Goal: Task Accomplishment & Management: Manage account settings

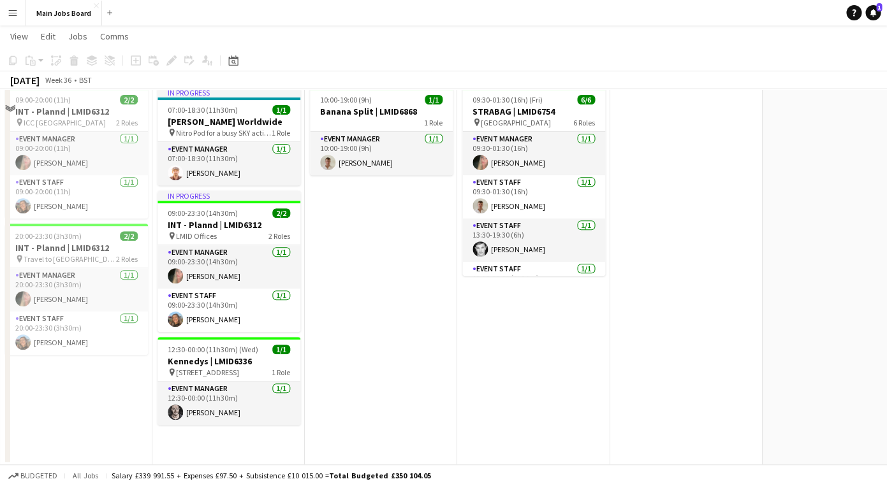
scroll to position [120, 0]
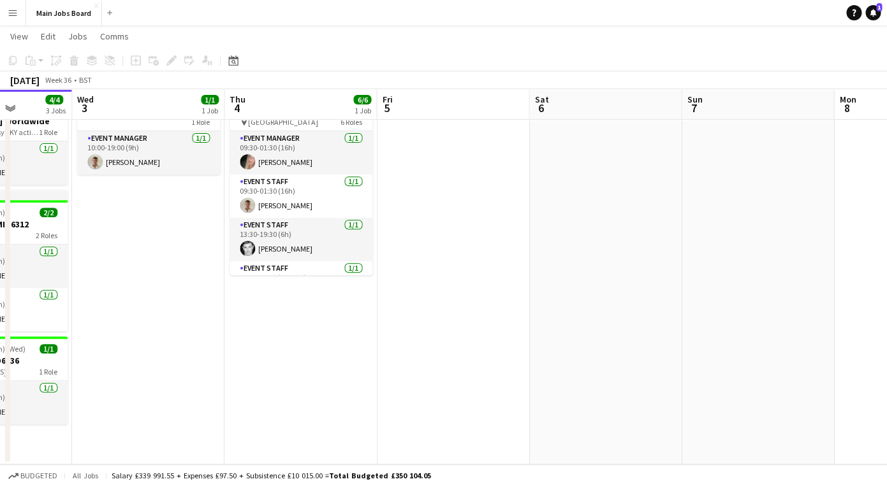
drag, startPoint x: 604, startPoint y: 313, endPoint x: 241, endPoint y: 313, distance: 363.3
click at [258, 314] on app-calendar-viewport "Sat 30 2/2 1 Job Sun 31 2/2 1 Job Mon 1 4/4 2 Jobs Tue 2 4/4 3 Jobs Wed 3 1/1 1…" at bounding box center [443, 197] width 887 height 535
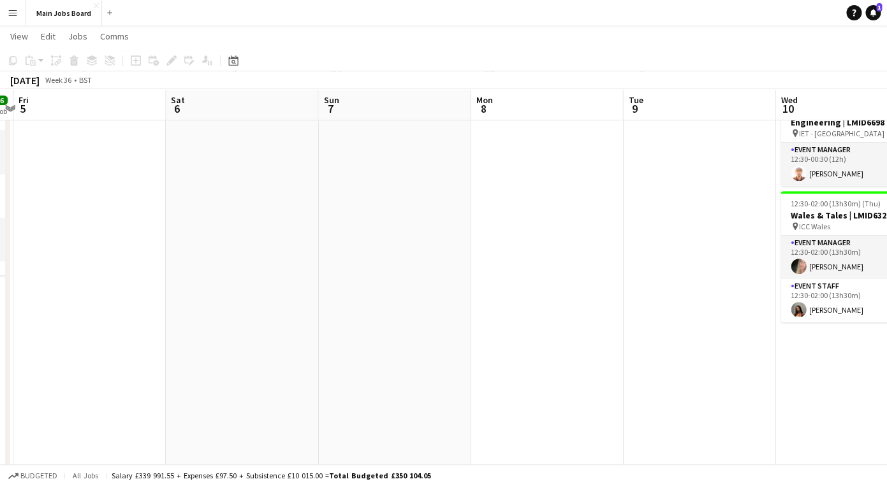
drag, startPoint x: 667, startPoint y: 314, endPoint x: 157, endPoint y: 314, distance: 509.3
click at [176, 314] on app-calendar-viewport "Mon 1 4/4 2 Jobs Tue 2 4/4 3 Jobs Wed 3 1/1 1 Job Thu 4 6/6 1 Job Fri 5 Sat 6 S…" at bounding box center [443, 252] width 887 height 644
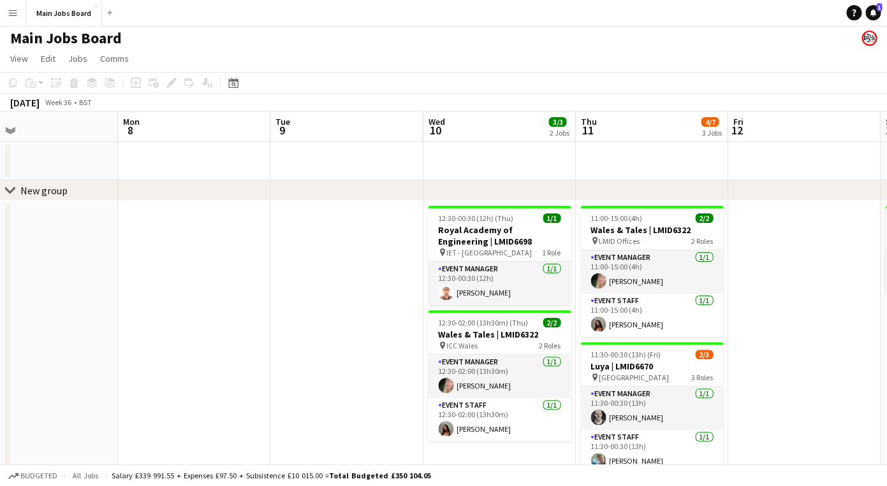
scroll to position [0, 523]
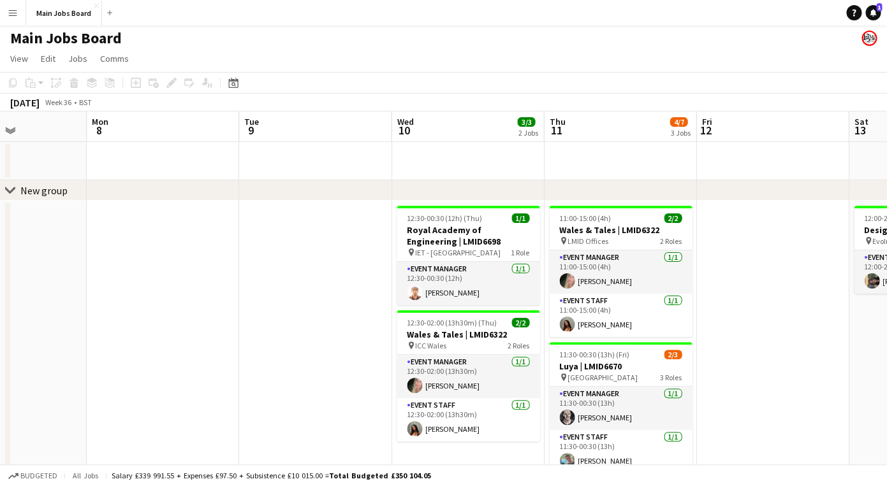
drag, startPoint x: 421, startPoint y: 293, endPoint x: 314, endPoint y: 289, distance: 107.8
click at [314, 293] on app-calendar-viewport "Thu 4 6/6 1 Job Fri 5 Sat 6 Sun 7 Mon 8 Tue 9 Wed 10 3/3 2 Jobs Thu 11 4/7 3 Jo…" at bounding box center [443, 403] width 887 height 582
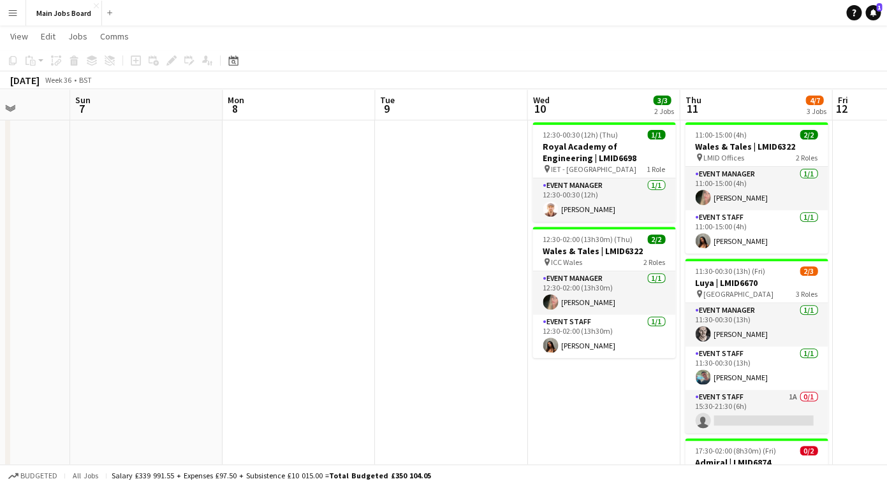
scroll to position [0, 405]
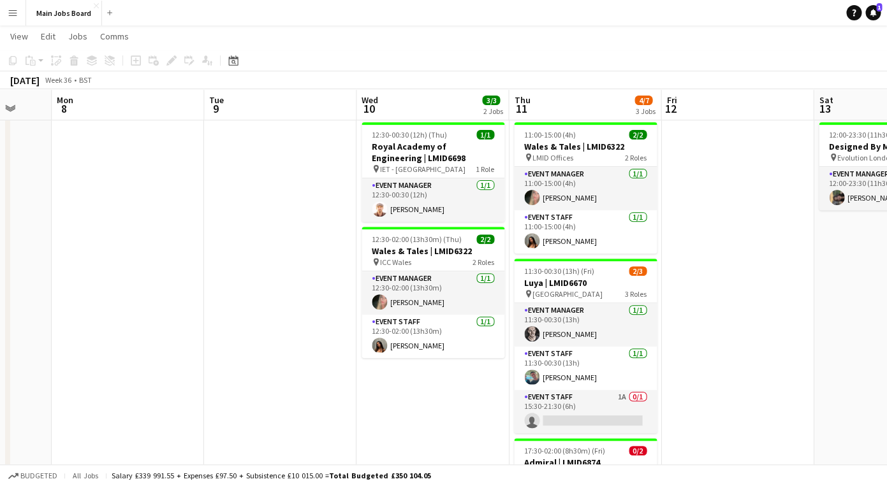
drag, startPoint x: 481, startPoint y: 388, endPoint x: 446, endPoint y: 385, distance: 35.2
click at [446, 386] on app-calendar-viewport "Fri 5 Sat 6 Sun 7 Mon 8 Tue 9 Wed 10 3/3 2 Jobs Thu 11 4/7 3 Jobs Fri 12 Sat 13…" at bounding box center [443, 288] width 887 height 644
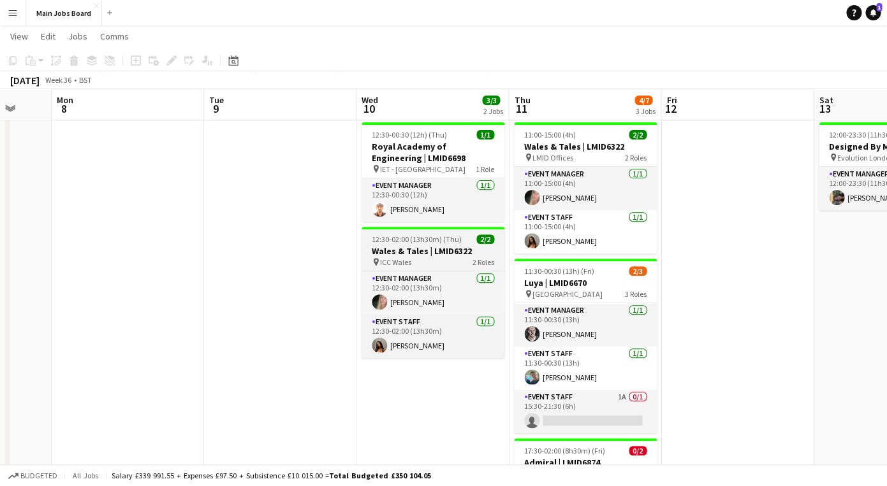
click at [413, 245] on h3 "Wales & Tales | LMID6322" at bounding box center [432, 250] width 143 height 11
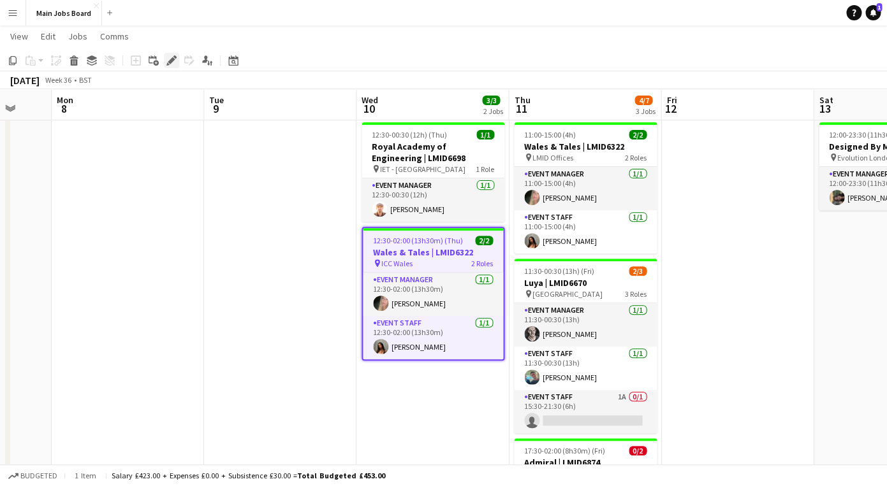
click at [169, 60] on icon "Edit" at bounding box center [171, 60] width 10 height 10
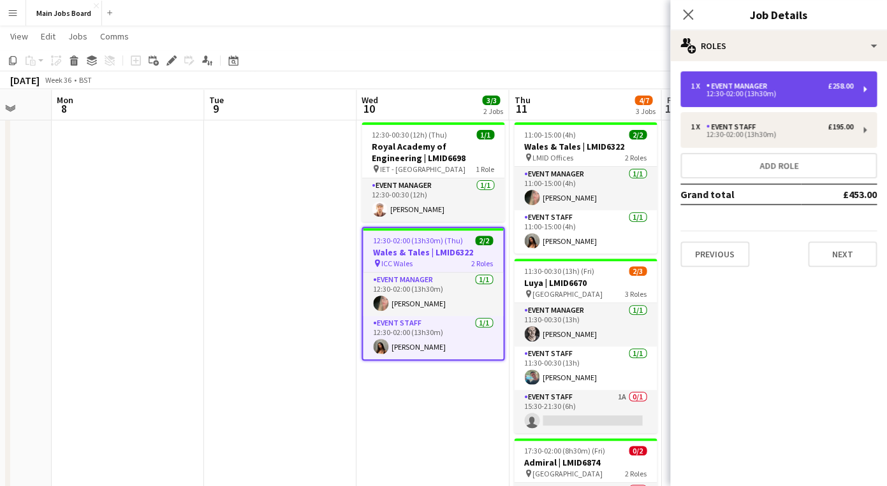
click at [766, 96] on div "12:30-02:00 (13h30m)" at bounding box center [771, 94] width 163 height 6
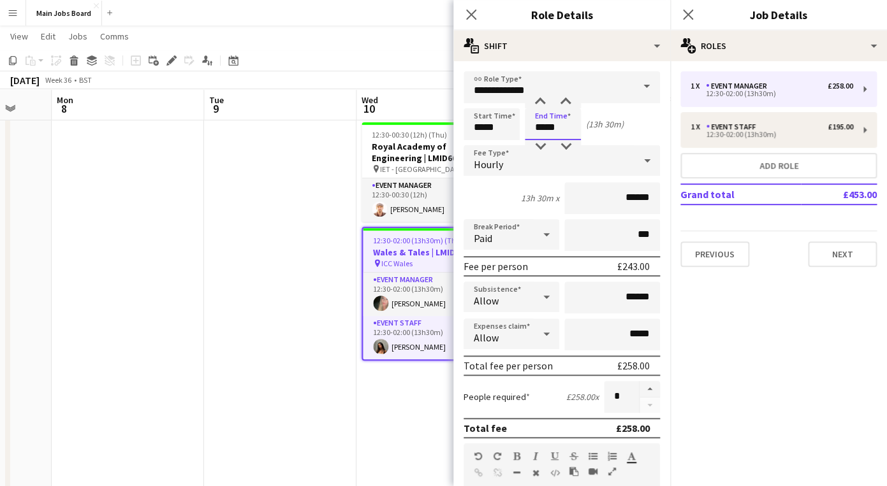
click at [571, 127] on input "*****" at bounding box center [553, 124] width 56 height 32
type input "*****"
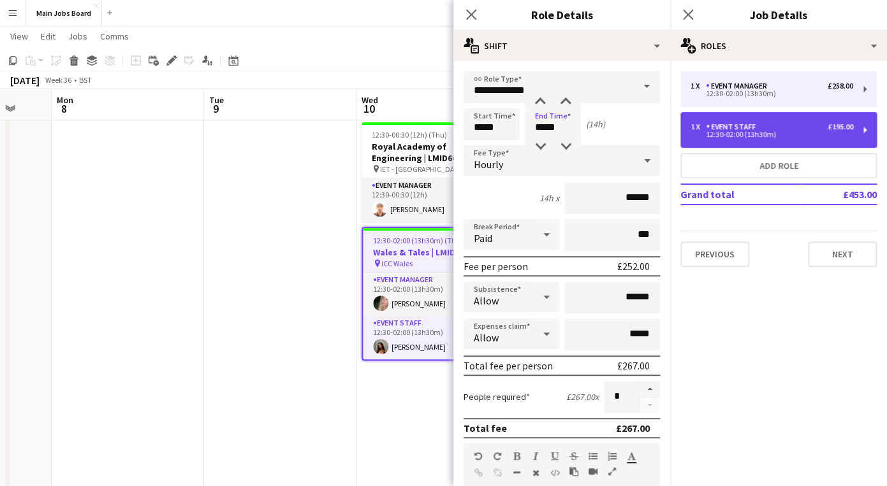
click at [726, 133] on div "12:30-02:00 (13h30m)" at bounding box center [771, 134] width 163 height 6
type input "**********"
type input "*****"
type input "******"
type input "****"
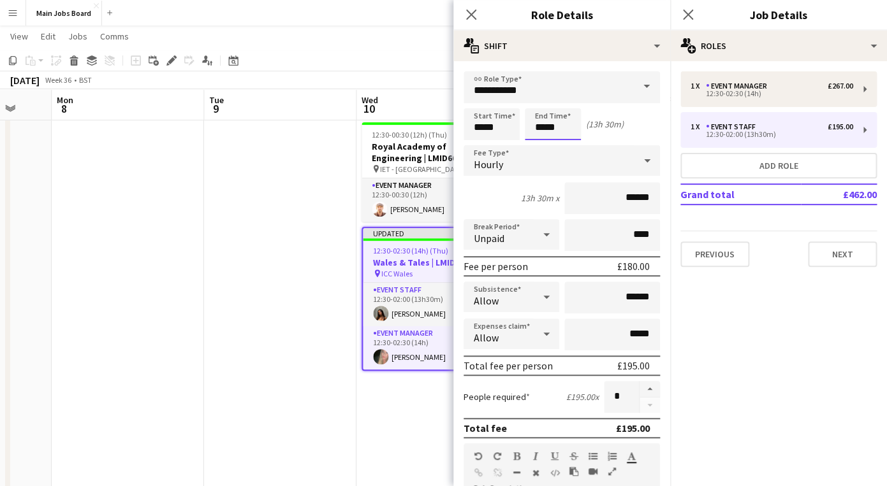
click at [580, 132] on input "*****" at bounding box center [553, 124] width 56 height 32
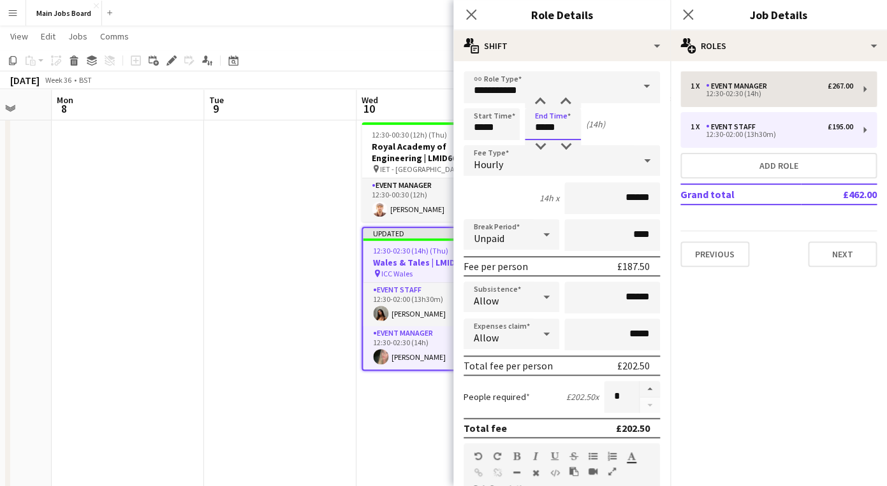
type input "*****"
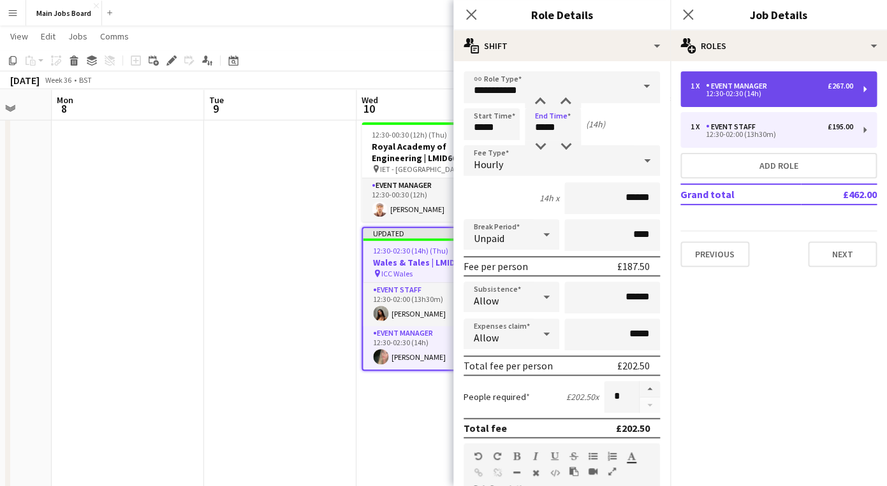
click at [750, 89] on div "Event Manager" at bounding box center [739, 86] width 66 height 9
type input "**********"
type input "******"
type input "***"
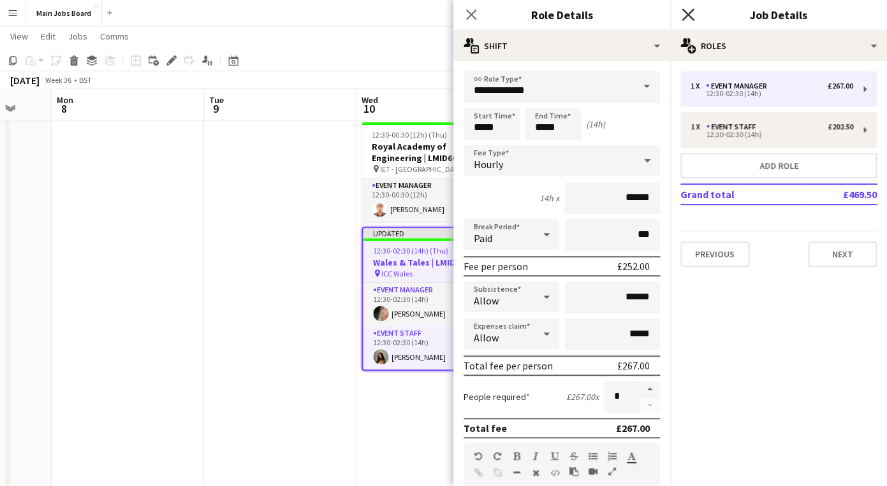
click at [688, 13] on icon at bounding box center [687, 14] width 12 height 12
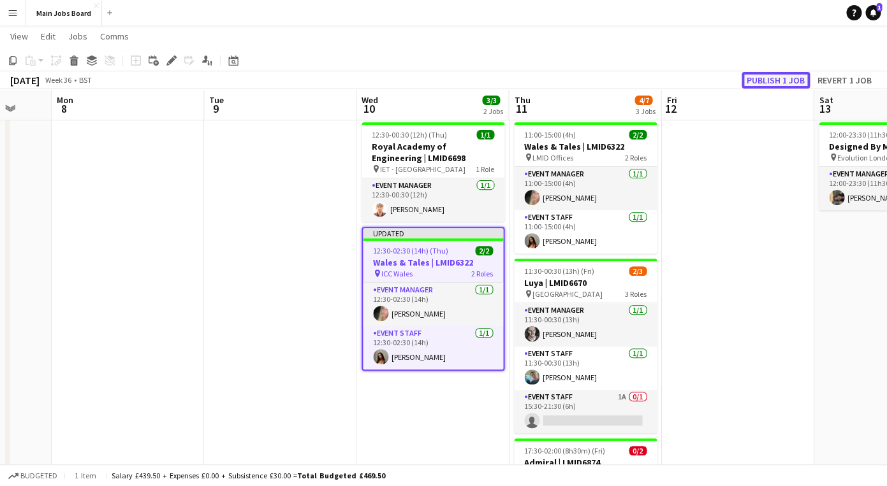
click at [774, 80] on button "Publish 1 job" at bounding box center [775, 80] width 68 height 17
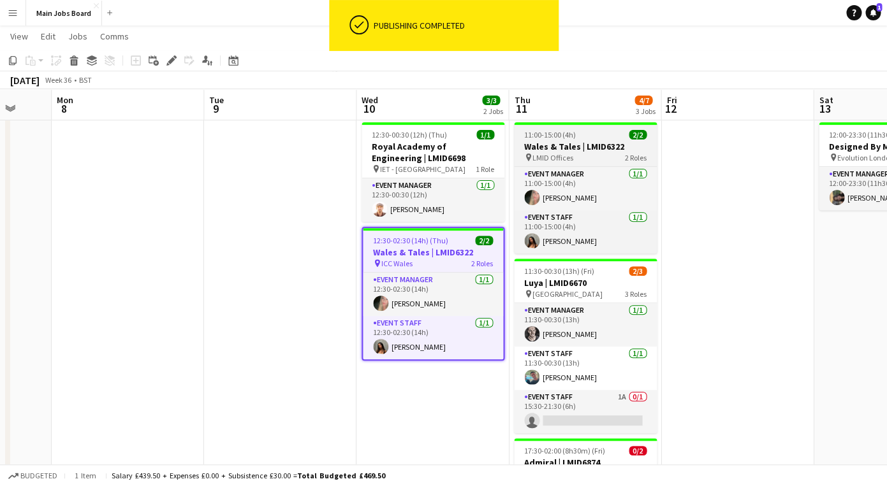
click at [591, 150] on h3 "Wales & Tales | LMID6322" at bounding box center [585, 146] width 143 height 11
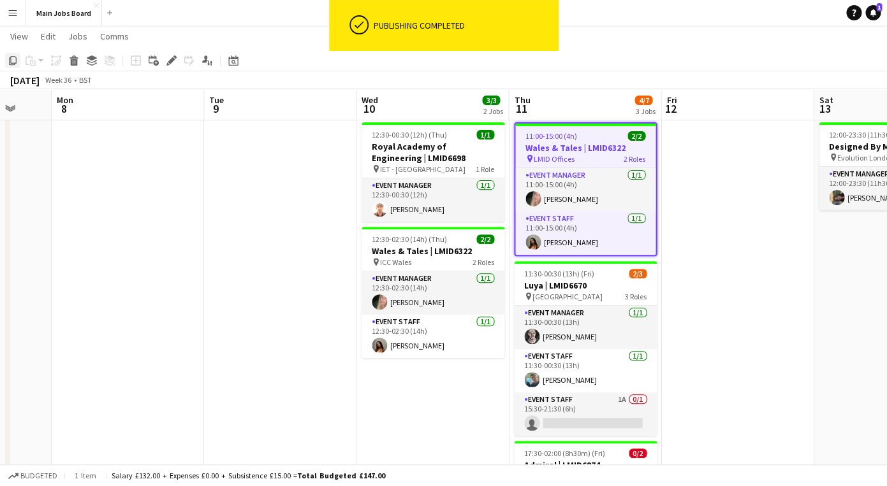
click at [16, 61] on icon at bounding box center [13, 60] width 8 height 9
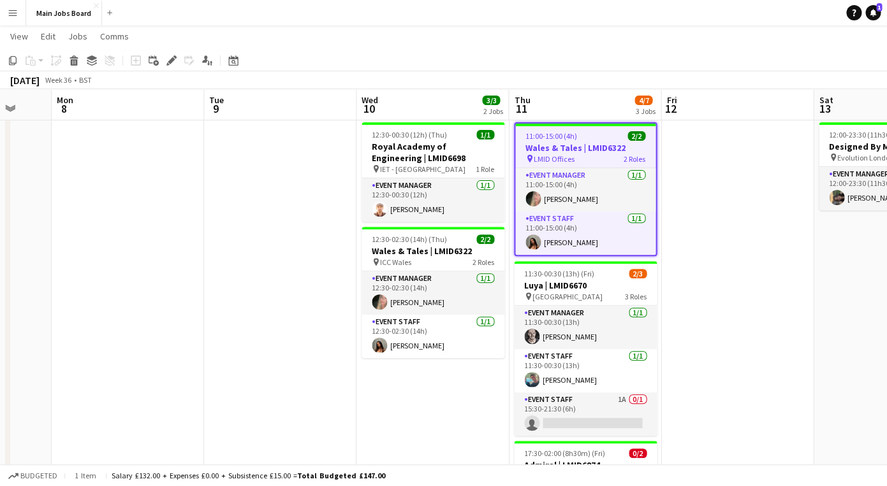
click at [685, 216] on app-date-cell at bounding box center [737, 363] width 152 height 493
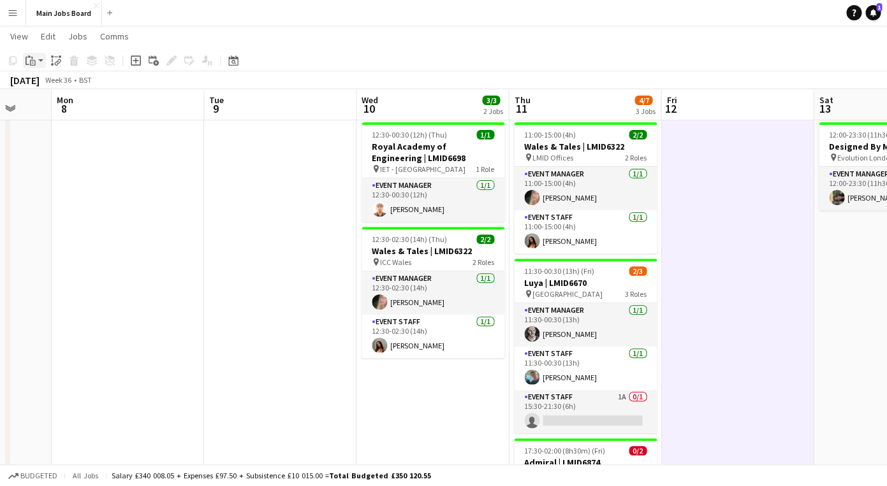
click at [29, 66] on icon "Paste" at bounding box center [30, 60] width 10 height 10
click at [52, 87] on link "Paste Command V" at bounding box center [84, 84] width 101 height 11
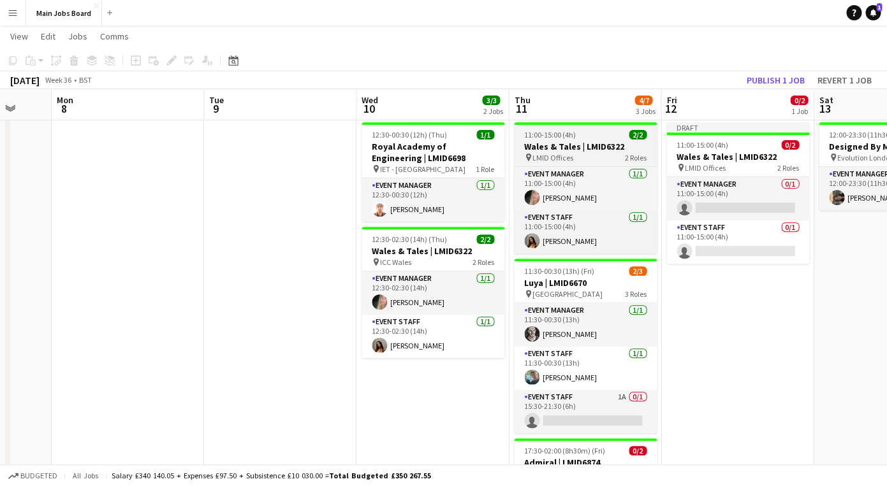
click at [590, 139] on div "11:00-15:00 (4h) 2/2" at bounding box center [585, 135] width 143 height 10
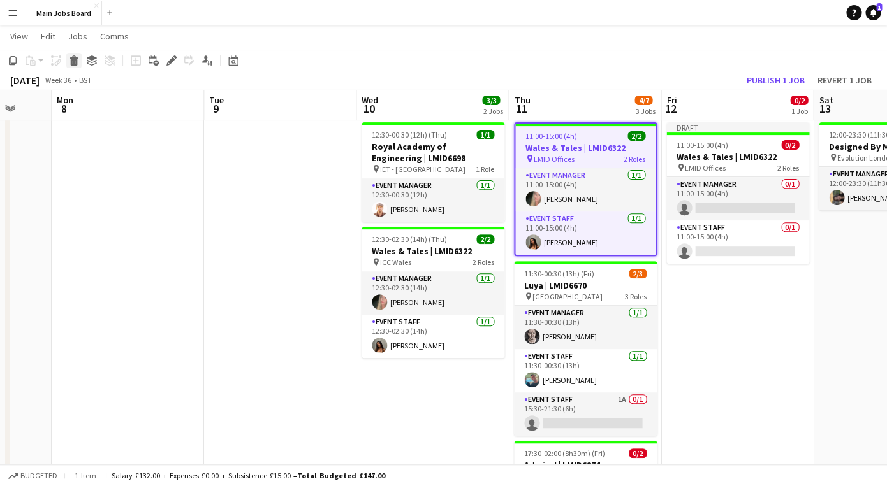
click at [76, 63] on icon at bounding box center [74, 62] width 7 height 6
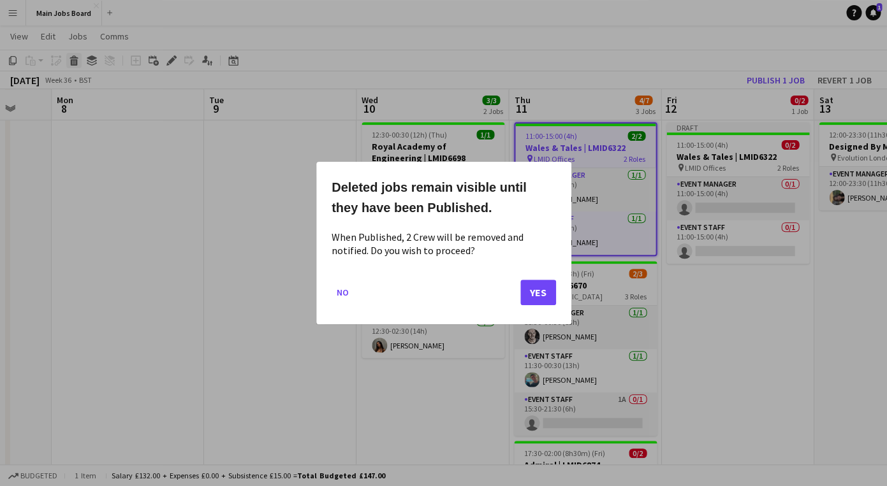
scroll to position [0, 0]
click at [528, 296] on button "Yes" at bounding box center [538, 292] width 36 height 25
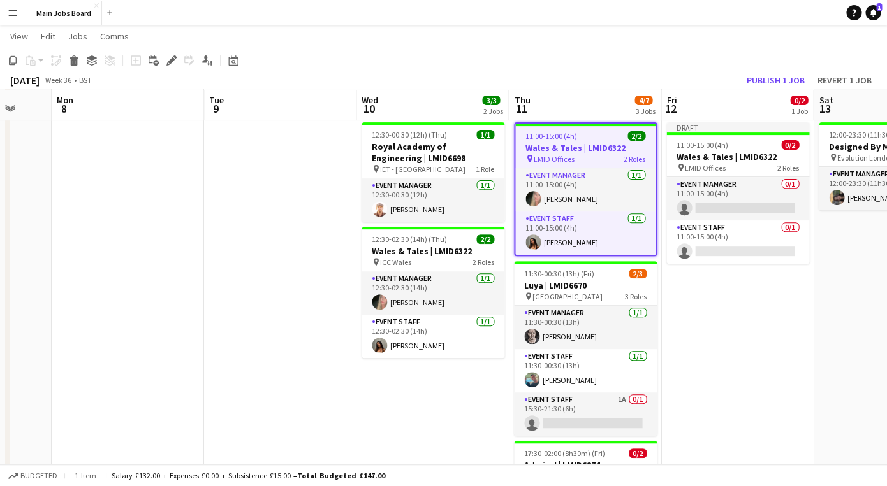
scroll to position [84, 0]
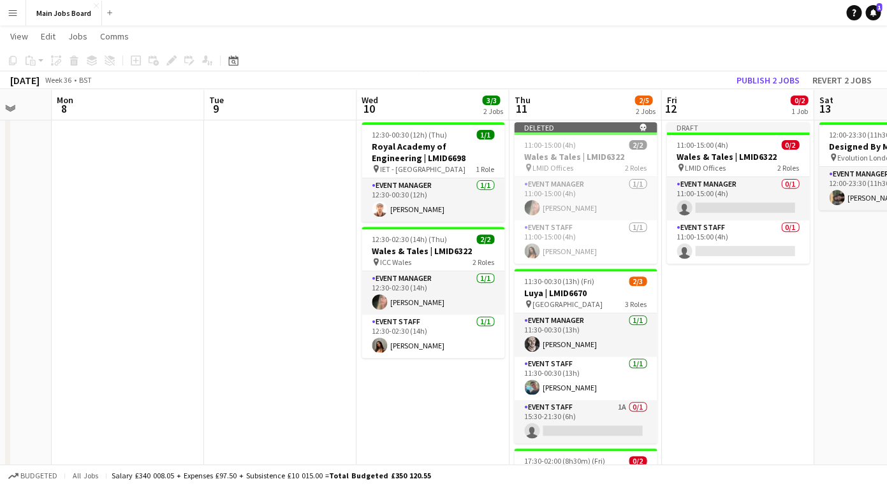
click at [704, 338] on app-date-cell "Draft 11:00-15:00 (4h) 0/2 Wales & Tales | LMID6322 pin LMID Offices 2 Roles Ev…" at bounding box center [737, 363] width 152 height 493
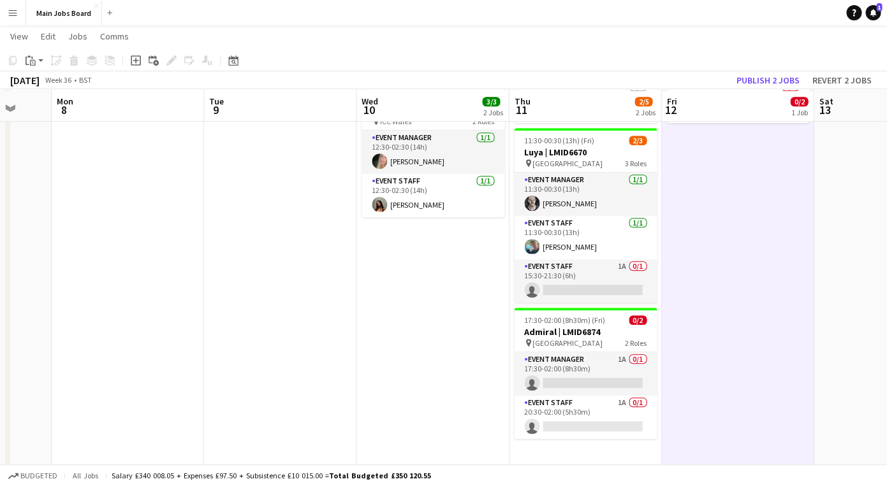
scroll to position [229, 0]
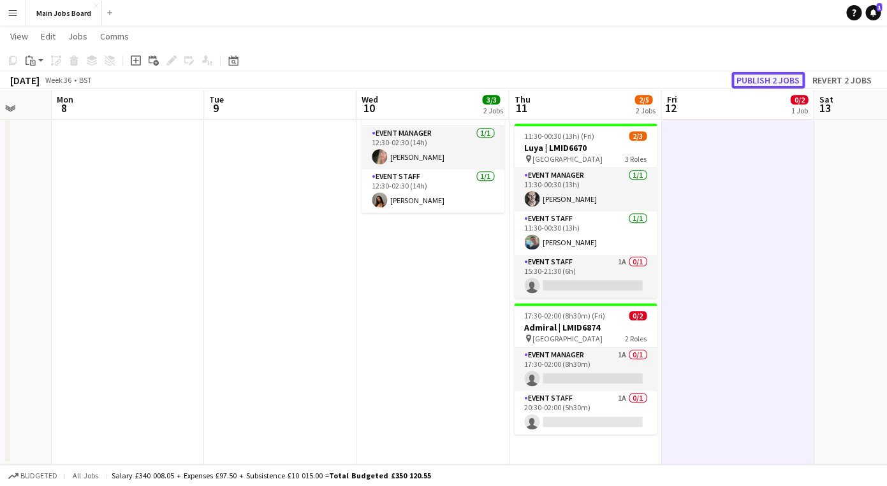
click at [755, 82] on button "Publish 2 jobs" at bounding box center [767, 80] width 73 height 17
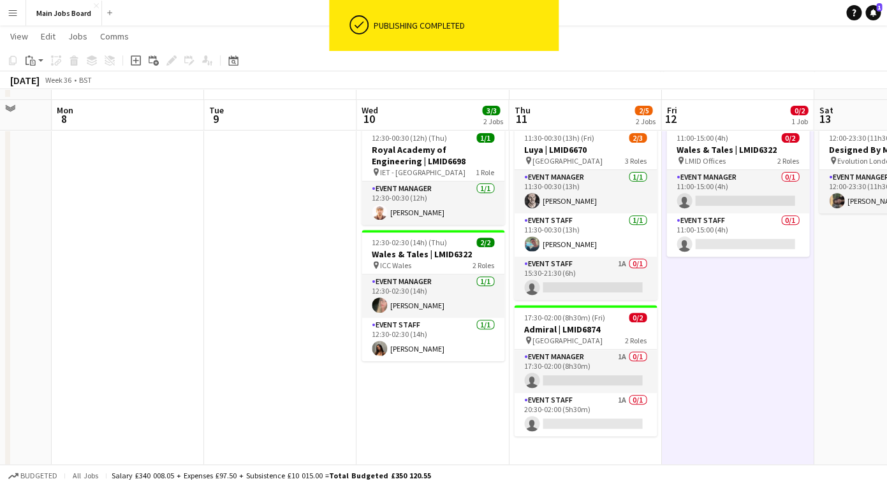
scroll to position [120, 0]
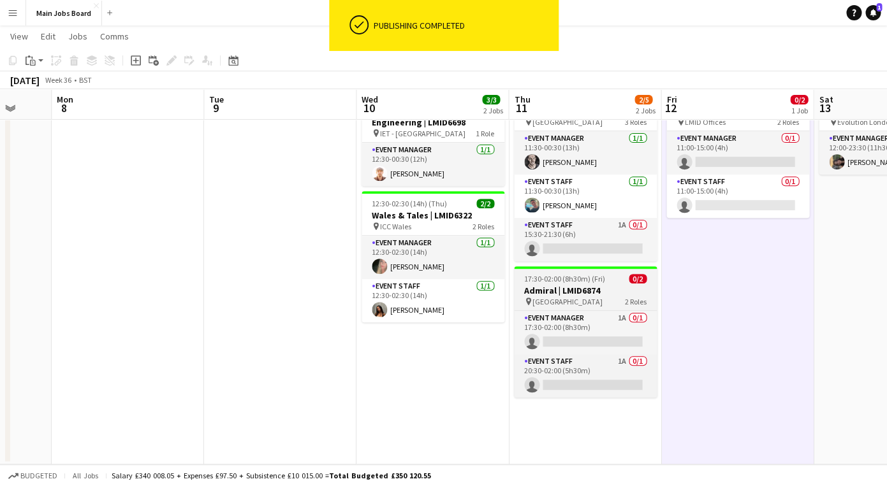
click at [583, 290] on h3 "Admiral | LMID6874" at bounding box center [585, 290] width 143 height 11
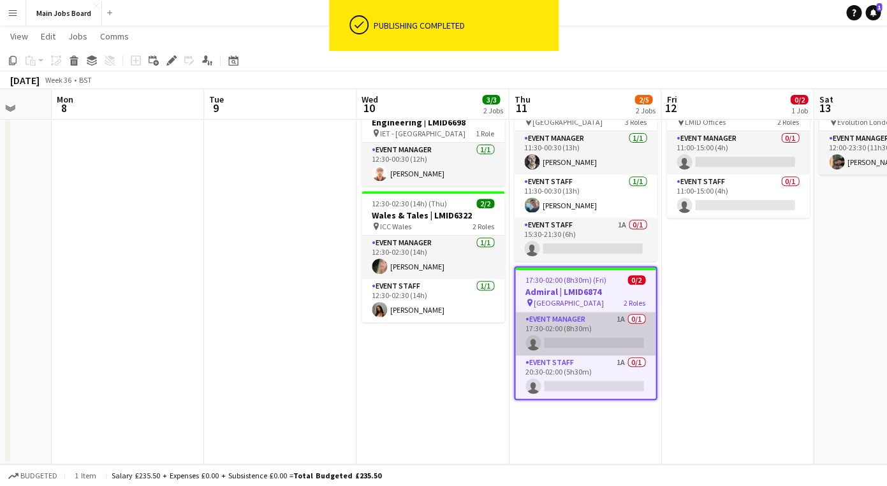
click at [575, 343] on app-card-role "Event Manager 1A 0/1 17:30-02:00 (8h30m) single-neutral-actions" at bounding box center [585, 333] width 140 height 43
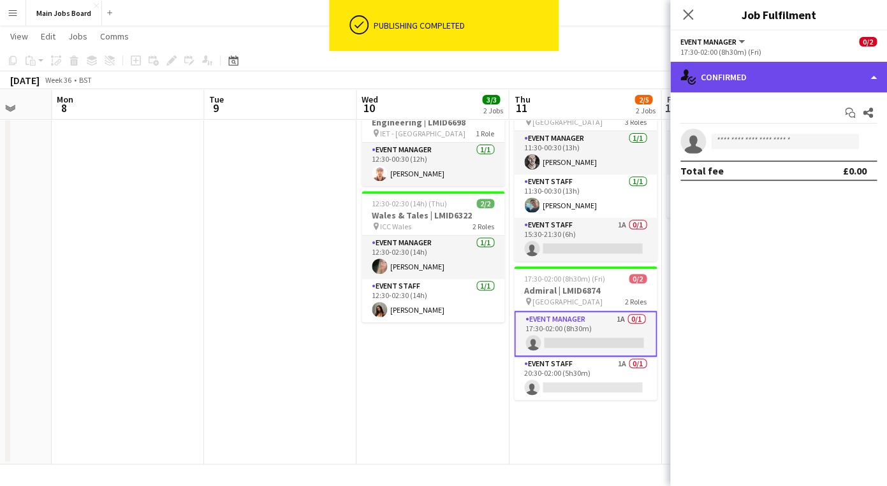
click at [748, 91] on div "single-neutral-actions-check-2 Confirmed" at bounding box center [778, 77] width 217 height 31
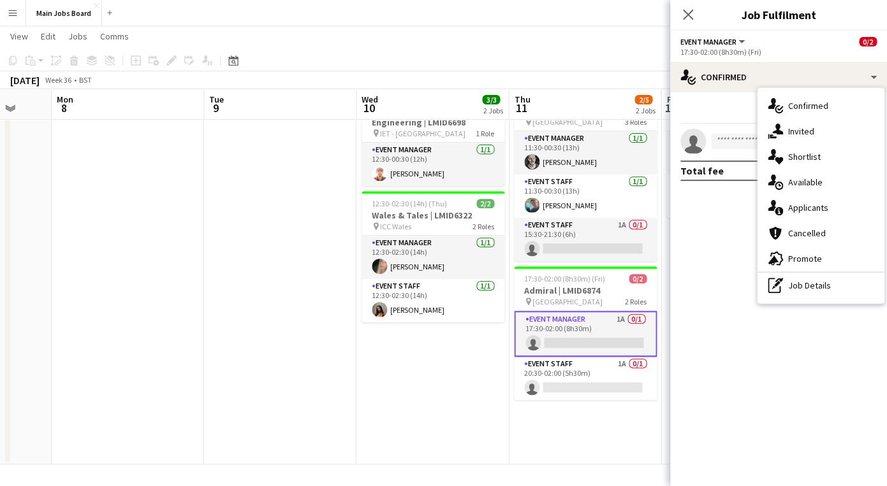
click at [801, 300] on div "single-neutral-actions-check-2 Confirmed single-neutral-actions-share-1 Invited…" at bounding box center [820, 195] width 126 height 215
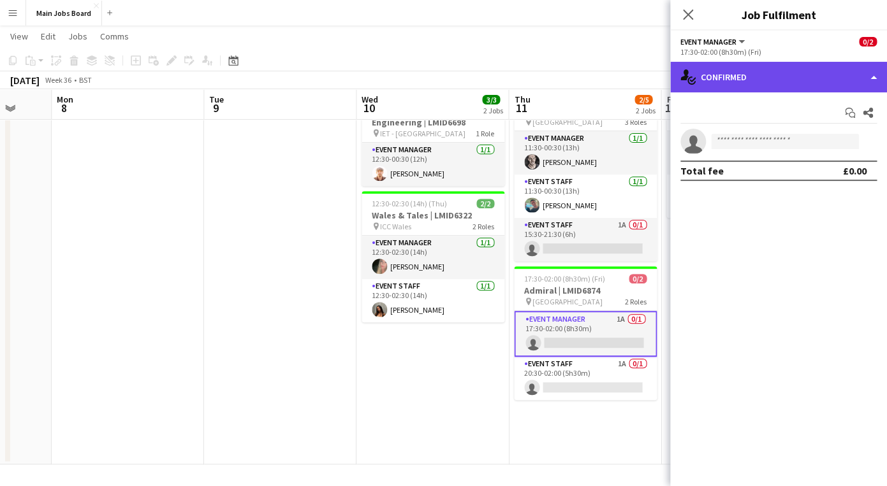
click at [785, 85] on div "single-neutral-actions-check-2 Confirmed" at bounding box center [778, 77] width 217 height 31
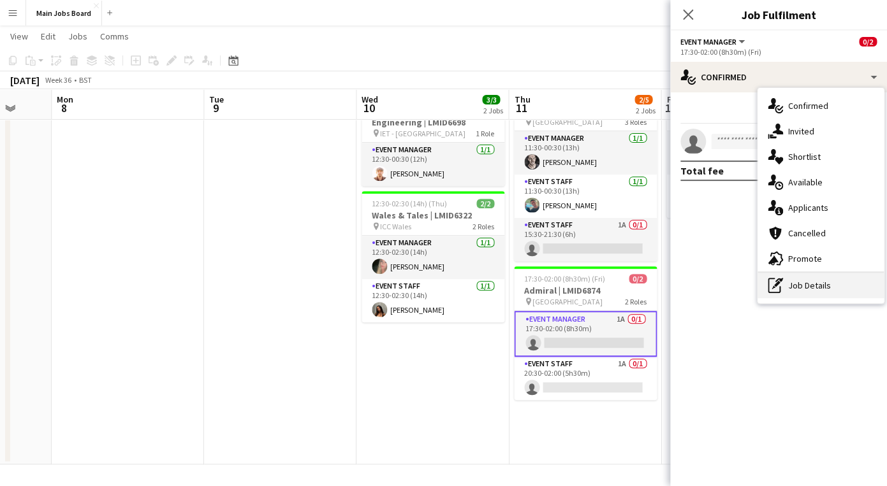
click at [803, 290] on div "pen-write Job Details" at bounding box center [820, 285] width 126 height 25
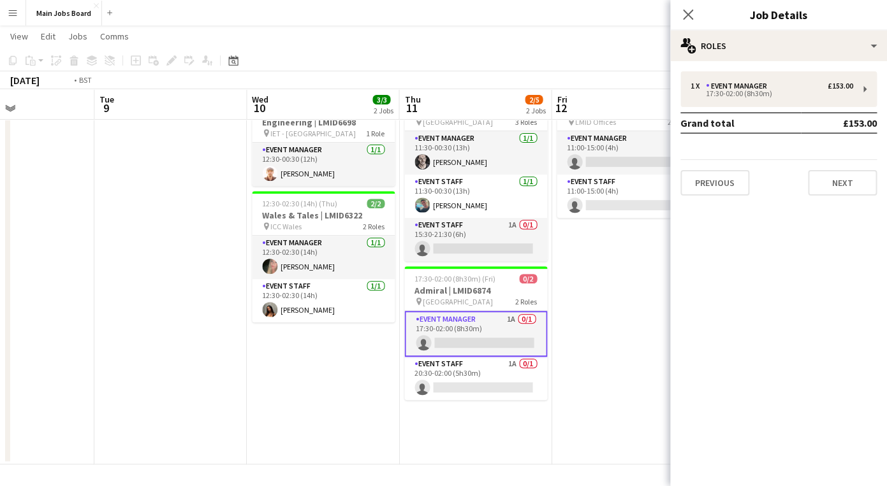
drag, startPoint x: 383, startPoint y: 372, endPoint x: 240, endPoint y: 372, distance: 142.8
click at [240, 372] on app-calendar-viewport "Fri 5 Sat 6 Sun 7 Mon 8 Tue 9 Wed 10 3/3 2 Jobs Thu 11 2/5 2 Jobs Fri 12 0/2 1 …" at bounding box center [443, 197] width 887 height 535
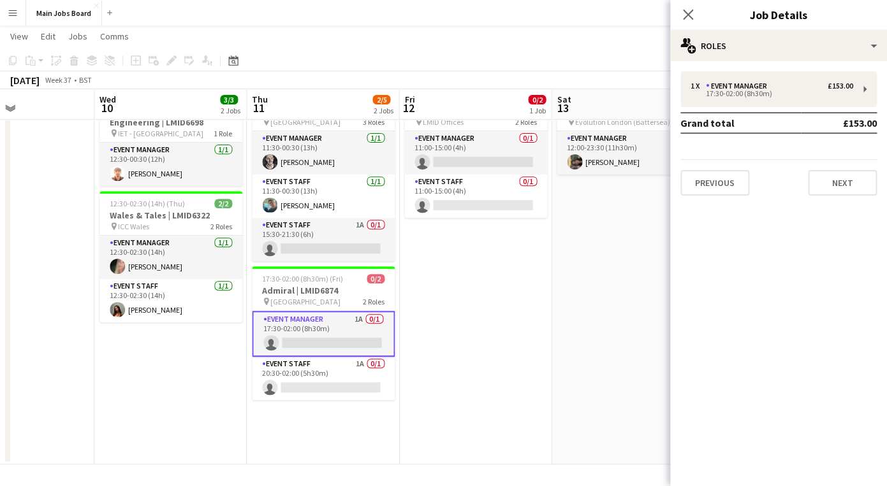
scroll to position [0, 396]
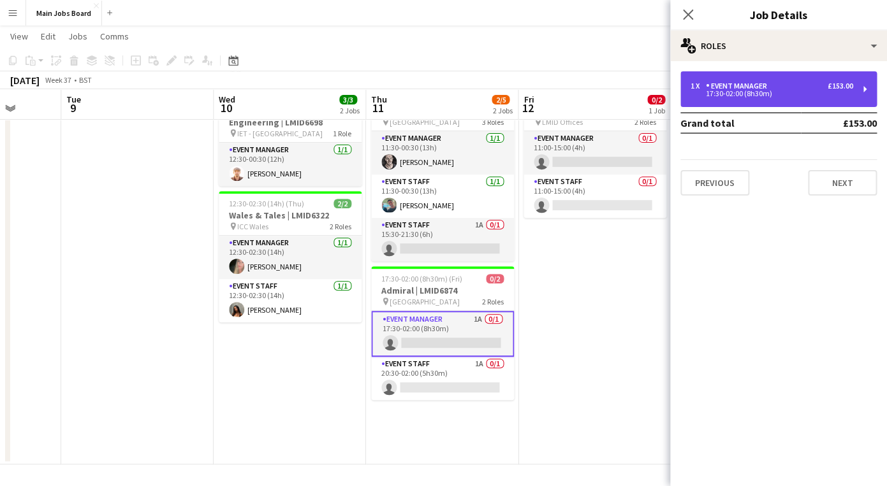
click at [722, 92] on div "17:30-02:00 (8h30m)" at bounding box center [771, 94] width 163 height 6
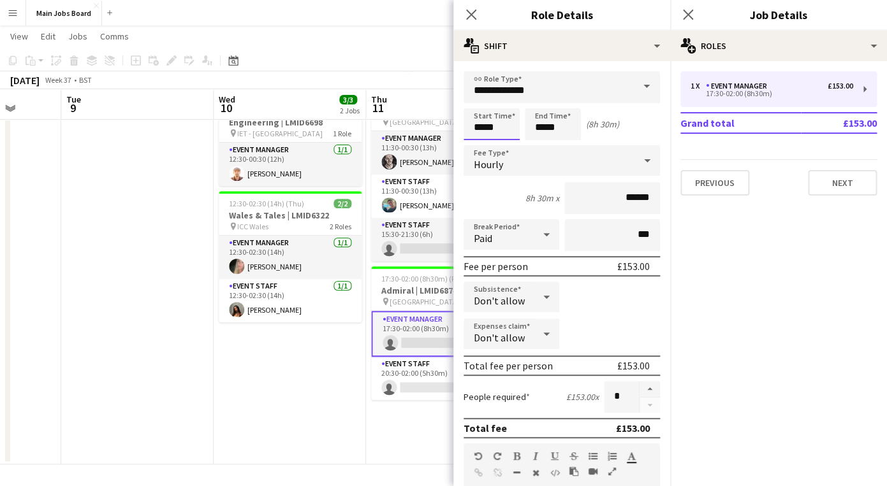
click at [504, 126] on input "*****" at bounding box center [491, 124] width 56 height 32
type input "*****"
click at [575, 129] on input "*****" at bounding box center [553, 124] width 56 height 32
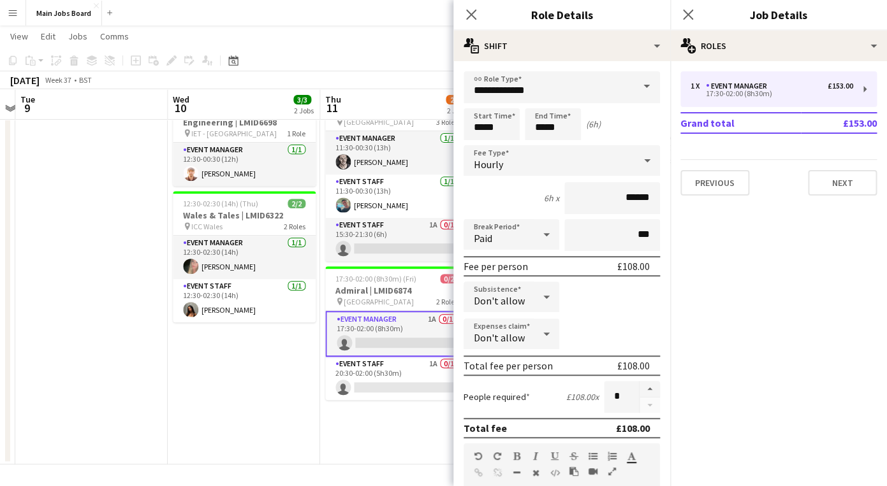
scroll to position [0, 445]
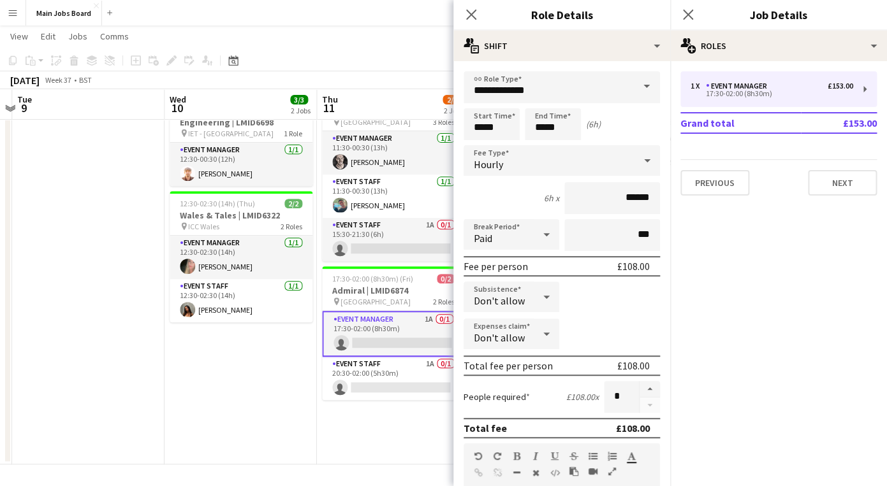
drag, startPoint x: 319, startPoint y: 393, endPoint x: 264, endPoint y: 389, distance: 55.0
click at [270, 390] on app-calendar-viewport "Sat 6 Sun 7 Mon 8 Tue 9 Wed 10 3/3 2 Jobs Thu 11 2/5 2 Jobs Fri 12 0/2 1 Job Sa…" at bounding box center [443, 197] width 887 height 535
click at [568, 133] on input "*****" at bounding box center [553, 124] width 56 height 32
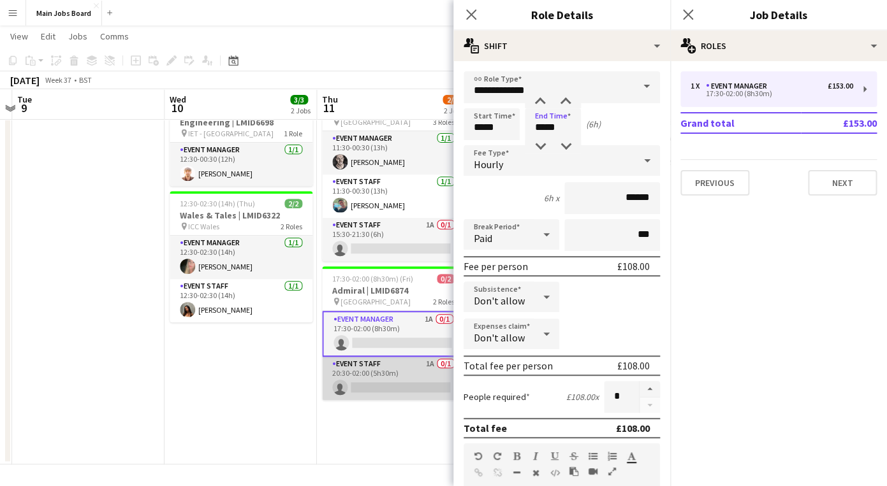
click at [373, 381] on app-card-role "Event Staff 1A 0/1 20:30-02:00 (5h30m) single-neutral-actions" at bounding box center [393, 378] width 143 height 43
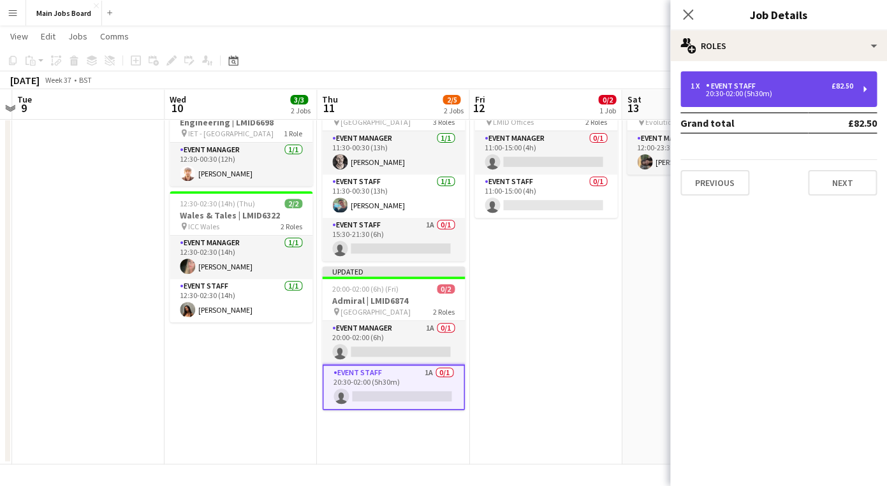
click at [737, 83] on div "Event Staff" at bounding box center [733, 86] width 55 height 9
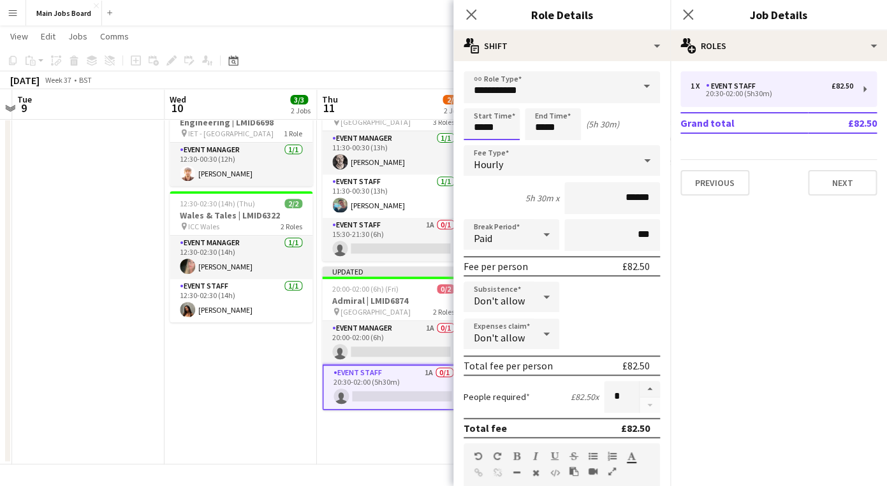
click at [506, 130] on input "*****" at bounding box center [491, 124] width 56 height 32
type input "*****"
click at [572, 125] on input "*****" at bounding box center [553, 124] width 56 height 32
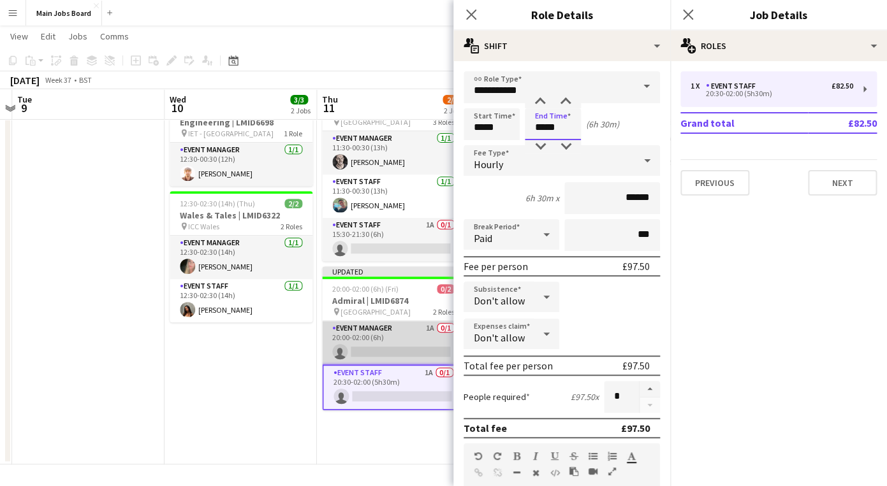
type input "*****"
click at [424, 332] on app-card-role "Event Manager 1A 0/1 20:00-02:00 (6h) single-neutral-actions" at bounding box center [393, 342] width 143 height 43
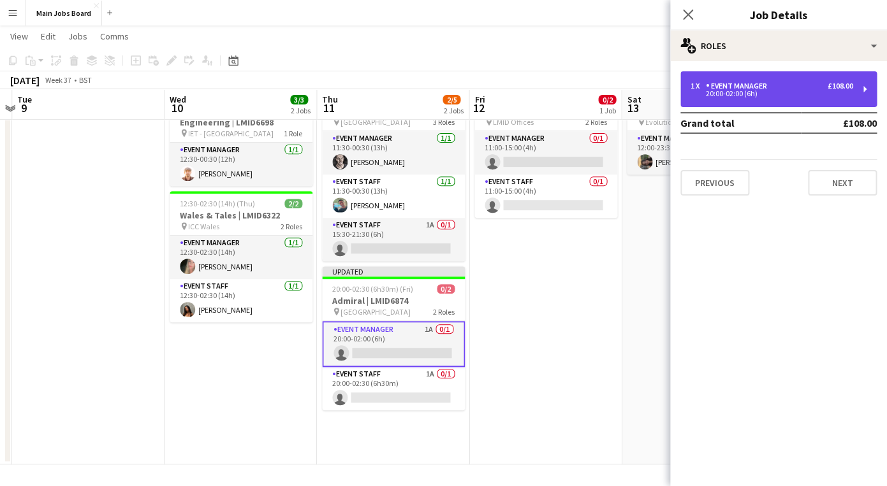
click at [735, 91] on div "Event Manager" at bounding box center [739, 86] width 66 height 9
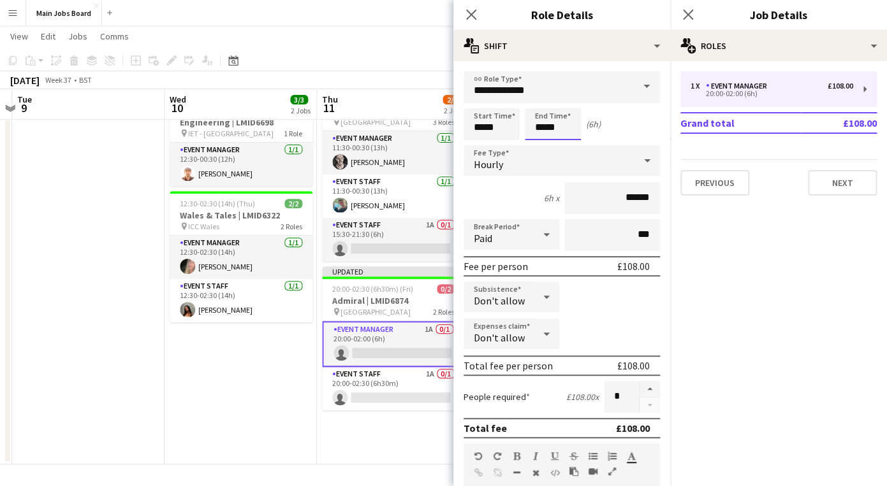
click at [574, 126] on input "*****" at bounding box center [553, 124] width 56 height 32
type input "*****"
click at [685, 16] on icon "Close pop-in" at bounding box center [687, 14] width 12 height 12
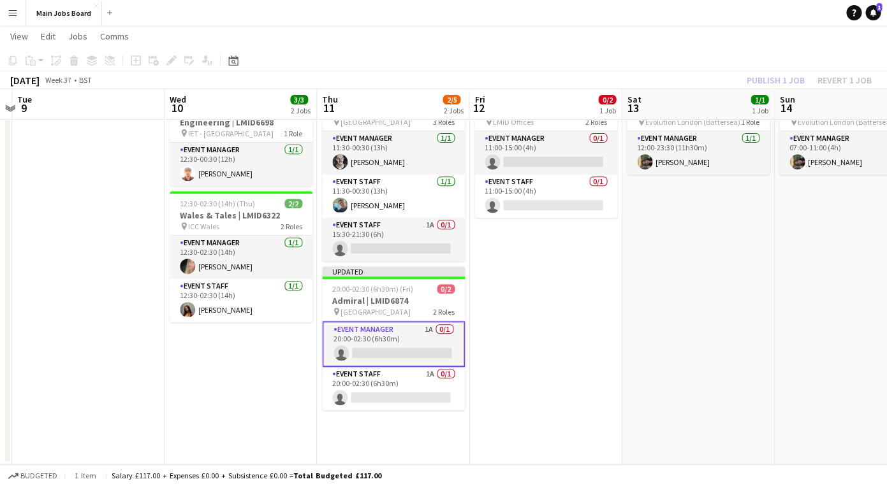
click at [391, 352] on app-card-role "Event Manager 1A 0/1 20:00-02:30 (6h30m) single-neutral-actions" at bounding box center [393, 344] width 143 height 46
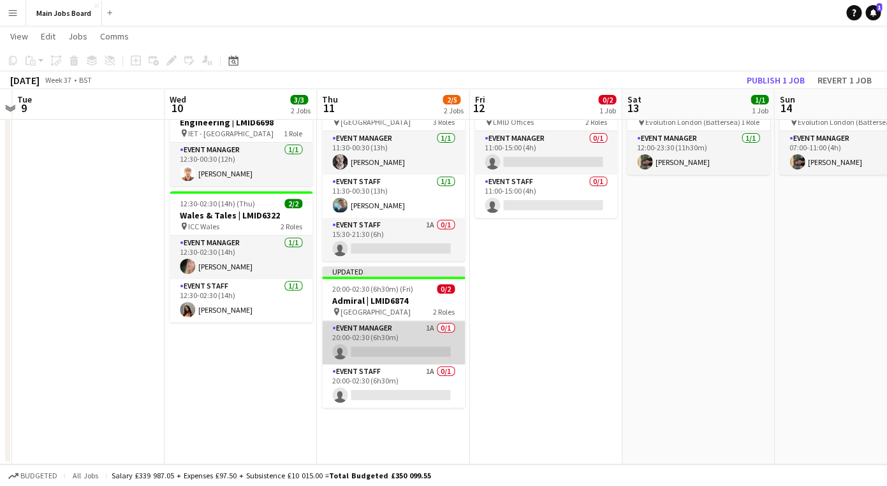
click at [391, 352] on app-card-role "Event Manager 1A 0/1 20:00-02:30 (6h30m) single-neutral-actions" at bounding box center [393, 342] width 143 height 43
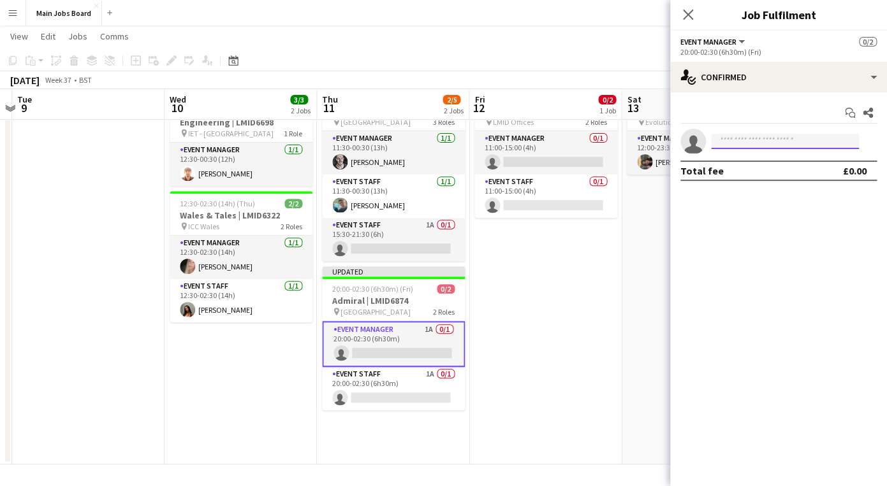
click at [733, 138] on input at bounding box center [785, 141] width 148 height 15
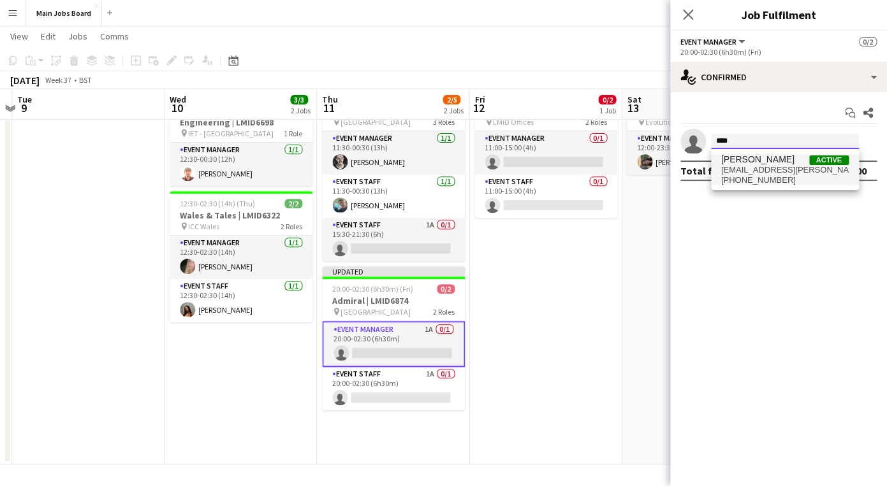
type input "****"
click at [797, 164] on span "Emma Kelly Active" at bounding box center [784, 159] width 127 height 11
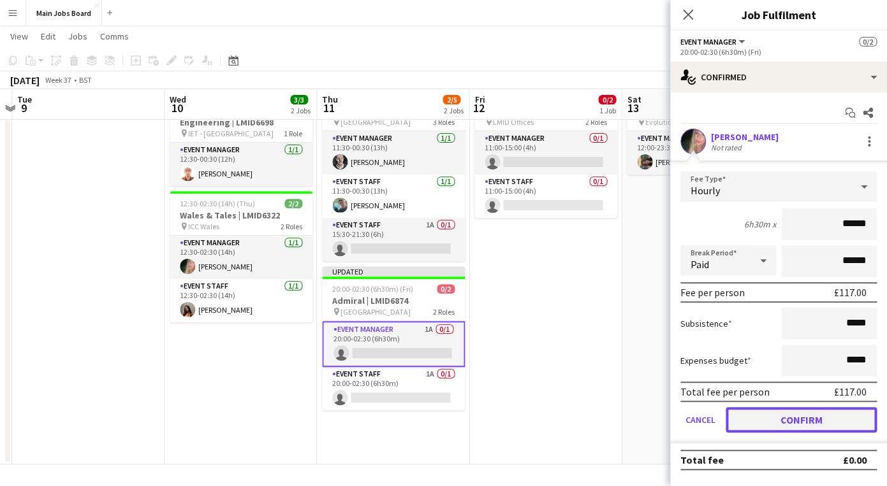
click at [764, 416] on button "Confirm" at bounding box center [800, 419] width 151 height 25
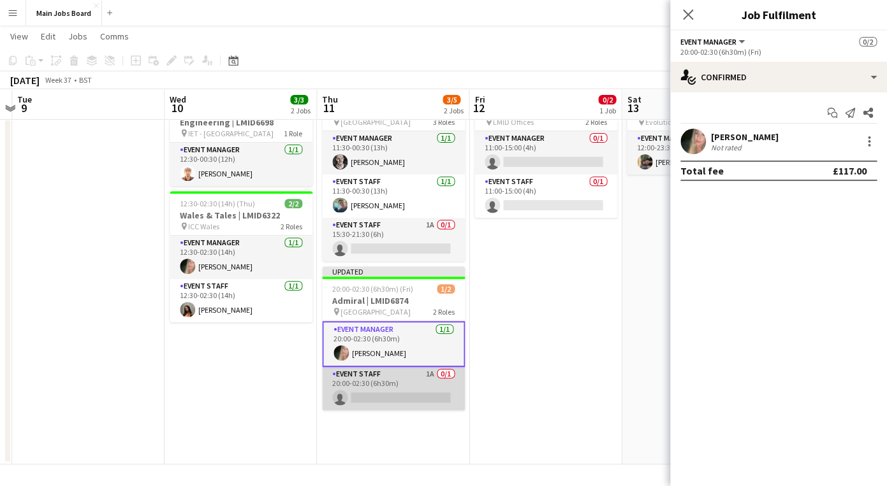
click at [430, 403] on app-card-role "Event Staff 1A 0/1 20:00-02:30 (6h30m) single-neutral-actions" at bounding box center [393, 388] width 143 height 43
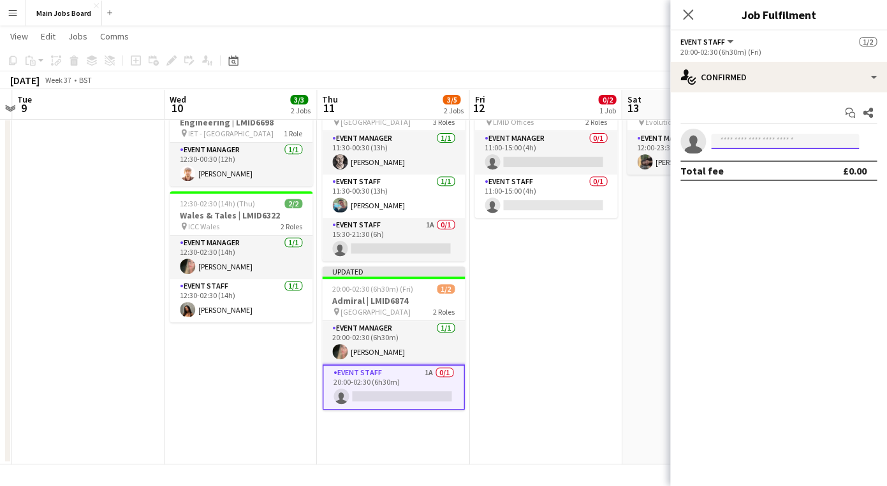
click at [734, 134] on input at bounding box center [785, 141] width 148 height 15
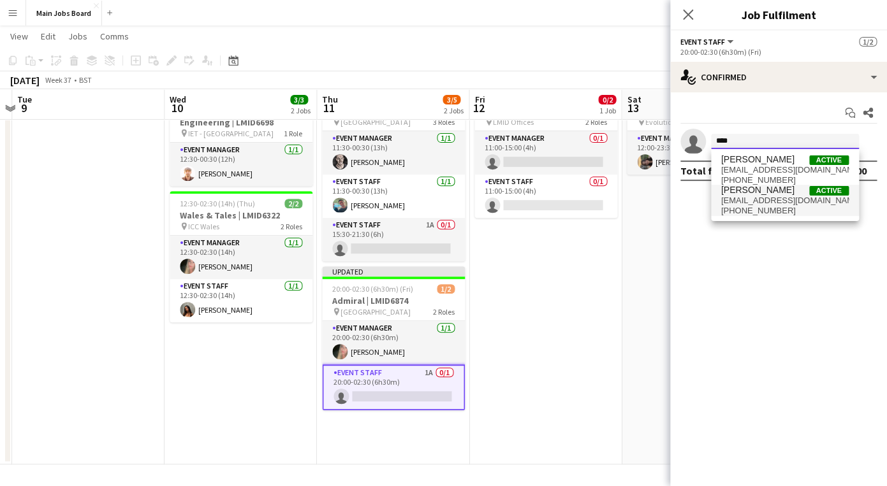
type input "****"
click at [762, 198] on span "kittypattinson03@gmail.com" at bounding box center [784, 201] width 127 height 10
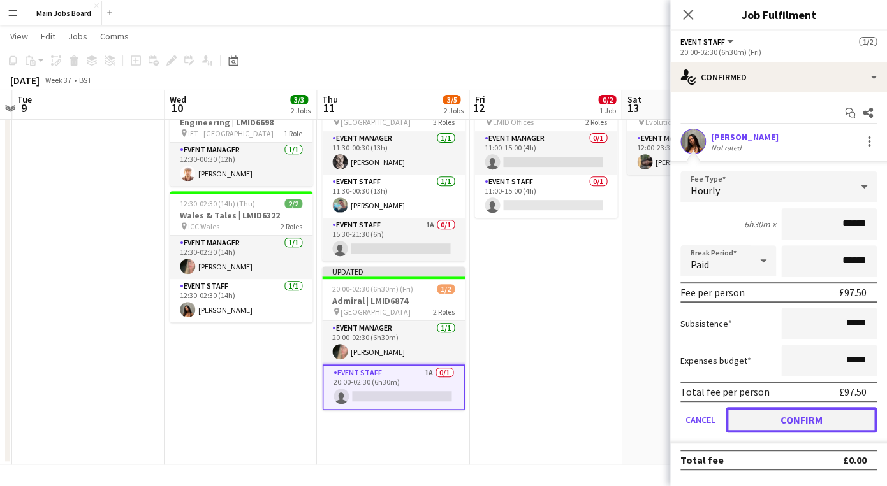
click at [776, 428] on button "Confirm" at bounding box center [800, 419] width 151 height 25
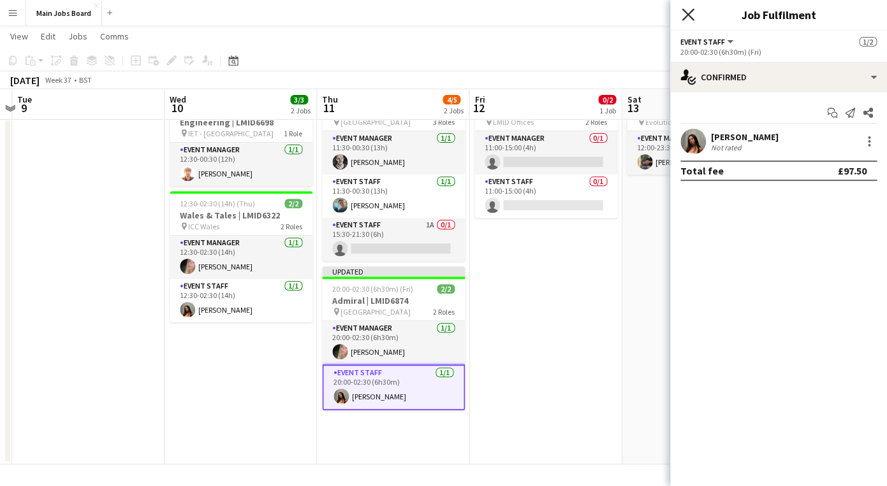
click at [689, 14] on icon at bounding box center [687, 14] width 12 height 12
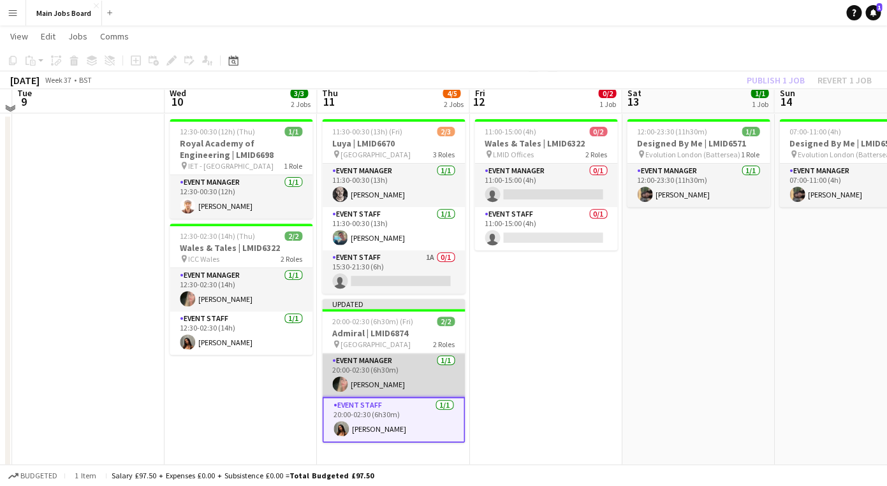
scroll to position [94, 0]
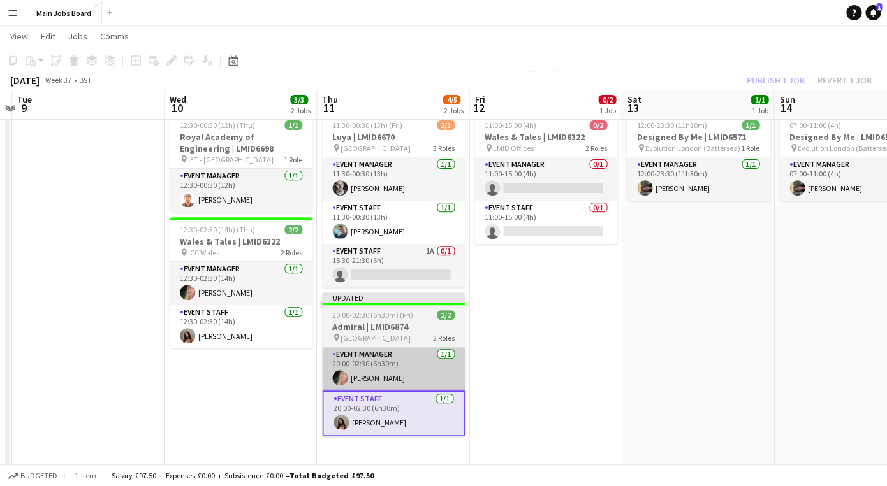
click at [375, 367] on app-card-role "Event Manager 1/1 20:00-02:30 (6h30m) Emma Kelly" at bounding box center [393, 368] width 143 height 43
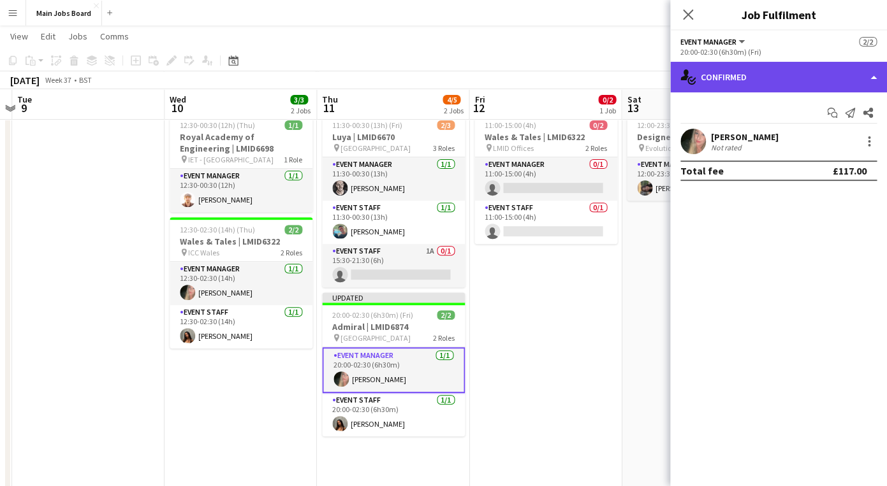
click at [741, 81] on div "single-neutral-actions-check-2 Confirmed" at bounding box center [778, 77] width 217 height 31
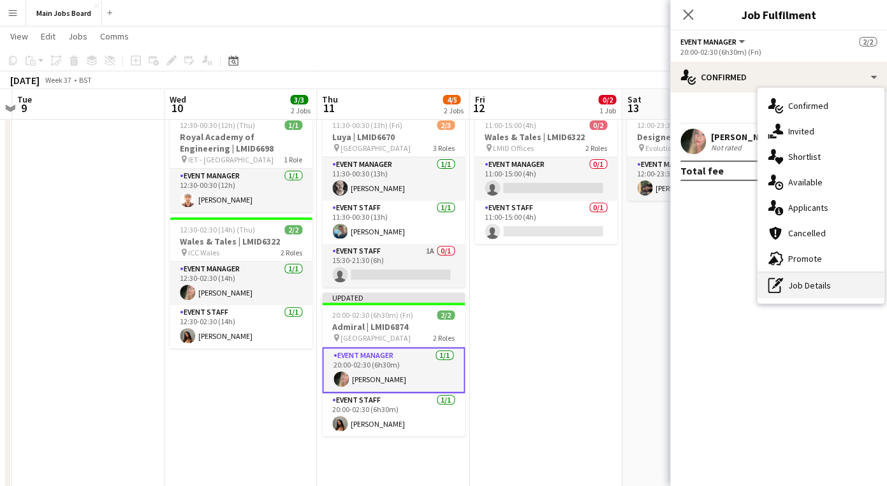
click at [786, 279] on div "pen-write Job Details" at bounding box center [820, 285] width 126 height 25
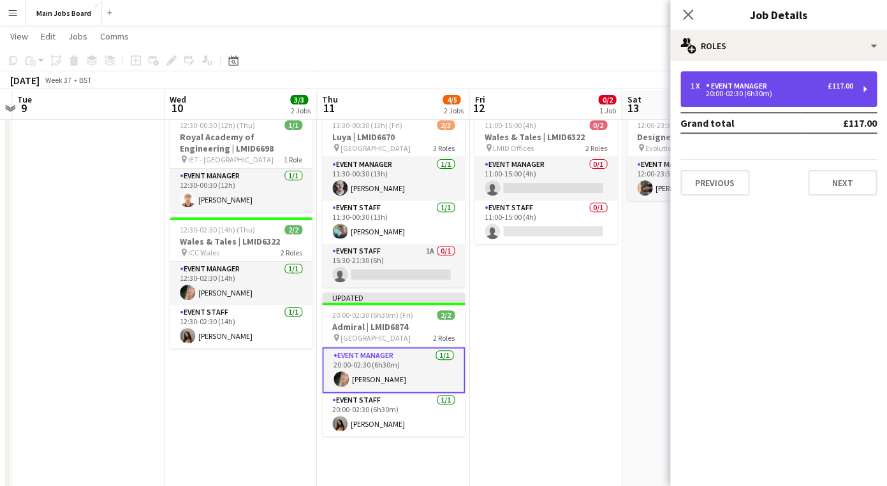
click at [746, 84] on div "Event Manager" at bounding box center [739, 86] width 66 height 9
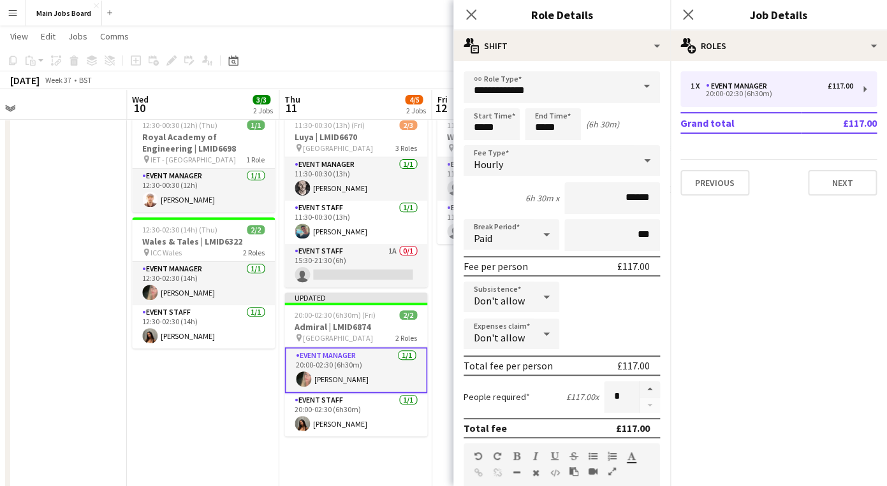
scroll to position [0, 498]
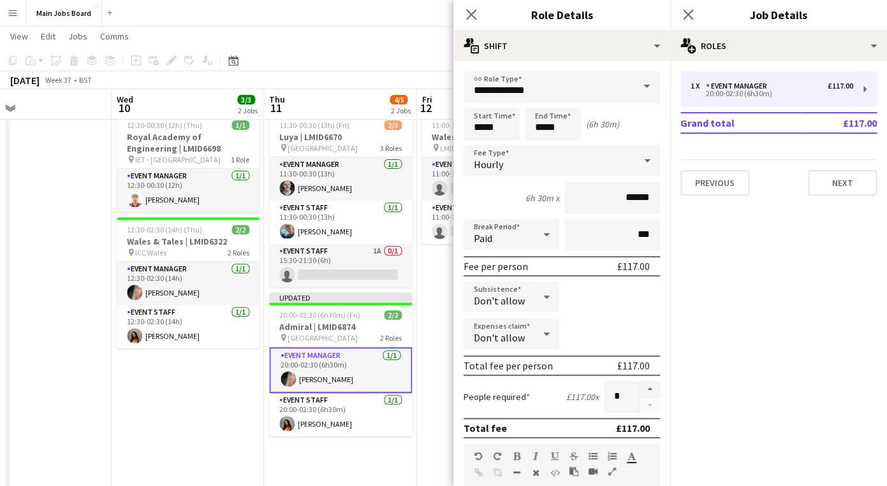
drag, startPoint x: 256, startPoint y: 386, endPoint x: 203, endPoint y: 386, distance: 52.9
click at [203, 386] on app-calendar-viewport "Sat 6 Sun 7 Mon 8 Tue 9 Wed 10 3/3 2 Jobs Thu 11 4/5 2 Jobs Fri 12 0/2 1 Job Sa…" at bounding box center [443, 223] width 887 height 535
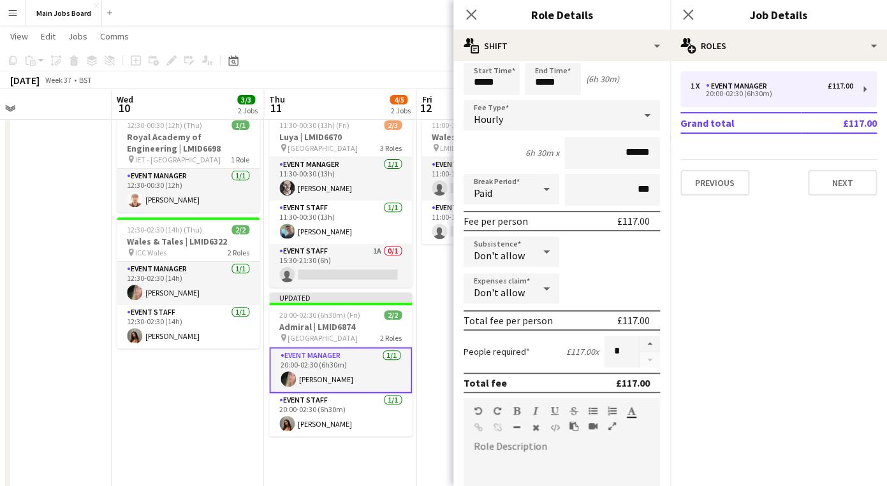
scroll to position [37, 0]
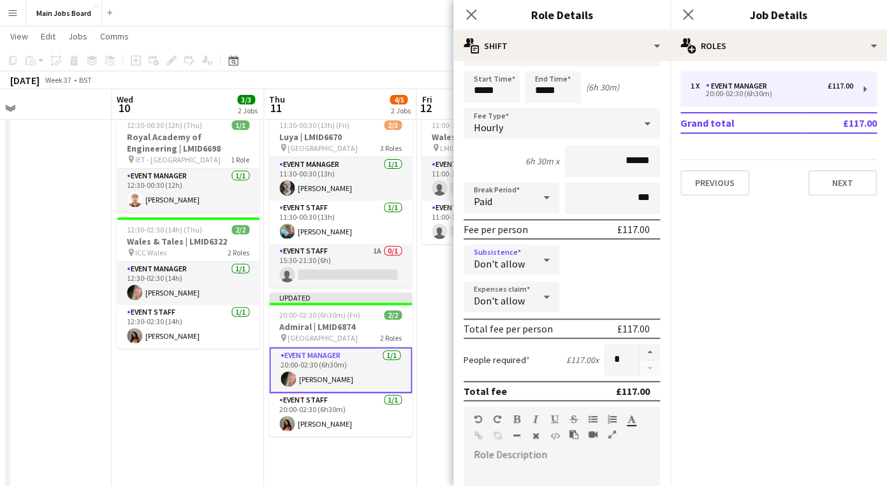
click at [541, 266] on icon at bounding box center [546, 259] width 15 height 25
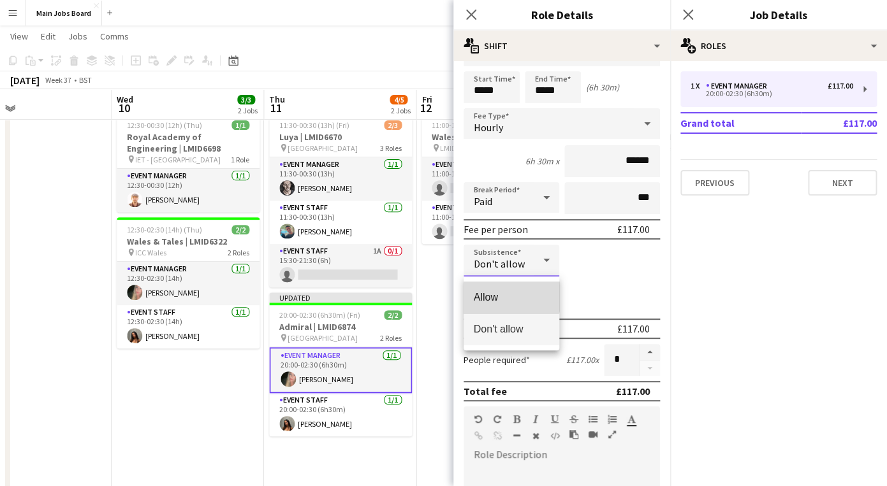
click at [509, 293] on span "Allow" at bounding box center [511, 297] width 75 height 12
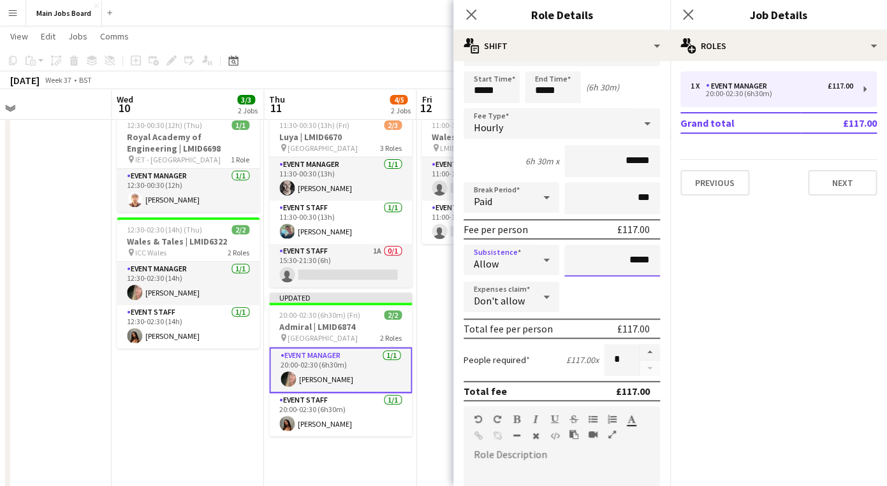
click at [654, 263] on input "*****" at bounding box center [612, 261] width 96 height 32
type input "**"
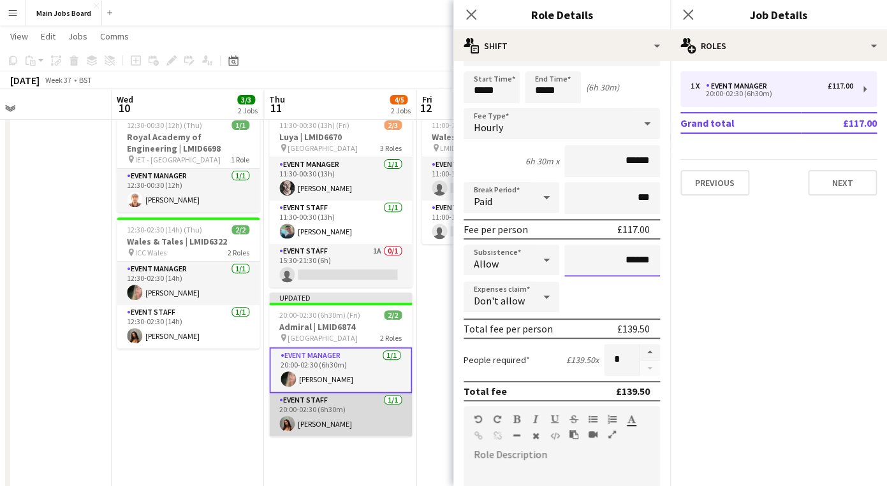
type input "******"
click at [315, 413] on app-card-role "Event Staff 1/1 20:00-02:30 (6h30m) Kitty Pattinson" at bounding box center [340, 414] width 143 height 43
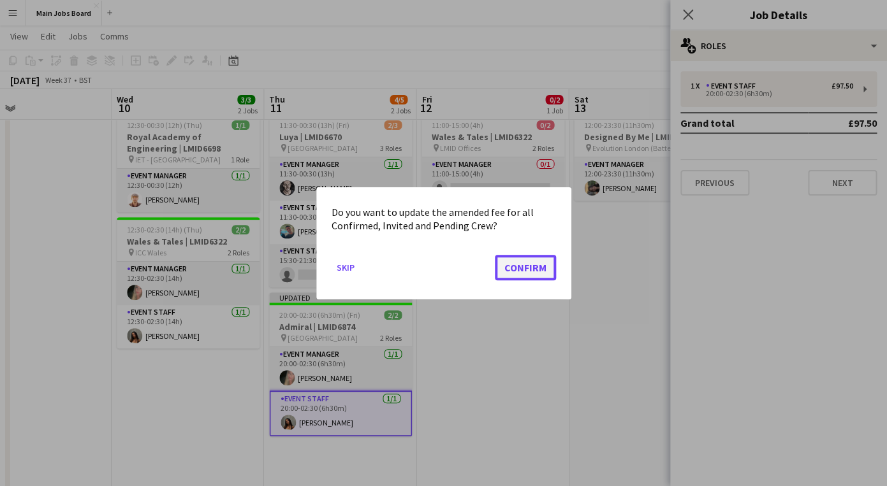
click at [527, 266] on button "Confirm" at bounding box center [525, 266] width 61 height 25
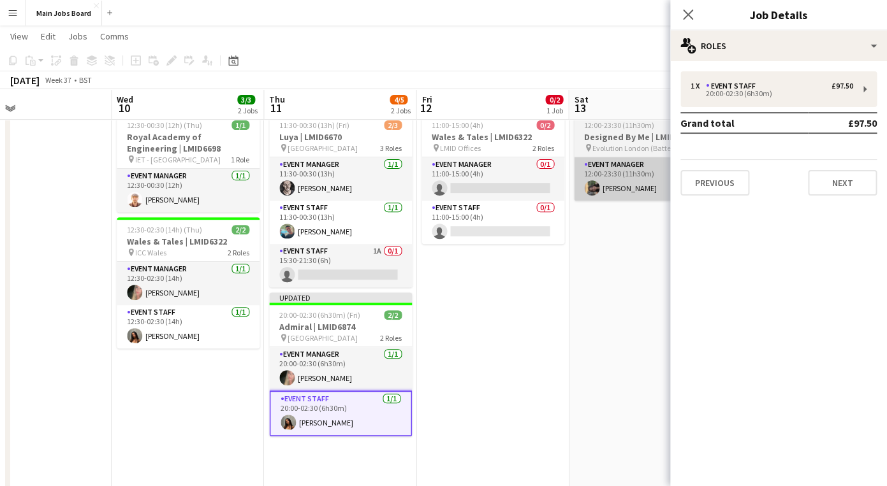
scroll to position [0, 498]
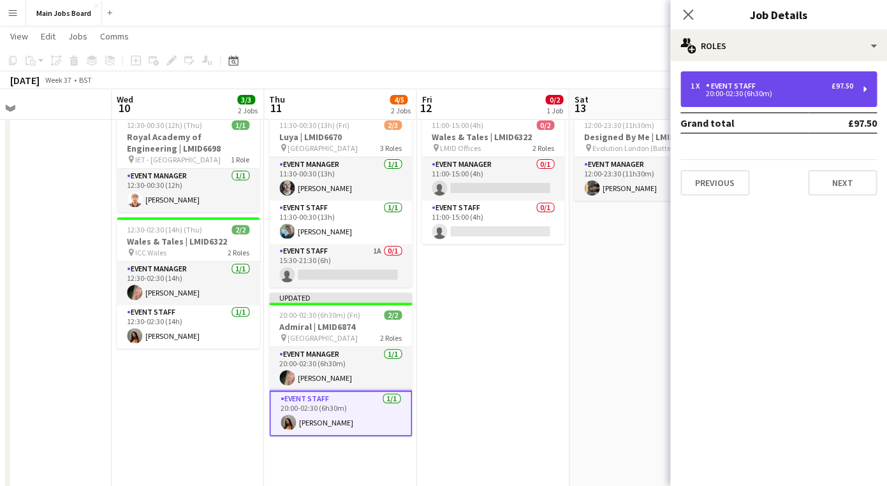
click at [733, 87] on div "Event Staff" at bounding box center [733, 86] width 55 height 9
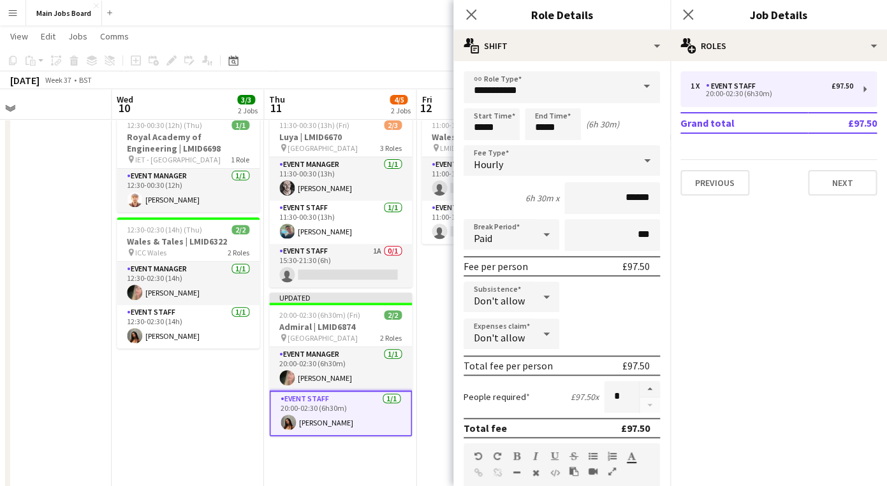
click at [528, 302] on div "Don't allow" at bounding box center [498, 297] width 70 height 31
click at [512, 326] on mat-option "Allow" at bounding box center [511, 335] width 96 height 32
click at [653, 298] on input "*****" at bounding box center [612, 298] width 96 height 32
type input "**"
type input "******"
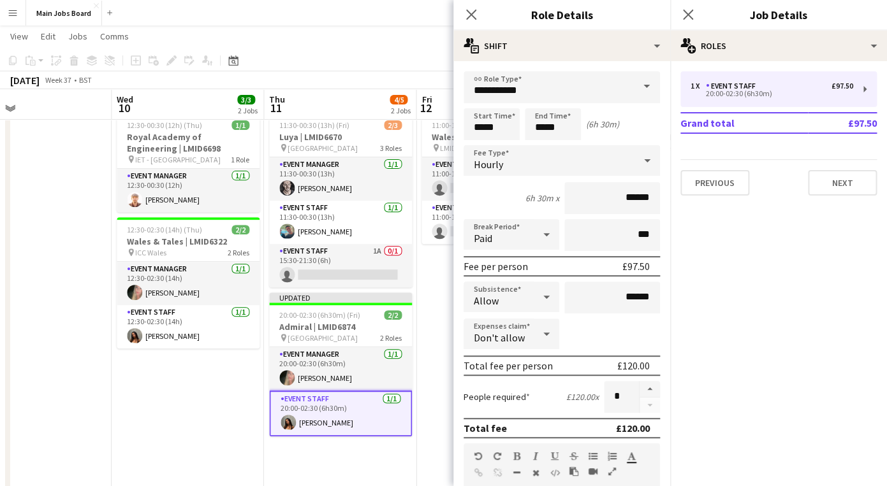
click at [773, 315] on mat-expansion-panel "pencil3 General details 1 x Event Staff £97.50 20:00-02:30 (6h30m) Grand total …" at bounding box center [778, 273] width 217 height 425
click at [690, 18] on icon at bounding box center [687, 14] width 12 height 12
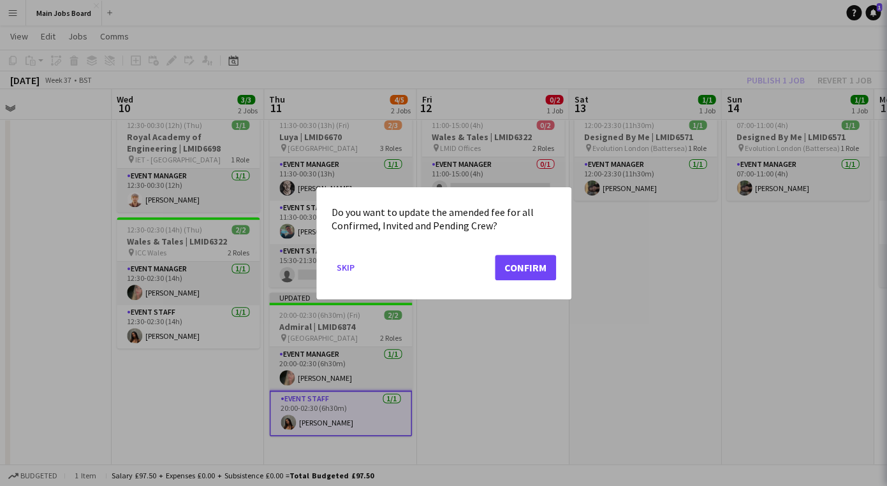
scroll to position [0, 0]
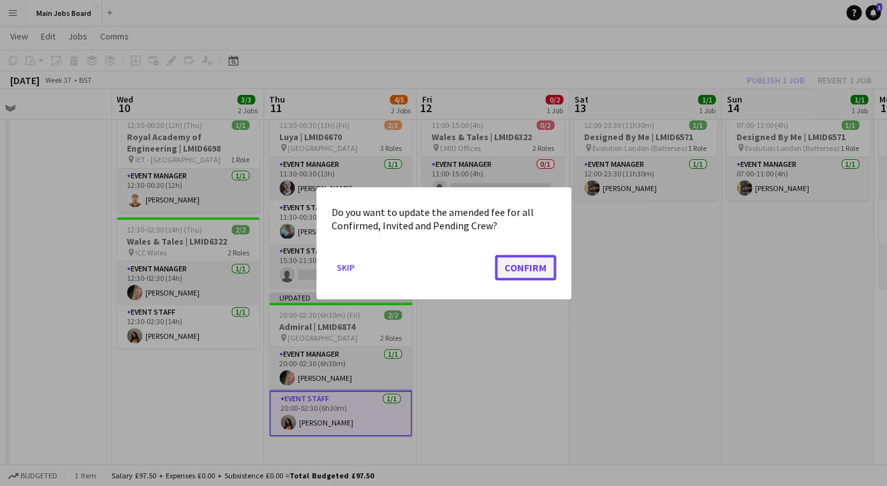
click at [544, 272] on button "Confirm" at bounding box center [525, 266] width 61 height 25
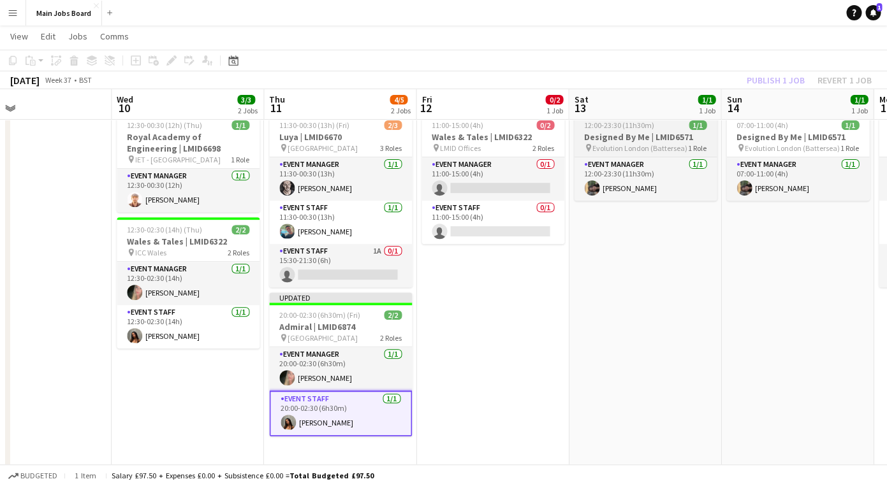
scroll to position [94, 0]
click at [754, 83] on div "Publish 1 job Revert 1 job" at bounding box center [809, 80] width 156 height 17
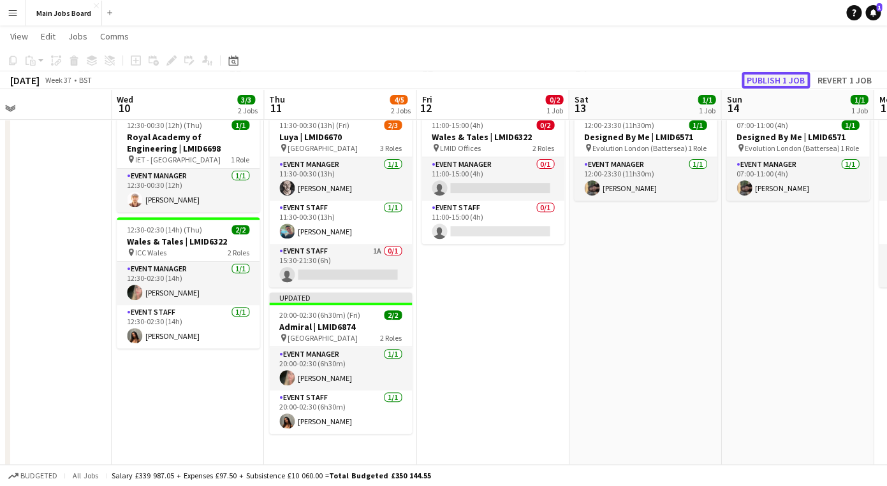
click at [772, 78] on button "Publish 1 job" at bounding box center [775, 80] width 68 height 17
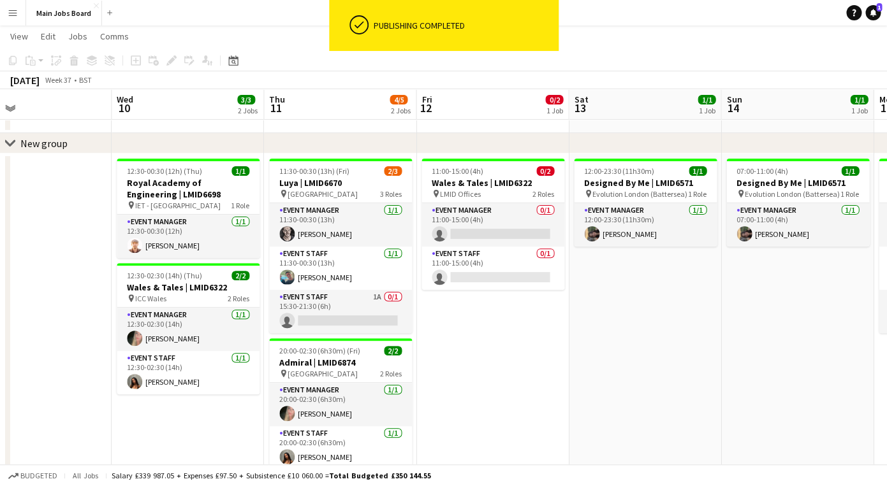
scroll to position [28, 0]
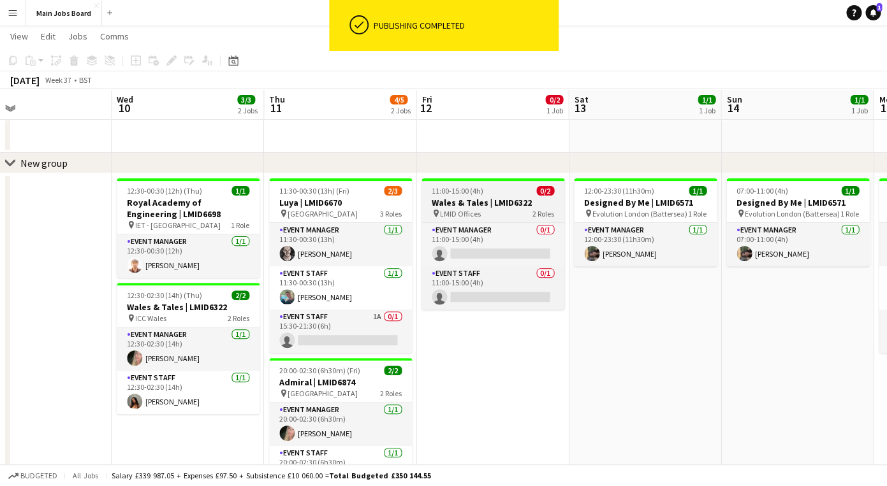
click at [459, 211] on span "LMID Offices" at bounding box center [460, 214] width 41 height 10
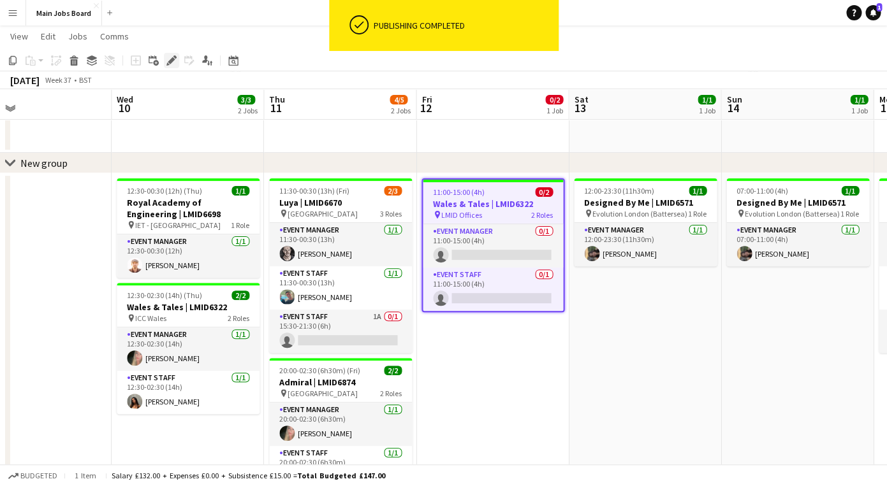
click at [171, 64] on icon "Edit" at bounding box center [171, 60] width 10 height 10
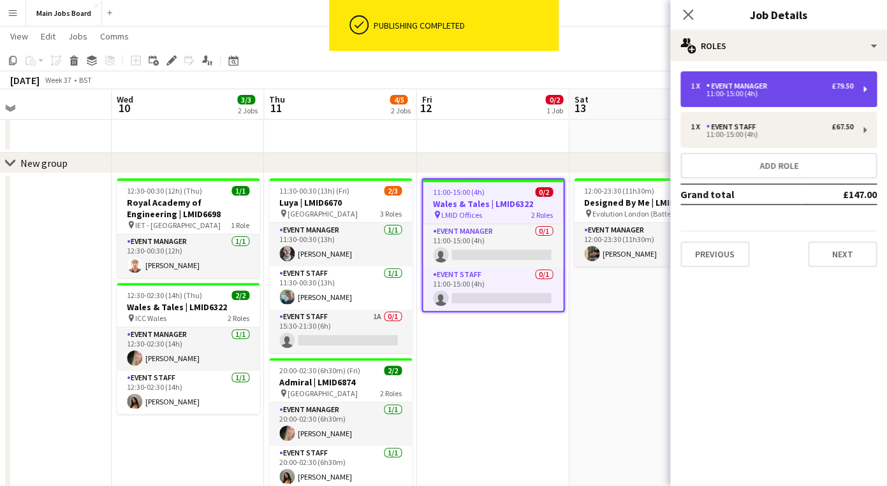
click at [742, 90] on div "Event Manager" at bounding box center [739, 86] width 66 height 9
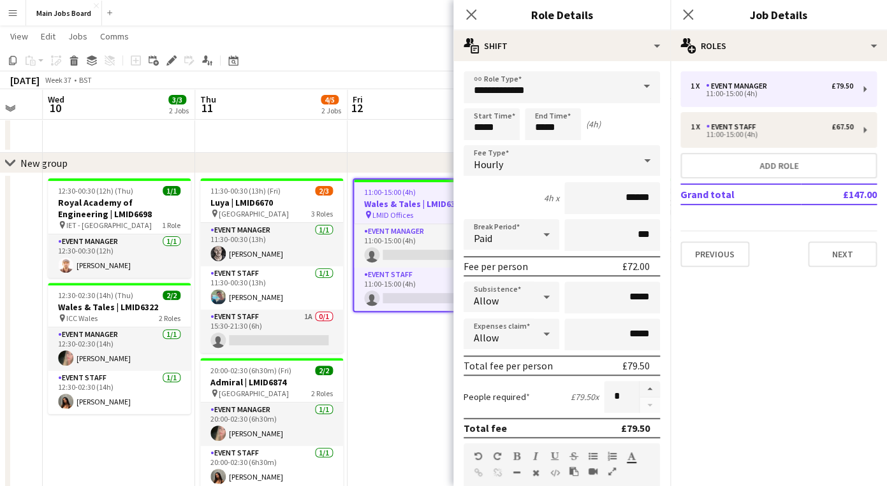
scroll to position [0, 442]
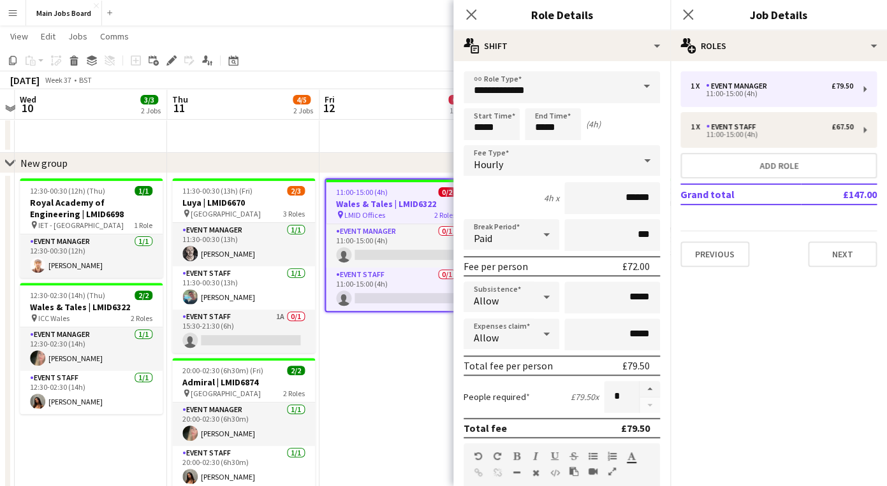
drag, startPoint x: 425, startPoint y: 352, endPoint x: 328, endPoint y: 351, distance: 96.9
click at [328, 352] on app-calendar-viewport "Sun 7 Mon 8 Tue 9 Wed 10 3/3 2 Jobs Thu 11 4/5 2 Jobs Fri 12 0/2 1 Job Sat 13 1…" at bounding box center [443, 289] width 887 height 535
click at [856, 254] on button "Next" at bounding box center [842, 254] width 69 height 25
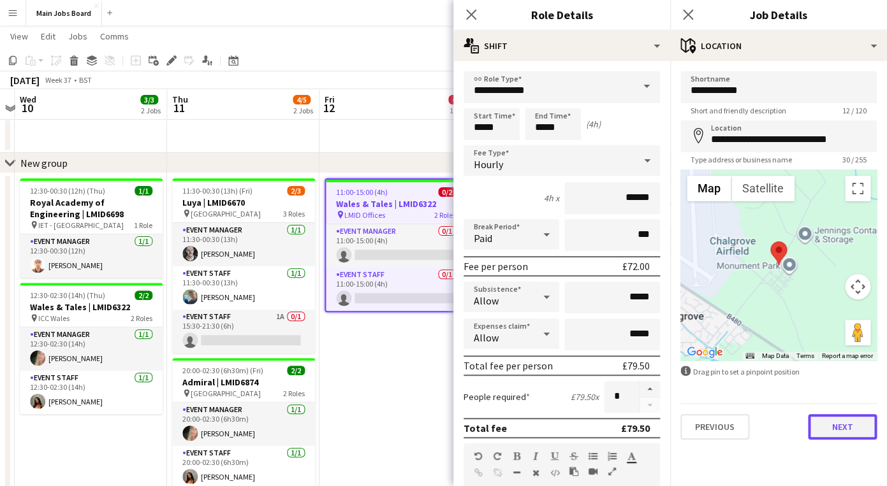
click at [842, 435] on button "Next" at bounding box center [842, 426] width 69 height 25
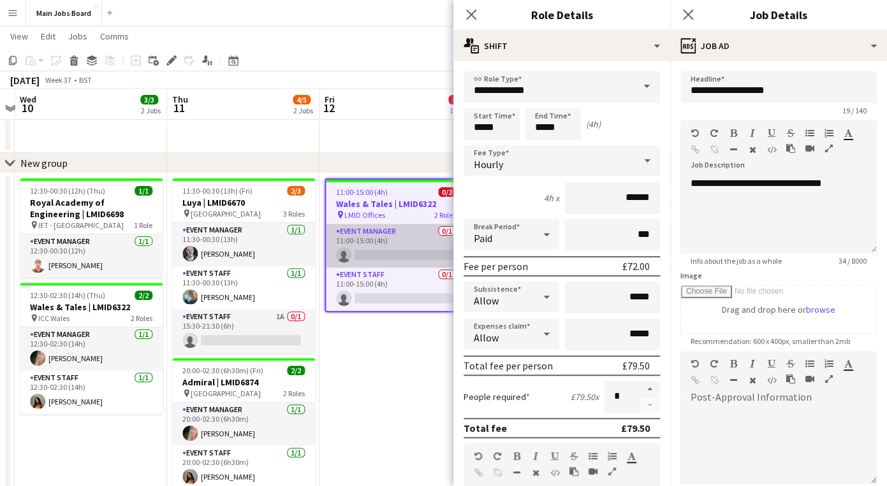
click at [380, 253] on app-card-role "Event Manager 0/1 11:00-15:00 (4h) single-neutral-actions" at bounding box center [396, 245] width 140 height 43
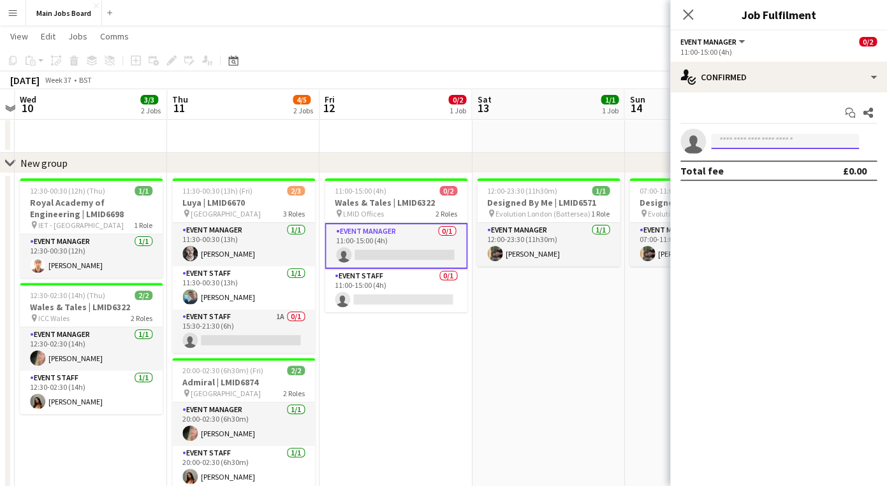
click at [743, 141] on input at bounding box center [785, 141] width 148 height 15
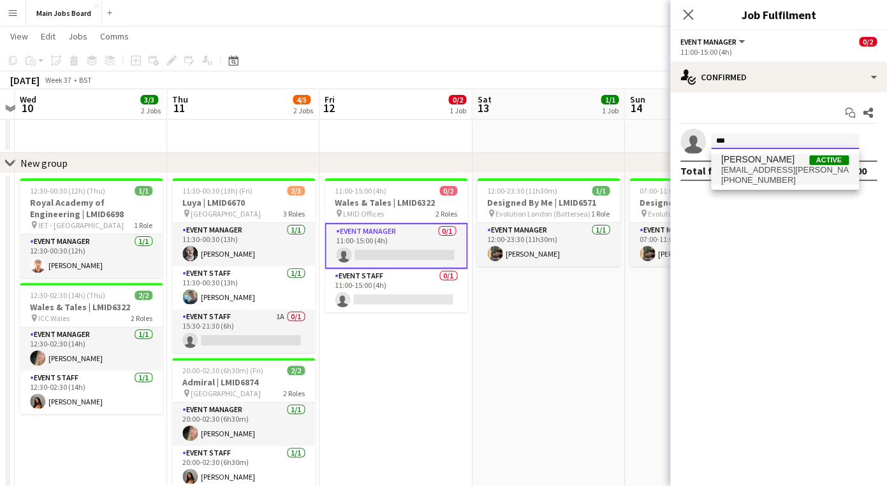
type input "***"
click at [792, 169] on span "emma.07.kelly@gmail.com" at bounding box center [784, 170] width 127 height 10
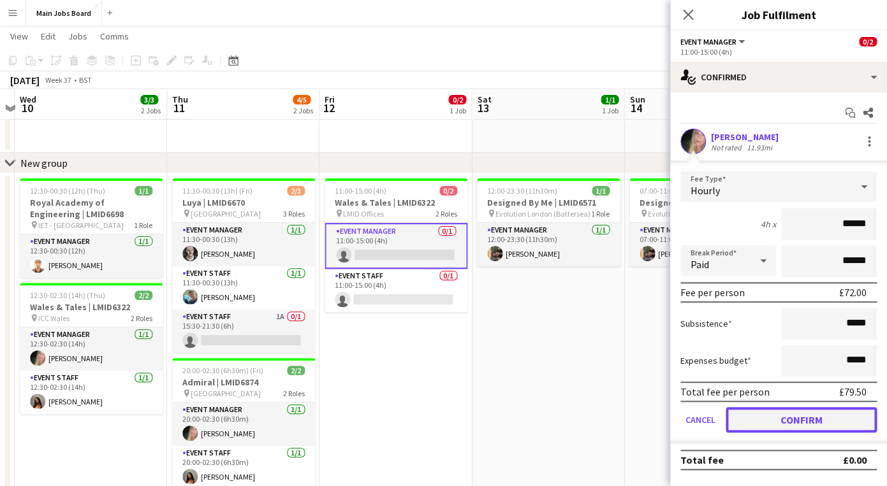
click at [765, 422] on button "Confirm" at bounding box center [800, 419] width 151 height 25
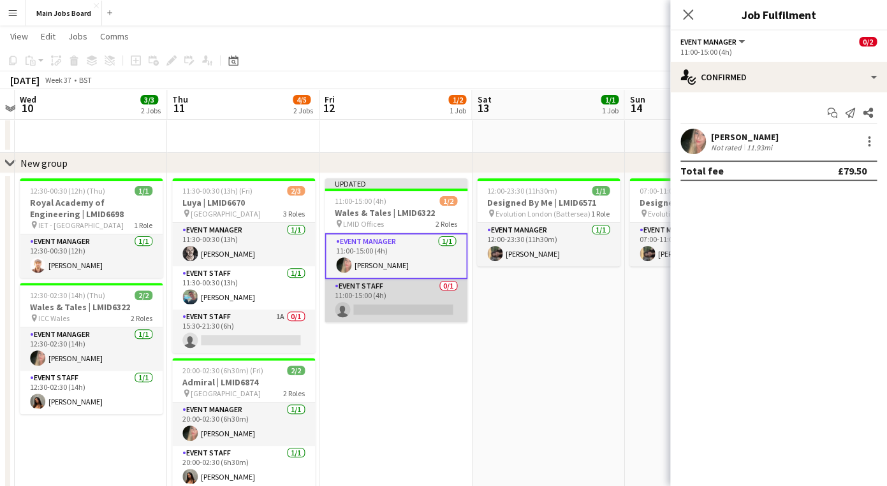
click at [435, 306] on app-card-role "Event Staff 0/1 11:00-15:00 (4h) single-neutral-actions" at bounding box center [395, 300] width 143 height 43
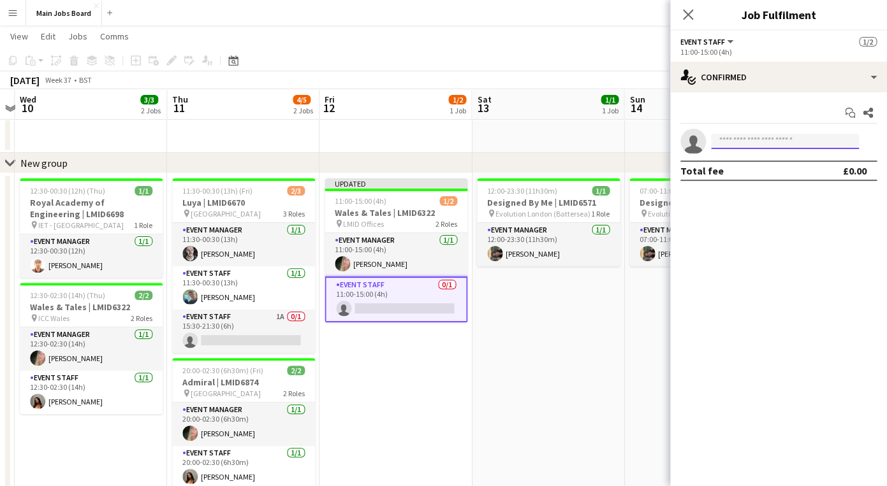
click at [735, 144] on input at bounding box center [785, 141] width 148 height 15
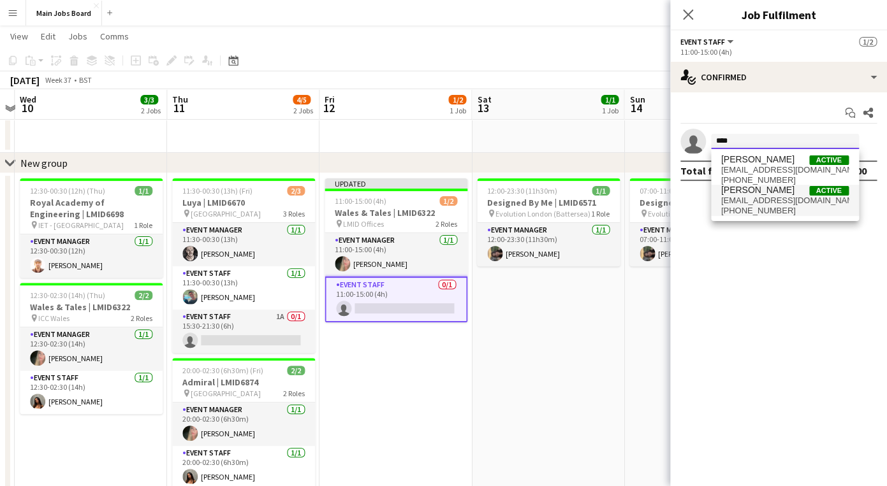
type input "****"
click at [766, 192] on span "[PERSON_NAME]" at bounding box center [757, 190] width 73 height 11
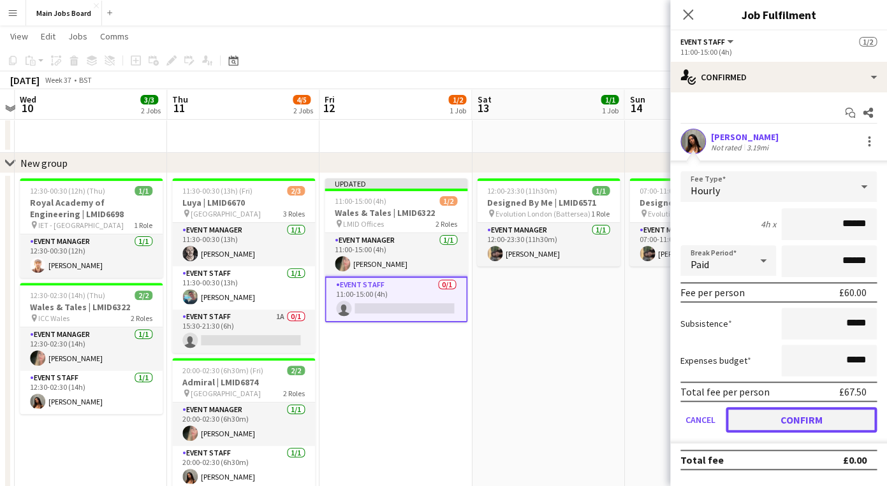
click at [769, 416] on button "Confirm" at bounding box center [800, 419] width 151 height 25
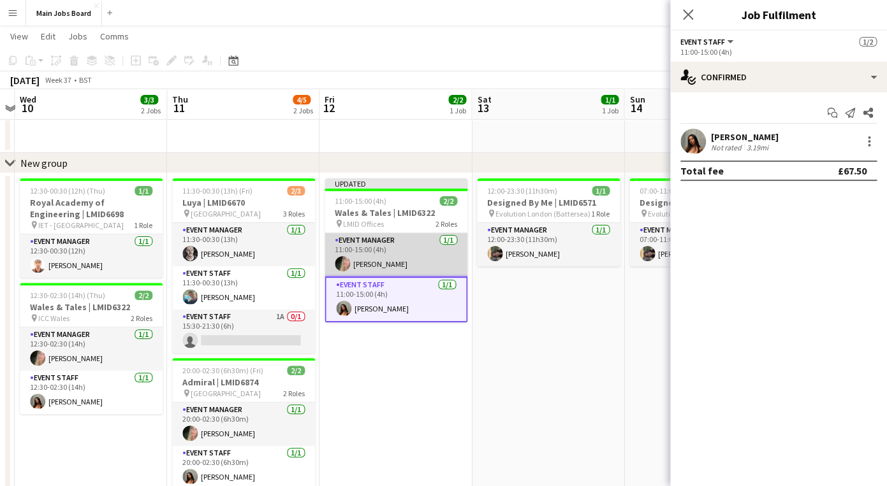
click at [410, 261] on app-card-role "Event Manager 1/1 11:00-15:00 (4h) Emma Kelly" at bounding box center [395, 254] width 143 height 43
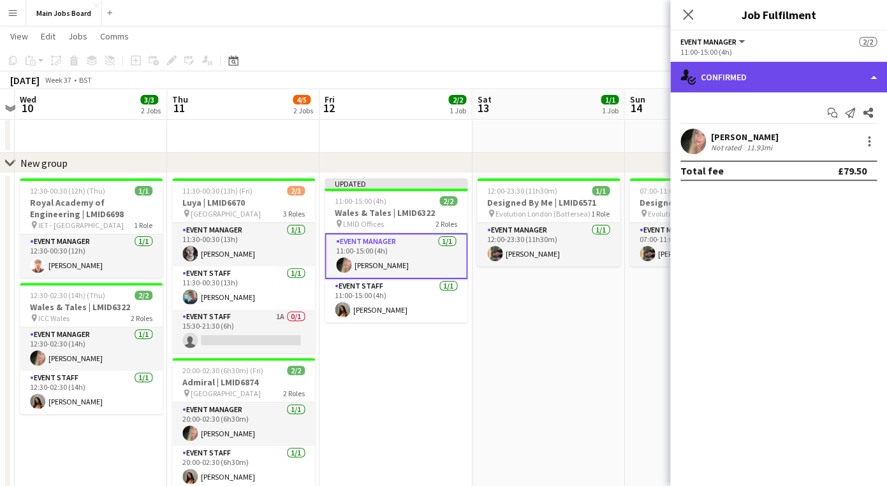
click at [768, 68] on div "single-neutral-actions-check-2 Confirmed" at bounding box center [778, 77] width 217 height 31
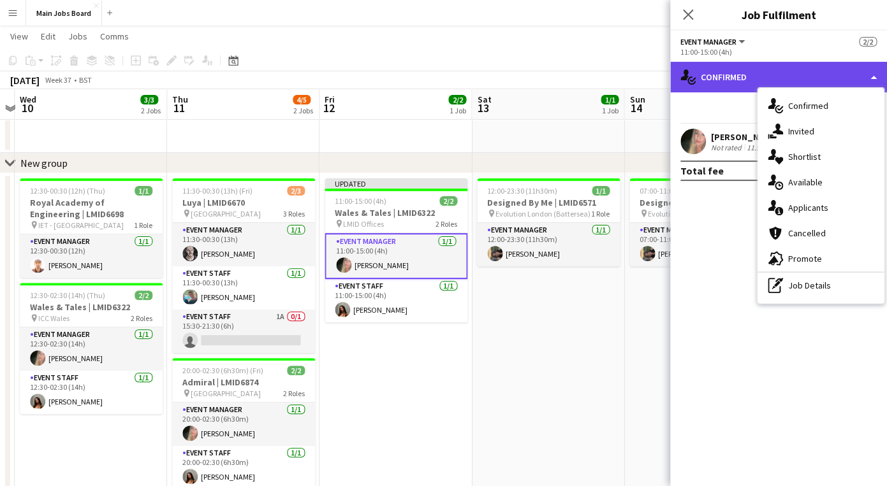
click at [768, 68] on div "single-neutral-actions-check-2 Confirmed" at bounding box center [778, 77] width 217 height 31
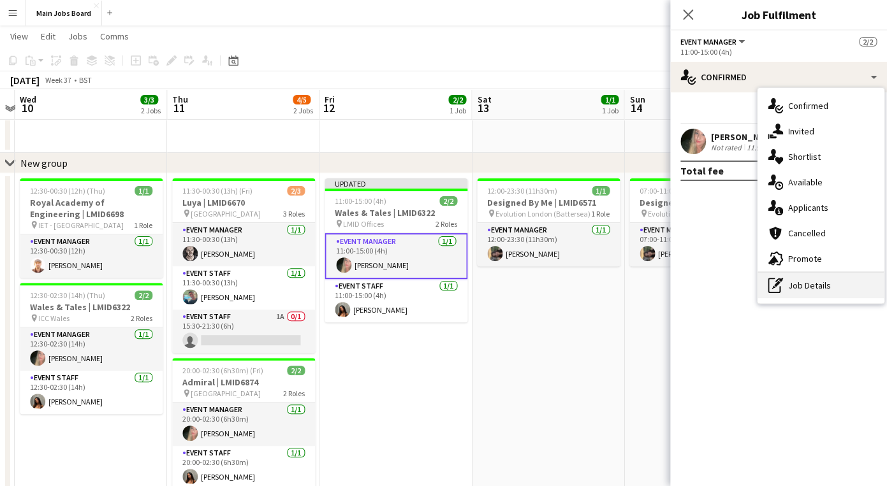
click at [779, 286] on icon "pen-write" at bounding box center [774, 285] width 15 height 15
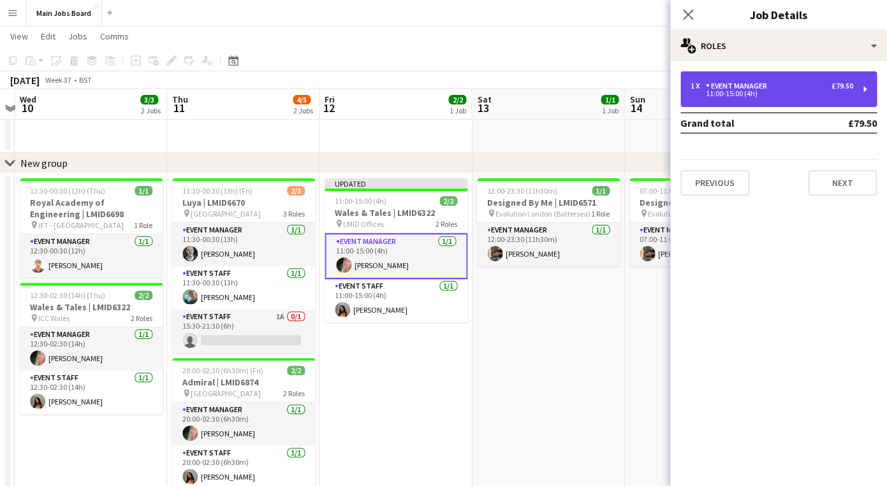
click at [748, 97] on div "11:00-15:00 (4h)" at bounding box center [771, 94] width 163 height 6
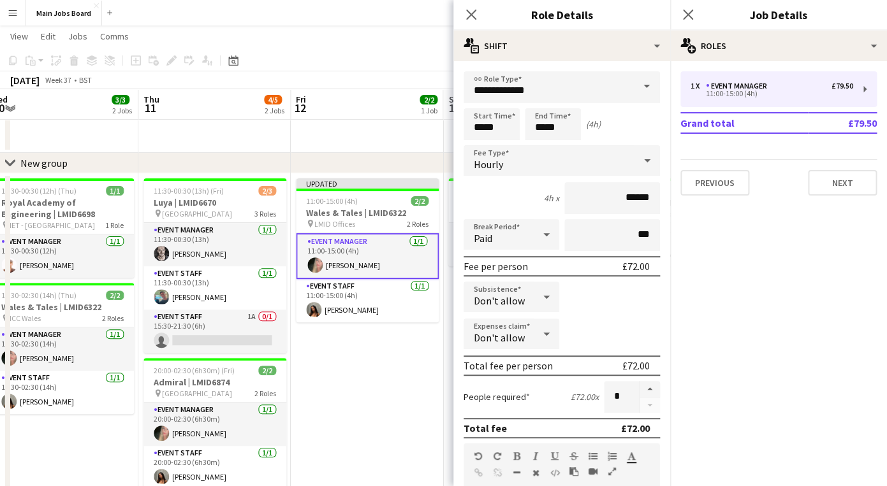
scroll to position [0, 508]
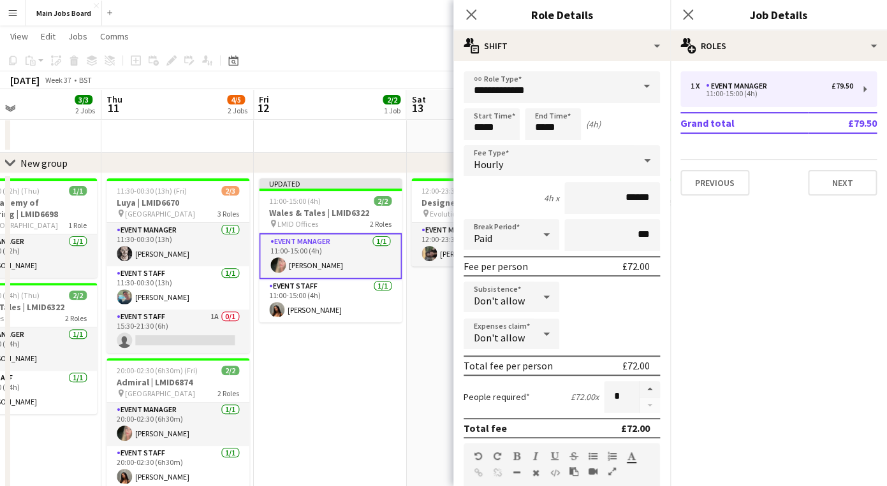
drag, startPoint x: 413, startPoint y: 376, endPoint x: 347, endPoint y: 376, distance: 65.7
click at [347, 376] on app-calendar-viewport "Sun 7 Mon 8 Tue 9 Wed 10 3/3 2 Jobs Thu 11 4/5 2 Jobs Fri 12 2/2 1 Job Sat 13 1…" at bounding box center [443, 289] width 887 height 535
click at [529, 305] on div "Don't allow" at bounding box center [498, 297] width 70 height 31
click at [505, 339] on span "Allow" at bounding box center [511, 334] width 75 height 12
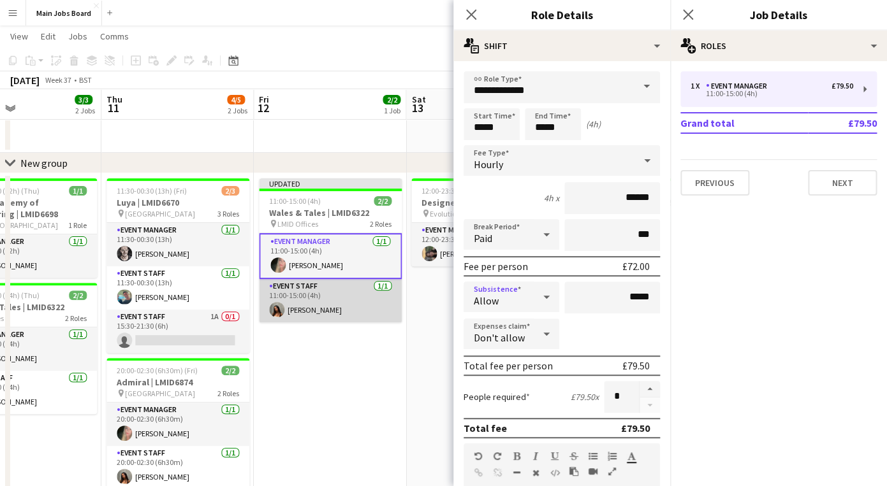
click at [350, 307] on app-card-role "Event Staff 1/1 11:00-15:00 (4h) Kitty Pattinson" at bounding box center [330, 300] width 143 height 43
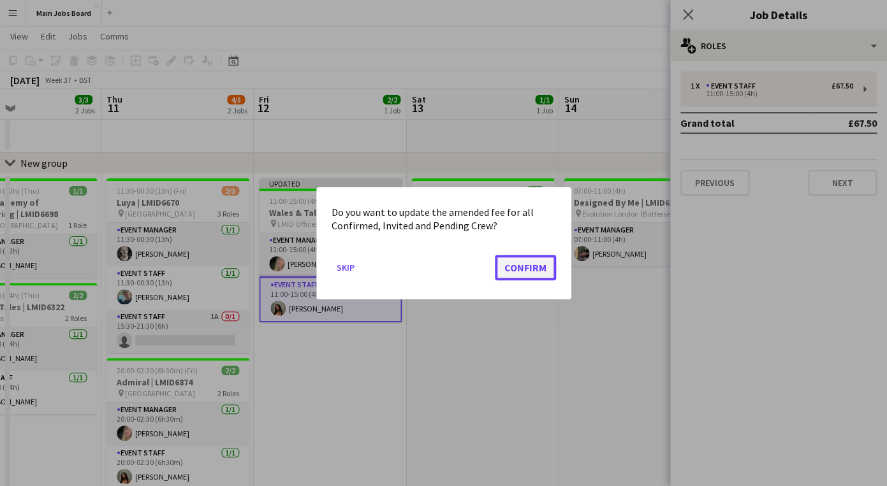
click at [523, 264] on button "Confirm" at bounding box center [525, 266] width 61 height 25
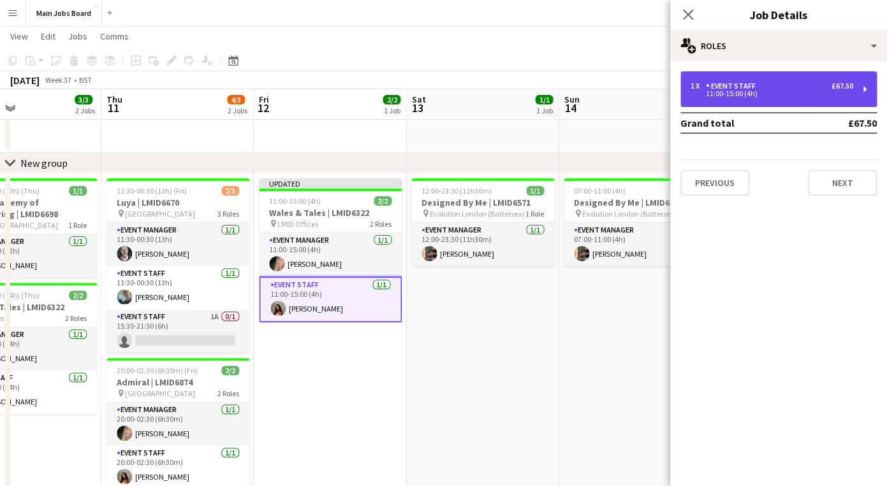
click at [717, 97] on div "11:00-15:00 (4h)" at bounding box center [771, 94] width 163 height 6
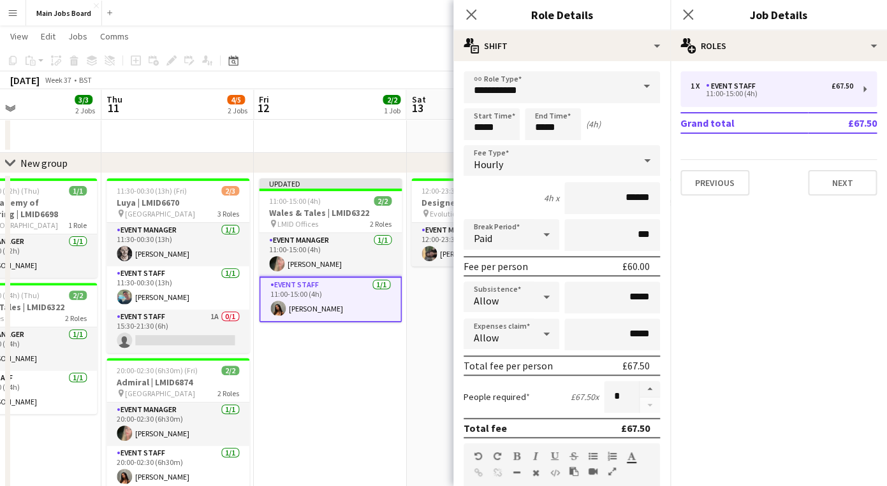
click at [512, 307] on div "Allow" at bounding box center [498, 297] width 70 height 31
click at [508, 337] on span "Allow" at bounding box center [511, 335] width 75 height 12
click at [750, 310] on mat-expansion-panel "pencil3 General details 1 x Event Staff £67.50 11:00-15:00 (4h) Grand total £67…" at bounding box center [778, 273] width 217 height 425
click at [686, 15] on icon at bounding box center [687, 14] width 12 height 12
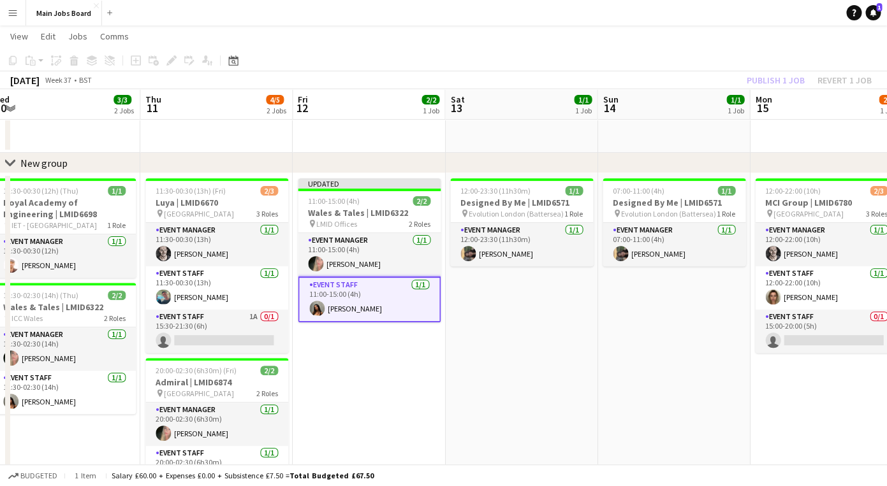
scroll to position [0, 433]
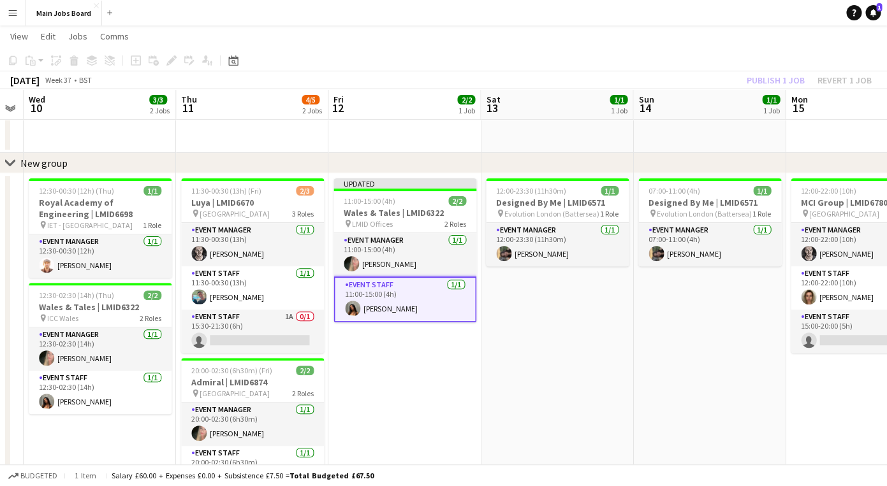
drag, startPoint x: 524, startPoint y: 391, endPoint x: 599, endPoint y: 391, distance: 74.6
click at [599, 391] on app-calendar-viewport "Sun 7 Mon 8 Tue 9 Wed 10 3/3 2 Jobs Thu 11 4/5 2 Jobs Fri 12 2/2 1 Job Sat 13 1…" at bounding box center [443, 289] width 887 height 535
click at [514, 380] on app-date-cell "12:00-23:30 (11h30m) 1/1 Designed By Me | LMID6571 pin Evolution London (Batter…" at bounding box center [557, 364] width 152 height 383
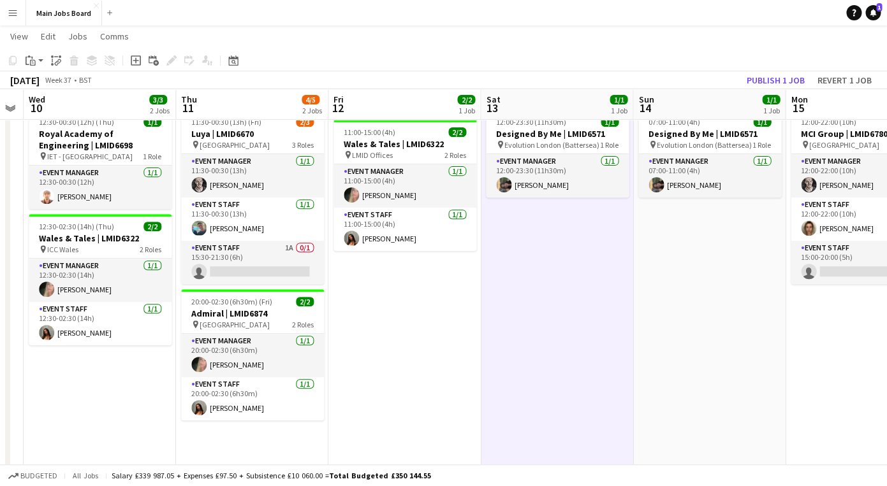
scroll to position [96, 0]
click at [780, 75] on button "Publish 1 job" at bounding box center [775, 80] width 68 height 17
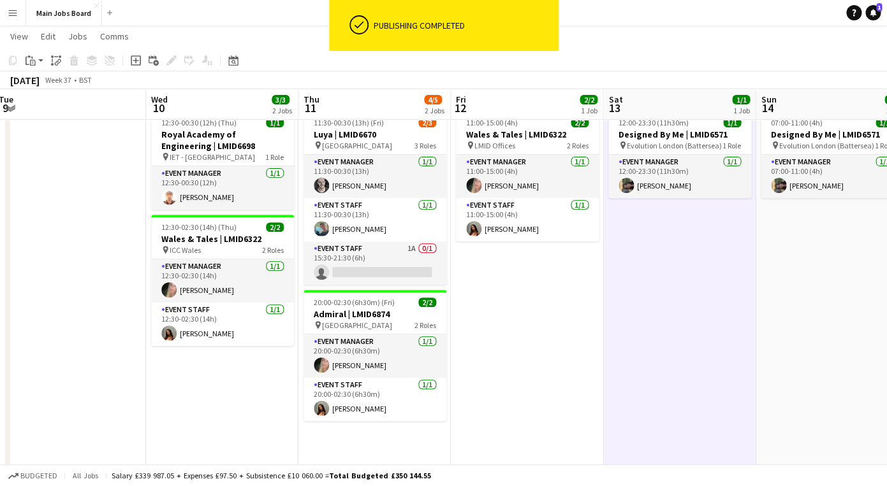
scroll to position [0, 309]
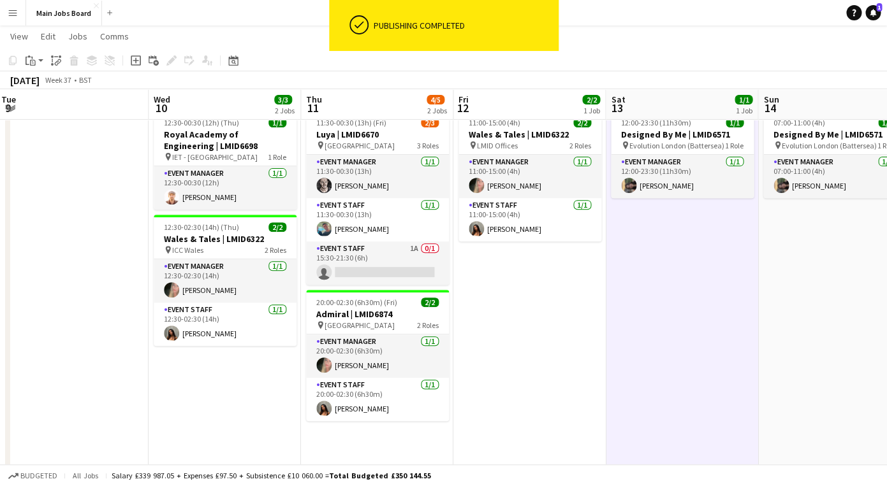
drag, startPoint x: 398, startPoint y: 331, endPoint x: 523, endPoint y: 331, distance: 125.6
click at [523, 331] on app-calendar-viewport "Sun 7 Mon 8 Tue 9 Wed 10 3/3 2 Jobs Thu 11 4/5 2 Jobs Fri 12 2/2 1 Job Sat 13 1…" at bounding box center [443, 220] width 887 height 535
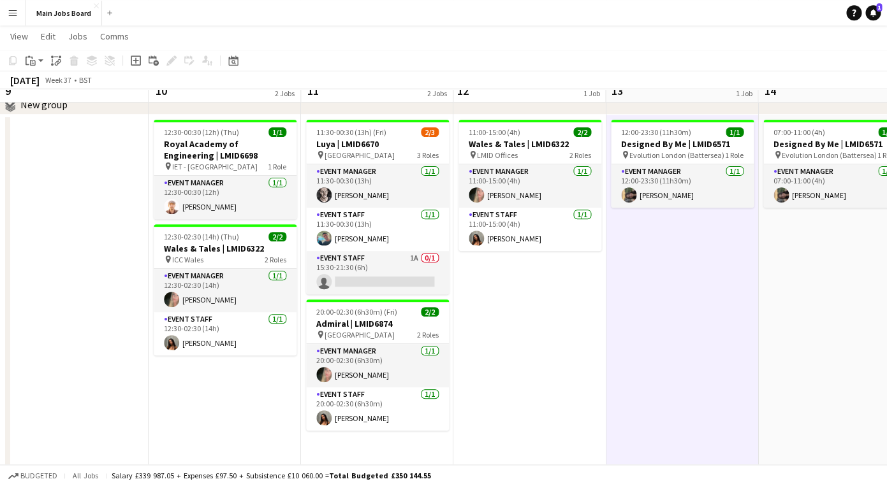
scroll to position [52, 0]
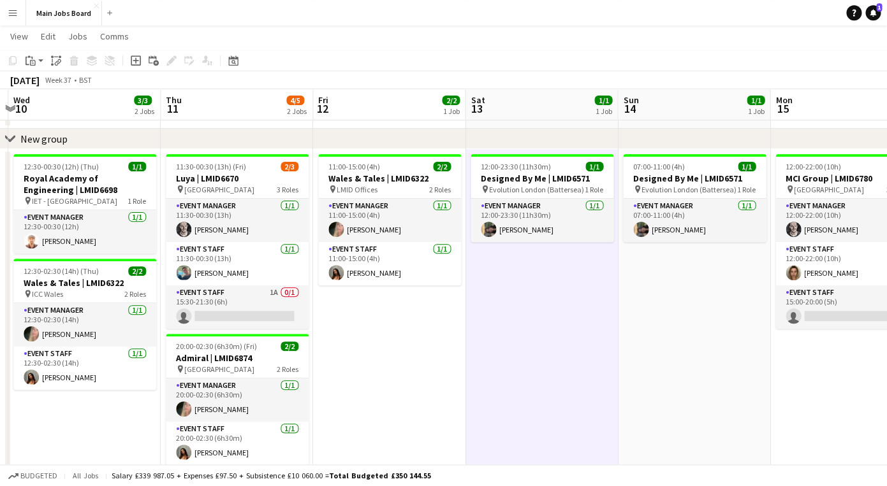
drag, startPoint x: 636, startPoint y: 326, endPoint x: 494, endPoint y: 326, distance: 141.5
click at [494, 326] on app-calendar-viewport "Sun 7 Mon 8 Tue 9 Wed 10 3/3 2 Jobs Thu 11 4/5 2 Jobs Fri 12 2/2 1 Job Sat 13 1…" at bounding box center [443, 264] width 887 height 535
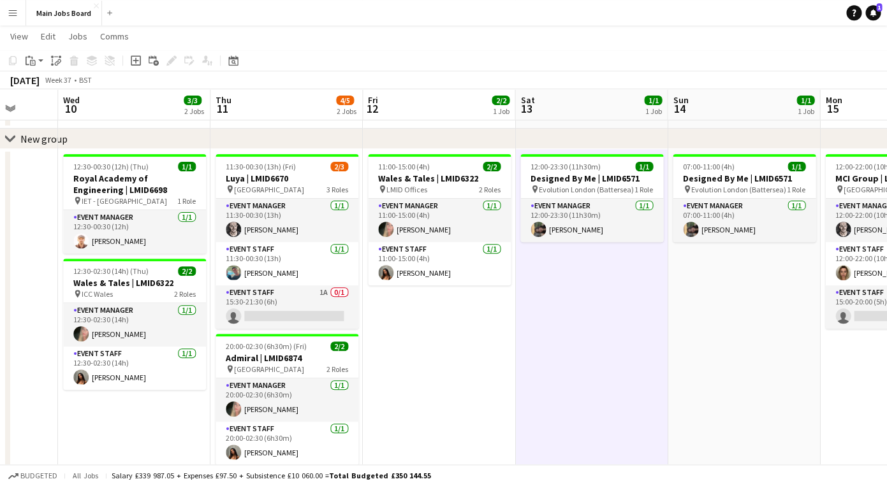
scroll to position [0, 349]
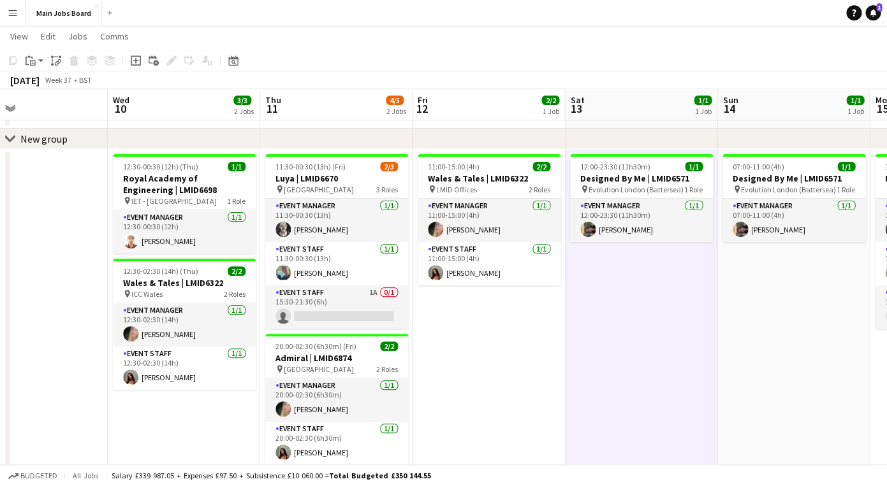
drag, startPoint x: 425, startPoint y: 346, endPoint x: 527, endPoint y: 346, distance: 101.3
click at [527, 346] on app-calendar-viewport "Sun 7 Mon 8 Tue 9 Wed 10 3/3 2 Jobs Thu 11 4/5 2 Jobs Fri 12 2/2 1 Job Sat 13 1…" at bounding box center [443, 264] width 887 height 535
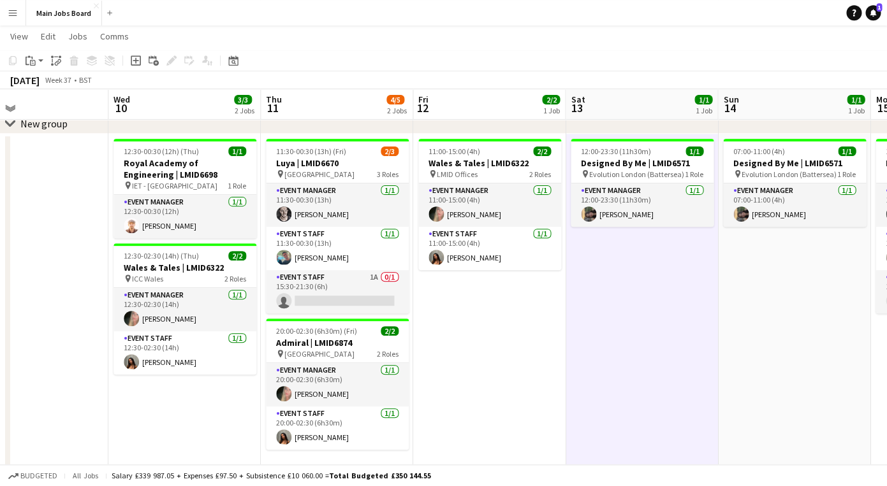
scroll to position [55, 0]
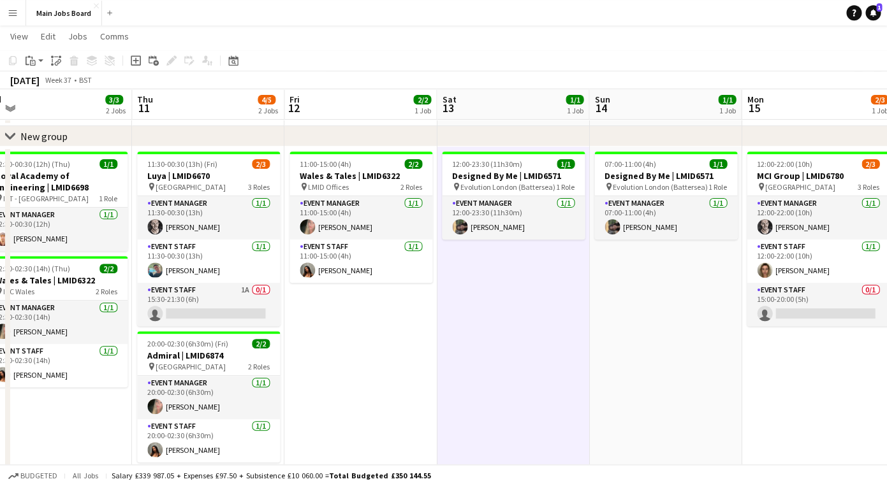
drag, startPoint x: 718, startPoint y: 333, endPoint x: 272, endPoint y: 333, distance: 446.2
click at [279, 333] on app-calendar-viewport "Sun 7 Mon 8 Tue 9 Wed 10 3/3 2 Jobs Thu 11 4/5 2 Jobs Fri 12 2/2 1 Job Sat 13 1…" at bounding box center [443, 262] width 887 height 535
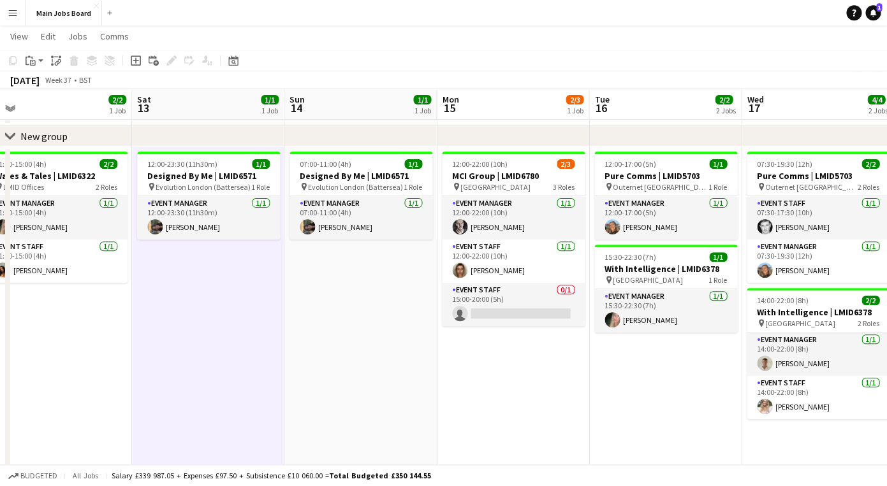
scroll to position [0, 483]
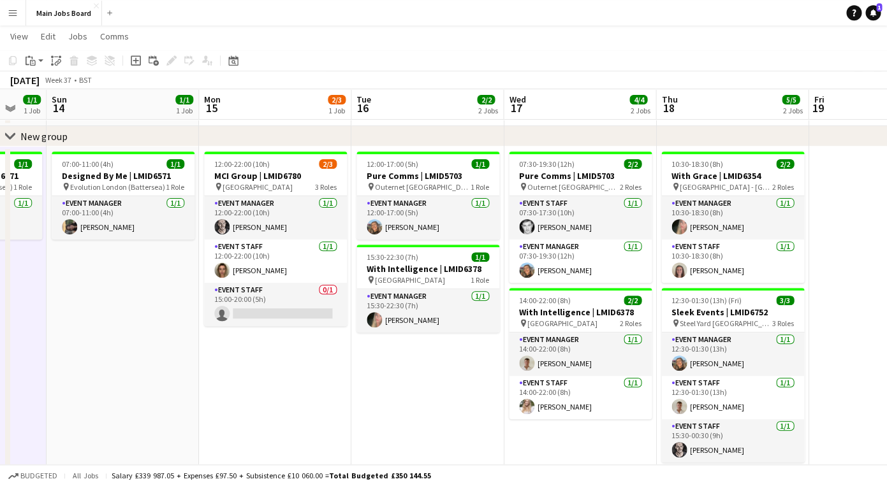
drag, startPoint x: 696, startPoint y: 360, endPoint x: 311, endPoint y: 360, distance: 385.0
click at [311, 360] on app-calendar-viewport "Thu 11 4/5 2 Jobs Fri 12 2/2 1 Job Sat 13 1/1 1 Job Sun 14 1/1 1 Job Mon 15 2/3…" at bounding box center [443, 262] width 887 height 535
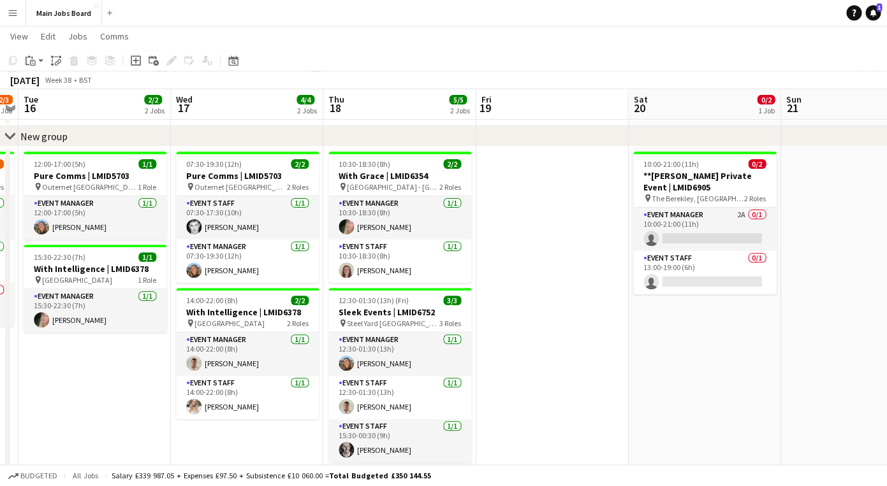
scroll to position [0, 512]
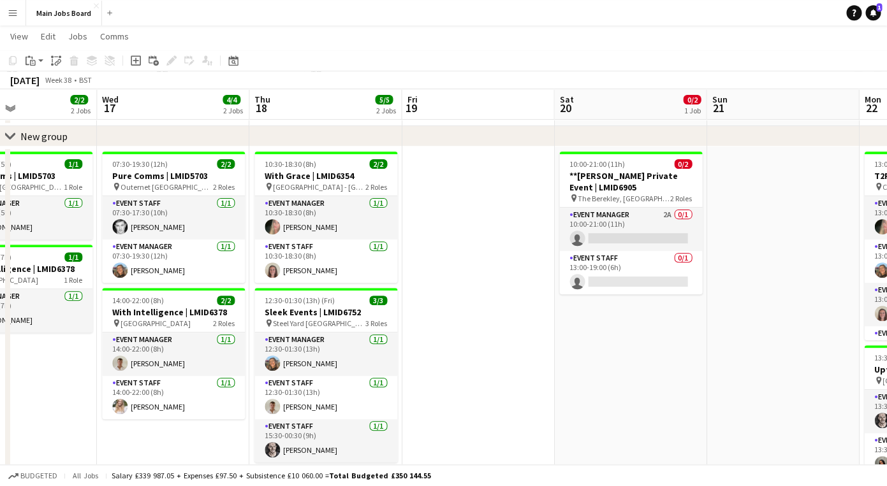
drag, startPoint x: 815, startPoint y: 367, endPoint x: 551, endPoint y: 350, distance: 263.8
click at [561, 350] on app-calendar-viewport "Sat 13 1/1 1 Job Sun 14 1/1 1 Job Mon 15 2/3 1 Job Tue 16 2/2 2 Jobs Wed 17 4/4…" at bounding box center [443, 379] width 887 height 769
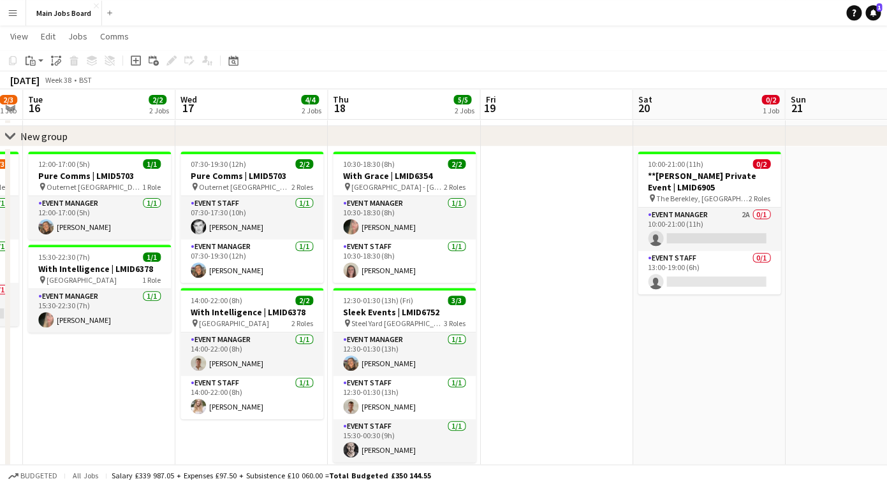
drag, startPoint x: 722, startPoint y: 343, endPoint x: 362, endPoint y: 343, distance: 359.5
click at [368, 343] on app-calendar-viewport "Sat 13 1/1 1 Job Sun 14 1/1 1 Job Mon 15 2/3 1 Job Tue 16 2/2 2 Jobs Wed 17 4/4…" at bounding box center [443, 379] width 887 height 769
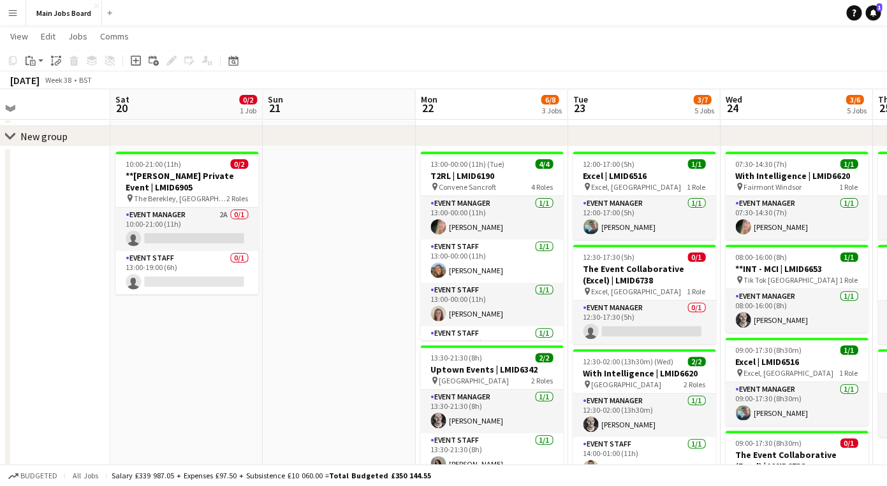
scroll to position [0, 410]
drag, startPoint x: 563, startPoint y: 360, endPoint x: 278, endPoint y: 360, distance: 284.9
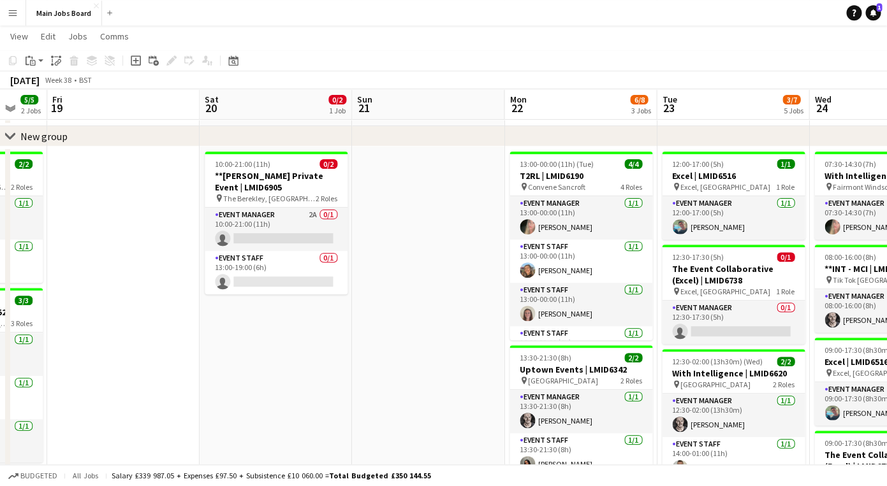
click at [282, 360] on app-calendar-viewport "Tue 16 2/2 2 Jobs Wed 17 4/4 2 Jobs Thu 18 5/5 2 Jobs Fri 19 Sat 20 0/2 1 Job S…" at bounding box center [443, 379] width 887 height 769
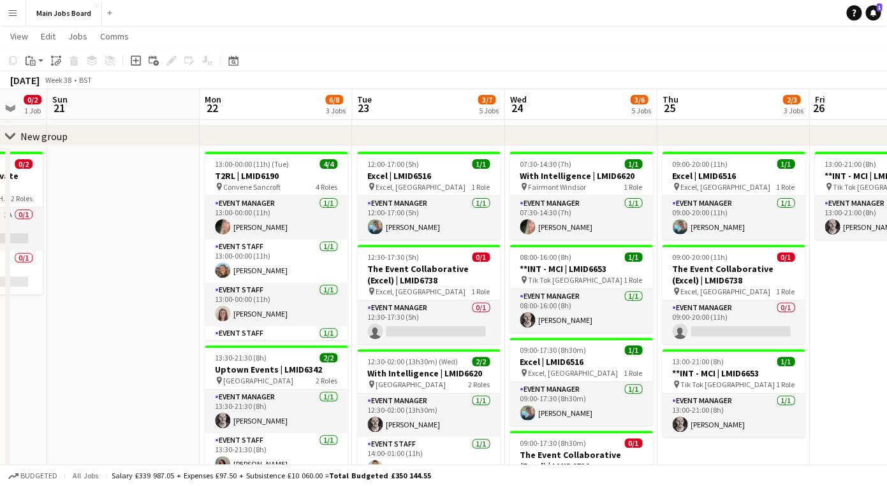
click at [12, 18] on button "Menu" at bounding box center [12, 12] width 25 height 25
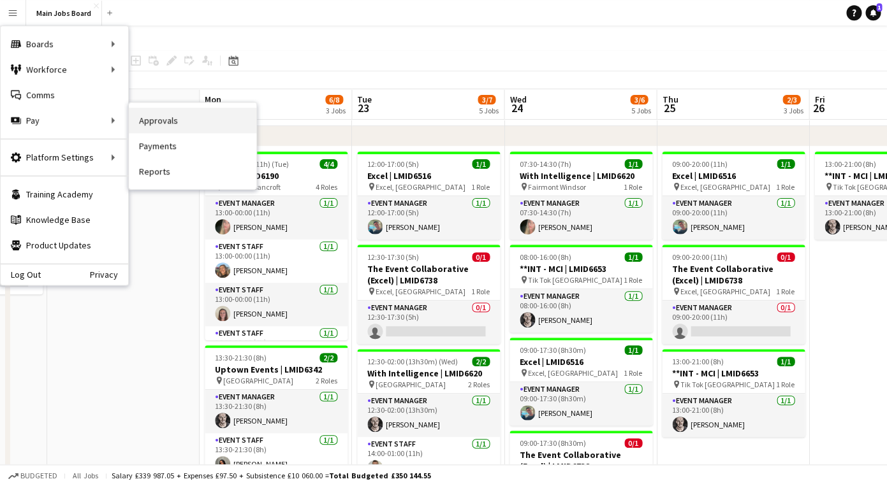
click at [159, 127] on link "Approvals" at bounding box center [192, 120] width 127 height 25
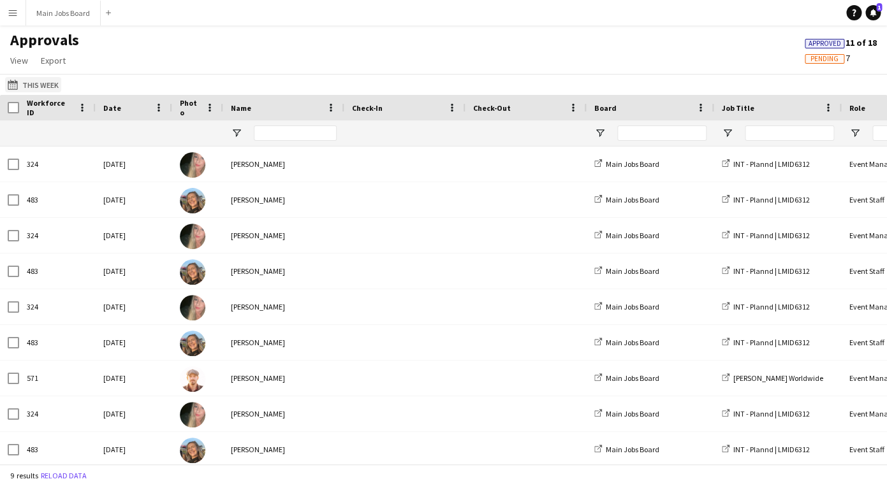
click at [11, 87] on app-icon "This Week" at bounding box center [15, 85] width 15 height 10
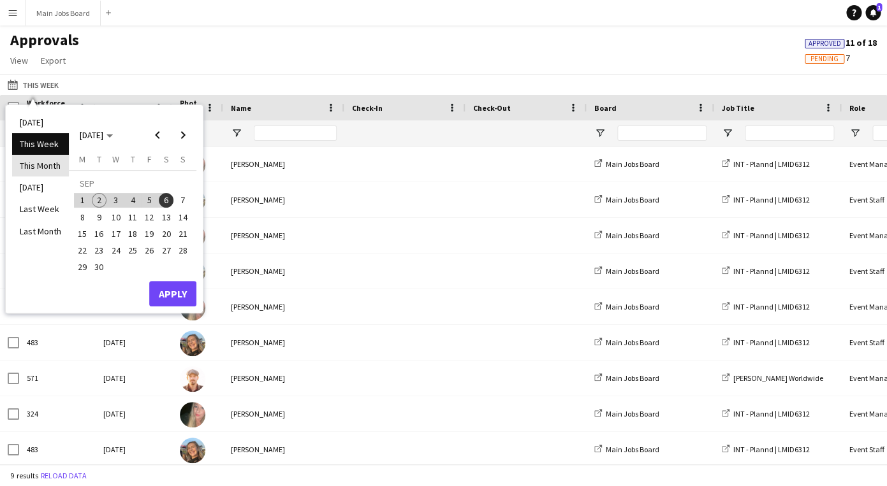
click at [34, 169] on li "This Month" at bounding box center [40, 166] width 57 height 22
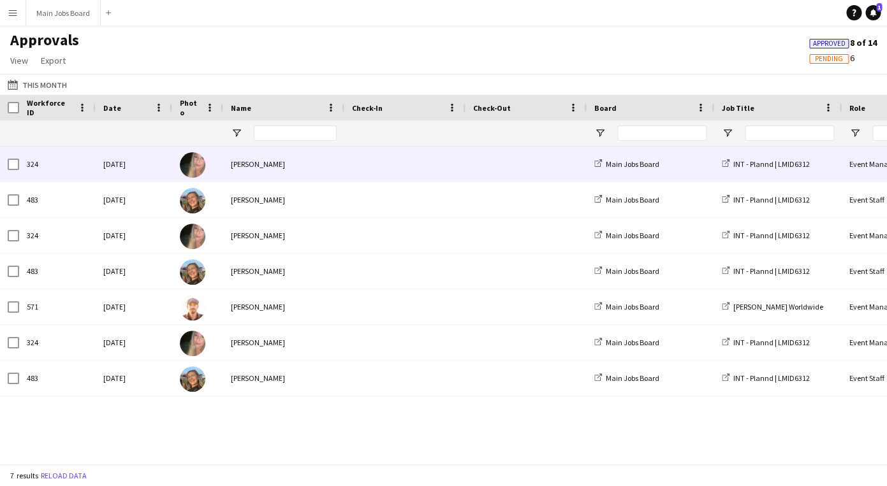
click at [217, 161] on div at bounding box center [197, 164] width 51 height 35
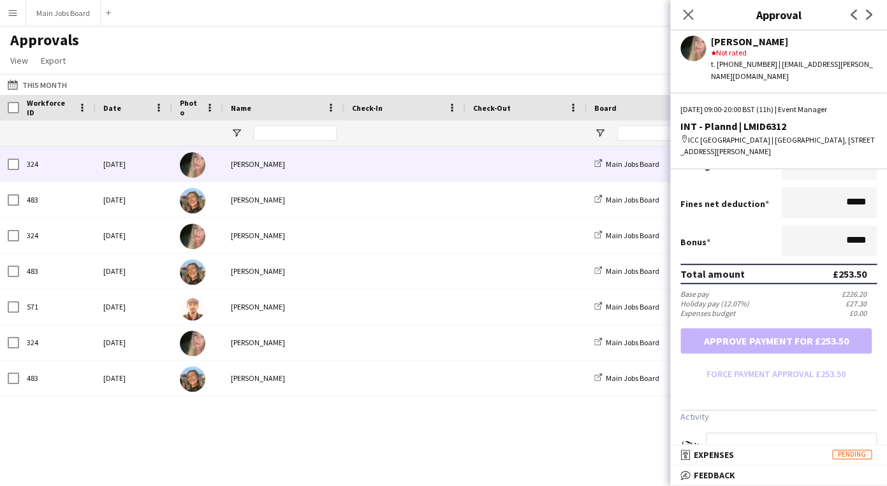
scroll to position [287, 0]
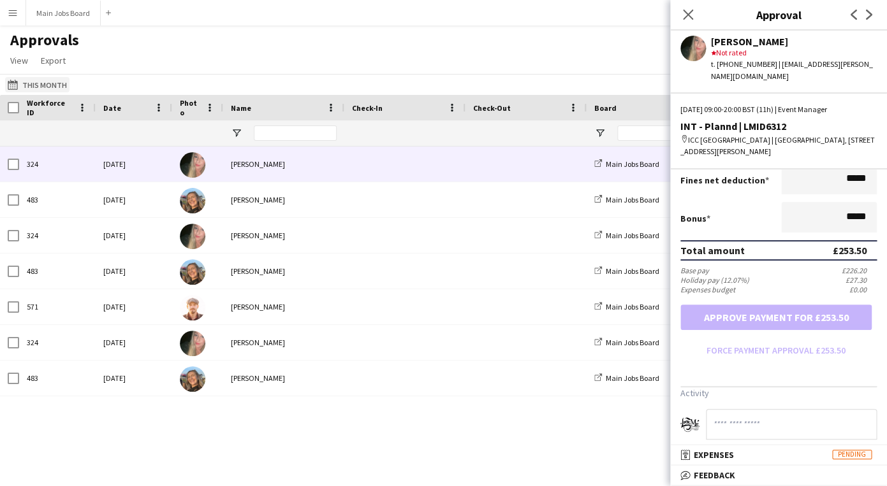
click at [44, 84] on button "This Week This Month" at bounding box center [37, 84] width 64 height 15
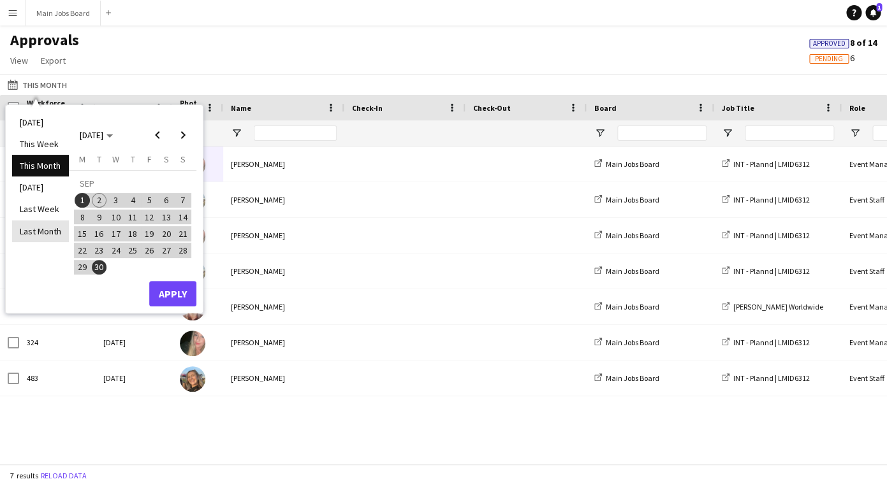
click at [29, 238] on li "Last Month" at bounding box center [40, 232] width 57 height 22
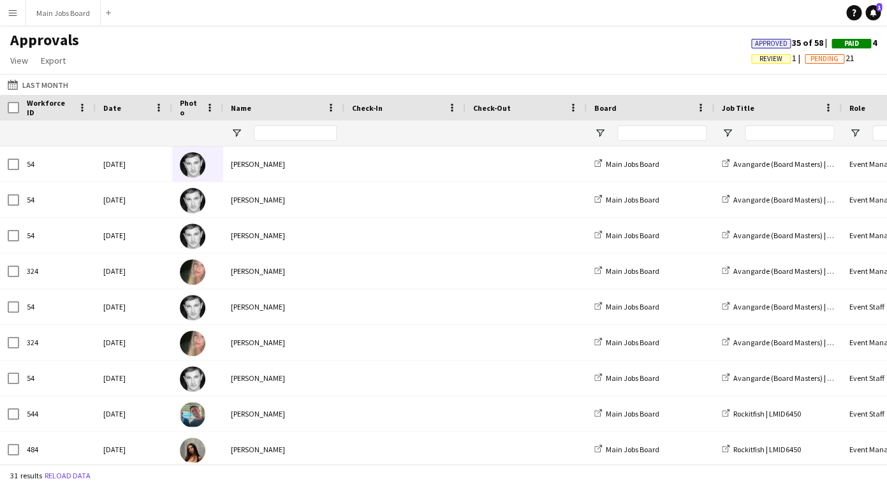
click at [771, 58] on span "Review" at bounding box center [770, 59] width 23 height 8
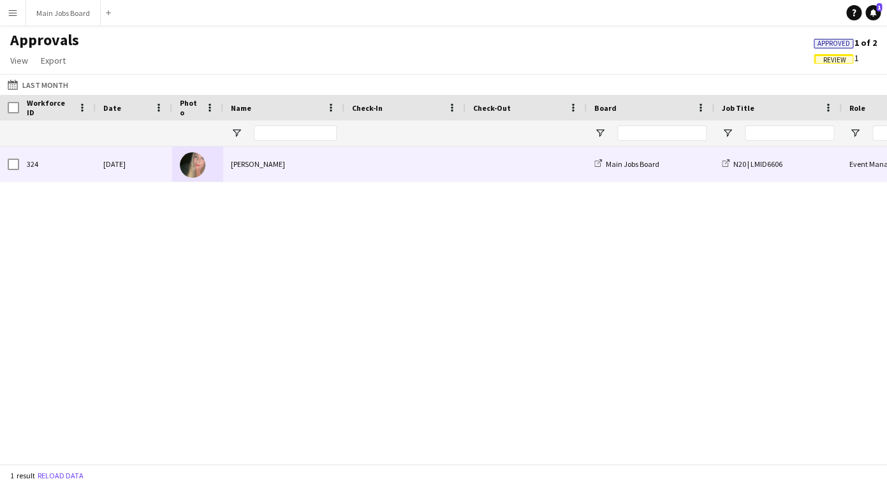
click at [270, 171] on div "[PERSON_NAME]" at bounding box center [283, 164] width 121 height 35
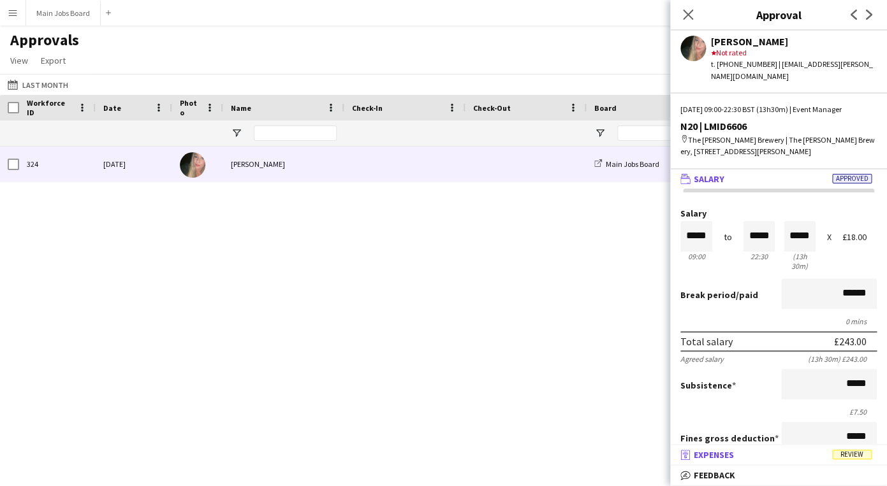
click at [759, 458] on mat-panel-title "receipt Expenses Review" at bounding box center [776, 454] width 212 height 11
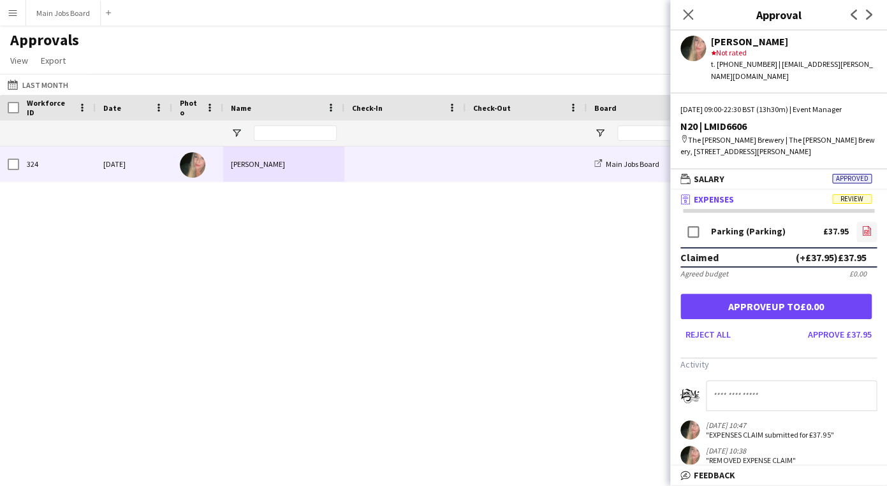
click at [862, 226] on icon at bounding box center [866, 231] width 8 height 10
click at [834, 328] on button "Approve £37.95" at bounding box center [840, 334] width 74 height 20
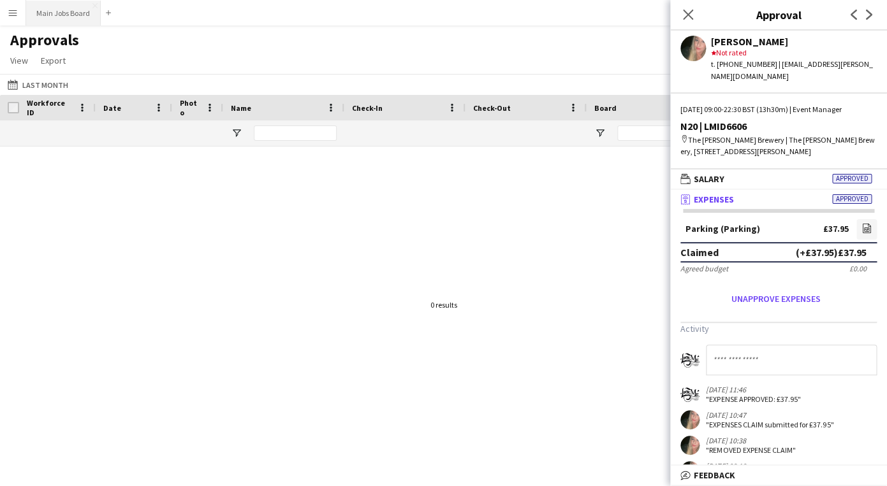
click at [69, 20] on button "Main Jobs Board Close" at bounding box center [63, 13] width 75 height 25
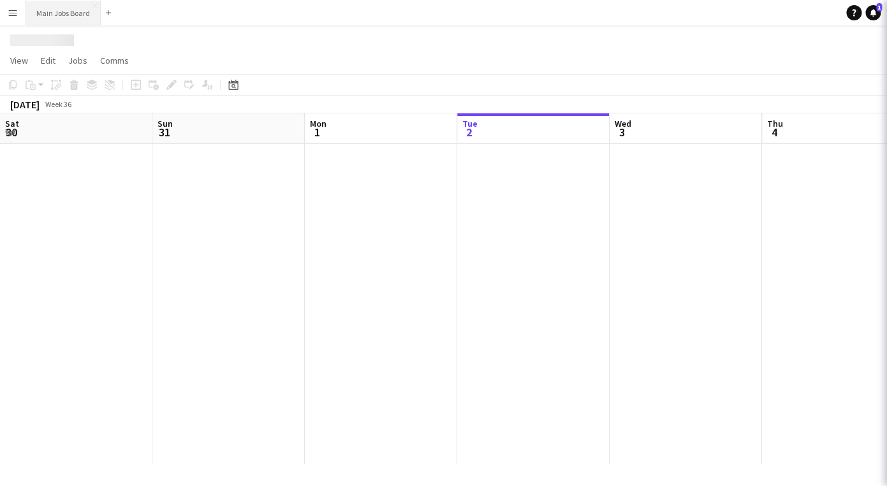
scroll to position [0, 305]
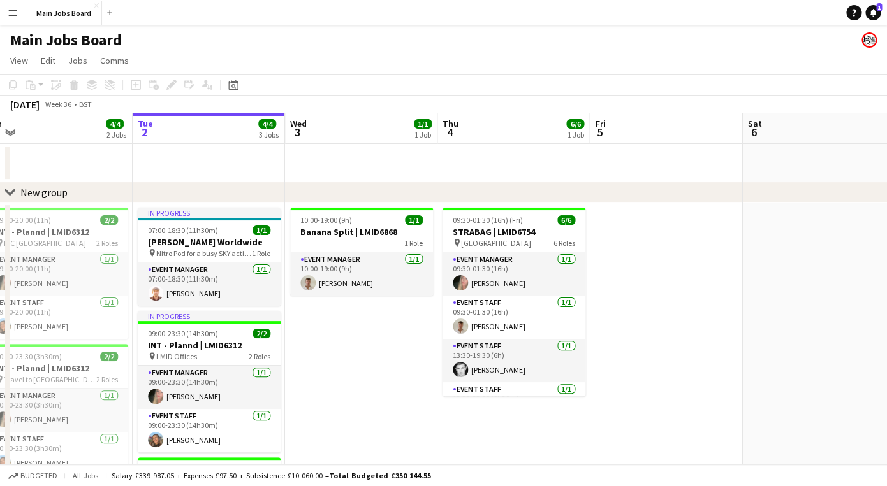
drag, startPoint x: 722, startPoint y: 291, endPoint x: 681, endPoint y: 290, distance: 40.8
click at [692, 291] on app-calendar-viewport "Sat 30 2/2 1 Job Sun 31 2/2 1 Job Mon 1 4/4 2 Jobs Tue 2 4/4 3 Jobs Wed 3 1/1 1…" at bounding box center [443, 349] width 887 height 472
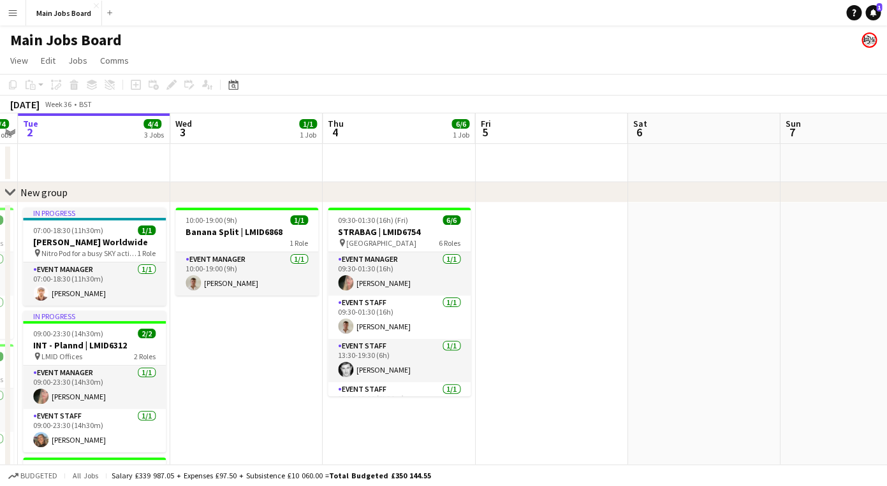
drag, startPoint x: 634, startPoint y: 319, endPoint x: 276, endPoint y: 319, distance: 358.2
click at [276, 319] on app-calendar-viewport "Sat 30 2/2 1 Job Sun 31 2/2 1 Job Mon 1 4/4 2 Jobs Tue 2 4/4 3 Jobs Wed 3 1/1 1…" at bounding box center [443, 349] width 887 height 472
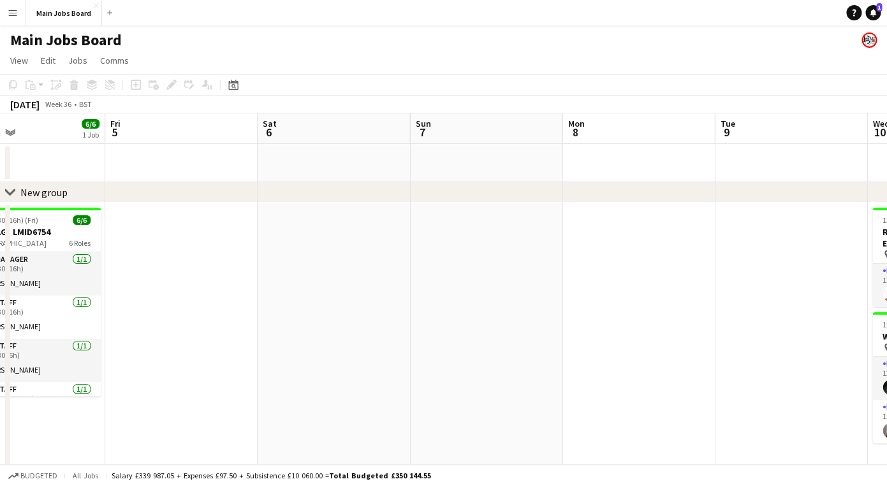
drag, startPoint x: 587, startPoint y: 321, endPoint x: 129, endPoint y: 321, distance: 458.3
click at [140, 321] on app-calendar-viewport "Mon 1 4/4 2 Jobs Tue 2 4/4 3 Jobs Wed 3 1/1 1 Job Thu 4 6/6 1 Job Fri 5 Sat 6 S…" at bounding box center [443, 349] width 887 height 472
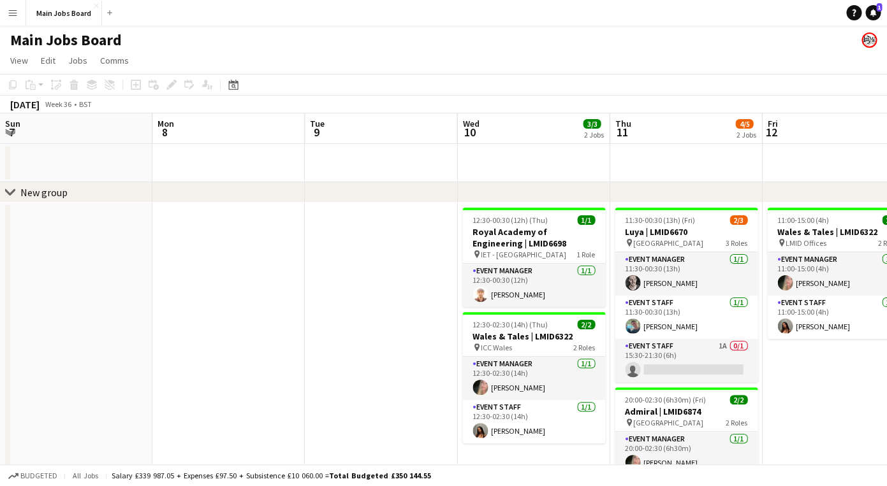
scroll to position [0, 456]
drag, startPoint x: 445, startPoint y: 323, endPoint x: 368, endPoint y: 324, distance: 77.1
click at [368, 324] on app-calendar-viewport "Thu 4 6/6 1 Job Fri 5 Sat 6 Sun 7 Mon 8 Tue 9 Wed 10 3/3 2 Jobs Thu 11 4/5 2 Jo…" at bounding box center [443, 349] width 887 height 472
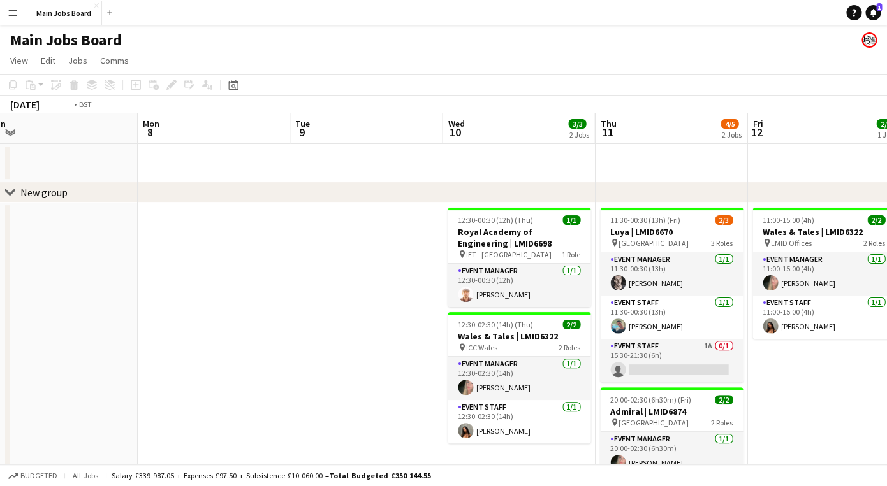
drag, startPoint x: 509, startPoint y: 354, endPoint x: 166, endPoint y: 358, distance: 343.6
click at [166, 358] on app-calendar-viewport "Thu 4 6/6 1 Job Fri 5 Sat 6 Sun 7 Mon 8 Tue 9 Wed 10 3/3 2 Jobs Thu 11 4/5 2 Jo…" at bounding box center [443, 349] width 887 height 472
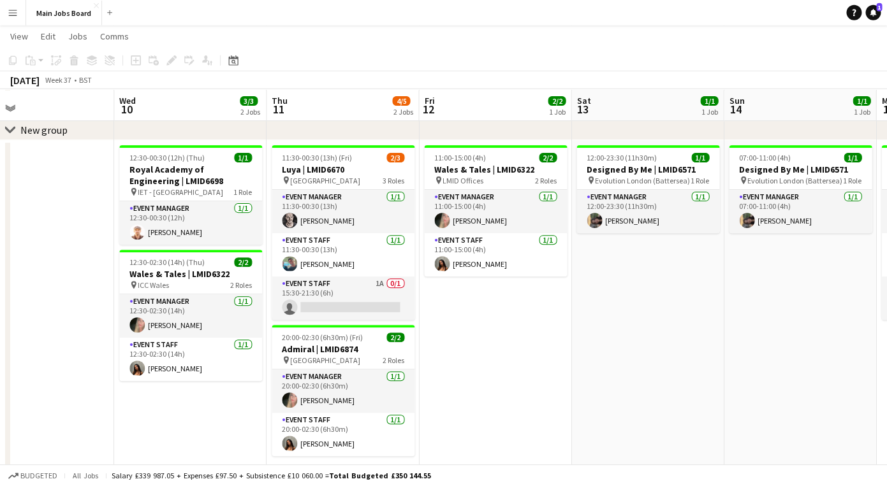
scroll to position [62, 0]
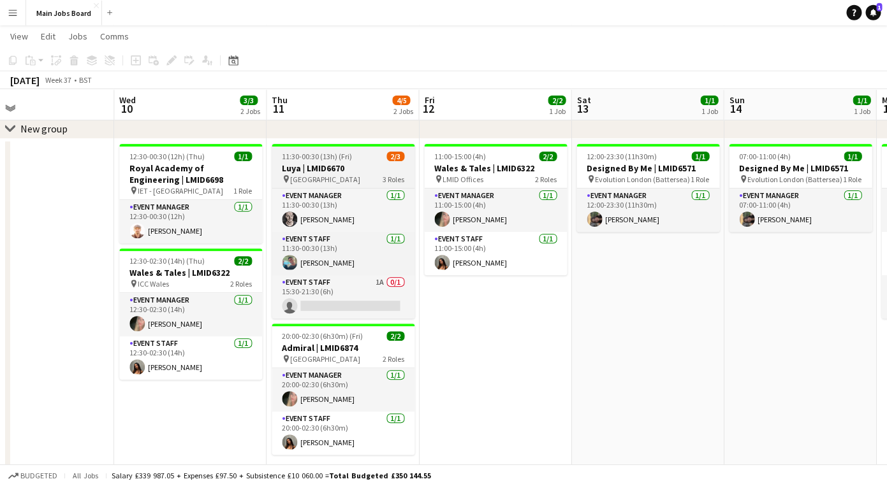
click at [355, 175] on span "[GEOGRAPHIC_DATA]" at bounding box center [325, 180] width 70 height 10
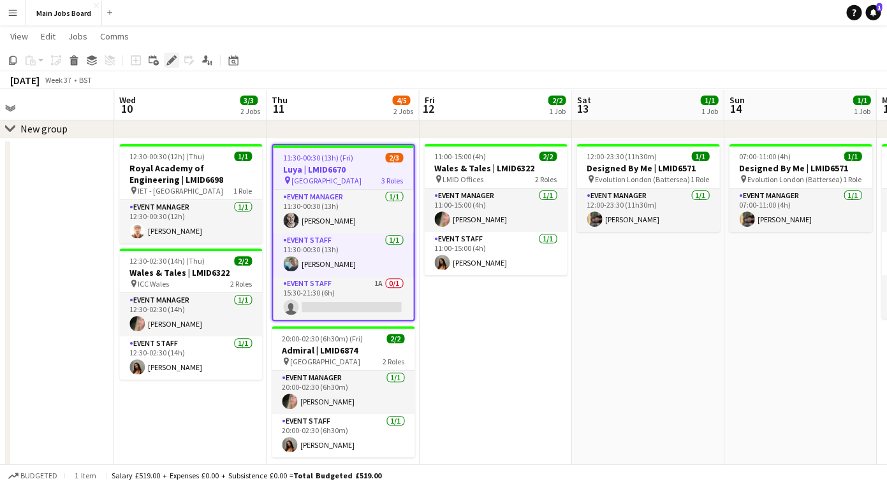
click at [166, 55] on icon "Edit" at bounding box center [171, 60] width 10 height 10
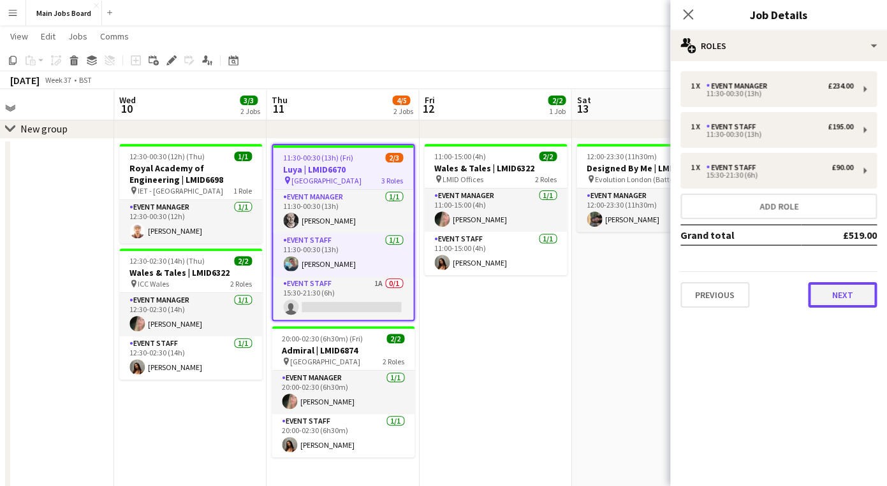
click at [836, 295] on button "Next" at bounding box center [842, 294] width 69 height 25
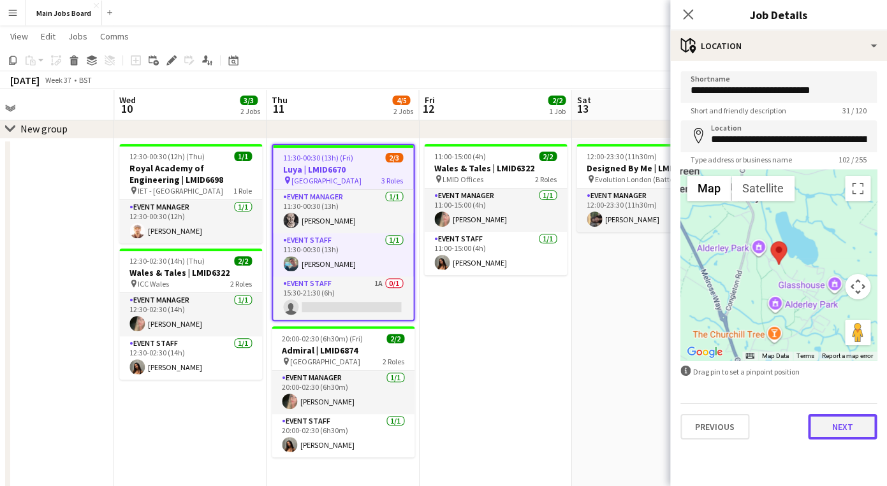
click at [840, 425] on button "Next" at bounding box center [842, 426] width 69 height 25
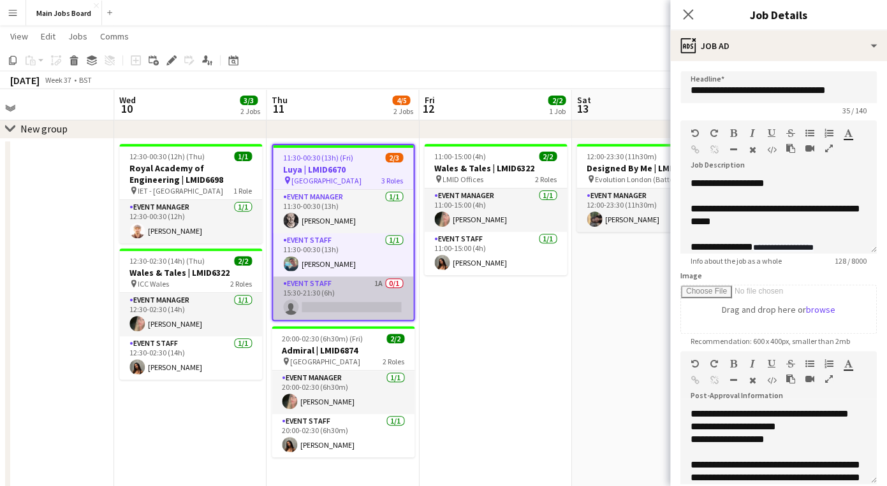
click at [345, 304] on app-card-role "Event Staff 1A 0/1 15:30-21:30 (6h) single-neutral-actions" at bounding box center [343, 298] width 140 height 43
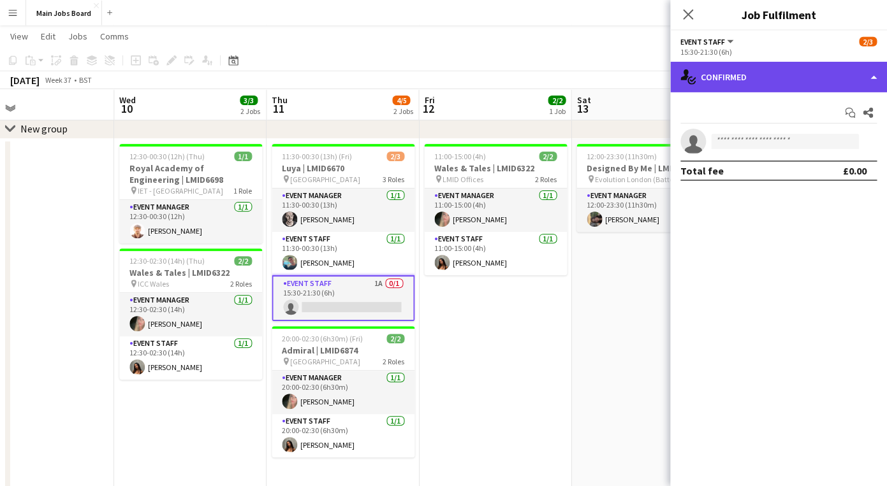
click at [755, 71] on div "single-neutral-actions-check-2 Confirmed" at bounding box center [778, 77] width 217 height 31
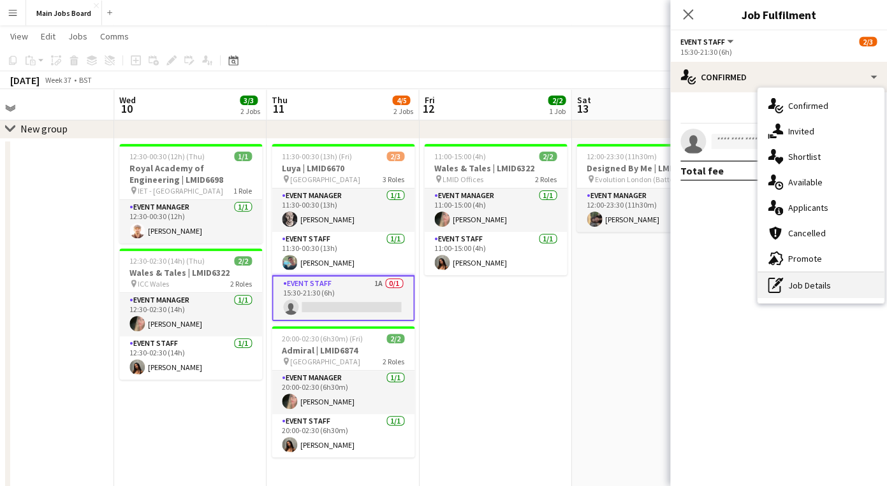
click at [788, 291] on div "pen-write Job Details" at bounding box center [820, 285] width 126 height 25
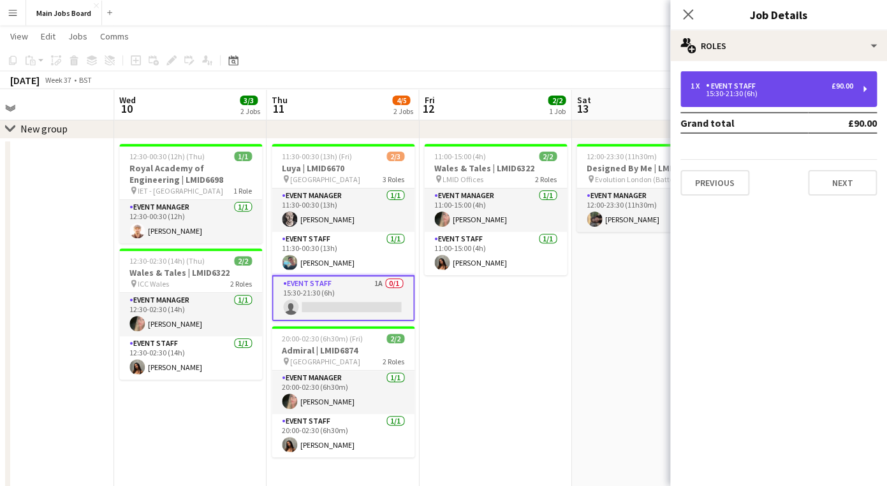
click at [730, 84] on div "Event Staff" at bounding box center [733, 86] width 55 height 9
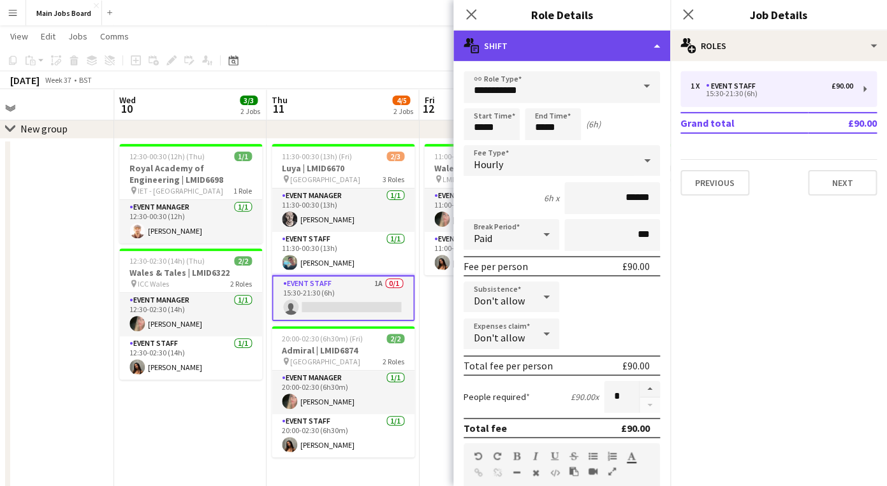
click at [535, 52] on div "multiple-actions-text Shift" at bounding box center [561, 46] width 217 height 31
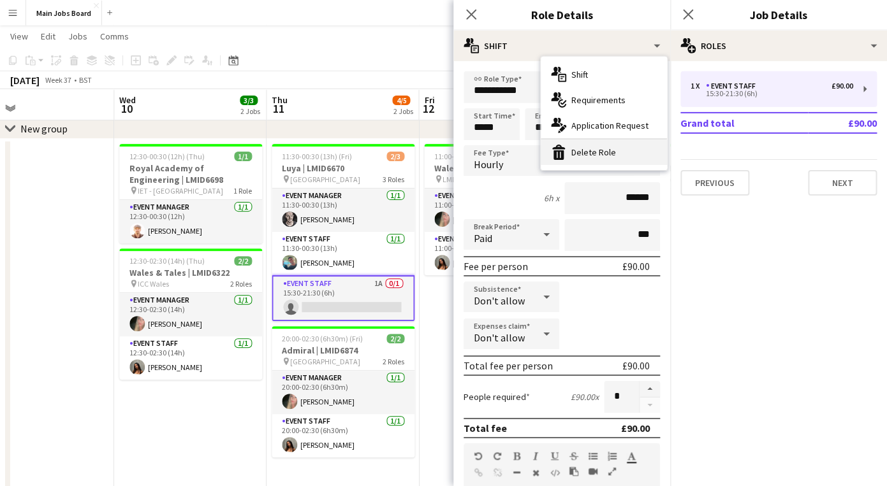
click at [564, 152] on icon "bin-2" at bounding box center [558, 152] width 15 height 15
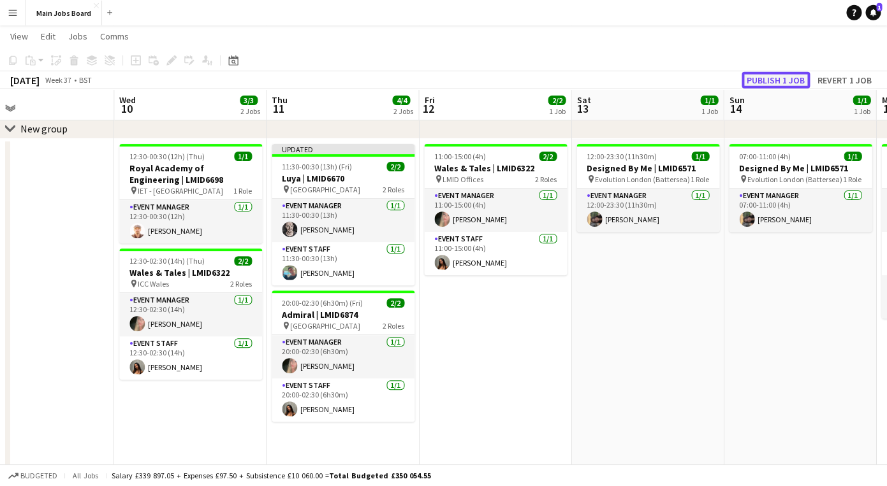
click at [759, 81] on button "Publish 1 job" at bounding box center [775, 80] width 68 height 17
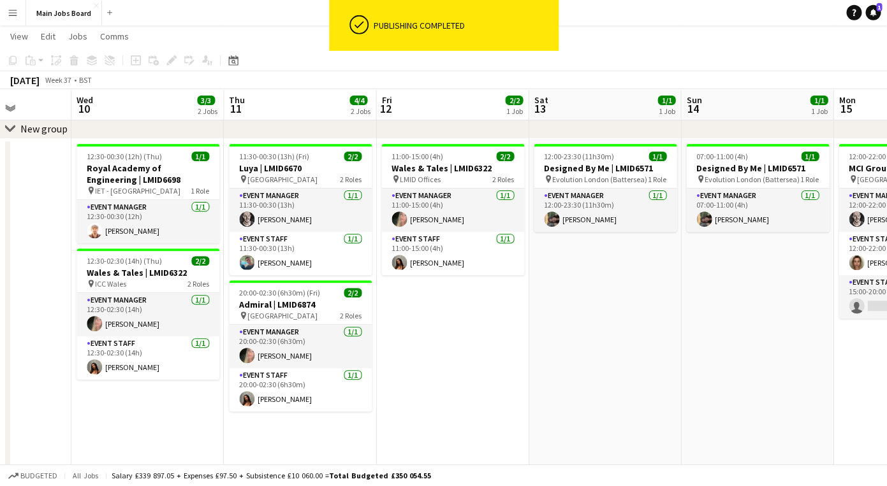
drag, startPoint x: 546, startPoint y: 340, endPoint x: 469, endPoint y: 340, distance: 76.5
click at [472, 340] on app-calendar-viewport "Sat 6 Sun 7 Mon 8 Tue 9 Wed 10 3/3 2 Jobs Thu 11 4/4 2 Jobs Fri 12 2/2 1 Job Sa…" at bounding box center [443, 254] width 887 height 535
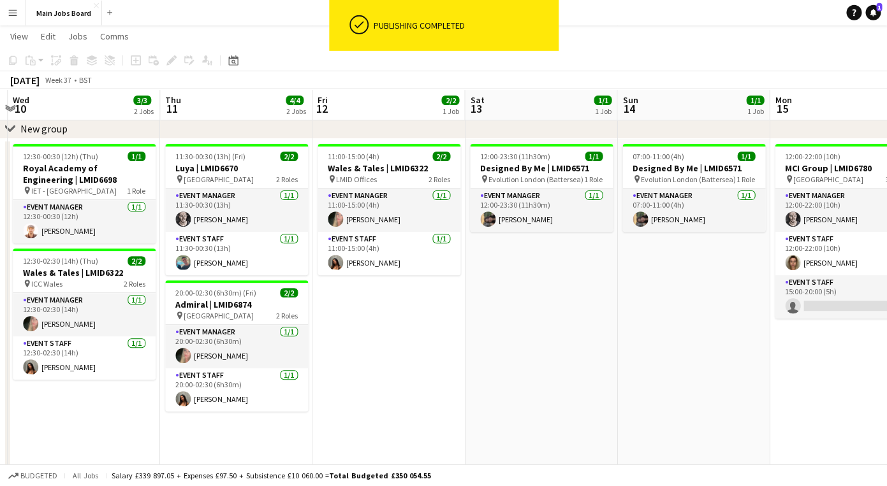
scroll to position [0, 416]
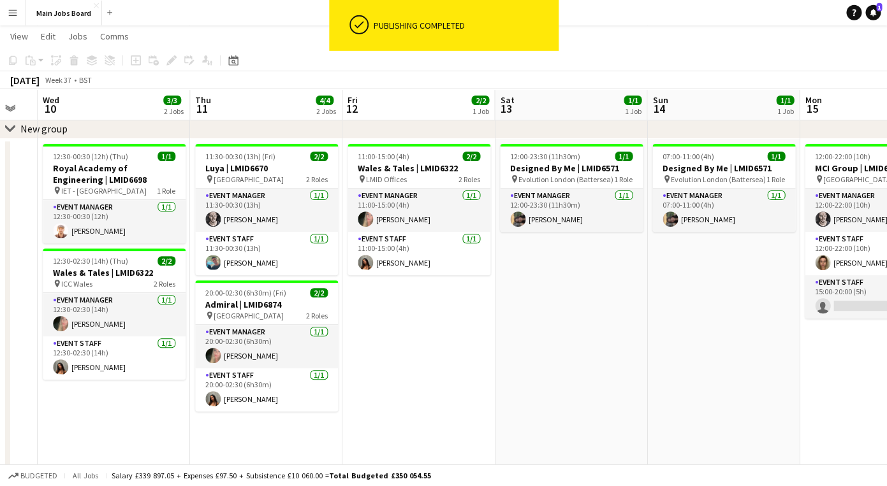
drag, startPoint x: 648, startPoint y: 346, endPoint x: 498, endPoint y: 346, distance: 149.8
click at [498, 346] on app-calendar-viewport "Sun 7 Mon 8 Tue 9 Wed 10 3/3 2 Jobs Thu 11 4/4 2 Jobs Fri 12 2/2 1 Job Sat 13 1…" at bounding box center [443, 254] width 887 height 535
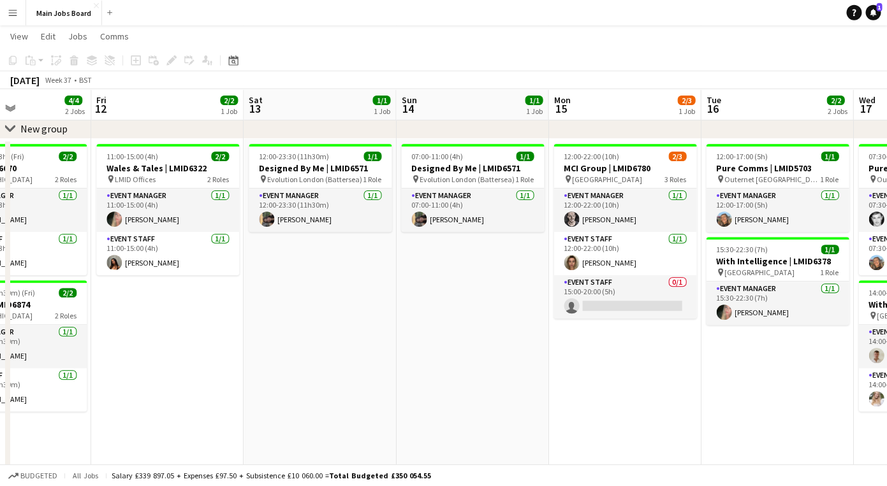
scroll to position [0, 467]
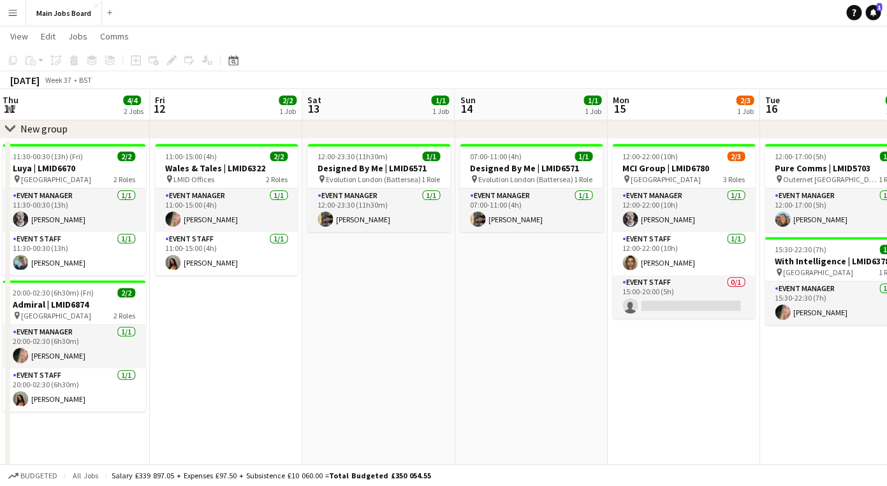
drag, startPoint x: 614, startPoint y: 372, endPoint x: 404, endPoint y: 392, distance: 210.6
click at [410, 391] on app-calendar-viewport "Mon 8 Tue 9 Wed 10 3/3 2 Jobs Thu 11 4/4 2 Jobs Fri 12 2/2 1 Job Sat 13 1/1 1 J…" at bounding box center [443, 254] width 887 height 535
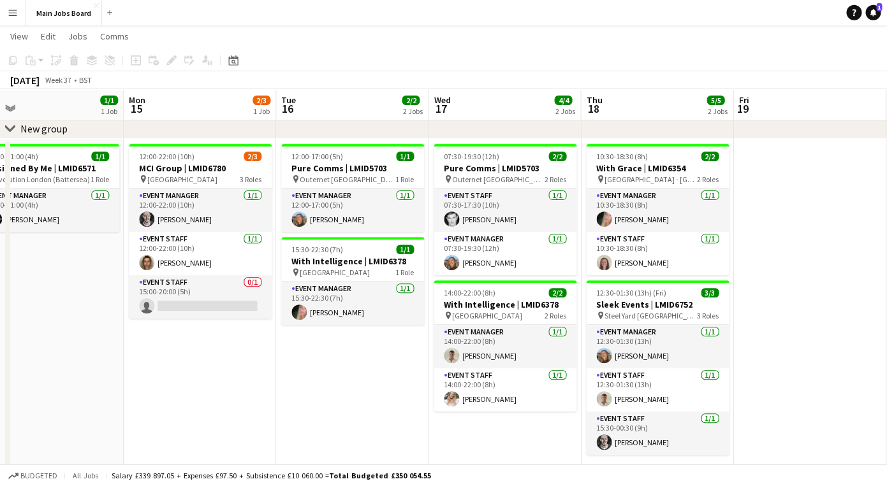
scroll to position [0, 497]
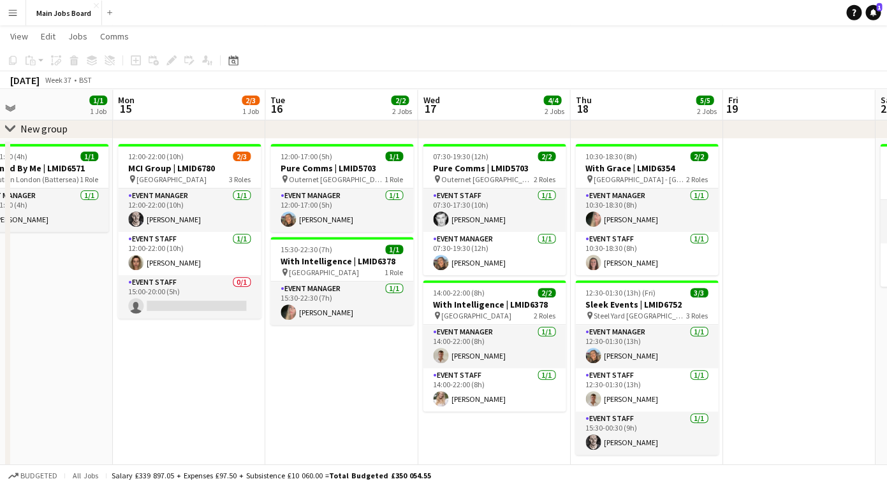
drag, startPoint x: 601, startPoint y: 387, endPoint x: 267, endPoint y: 389, distance: 334.0
click at [267, 389] on app-calendar-viewport "Thu 11 4/4 2 Jobs Fri 12 2/2 1 Job Sat 13 1/1 1 Job Sun 14 1/1 1 Job Mon 15 2/3…" at bounding box center [443, 254] width 887 height 535
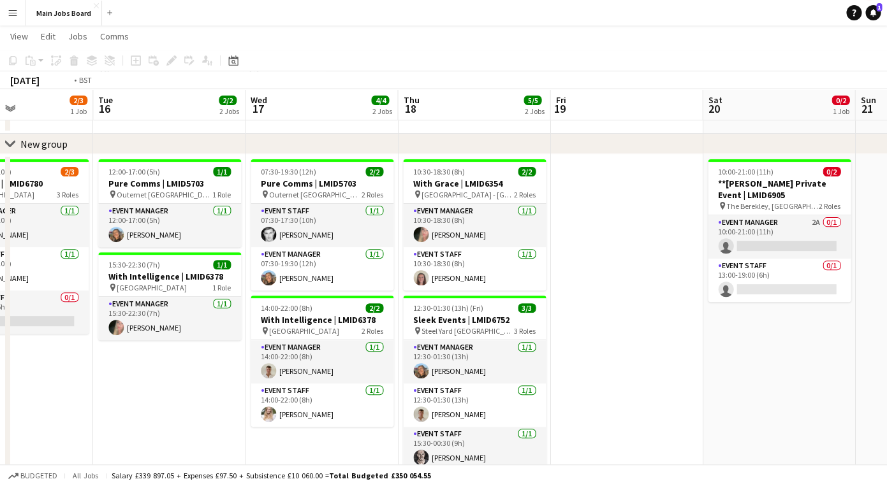
scroll to position [0, 439]
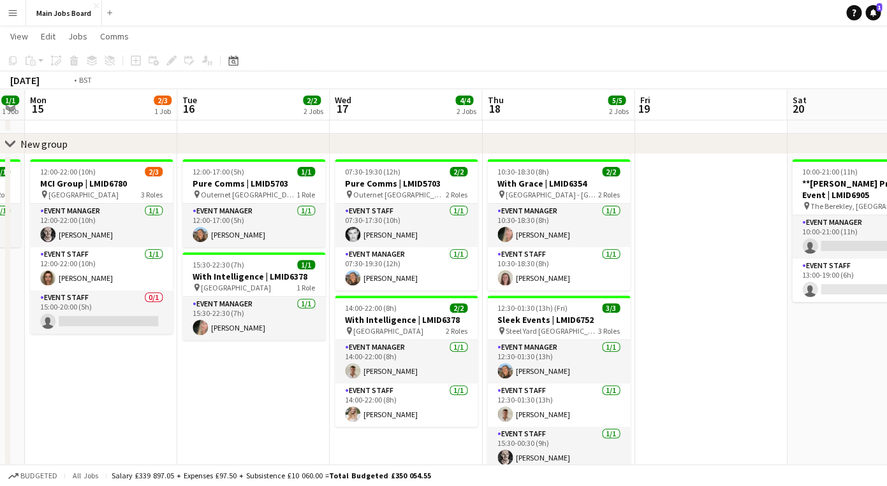
drag, startPoint x: 703, startPoint y: 331, endPoint x: 296, endPoint y: 347, distance: 407.0
click at [303, 346] on app-calendar-viewport "Fri 12 2/2 1 Job Sat 13 1/1 1 Job Sun 14 1/1 1 Job Mon 15 2/3 1 Job Tue 16 2/2 …" at bounding box center [443, 270] width 887 height 535
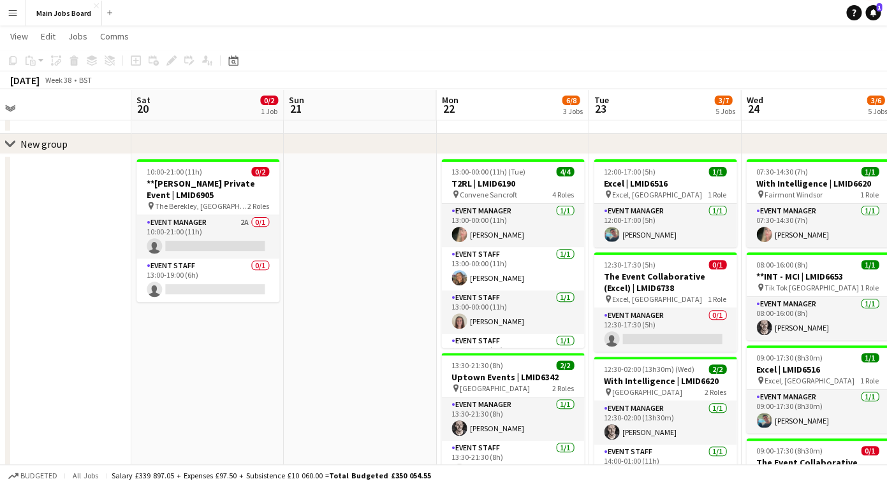
scroll to position [0, 516]
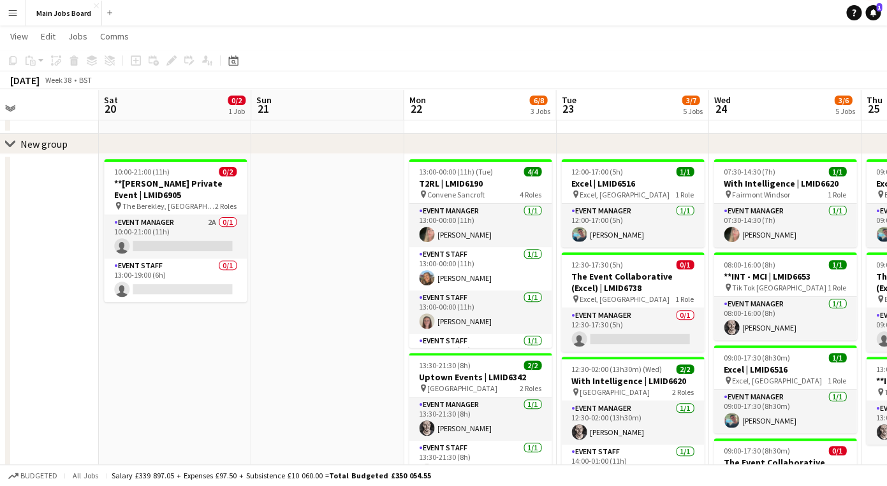
drag, startPoint x: 582, startPoint y: 328, endPoint x: 199, endPoint y: 328, distance: 383.1
click at [201, 328] on app-calendar-viewport "Tue 16 2/2 2 Jobs Wed 17 4/4 2 Jobs Thu 18 5/5 2 Jobs Fri 19 Sat 20 0/2 1 Job S…" at bounding box center [443, 387] width 887 height 769
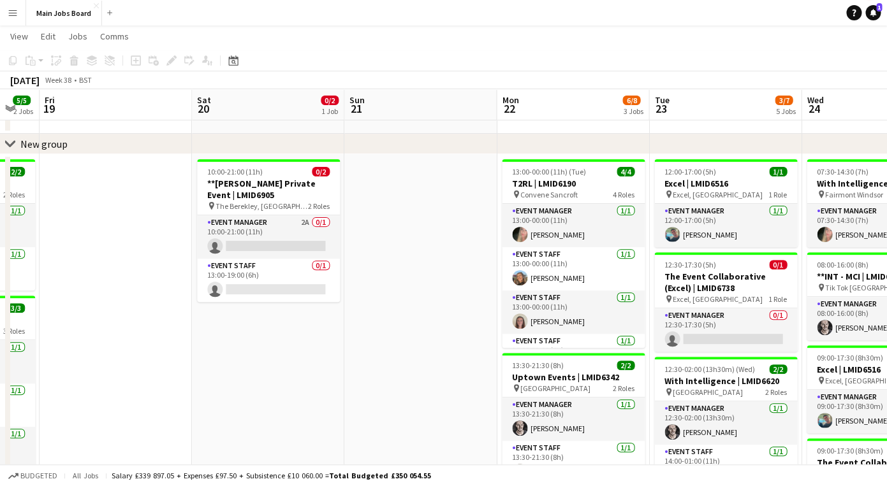
scroll to position [0, 534]
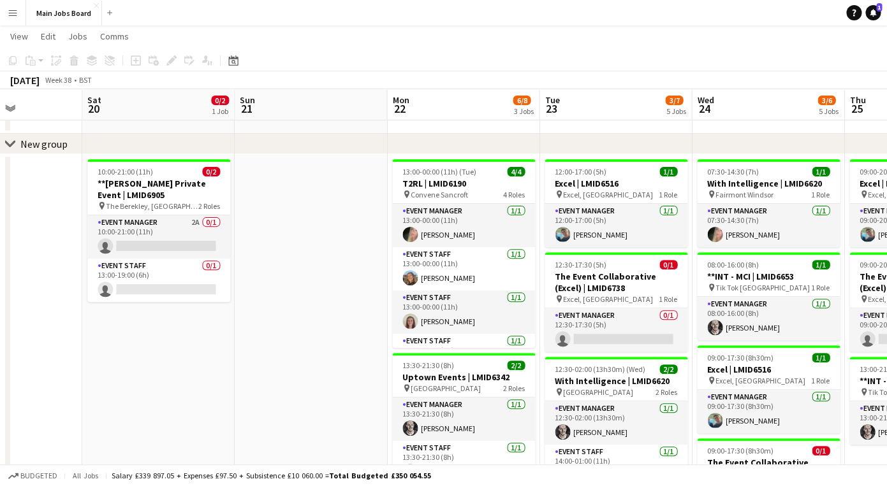
drag, startPoint x: 327, startPoint y: 340, endPoint x: 156, endPoint y: 345, distance: 170.9
click at [157, 345] on app-calendar-viewport "Tue 16 2/2 2 Jobs Wed 17 4/4 2 Jobs Thu 18 5/5 2 Jobs Fri 19 Sat 20 0/2 1 Job S…" at bounding box center [443, 387] width 887 height 769
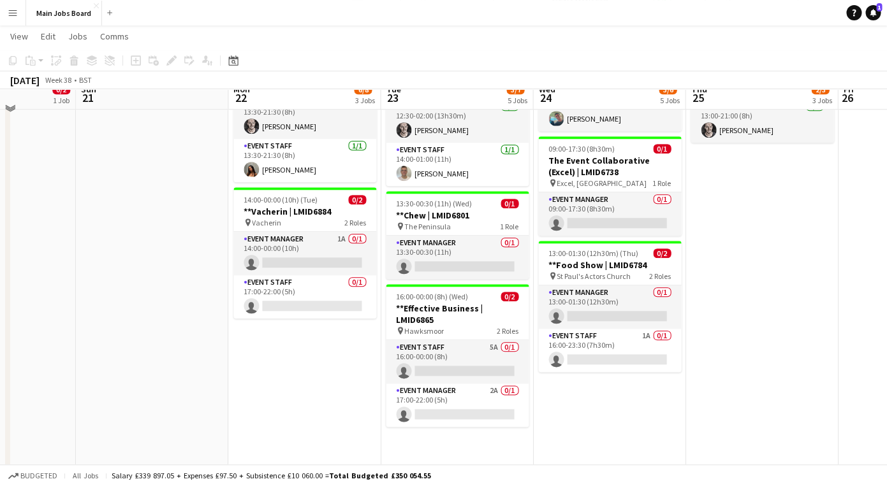
scroll to position [354, 0]
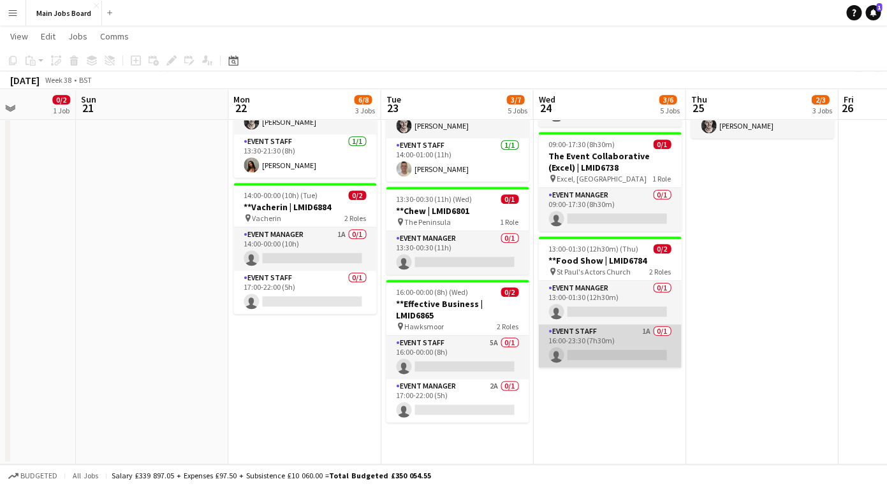
click at [646, 332] on app-card-role "Event Staff 1A 0/1 16:00-23:30 (7h30m) single-neutral-actions" at bounding box center [609, 345] width 143 height 43
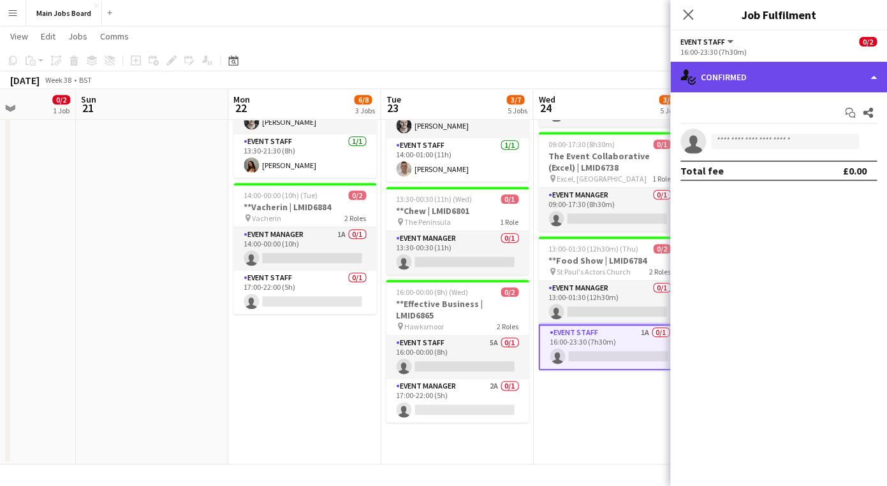
click at [779, 80] on div "single-neutral-actions-check-2 Confirmed" at bounding box center [778, 77] width 217 height 31
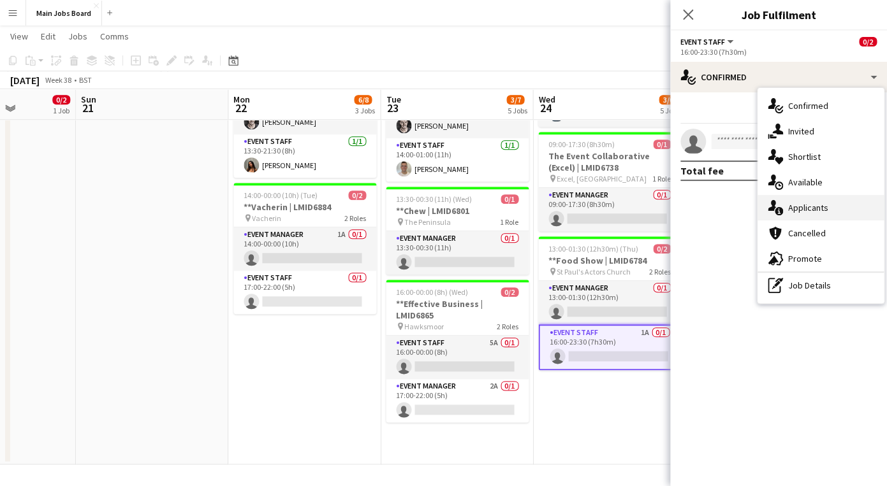
click at [829, 208] on div "single-neutral-actions-information Applicants" at bounding box center [820, 207] width 126 height 25
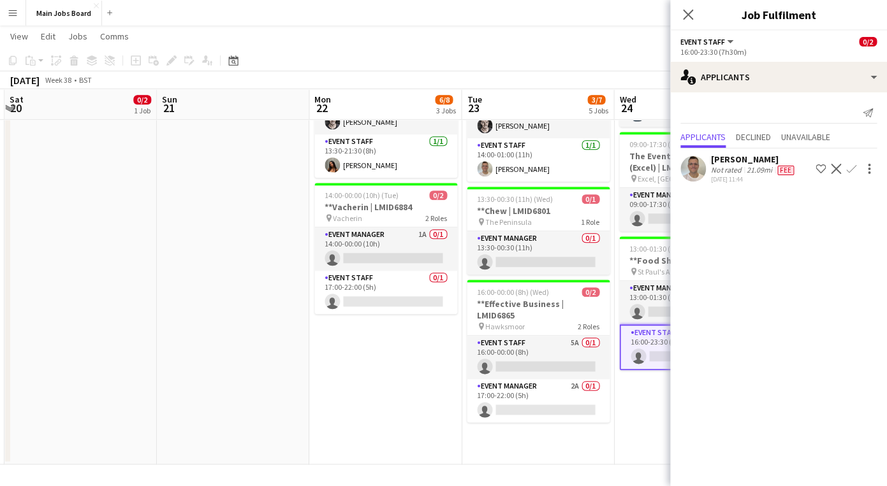
drag, startPoint x: 334, startPoint y: 425, endPoint x: 224, endPoint y: 425, distance: 110.3
click at [227, 425] on app-calendar-viewport "Wed 17 4/4 2 Jobs Thu 18 5/5 2 Jobs Fri 19 Sat 20 0/2 1 Job Sun 21 Mon 22 6/8 3…" at bounding box center [443, 80] width 887 height 769
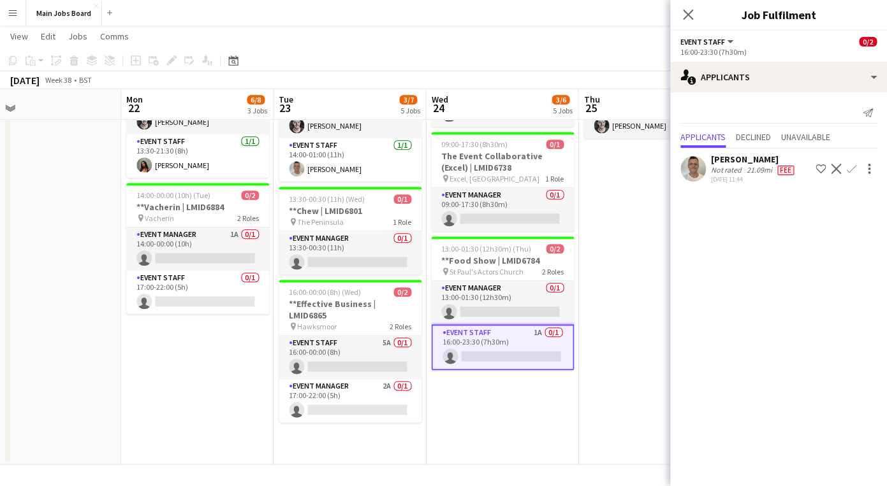
click at [224, 425] on app-date-cell "13:00-00:00 (11h) (Tue) 4/4 T2RL | LMID6190 pin Convene Sancroft 4 Roles Event …" at bounding box center [197, 156] width 152 height 617
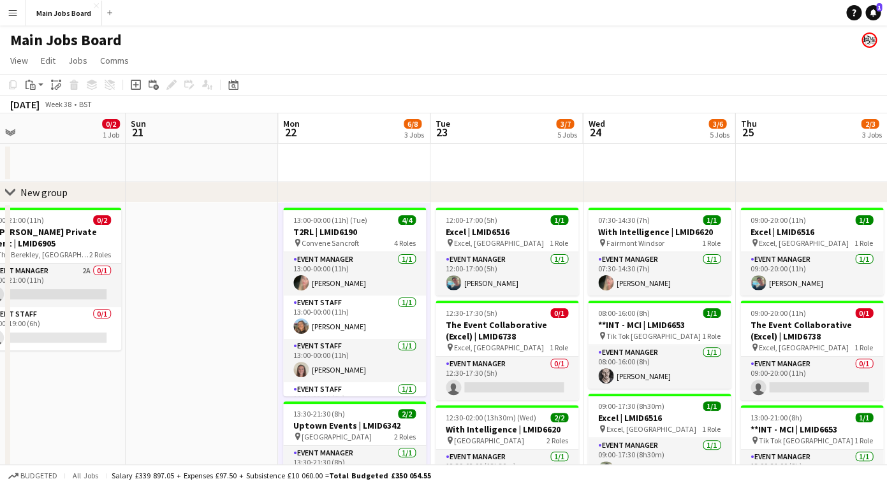
scroll to position [0, 342]
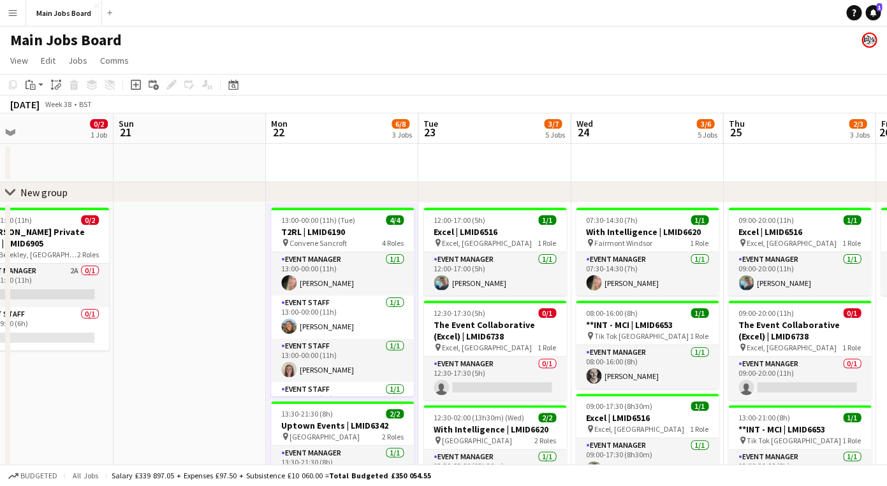
drag, startPoint x: 66, startPoint y: 238, endPoint x: 367, endPoint y: 238, distance: 301.5
click at [365, 238] on app-calendar-viewport "Thu 18 5/5 2 Jobs Fri 19 Sat 20 0/2 1 Job Sun 21 Mon 22 6/8 3 Jobs Tue 23 3/7 5…" at bounding box center [443, 466] width 887 height 706
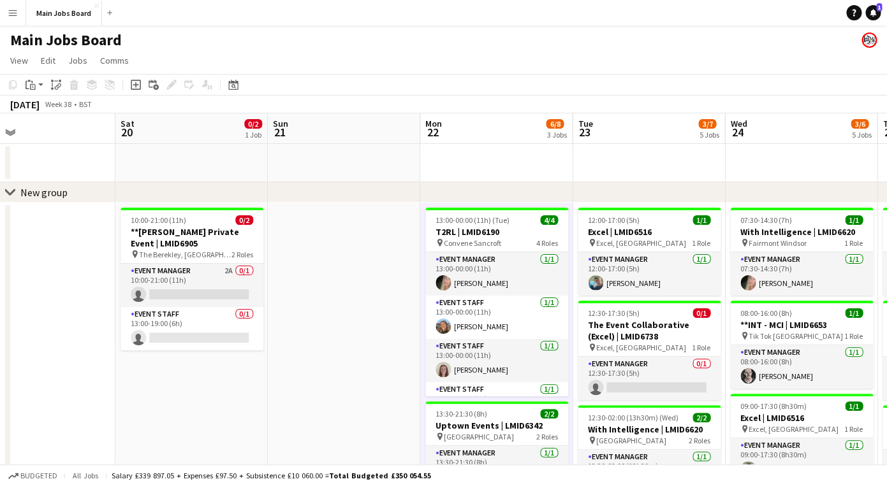
drag, startPoint x: 145, startPoint y: 200, endPoint x: 471, endPoint y: 200, distance: 325.7
click at [468, 200] on div "chevron-right New group" at bounding box center [443, 192] width 887 height 20
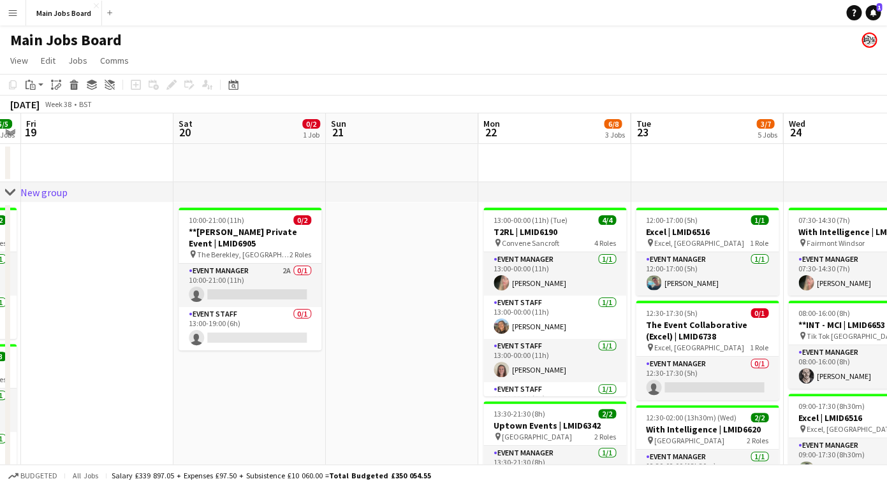
drag, startPoint x: 173, startPoint y: 178, endPoint x: 442, endPoint y: 178, distance: 269.6
click at [442, 178] on app-calendar-viewport "Wed 17 4/4 2 Jobs Thu 18 5/5 2 Jobs Fri 19 Sat 20 0/2 1 Job Sun 21 Mon 22 6/8 3…" at bounding box center [443, 466] width 887 height 706
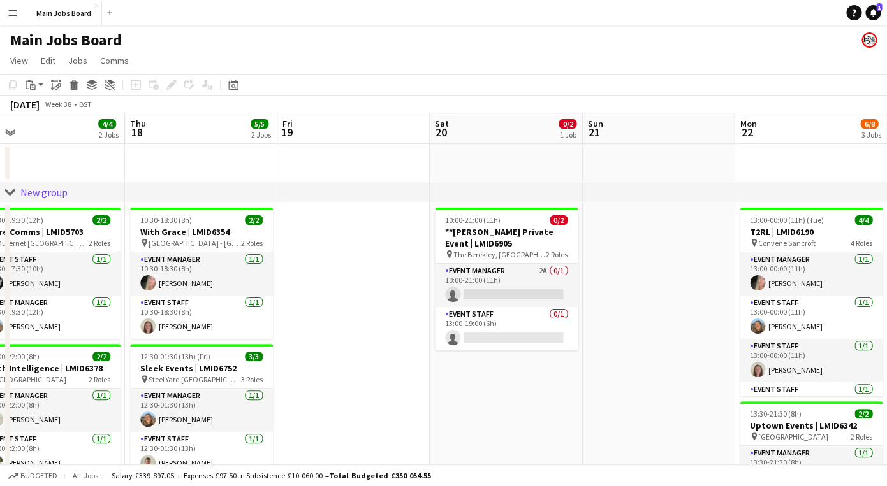
drag, startPoint x: 140, startPoint y: 180, endPoint x: 404, endPoint y: 180, distance: 263.9
click at [404, 180] on app-calendar-viewport "Mon 15 2/3 1 Job Tue 16 2/2 2 Jobs Wed 17 4/4 2 Jobs Thu 18 5/5 2 Jobs Fri 19 S…" at bounding box center [443, 466] width 887 height 706
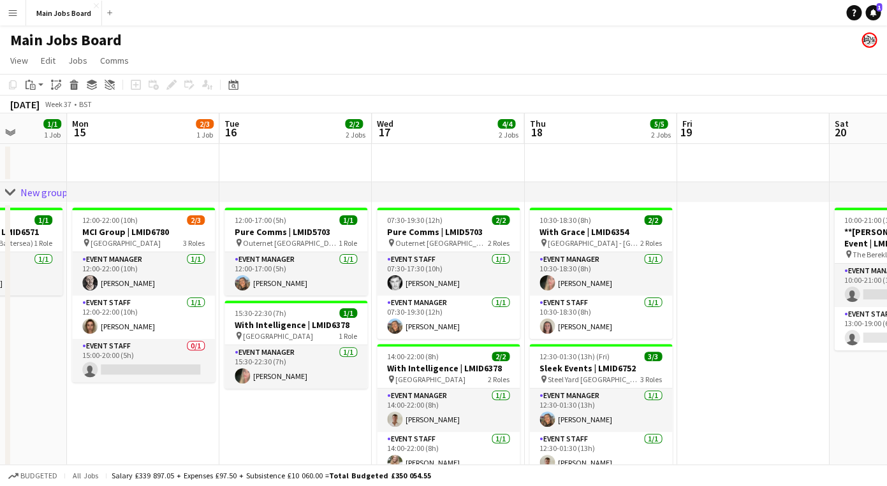
drag, startPoint x: 129, startPoint y: 180, endPoint x: 414, endPoint y: 180, distance: 285.6
click at [414, 180] on app-calendar-viewport "Fri 12 2/2 1 Job Sat 13 1/1 1 Job Sun 14 1/1 1 Job Mon 15 2/3 1 Job Tue 16 2/2 …" at bounding box center [443, 466] width 887 height 706
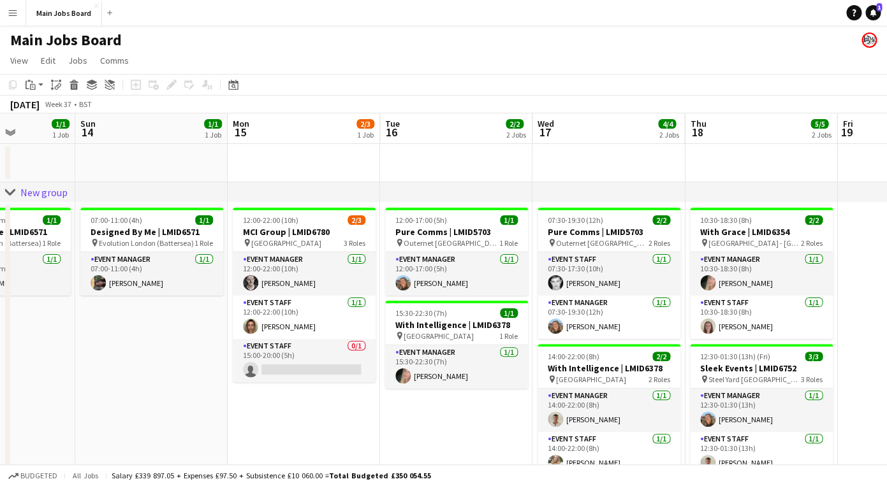
drag, startPoint x: 150, startPoint y: 162, endPoint x: 451, endPoint y: 162, distance: 300.2
click at [435, 162] on app-calendar-viewport "Fri 12 2/2 1 Job Sat 13 1/1 1 Job Sun 14 1/1 1 Job Mon 15 2/3 1 Job Tue 16 2/2 …" at bounding box center [443, 466] width 887 height 706
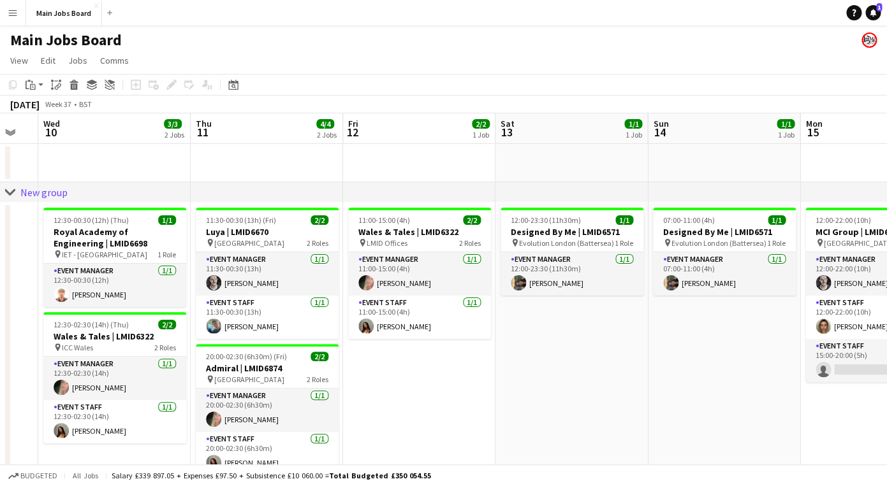
drag, startPoint x: 191, startPoint y: 158, endPoint x: 401, endPoint y: 158, distance: 210.3
click at [400, 158] on app-calendar-viewport "Mon 8 Tue 9 Wed 10 3/3 2 Jobs Thu 11 4/4 2 Jobs Fri 12 2/2 1 Job Sat 13 1/1 1 J…" at bounding box center [443, 466] width 887 height 706
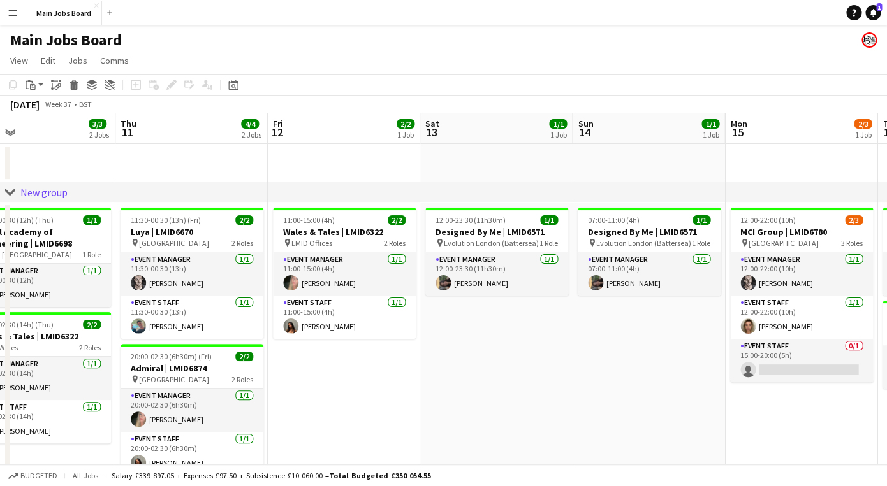
scroll to position [0, 351]
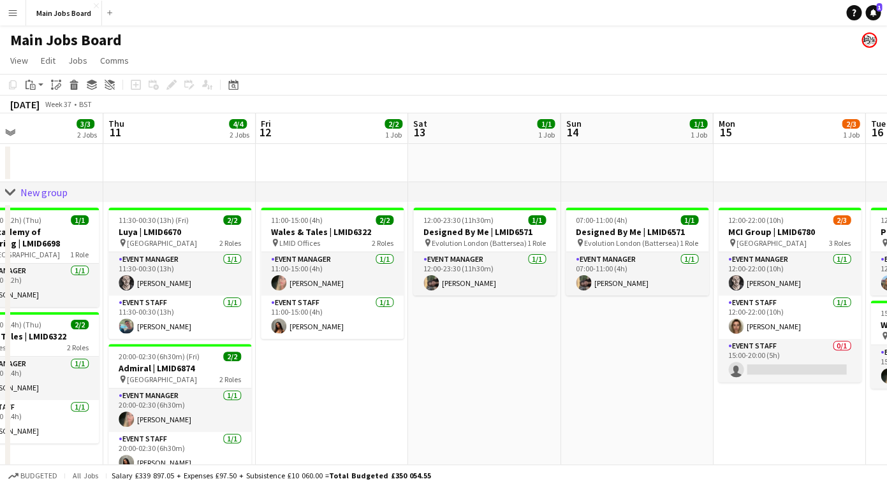
drag, startPoint x: 168, startPoint y: 158, endPoint x: 462, endPoint y: 158, distance: 293.8
click at [461, 158] on app-calendar-viewport "Mon 8 Tue 9 Wed 10 3/3 2 Jobs Thu 11 4/4 2 Jobs Fri 12 2/2 1 Job Sat 13 1/1 1 J…" at bounding box center [443, 466] width 887 height 706
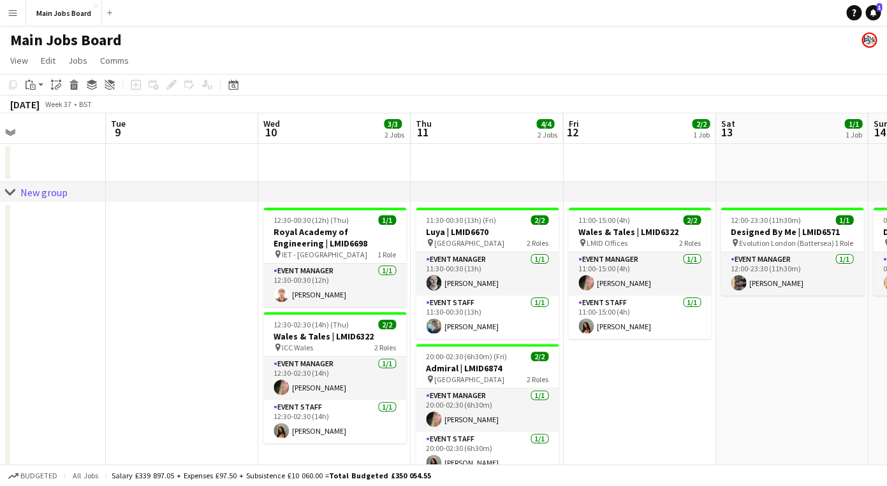
drag, startPoint x: 422, startPoint y: 191, endPoint x: 191, endPoint y: 167, distance: 231.9
click at [191, 167] on div "chevron-right New group Sat 6 Sun 7 Mon 8 Tue 9 Wed 10 3/3 2 Jobs Thu 11 4/4 2 …" at bounding box center [443, 466] width 887 height 706
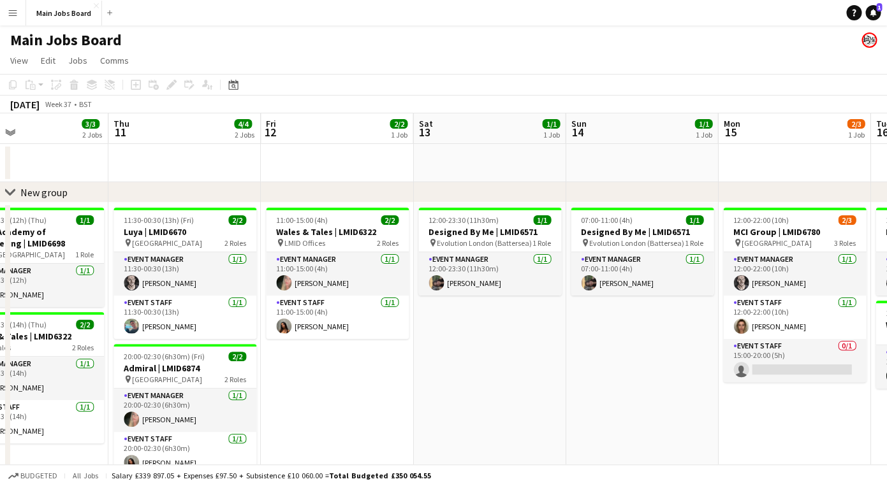
scroll to position [0, 385]
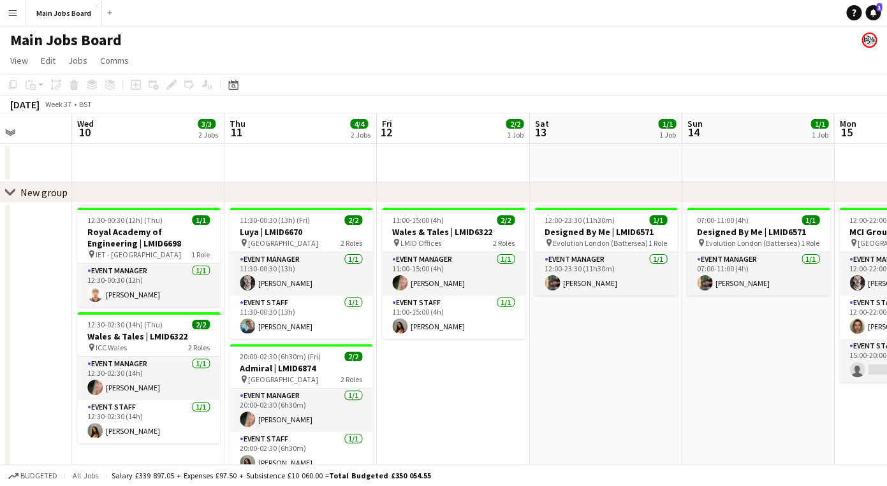
drag, startPoint x: 106, startPoint y: 157, endPoint x: 87, endPoint y: 157, distance: 18.5
click at [88, 157] on app-calendar-viewport "Sun 7 Mon 8 Tue 9 Wed 10 3/3 2 Jobs Thu 11 4/4 2 Jobs Fri 12 2/2 1 Job Sat 13 1…" at bounding box center [443, 466] width 887 height 706
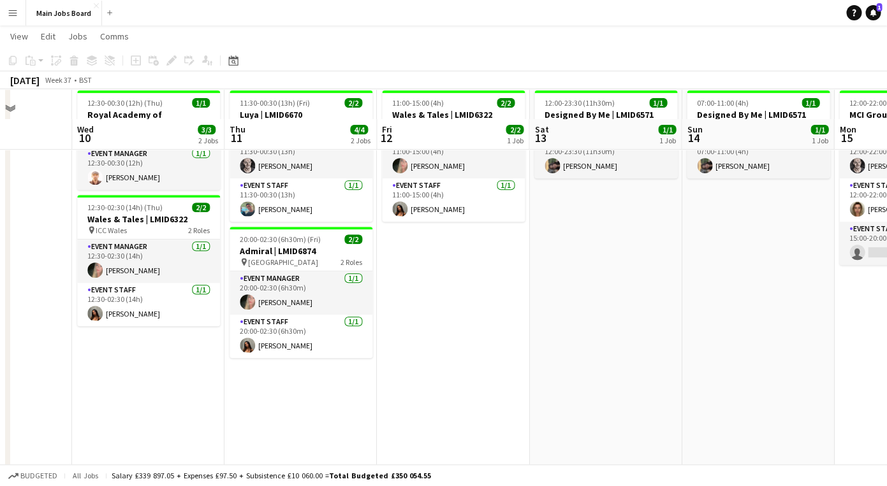
scroll to position [0, 0]
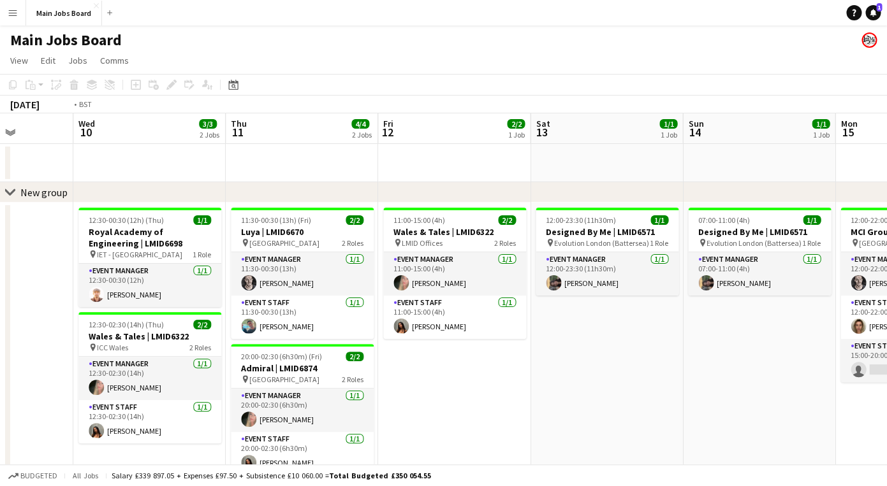
drag, startPoint x: 124, startPoint y: 153, endPoint x: 457, endPoint y: 153, distance: 332.7
click at [430, 152] on app-calendar-viewport "Sun 7 Mon 8 Tue 9 Wed 10 3/3 2 Jobs Thu 11 4/4 2 Jobs Fri 12 2/2 1 Job Sat 13 1…" at bounding box center [443, 466] width 887 height 706
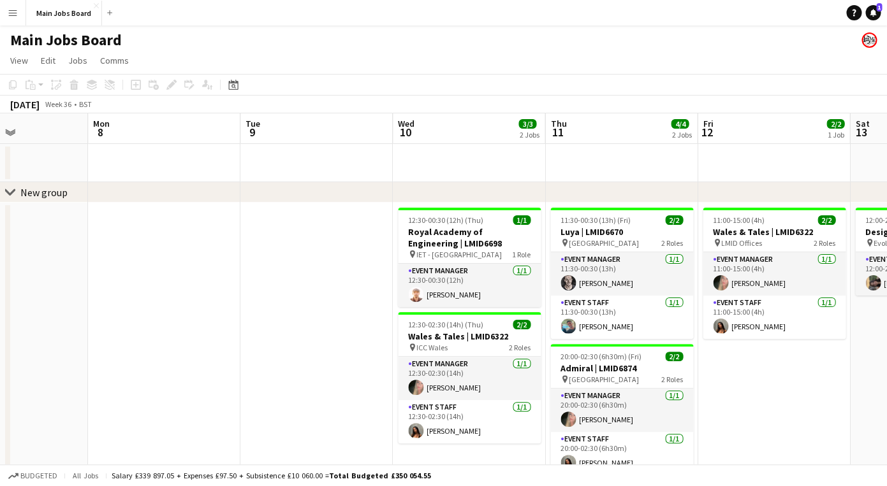
drag, startPoint x: 193, startPoint y: 160, endPoint x: 512, endPoint y: 160, distance: 319.3
click at [512, 160] on app-calendar-viewport "Fri 5 Sat 6 Sun 7 Mon 8 Tue 9 Wed 10 3/3 2 Jobs Thu 11 4/4 2 Jobs Fri 12 2/2 1 …" at bounding box center [443, 466] width 887 height 706
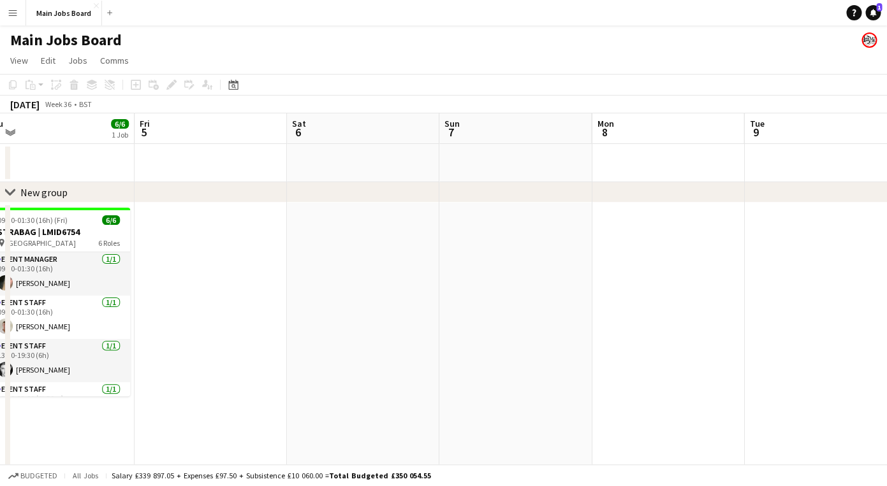
scroll to position [0, 374]
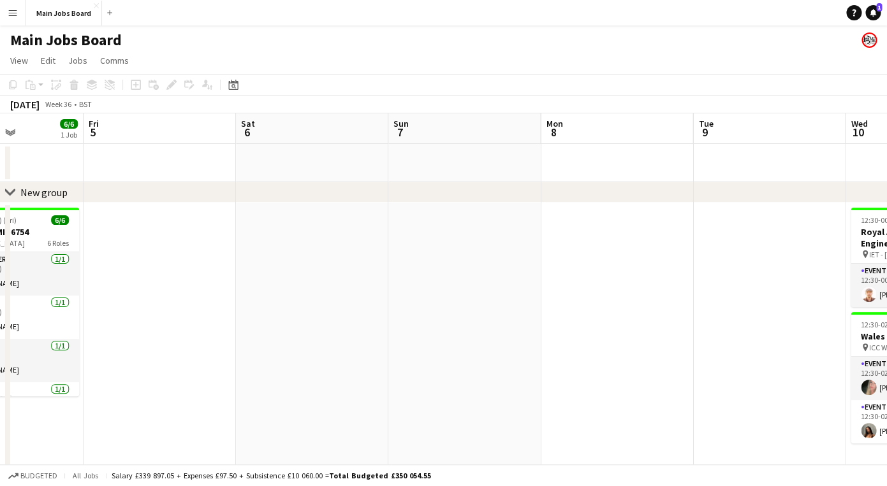
drag, startPoint x: 288, startPoint y: 166, endPoint x: 509, endPoint y: 166, distance: 221.2
click at [497, 166] on app-calendar-viewport "Tue 2 4/4 3 Jobs Wed 3 1/1 1 Job Thu 4 6/6 1 Job Fri 5 Sat 6 Sun 7 Mon 8 Tue 9 …" at bounding box center [443, 466] width 887 height 706
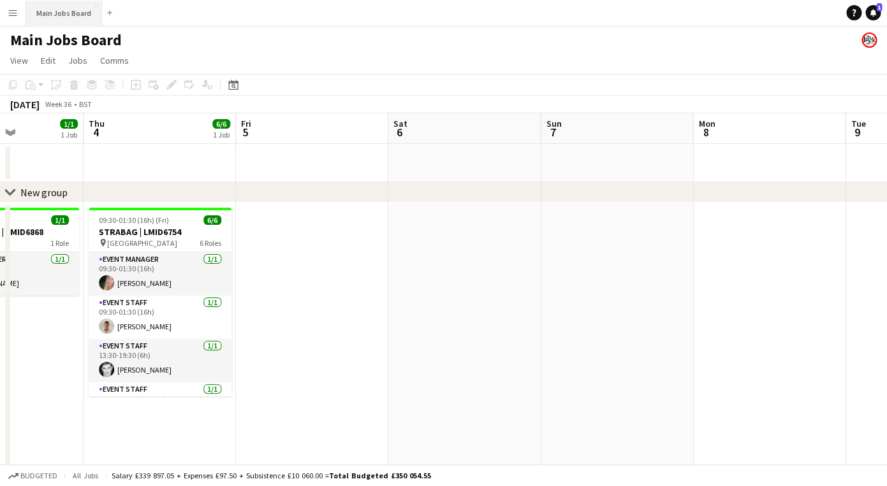
click at [55, 13] on button "Main Jobs Board Close" at bounding box center [64, 13] width 76 height 25
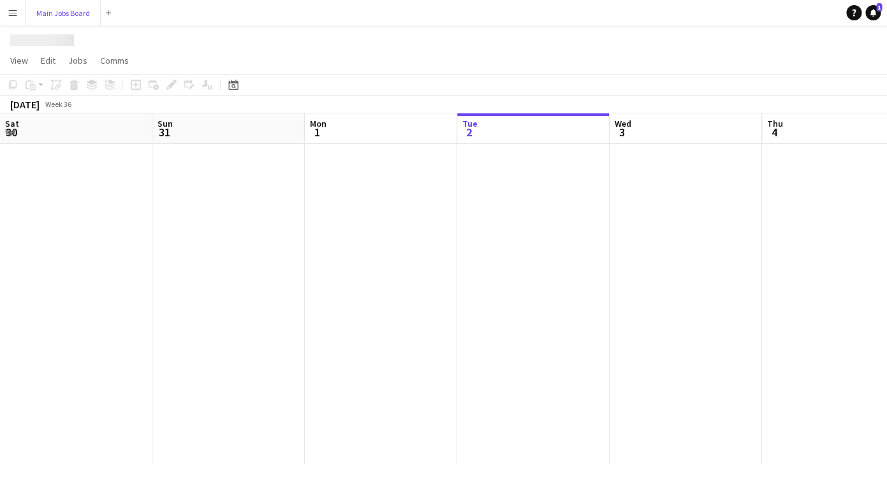
scroll to position [0, 305]
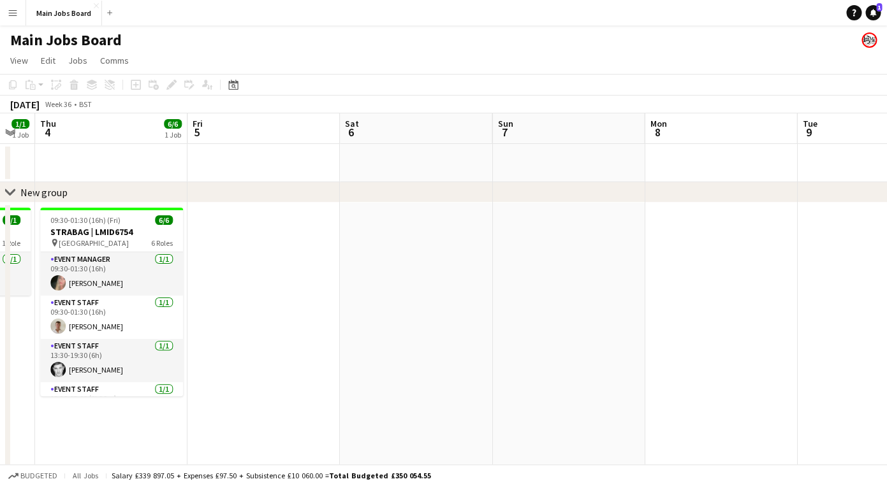
drag, startPoint x: 588, startPoint y: 328, endPoint x: 140, endPoint y: 294, distance: 449.4
click at [166, 296] on app-calendar-viewport "Mon 1 4/4 2 Jobs Tue 2 4/4 3 Jobs Wed 3 1/1 1 Job Thu 4 6/6 1 Job Fri 5 Sat 6 S…" at bounding box center [443, 349] width 887 height 472
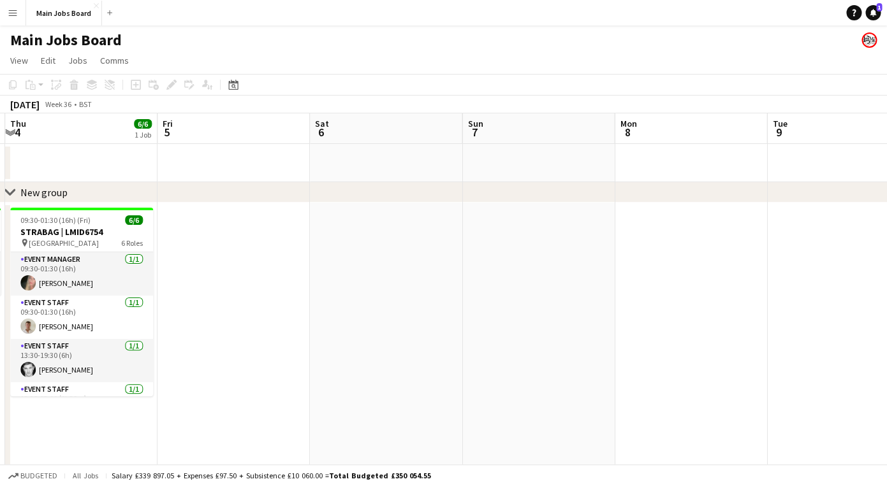
drag, startPoint x: 785, startPoint y: 330, endPoint x: 289, endPoint y: 330, distance: 495.9
click at [304, 330] on app-calendar-viewport "Mon 1 4/4 2 Jobs Tue 2 4/4 3 Jobs Wed 3 1/1 1 Job Thu 4 6/6 1 Job Fri 5 Sat 6 S…" at bounding box center [443, 349] width 887 height 472
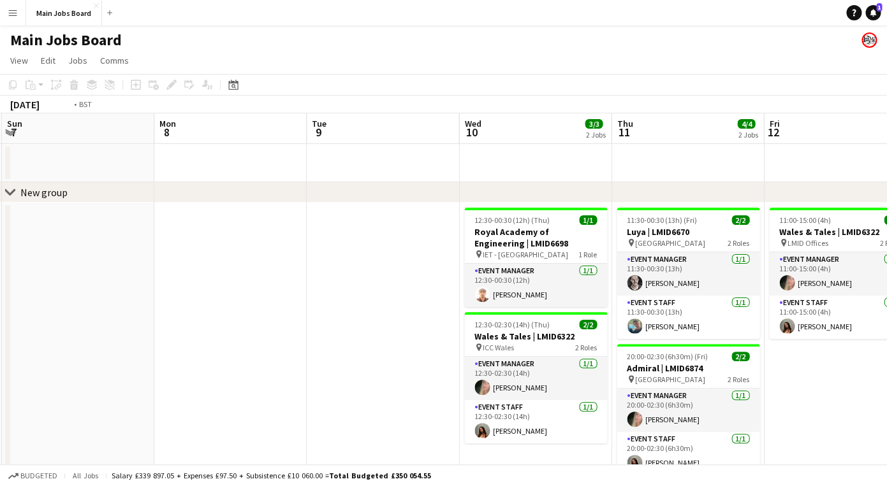
scroll to position [0, 426]
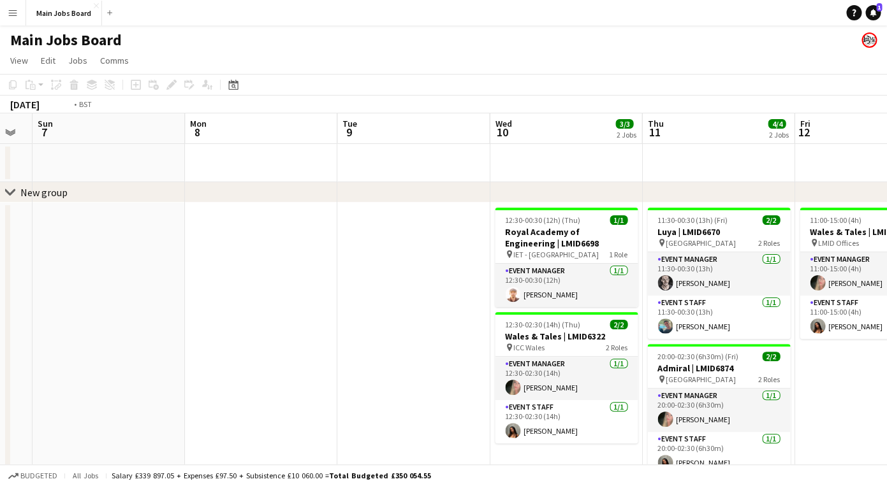
drag, startPoint x: 541, startPoint y: 321, endPoint x: 128, endPoint y: 321, distance: 412.4
click at [149, 321] on app-calendar-viewport "Thu 4 6/6 1 Job Fri 5 Sat 6 Sun 7 Mon 8 Tue 9 Wed 10 3/3 2 Jobs Thu 11 4/4 2 Jo…" at bounding box center [443, 349] width 887 height 472
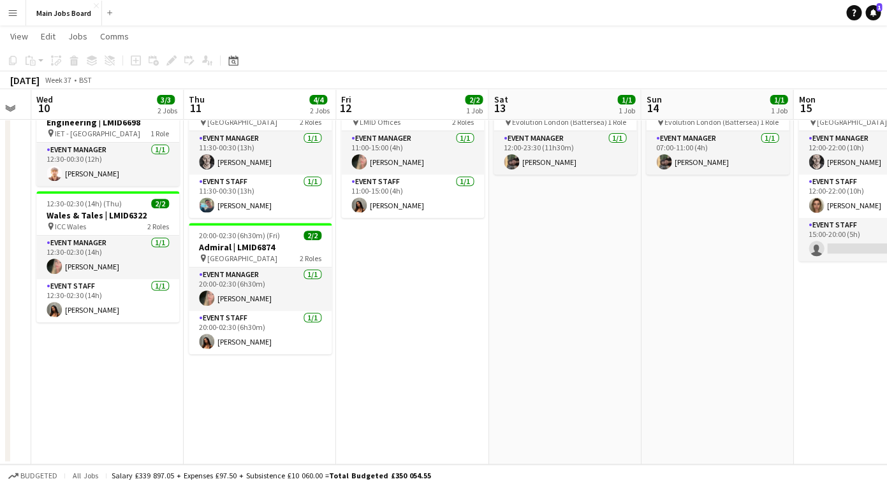
scroll to position [0, 429]
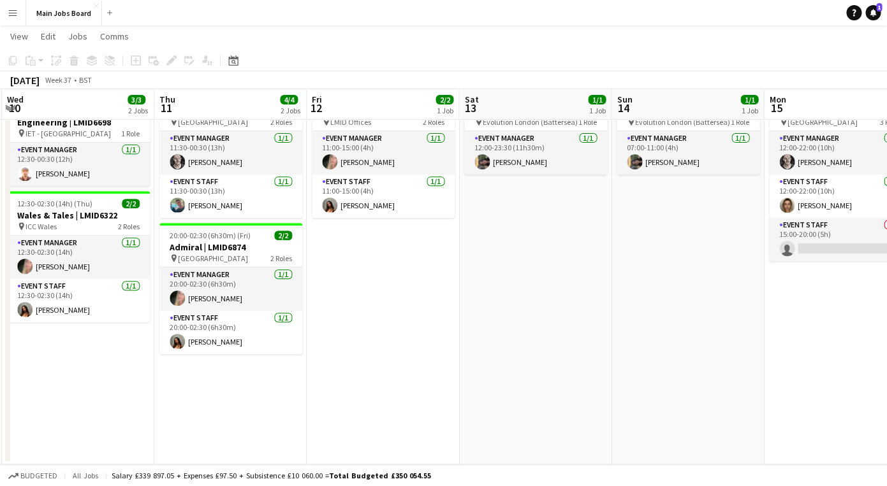
drag, startPoint x: 671, startPoint y: 303, endPoint x: 205, endPoint y: 311, distance: 466.7
click at [214, 311] on app-calendar-viewport "Sun 7 Mon 8 Tue 9 Wed 10 3/3 2 Jobs Thu 11 4/4 2 Jobs Fri 12 2/2 1 Job Sat 13 1…" at bounding box center [443, 197] width 887 height 535
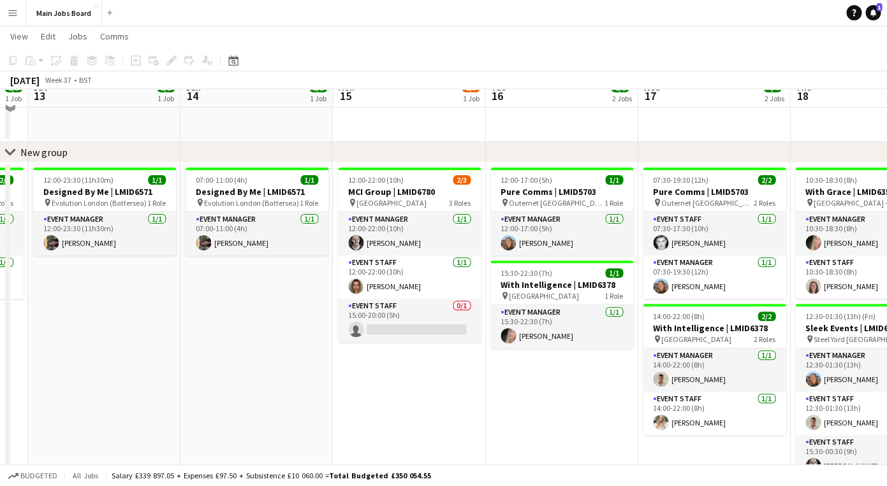
scroll to position [24, 0]
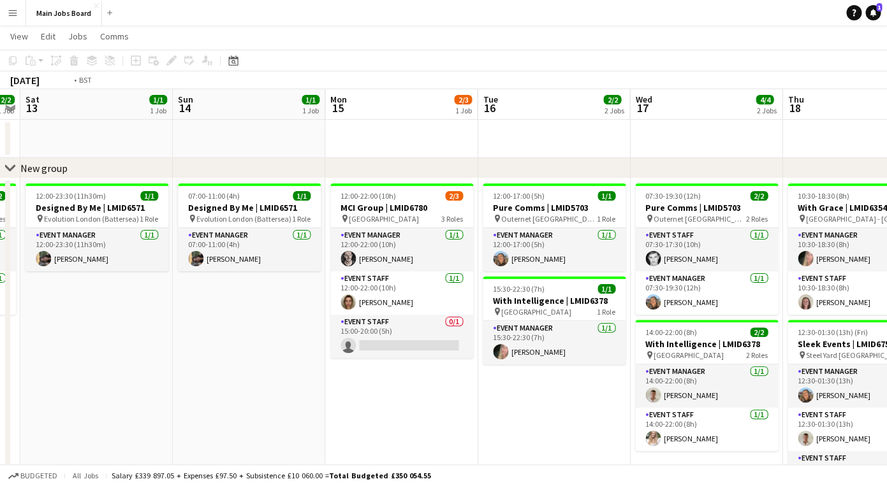
drag, startPoint x: 398, startPoint y: 328, endPoint x: 52, endPoint y: 330, distance: 345.5
click at [52, 330] on app-calendar-viewport "Wed 10 3/3 2 Jobs Thu 11 4/4 2 Jobs Fri 12 2/2 1 Job Sat 13 1/1 1 Job Sun 14 1/…" at bounding box center [443, 325] width 887 height 472
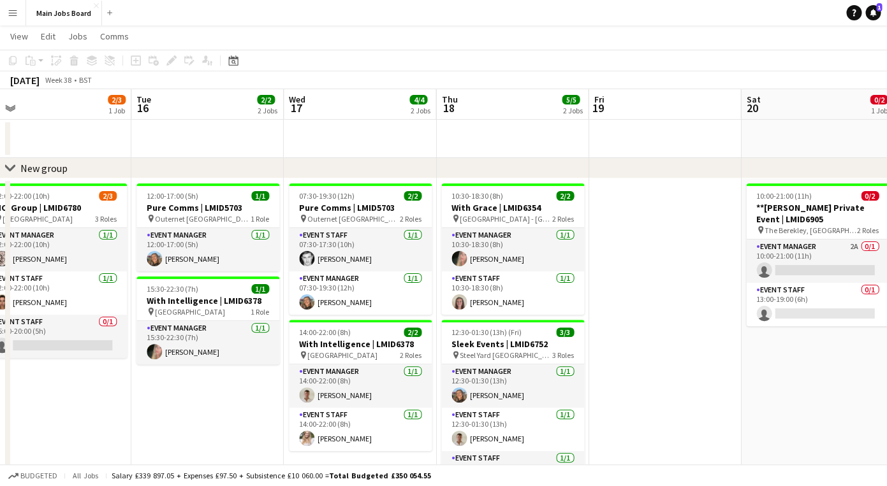
drag, startPoint x: 723, startPoint y: 333, endPoint x: 301, endPoint y: 333, distance: 422.0
click at [319, 333] on app-calendar-viewport "Fri 12 2/2 1 Job Sat 13 1/1 1 Job Sun 14 1/1 1 Job Mon 15 2/3 1 Job Tue 16 2/2 …" at bounding box center [443, 392] width 887 height 606
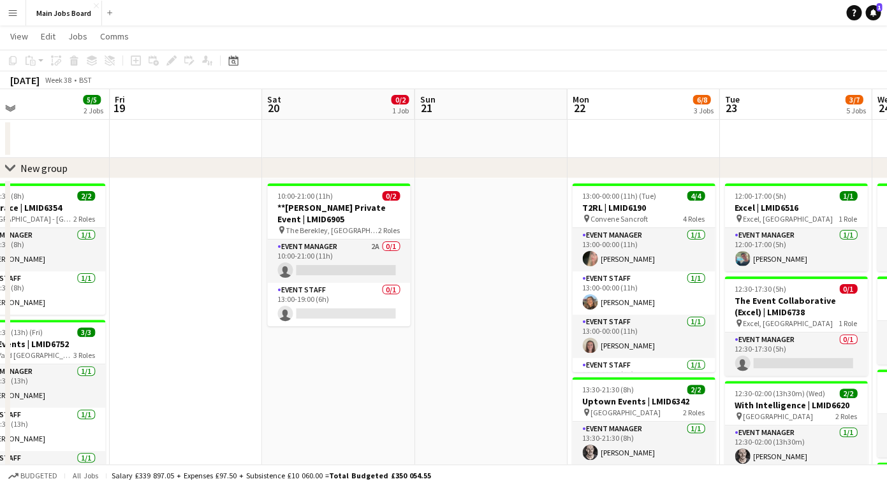
drag, startPoint x: 581, startPoint y: 367, endPoint x: 300, endPoint y: 367, distance: 280.5
click at [324, 367] on app-calendar-viewport "Mon 15 2/3 1 Job Tue 16 2/2 2 Jobs Wed 17 4/4 2 Jobs Thu 18 5/5 2 Jobs Fri 19 S…" at bounding box center [443, 442] width 887 height 706
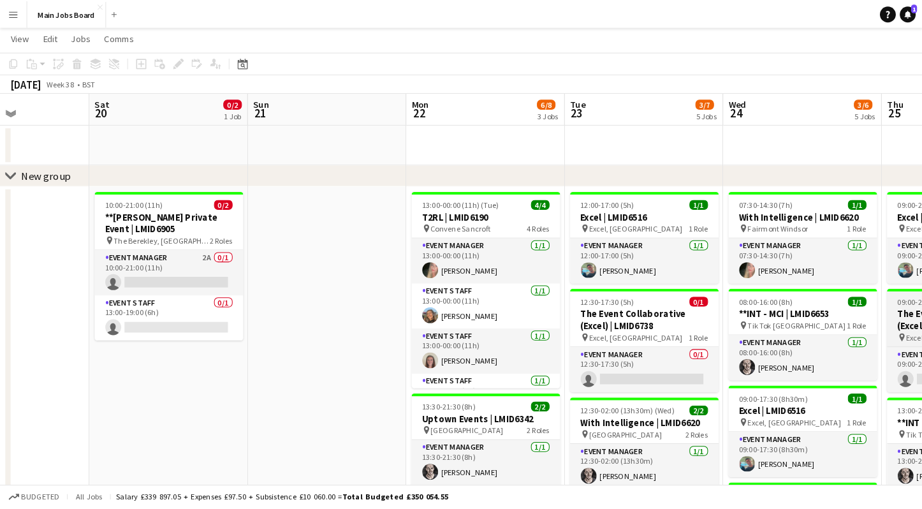
scroll to position [0, 0]
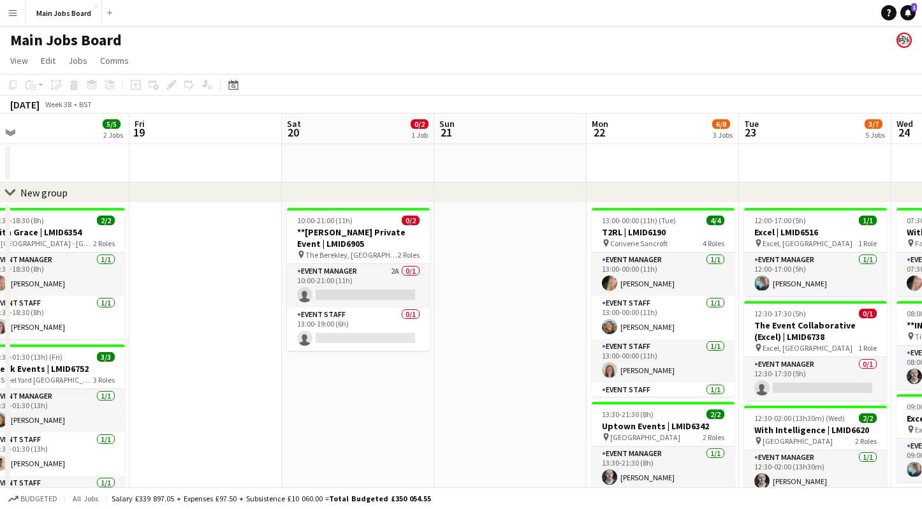
drag, startPoint x: 99, startPoint y: 326, endPoint x: 462, endPoint y: 320, distance: 362.7
click at [463, 323] on app-calendar-viewport "Tue 16 2/2 2 Jobs Wed 17 4/4 2 Jobs Thu 18 5/5 2 Jobs Fri 19 Sat 20 0/2 1 Job S…" at bounding box center [461, 466] width 922 height 706
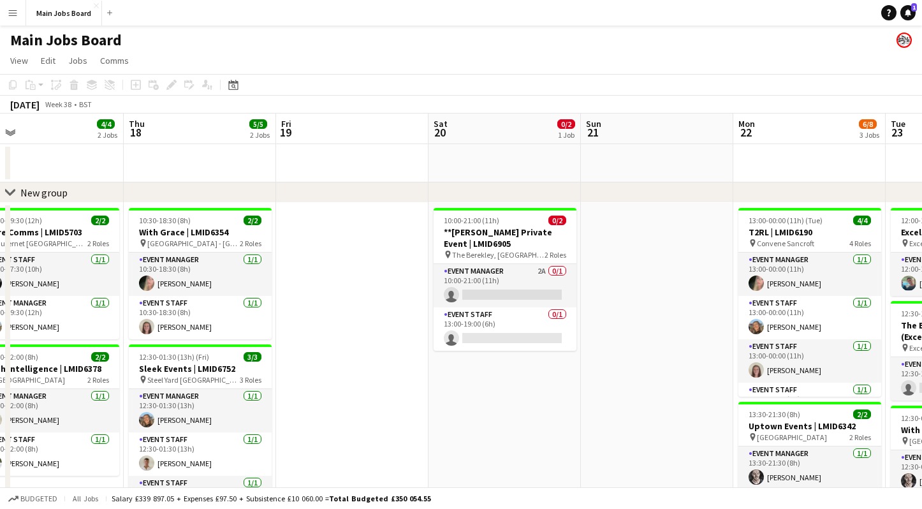
scroll to position [0, 335]
drag, startPoint x: 486, startPoint y: 309, endPoint x: 559, endPoint y: 309, distance: 72.7
click at [559, 309] on app-calendar-viewport "Mon 15 2/3 1 Job Tue 16 2/2 2 Jobs Wed 17 4/4 2 Jobs Thu 18 5/5 2 Jobs Fri 19 S…" at bounding box center [461, 466] width 922 height 706
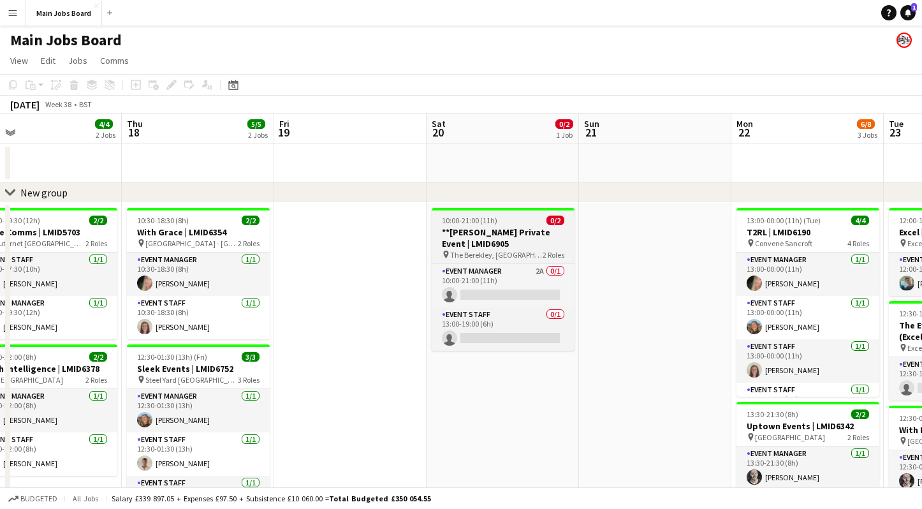
click at [472, 227] on h3 "**[PERSON_NAME] Private Event | LMID6905" at bounding box center [503, 237] width 143 height 23
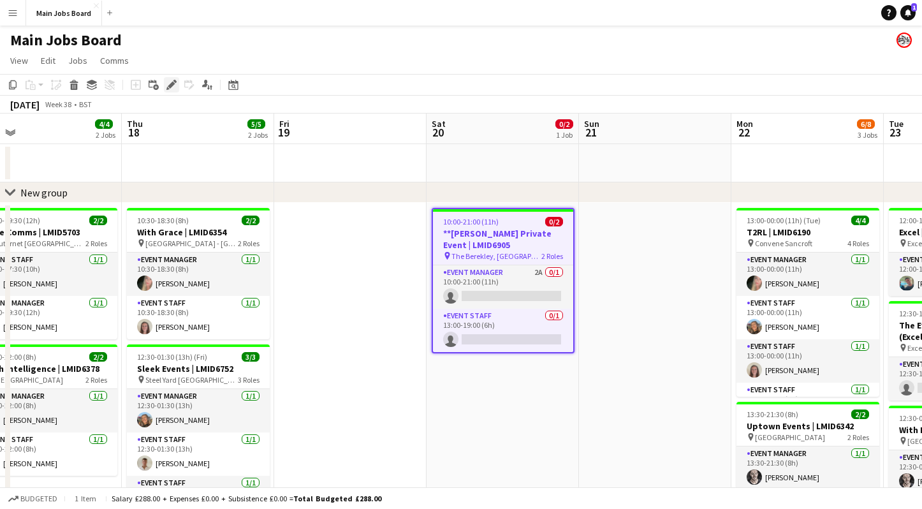
click at [168, 87] on icon at bounding box center [171, 85] width 7 height 7
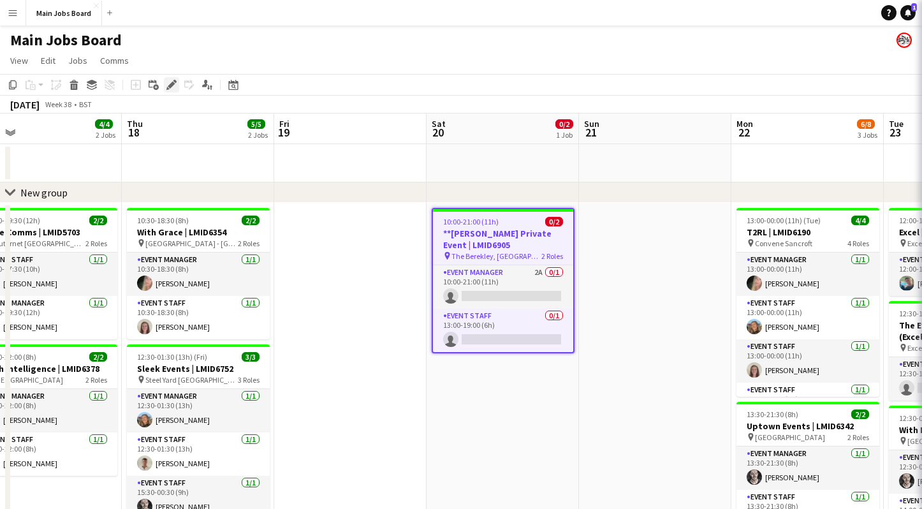
type input "**********"
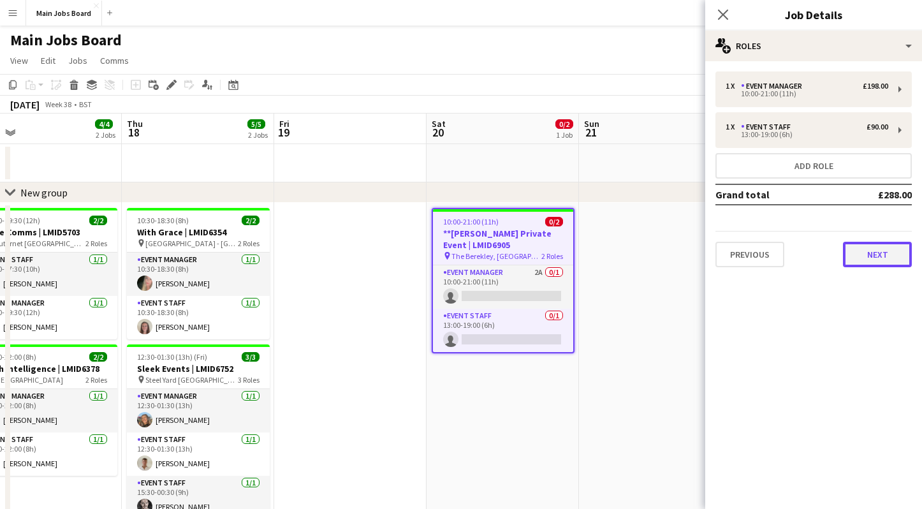
click at [879, 253] on button "Next" at bounding box center [877, 254] width 69 height 25
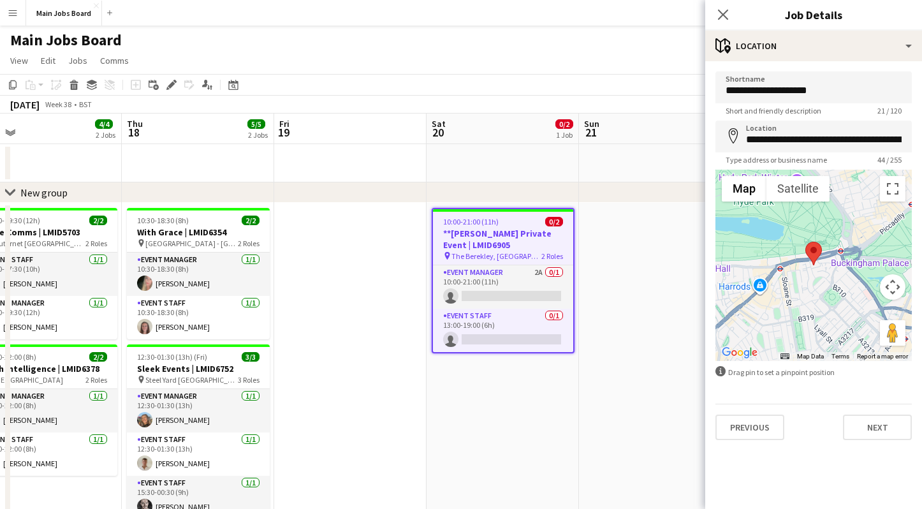
click at [867, 444] on div "**********" at bounding box center [813, 255] width 217 height 389
click at [871, 438] on button "Next" at bounding box center [877, 426] width 69 height 25
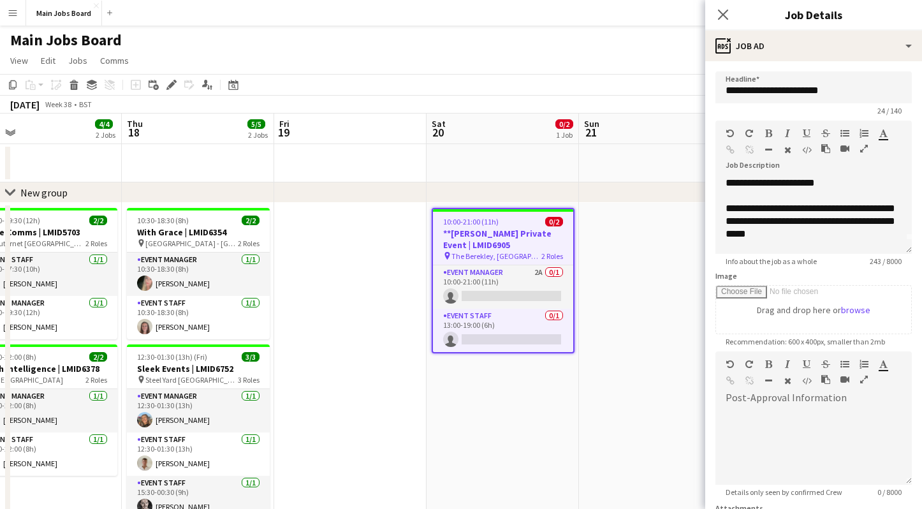
scroll to position [0, 0]
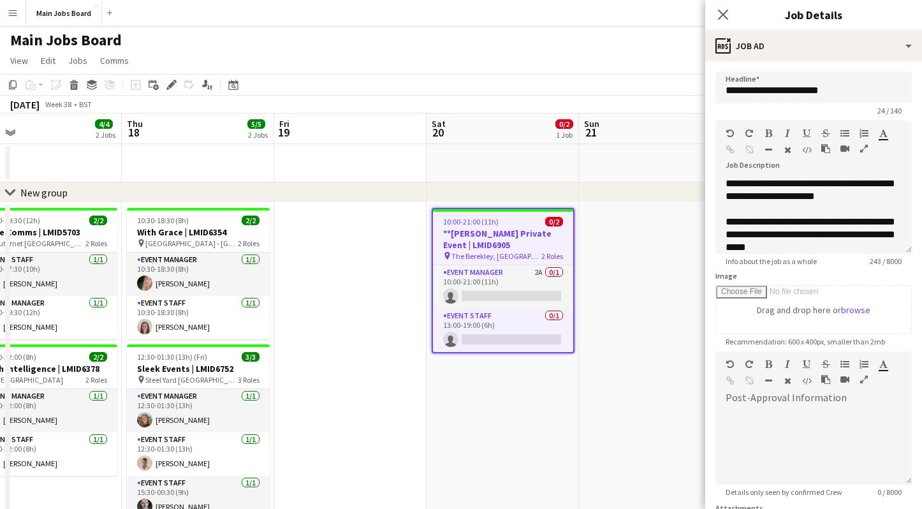
click at [358, 405] on app-date-cell at bounding box center [350, 511] width 152 height 617
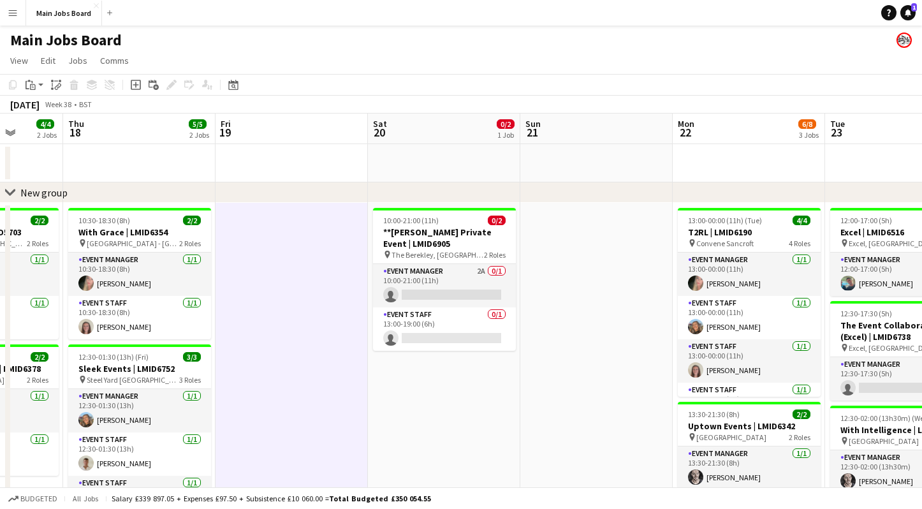
drag, startPoint x: 401, startPoint y: 327, endPoint x: 690, endPoint y: 324, distance: 289.4
click at [690, 324] on app-calendar-viewport "Mon 15 2/3 1 Job Tue 16 2/2 2 Jobs Wed 17 4/4 2 Jobs Thu 18 5/5 2 Jobs Fri 19 S…" at bounding box center [461, 466] width 922 height 706
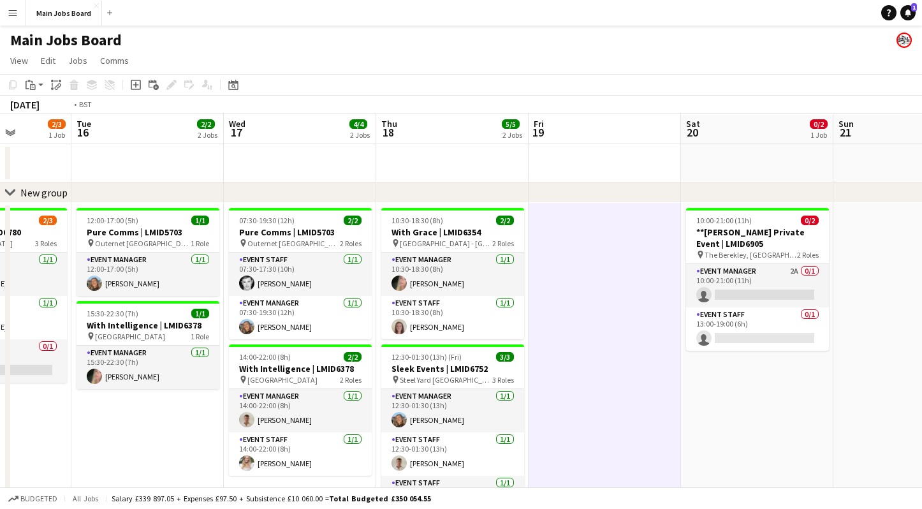
drag, startPoint x: 291, startPoint y: 351, endPoint x: 579, endPoint y: 351, distance: 287.5
click at [579, 351] on app-calendar-viewport "Sat 13 1/1 1 Job Sun 14 1/1 1 Job Mon 15 2/3 1 Job Tue 16 2/2 2 Jobs Wed 17 4/4…" at bounding box center [461, 466] width 922 height 706
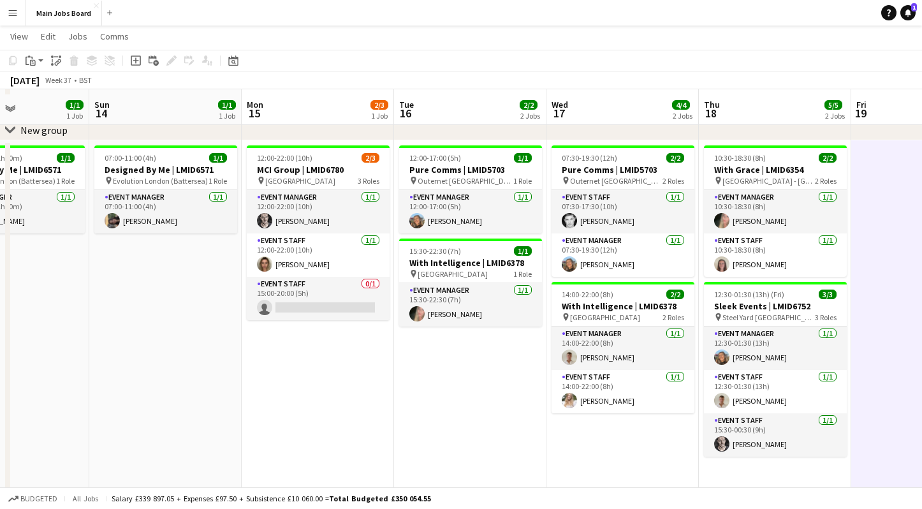
scroll to position [37, 0]
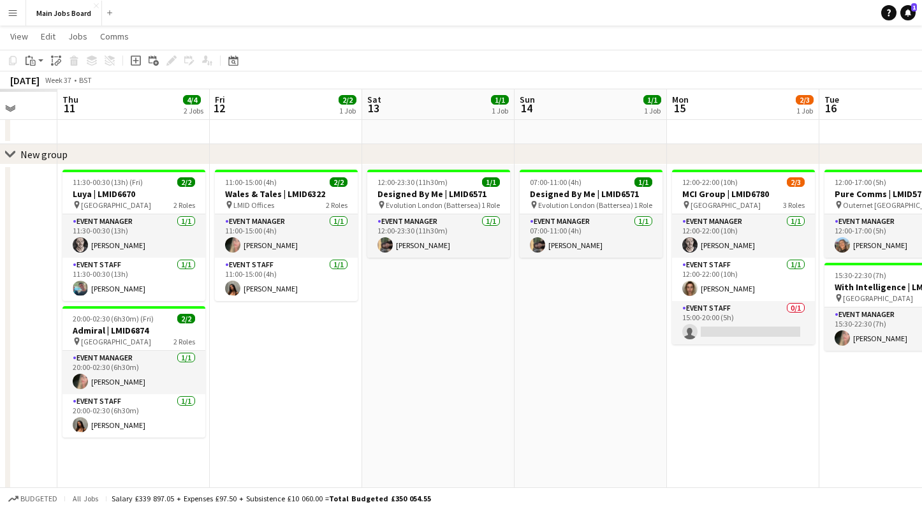
drag, startPoint x: 209, startPoint y: 367, endPoint x: 725, endPoint y: 367, distance: 516.3
click at [725, 367] on app-calendar-viewport "Tue 9 Wed 10 Thu 11 4/4 2 Jobs Fri 12 2/2 1 Job Sat 13 1/1 1 Job Sun 14 1/1 1 J…" at bounding box center [461, 397] width 922 height 769
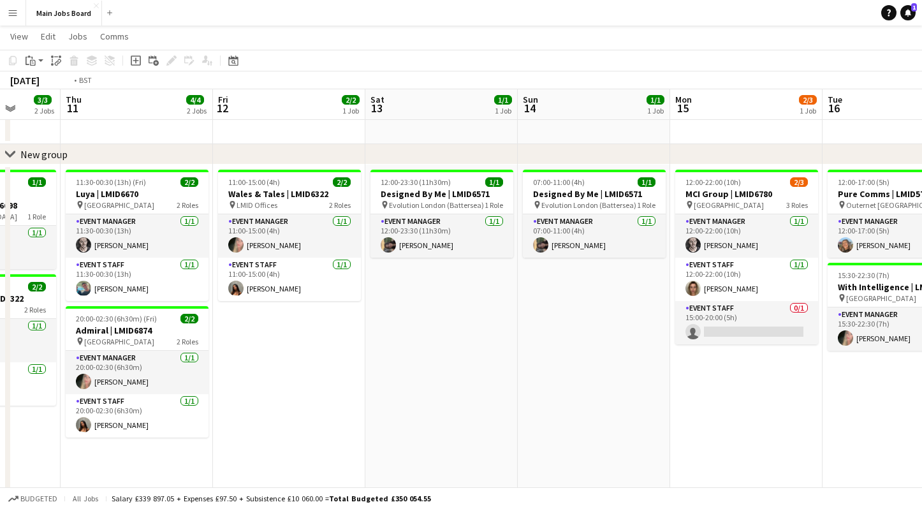
drag, startPoint x: 347, startPoint y: 365, endPoint x: 697, endPoint y: 365, distance: 349.3
click at [697, 365] on app-calendar-viewport "Mon 8 Tue 9 Wed 10 3/3 2 Jobs Thu 11 4/4 2 Jobs Fri 12 2/2 1 Job Sat 13 1/1 1 J…" at bounding box center [461, 397] width 922 height 769
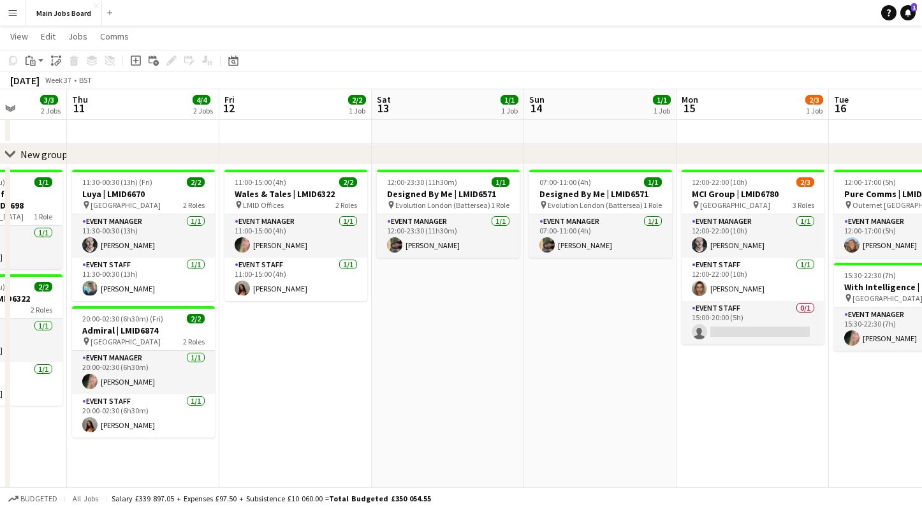
drag, startPoint x: 632, startPoint y: 361, endPoint x: 168, endPoint y: 361, distance: 464.0
click at [169, 361] on app-calendar-viewport "Mon 8 Tue 9 Wed 10 3/3 2 Jobs Thu 11 4/4 2 Jobs Fri 12 2/2 1 Job Sat 13 1/1 1 J…" at bounding box center [461, 397] width 922 height 769
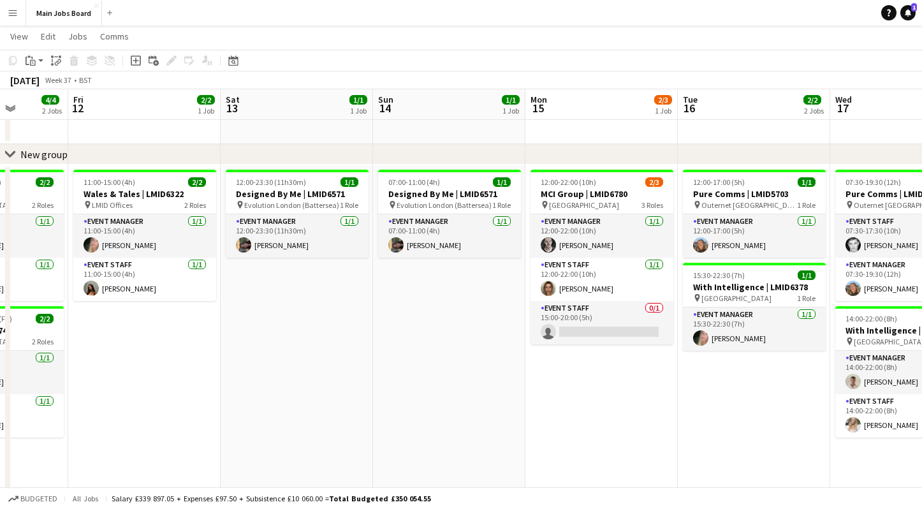
drag, startPoint x: 649, startPoint y: 354, endPoint x: 96, endPoint y: 354, distance: 552.6
click at [96, 354] on app-calendar-viewport "Mon 8 Tue 9 Wed 10 3/3 2 Jobs Thu 11 4/4 2 Jobs Fri 12 2/2 1 Job Sat 13 1/1 1 J…" at bounding box center [461, 397] width 922 height 769
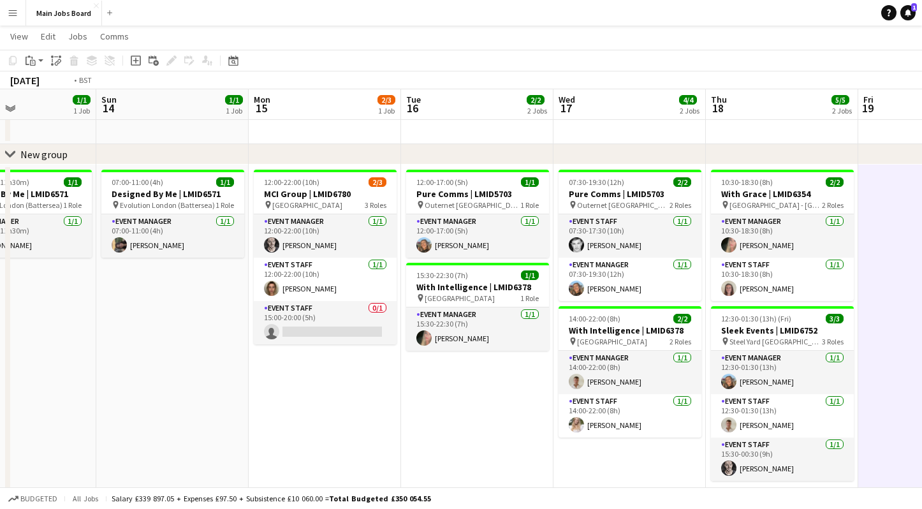
drag, startPoint x: 807, startPoint y: 290, endPoint x: 416, endPoint y: 290, distance: 390.7
click at [416, 290] on app-calendar-viewport "Thu 11 4/4 2 Jobs Fri 12 2/2 1 Job Sat 13 1/1 1 Job Sun 14 1/1 1 Job Mon 15 2/3…" at bounding box center [461, 397] width 922 height 769
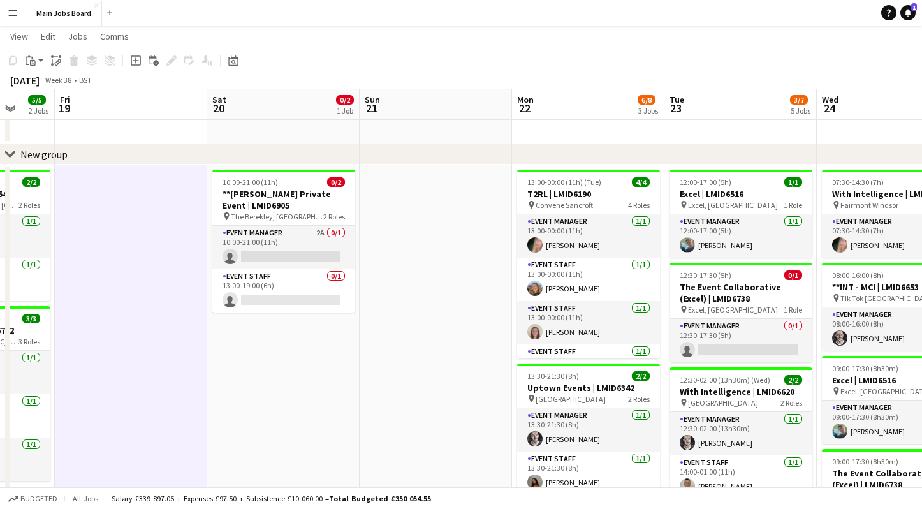
scroll to position [0, 627]
drag, startPoint x: 862, startPoint y: 280, endPoint x: 595, endPoint y: 280, distance: 267.1
click at [597, 280] on app-calendar-viewport "Mon 15 2/3 1 Job Tue 16 2/2 2 Jobs Wed 17 4/4 2 Jobs Thu 18 5/5 2 Jobs Fri 19 S…" at bounding box center [461, 397] width 922 height 769
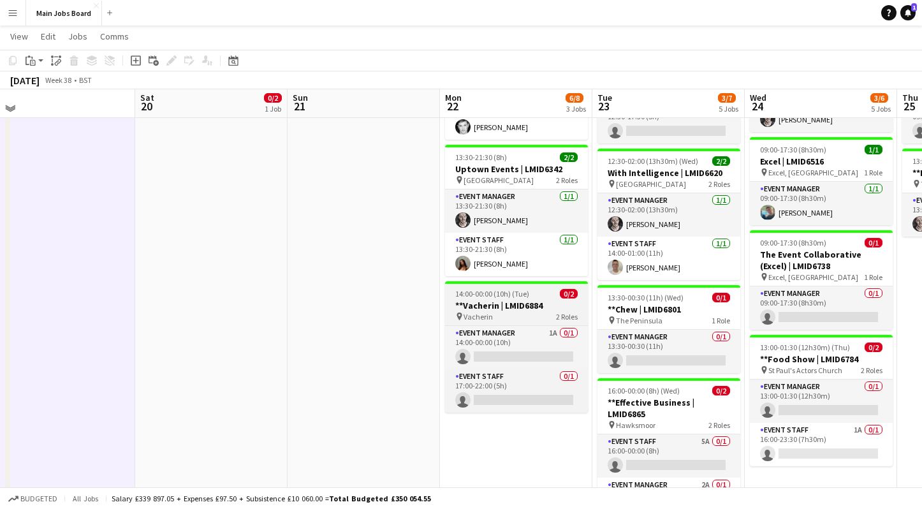
scroll to position [256, 0]
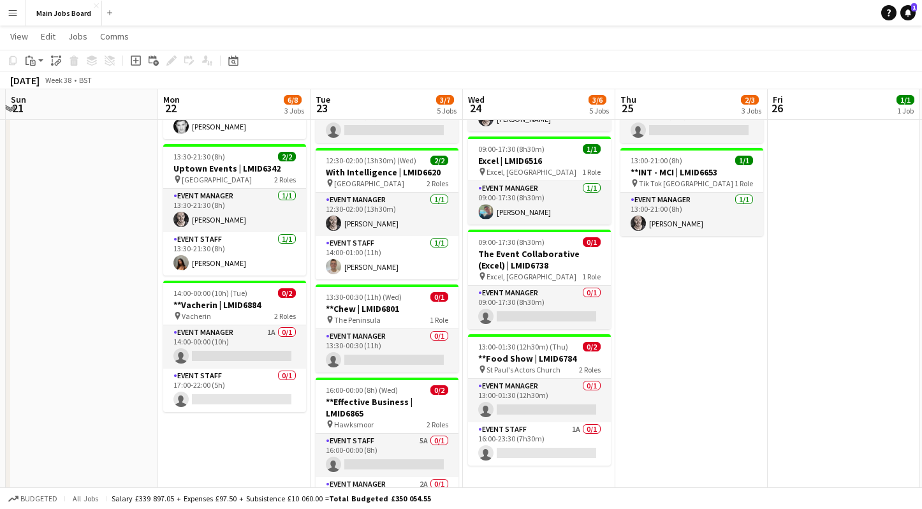
drag, startPoint x: 694, startPoint y: 317, endPoint x: 357, endPoint y: 317, distance: 336.6
click at [357, 317] on app-calendar-viewport "Wed 17 4/4 2 Jobs Thu 18 5/5 2 Jobs Fri 19 Sat 20 0/2 1 Job Sun 21 Mon 22 6/8 3…" at bounding box center [461, 177] width 922 height 769
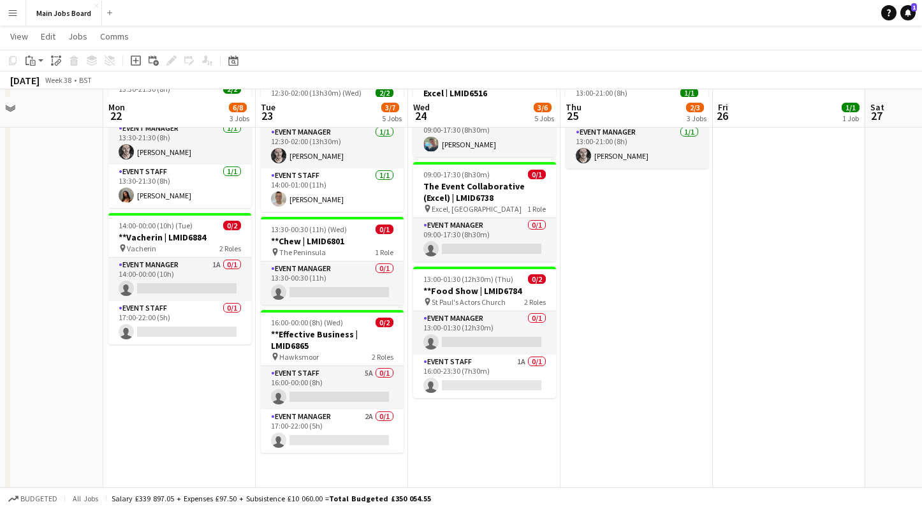
scroll to position [331, 0]
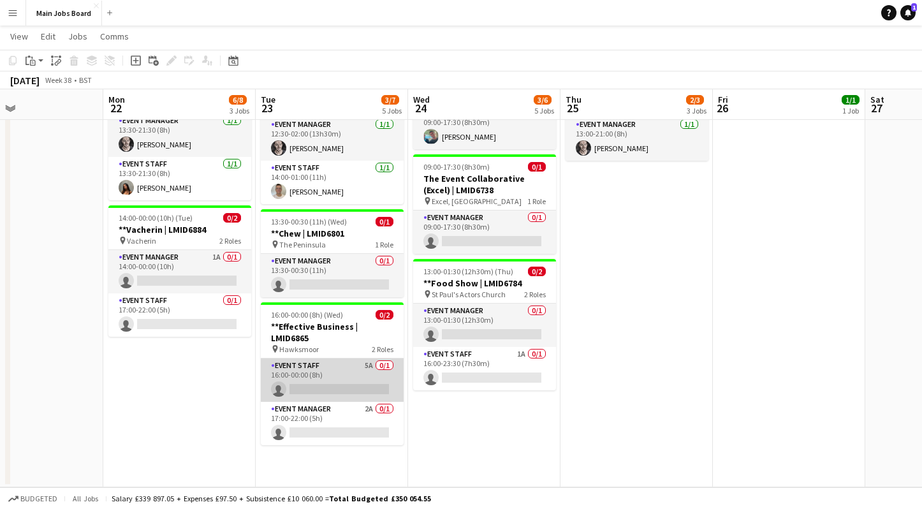
click at [367, 365] on app-card-role "Event Staff 5A 0/1 16:00-00:00 (8h) single-neutral-actions" at bounding box center [332, 379] width 143 height 43
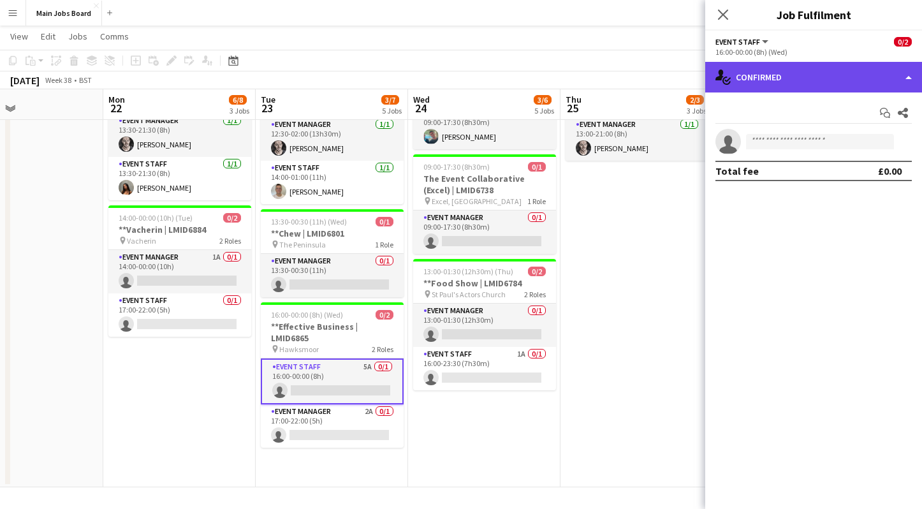
click at [886, 75] on div "single-neutral-actions-check-2 Confirmed" at bounding box center [813, 77] width 217 height 31
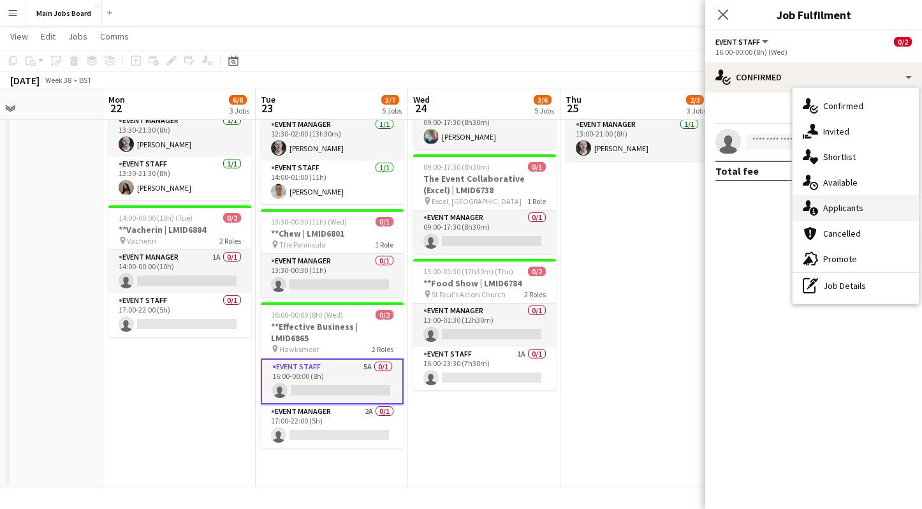
click at [845, 212] on span "Applicants" at bounding box center [843, 207] width 40 height 11
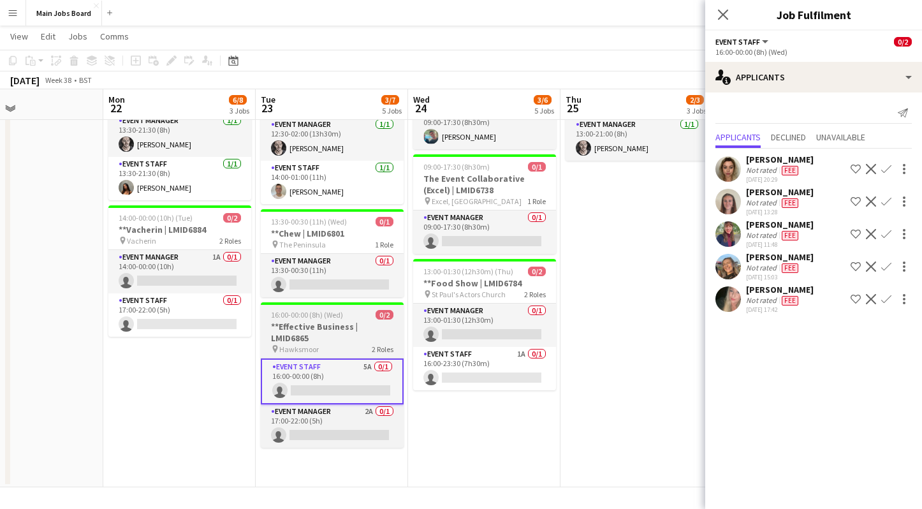
click at [310, 316] on span "16:00-00:00 (8h) (Wed)" at bounding box center [307, 315] width 72 height 10
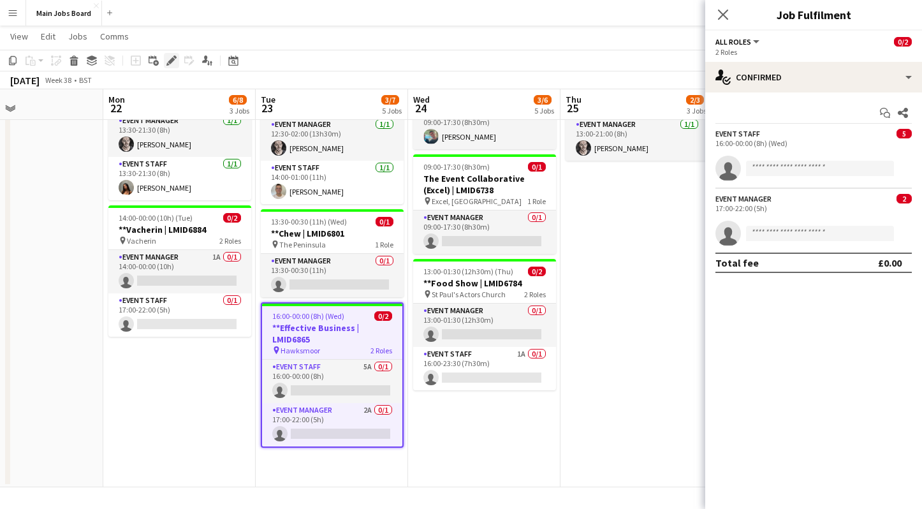
click at [172, 59] on icon at bounding box center [171, 60] width 7 height 7
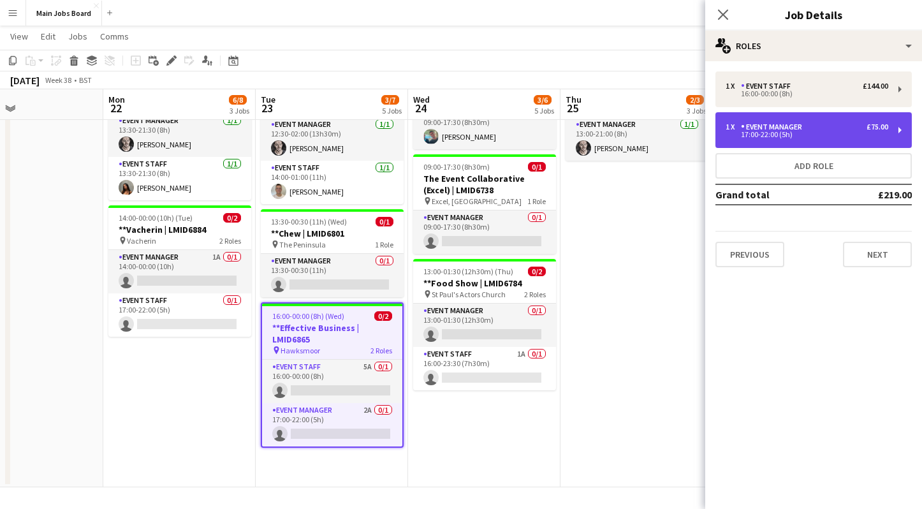
click at [848, 133] on div "17:00-22:00 (5h)" at bounding box center [806, 134] width 163 height 6
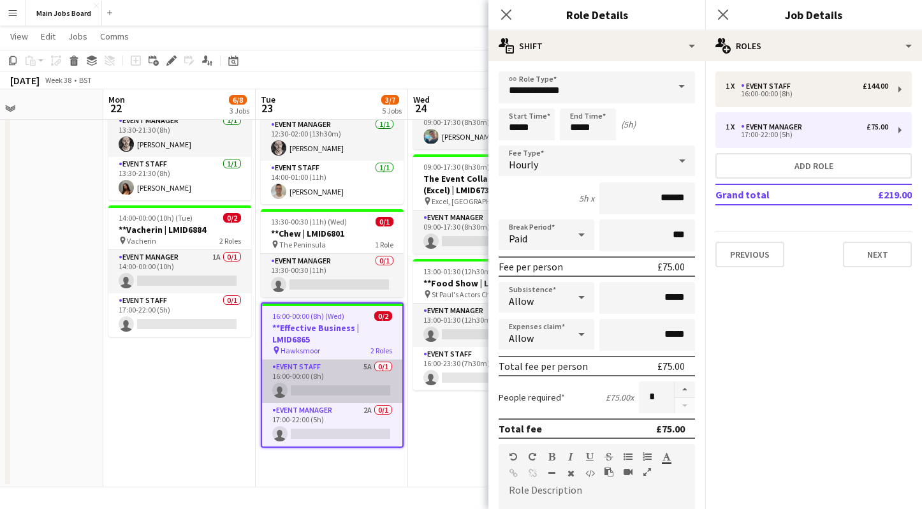
click at [335, 366] on app-card-role "Event Staff 5A 0/1 16:00-00:00 (8h) single-neutral-actions" at bounding box center [332, 381] width 140 height 43
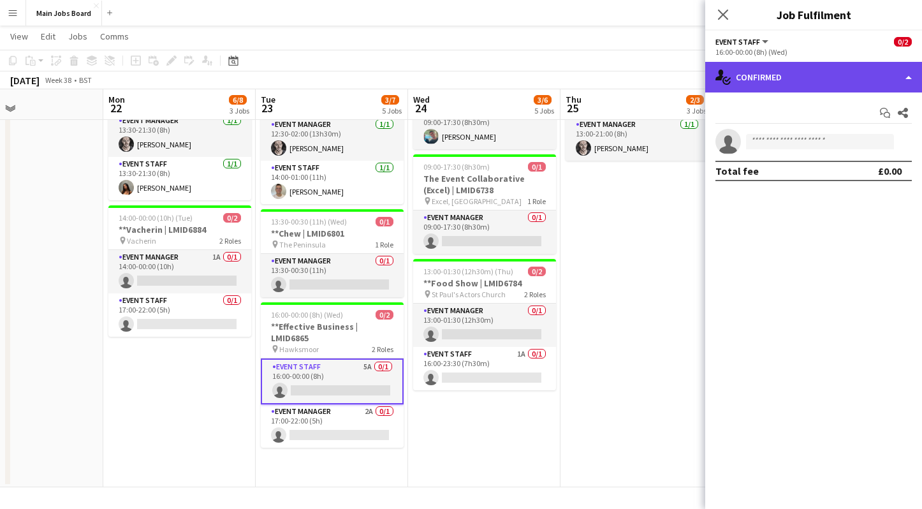
click at [783, 77] on div "single-neutral-actions-check-2 Confirmed" at bounding box center [813, 77] width 217 height 31
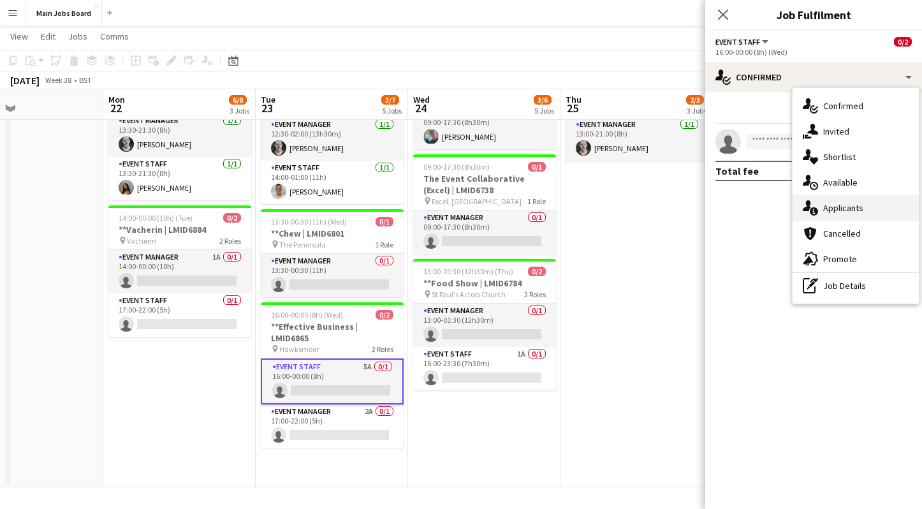
click at [857, 201] on div "single-neutral-actions-information Applicants" at bounding box center [855, 207] width 126 height 25
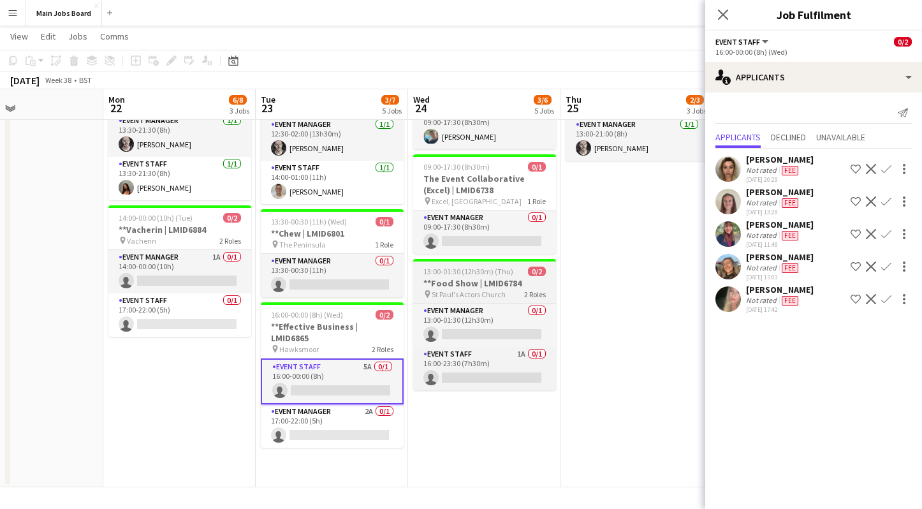
click at [465, 283] on h3 "**Food Show | LMID6784" at bounding box center [484, 282] width 143 height 11
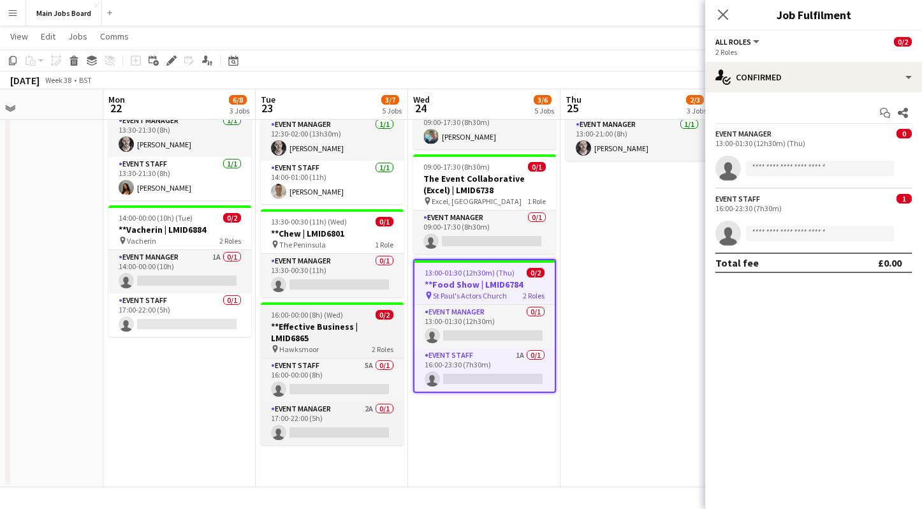
click at [287, 328] on h3 "**Effective Business | LMID6865" at bounding box center [332, 332] width 143 height 23
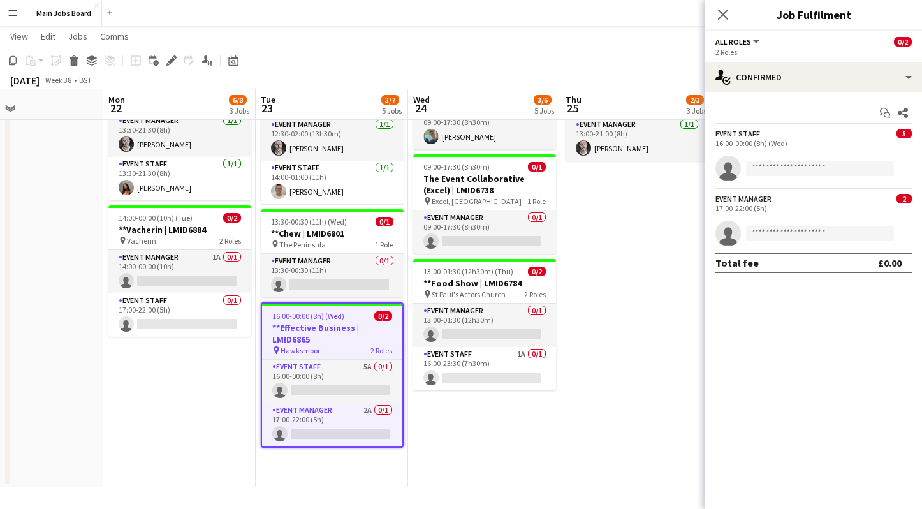
click at [777, 311] on mat-expansion-panel "check Confirmed Start chat Share Event Staff 5 16:00-00:00 (8h) (Wed) single-ne…" at bounding box center [813, 300] width 217 height 416
click at [66, 266] on app-date-cell at bounding box center [27, 178] width 152 height 617
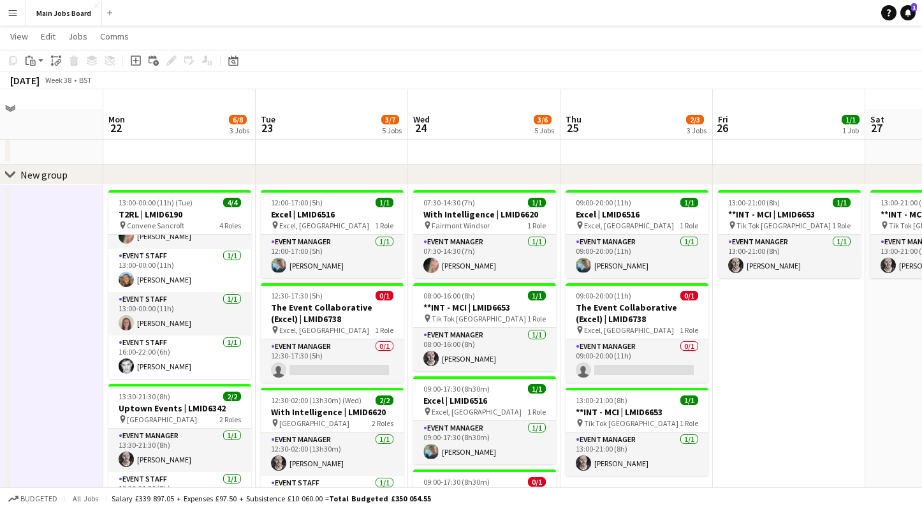
scroll to position [0, 0]
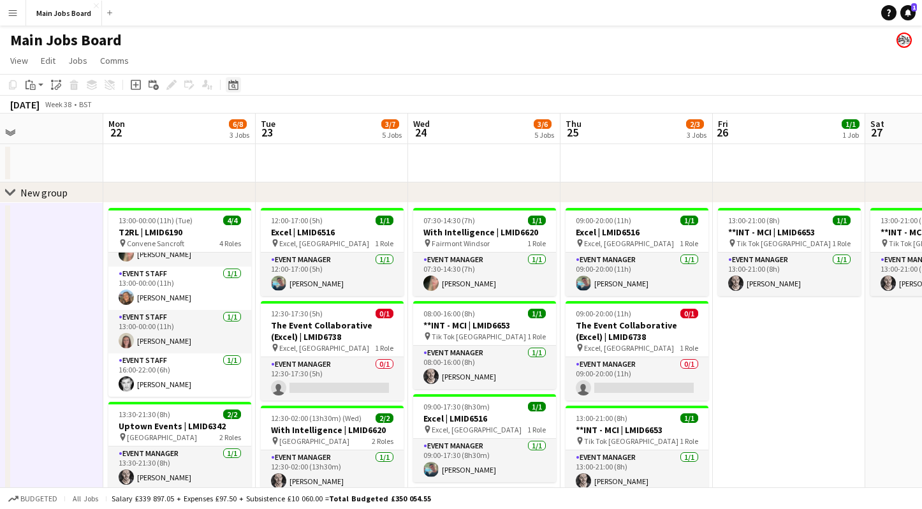
click at [229, 85] on icon at bounding box center [233, 85] width 10 height 10
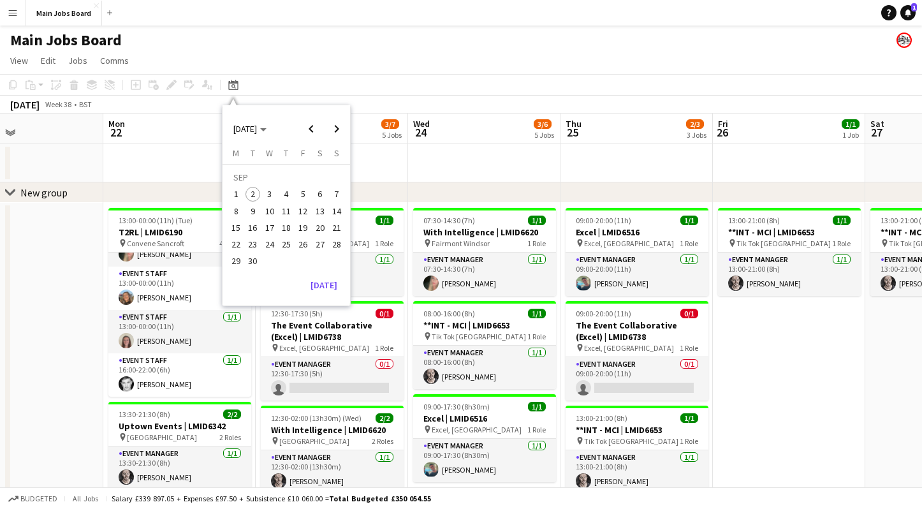
click at [252, 197] on span "2" at bounding box center [252, 194] width 15 height 15
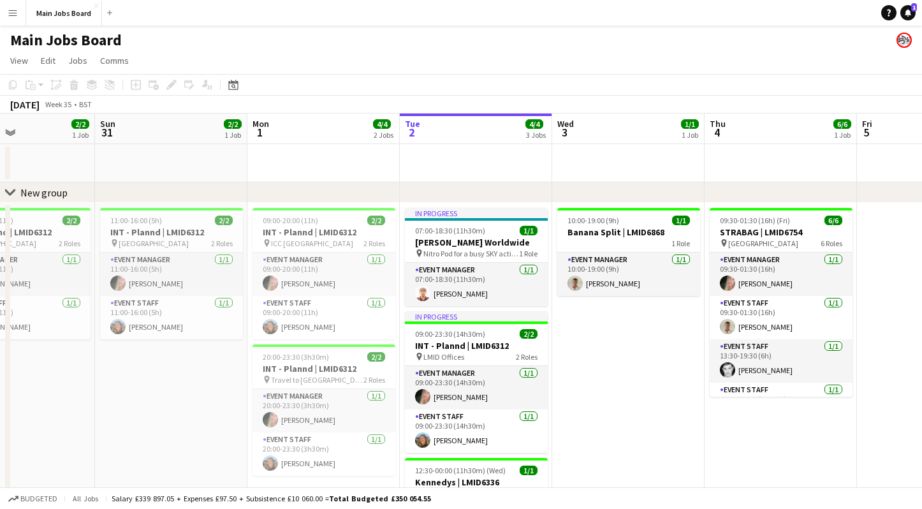
scroll to position [0, 266]
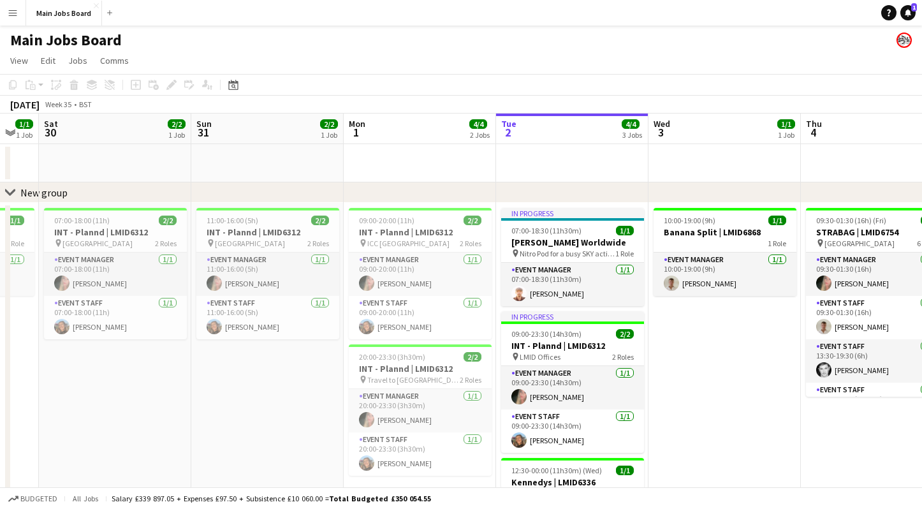
drag, startPoint x: 98, startPoint y: 382, endPoint x: 271, endPoint y: 373, distance: 173.0
click at [271, 373] on app-calendar-viewport "Thu 28 Fri 29 1/1 1 Job Sat 30 2/2 1 Job Sun 31 2/2 1 Job Mon 1 4/4 2 Jobs Tue …" at bounding box center [461, 466] width 922 height 706
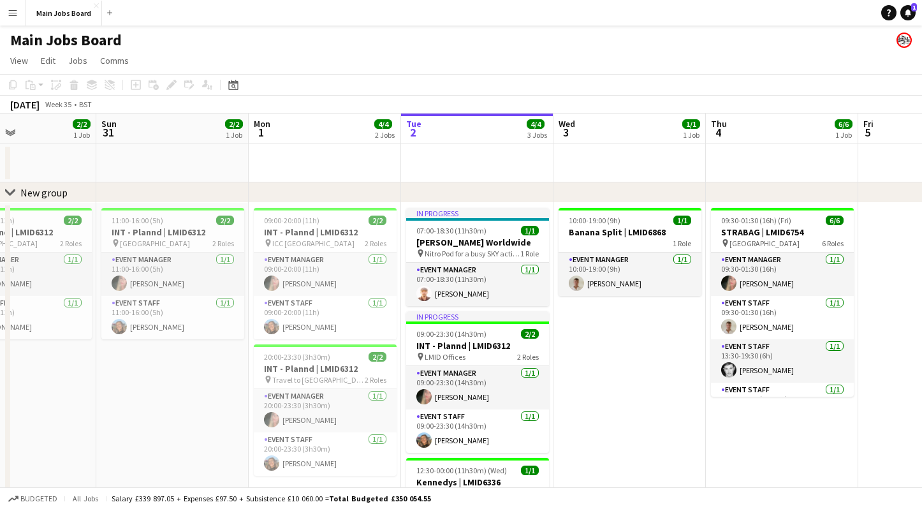
scroll to position [0, 338]
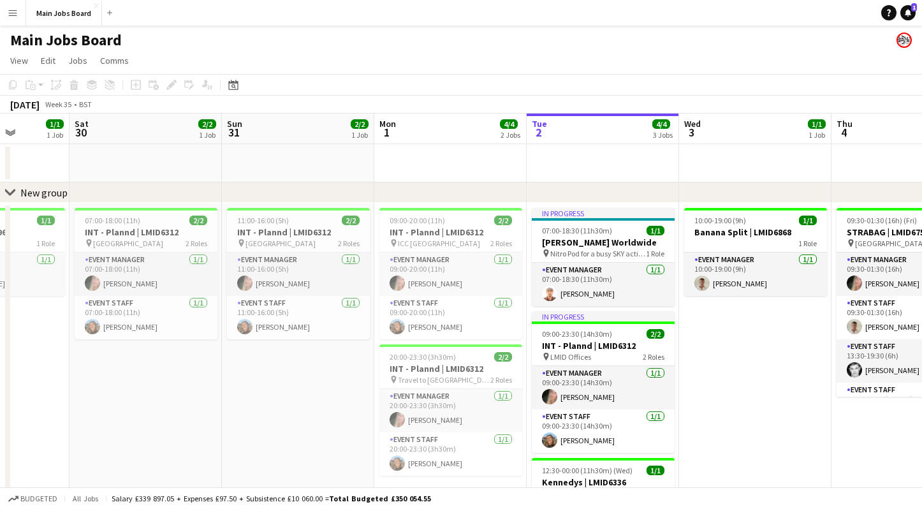
drag, startPoint x: 155, startPoint y: 396, endPoint x: 184, endPoint y: 391, distance: 29.0
click at [184, 391] on app-calendar-viewport "Wed 27 Thu 28 Fri 29 1/1 1 Job Sat 30 2/2 1 Job Sun 31 2/2 1 Job Mon 1 4/4 2 Jo…" at bounding box center [461, 466] width 922 height 706
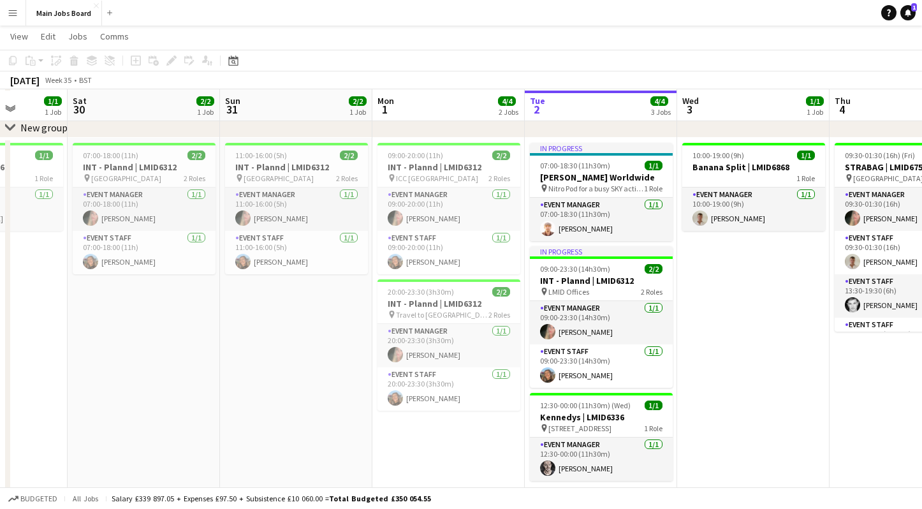
scroll to position [59, 0]
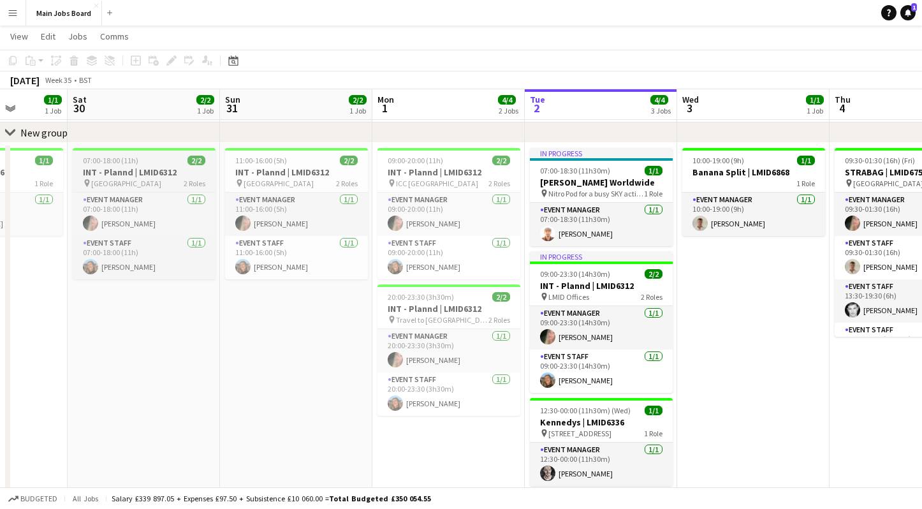
click at [123, 166] on app-job-card "07:00-18:00 (11h) 2/2 INT - Plannd | LMID6312 pin Dublin 2 Roles Event Manager …" at bounding box center [144, 213] width 143 height 131
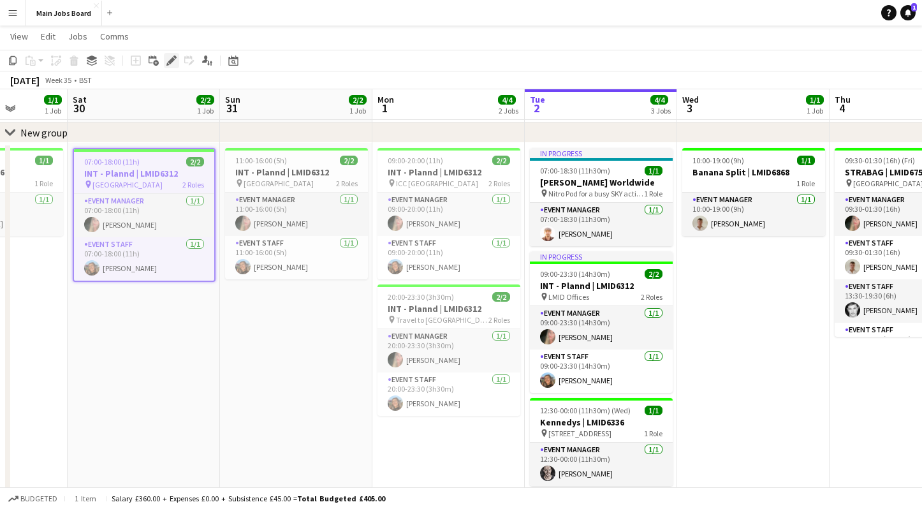
click at [170, 59] on icon "Edit" at bounding box center [171, 60] width 10 height 10
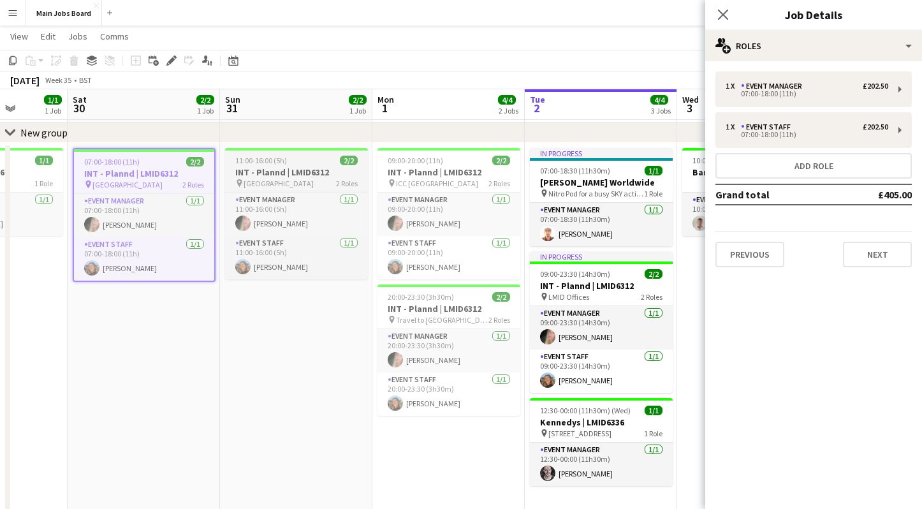
click at [279, 164] on span "11:00-16:00 (5h)" at bounding box center [261, 161] width 52 height 10
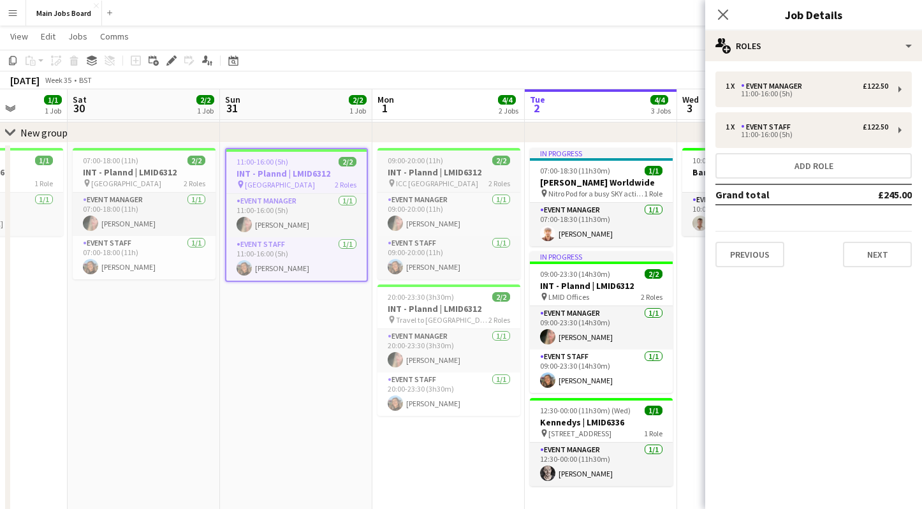
click at [459, 167] on h3 "INT - Plannd | LMID6312" at bounding box center [448, 171] width 143 height 11
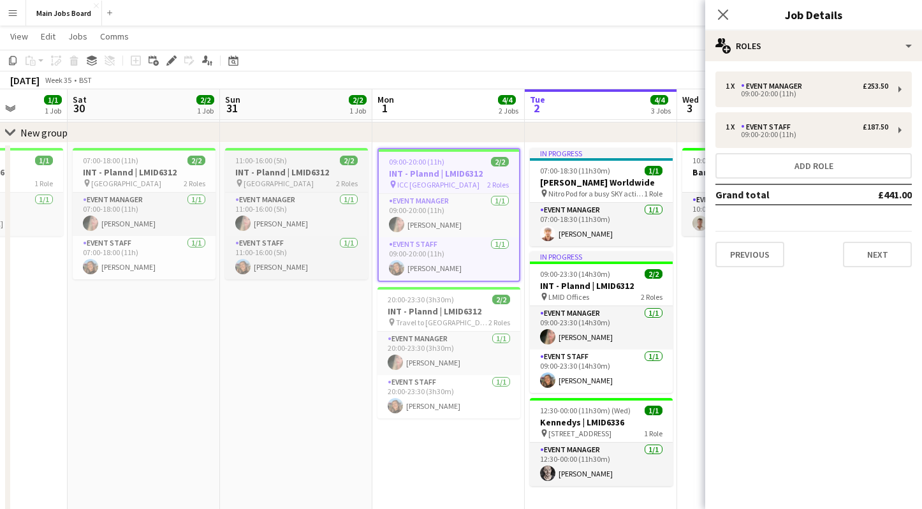
click at [284, 163] on span "11:00-16:00 (5h)" at bounding box center [261, 161] width 52 height 10
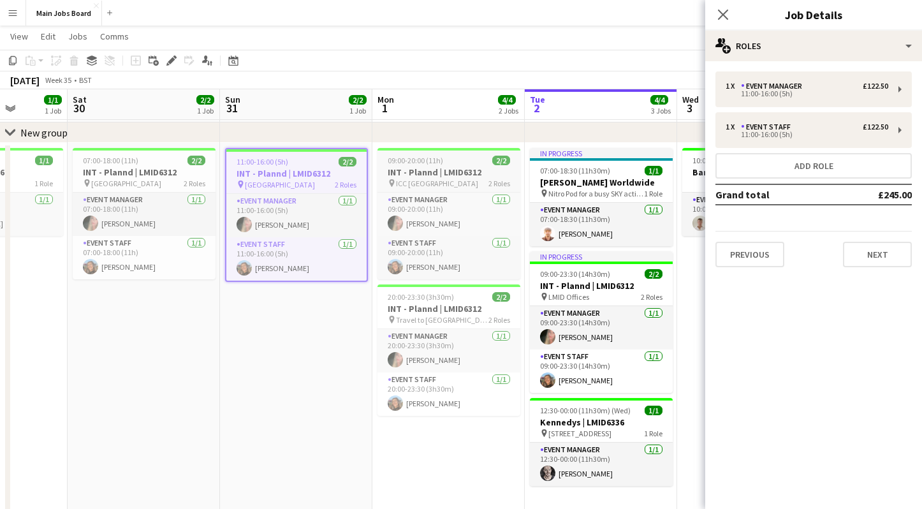
click at [430, 162] on span "09:00-20:00 (11h)" at bounding box center [415, 161] width 55 height 10
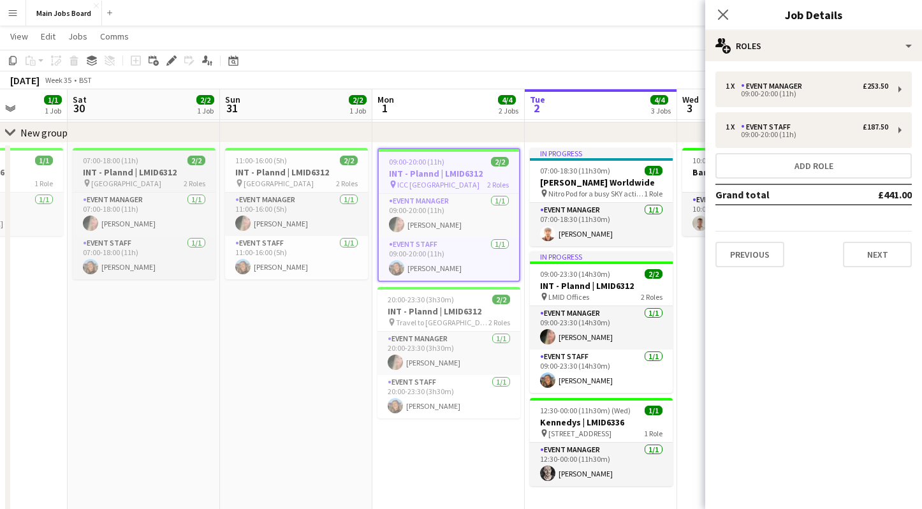
click at [117, 181] on div "pin Dublin 2 Roles" at bounding box center [144, 183] width 143 height 10
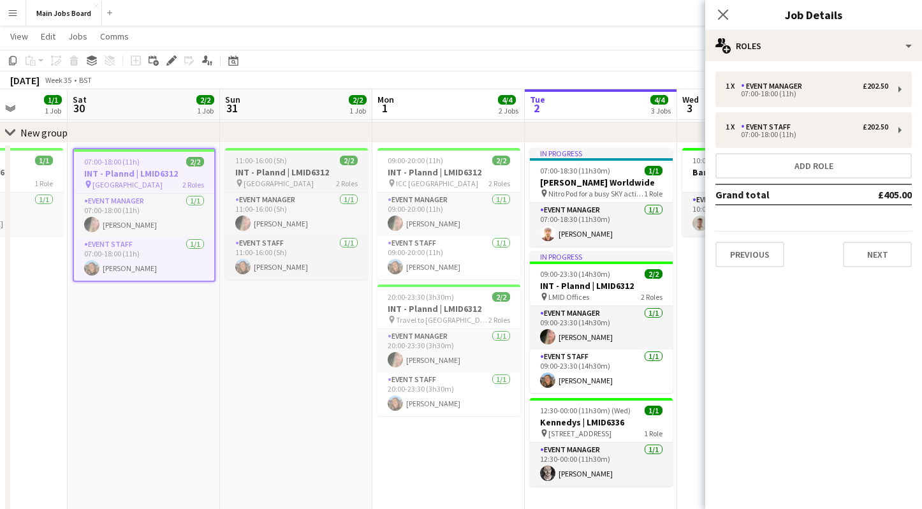
click at [285, 163] on span "11:00-16:00 (5h)" at bounding box center [261, 161] width 52 height 10
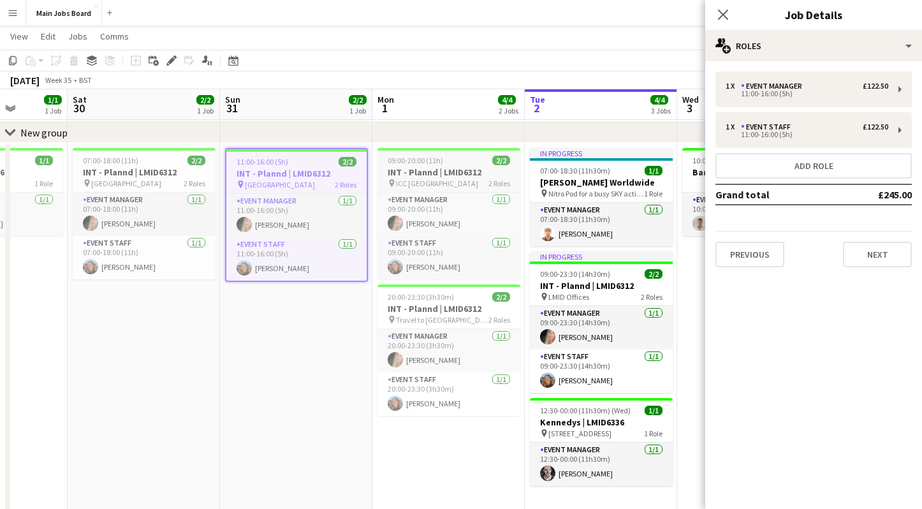
click at [420, 166] on app-job-card "09:00-20:00 (11h) 2/2 INT - Plannd | LMID6312 pin ICC Belfast 2 Roles Event Man…" at bounding box center [448, 213] width 143 height 131
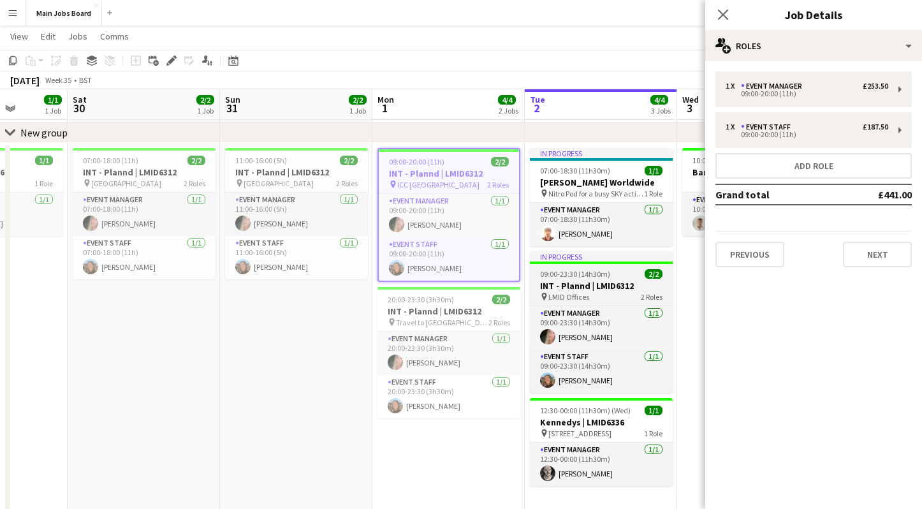
click at [581, 277] on span "09:00-23:30 (14h30m)" at bounding box center [575, 274] width 70 height 10
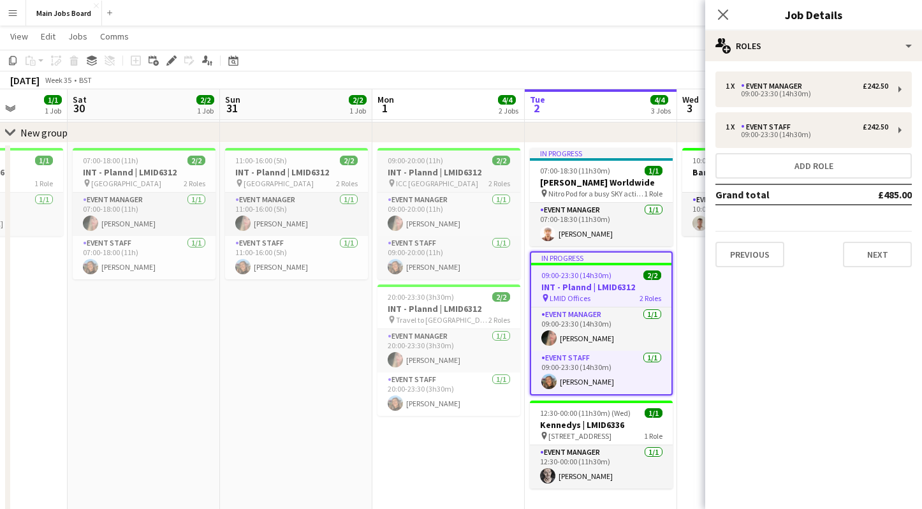
click at [458, 180] on div "pin ICC Belfast 2 Roles" at bounding box center [448, 183] width 143 height 10
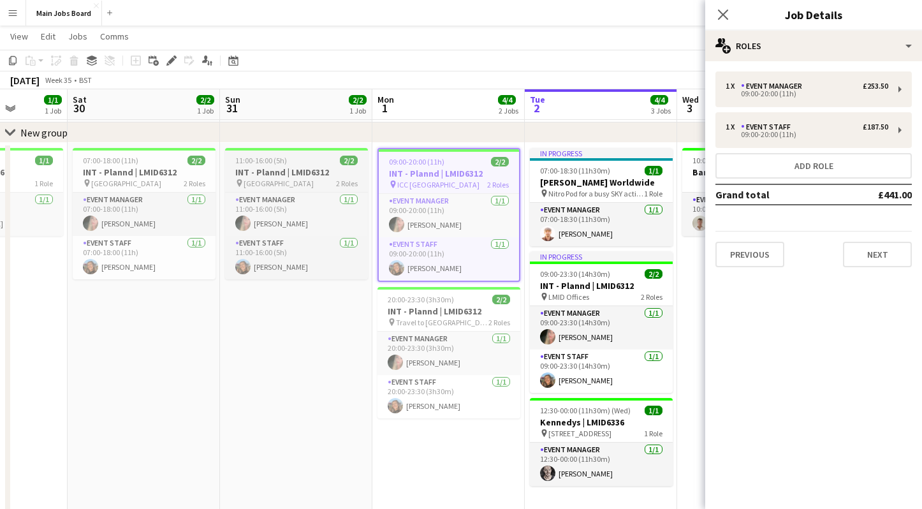
click at [294, 167] on h3 "INT - Plannd | LMID6312" at bounding box center [296, 171] width 143 height 11
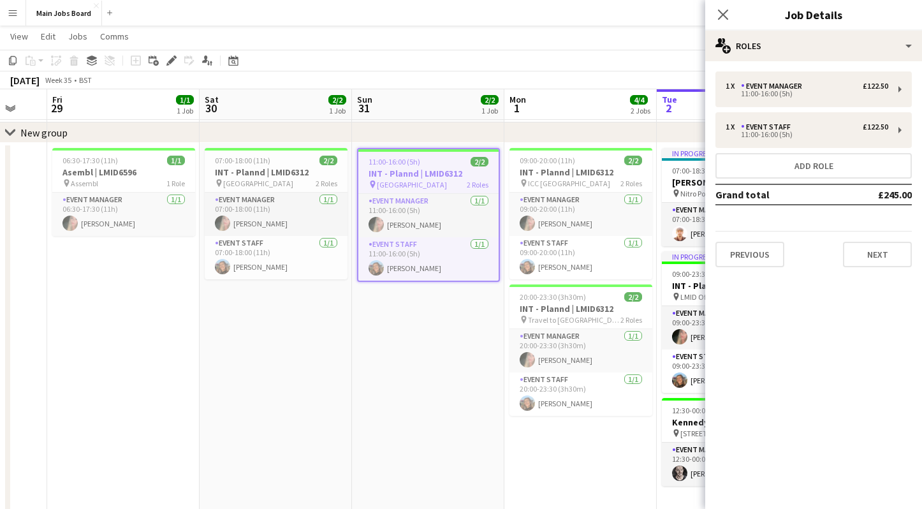
scroll to position [0, 258]
drag, startPoint x: 316, startPoint y: 384, endPoint x: 447, endPoint y: 361, distance: 132.7
click at [448, 361] on app-calendar-viewport "Wed 27 Thu 28 Fri 29 1/1 1 Job Sat 30 2/2 1 Job Sun 31 2/2 1 Job Mon 1 4/4 2 Jo…" at bounding box center [461, 375] width 922 height 769
click at [414, 360] on app-date-cell "11:00-16:00 (5h) 2/2 INT - Plannd | LMID6312 pin Belfast 2 Roles Event Manager …" at bounding box center [428, 451] width 152 height 617
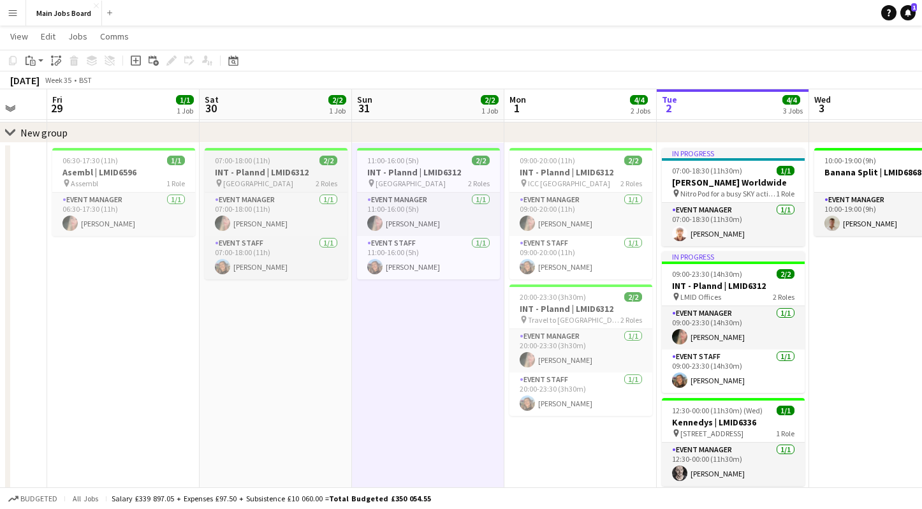
click at [221, 182] on icon at bounding box center [218, 183] width 5 height 8
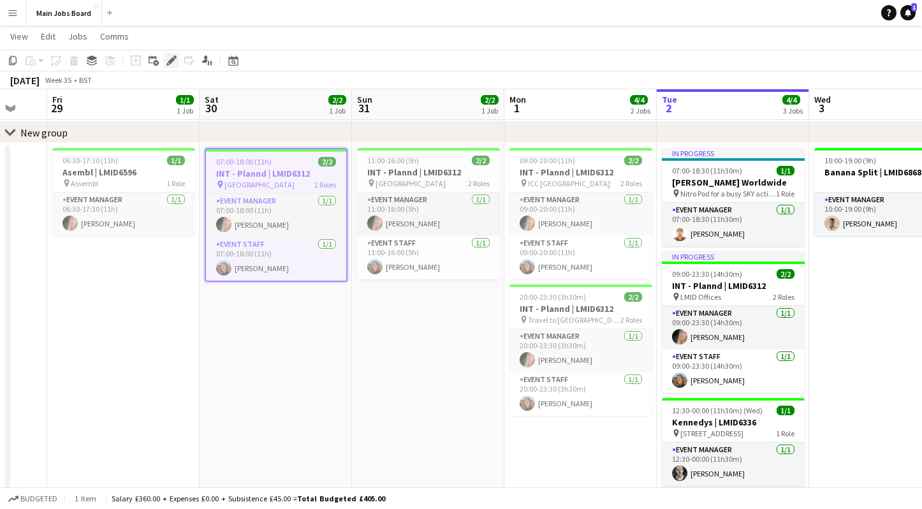
click at [168, 62] on icon at bounding box center [171, 60] width 7 height 7
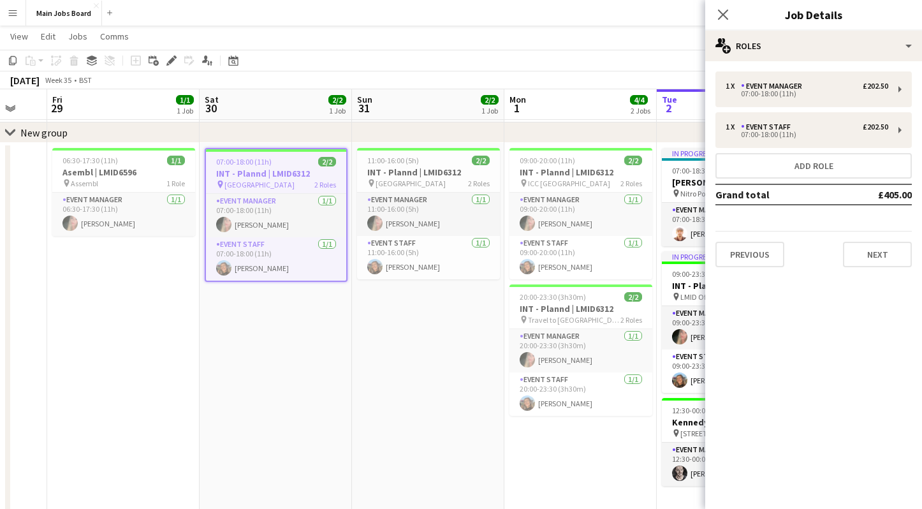
click at [769, 236] on div "Previous Next" at bounding box center [813, 249] width 196 height 36
click at [766, 265] on button "Previous" at bounding box center [749, 254] width 69 height 25
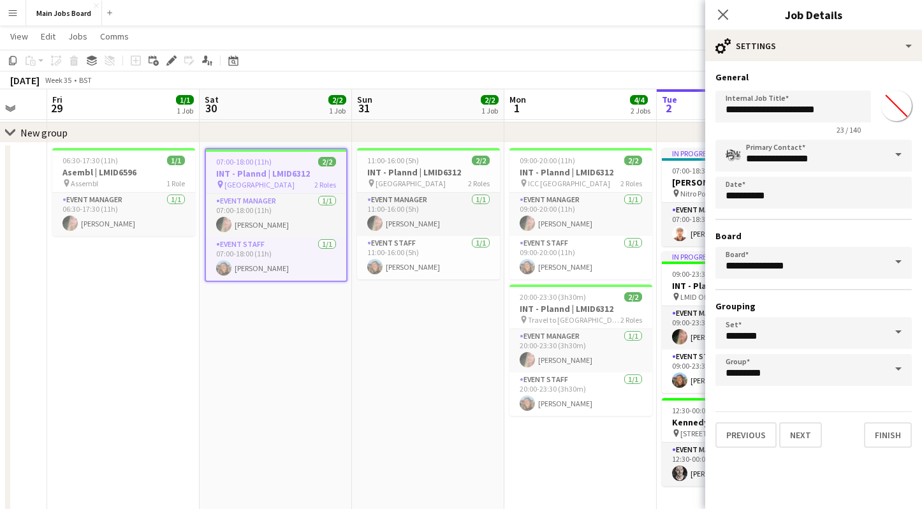
click at [803, 212] on div "**********" at bounding box center [813, 263] width 196 height 246
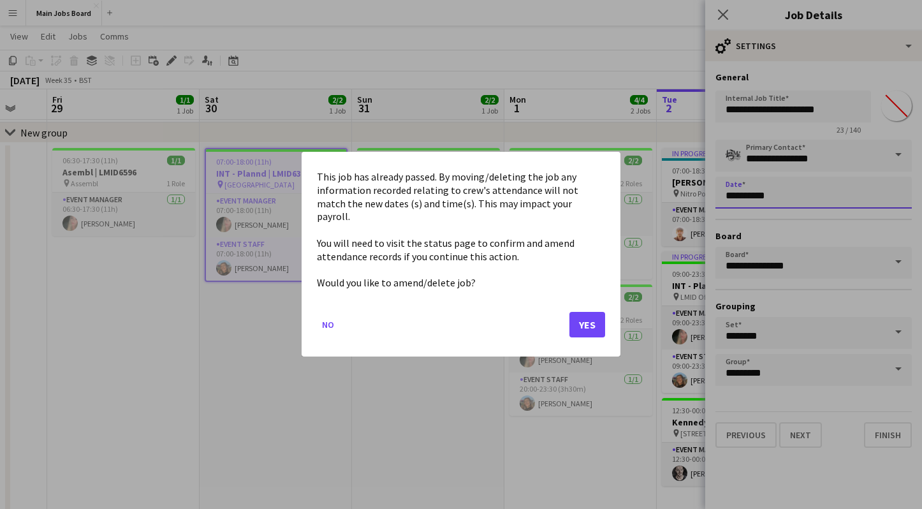
click at [801, 198] on body "Menu Boards Boards Boards All jobs Status Workforce Workforce My Workforce Recr…" at bounding box center [461, 361] width 922 height 840
click at [582, 319] on button "Yes" at bounding box center [587, 324] width 36 height 25
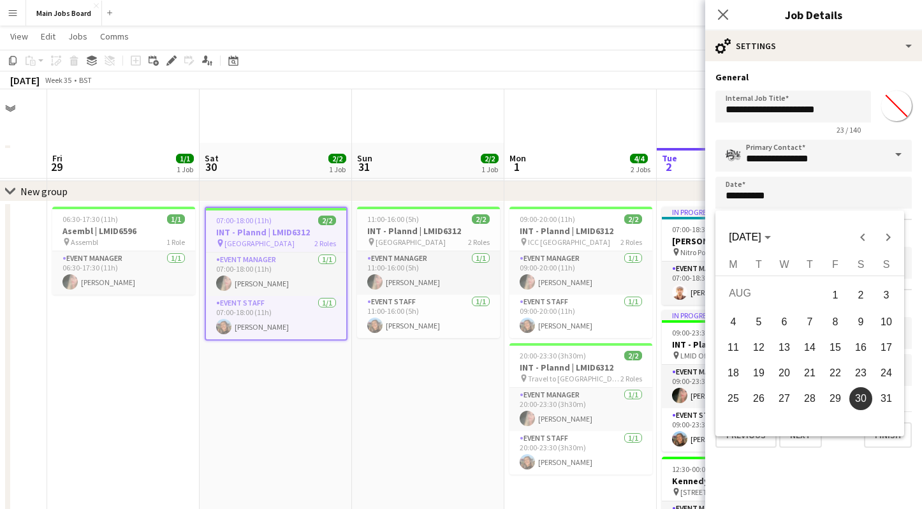
scroll to position [59, 0]
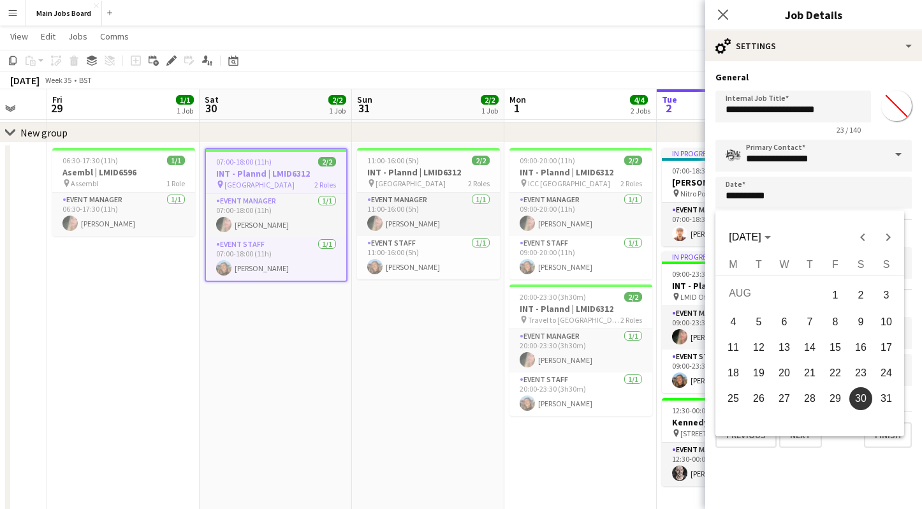
click at [846, 465] on div at bounding box center [461, 254] width 922 height 509
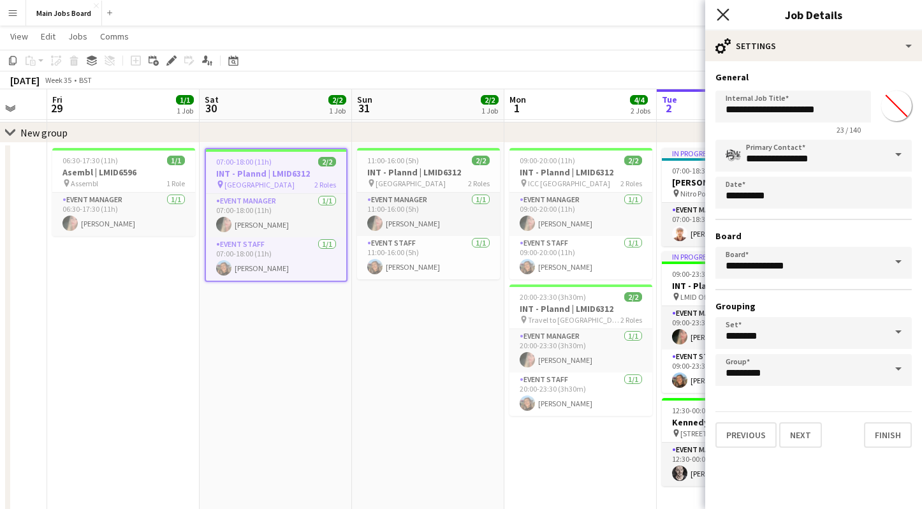
click at [722, 11] on icon "Close pop-in" at bounding box center [722, 14] width 12 height 12
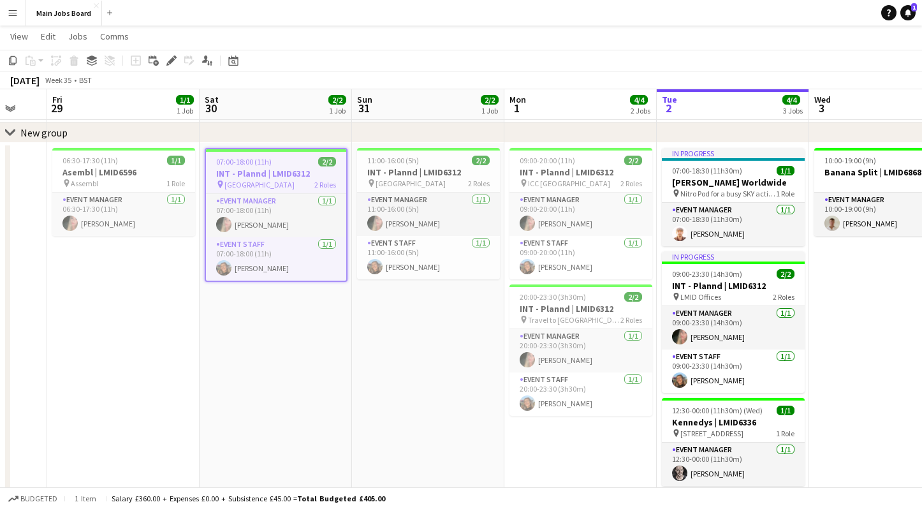
click at [345, 364] on app-date-cell "07:00-18:00 (11h) 2/2 INT - Plannd | LMID6312 pin Dublin 2 Roles Event Manager …" at bounding box center [276, 451] width 152 height 617
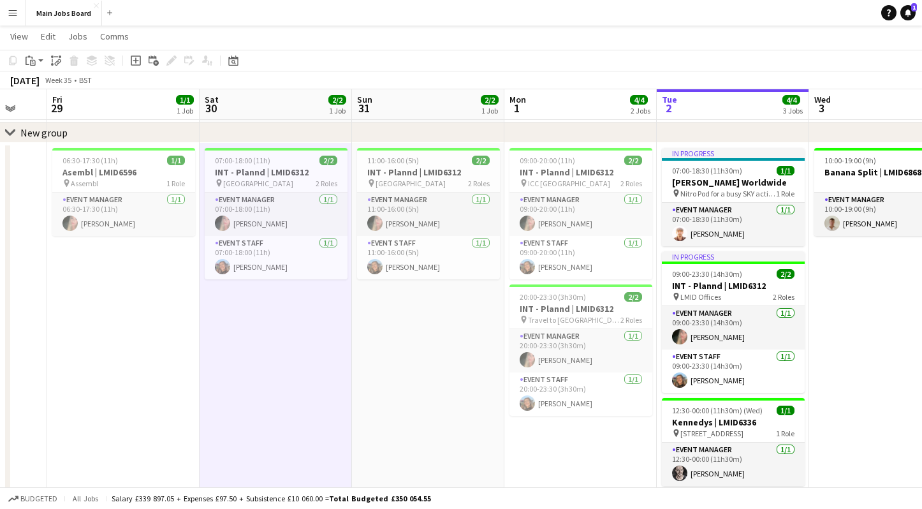
click at [178, 410] on app-date-cell "06:30-17:30 (11h) 1/1 Asembl | LMID6596 pin Assembl 1 Role Event Manager 1/1 06…" at bounding box center [123, 451] width 152 height 617
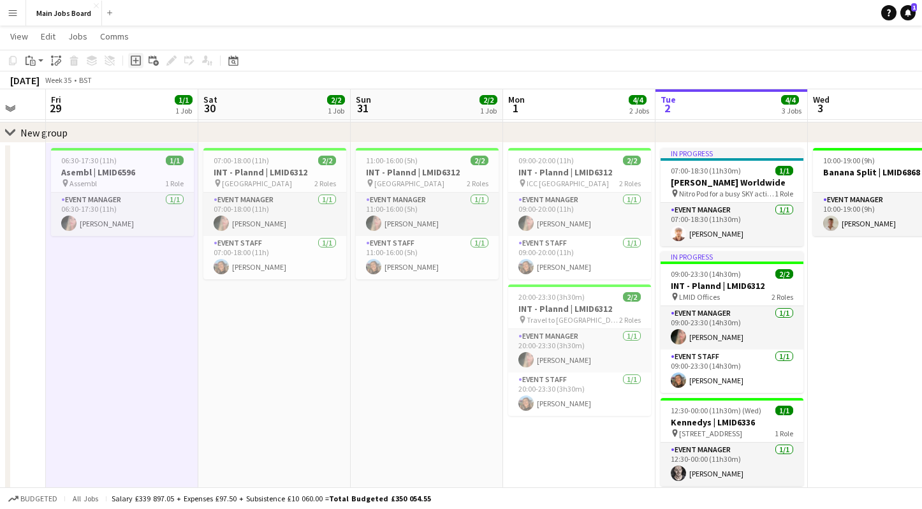
click at [136, 62] on icon "Add job" at bounding box center [136, 60] width 10 height 10
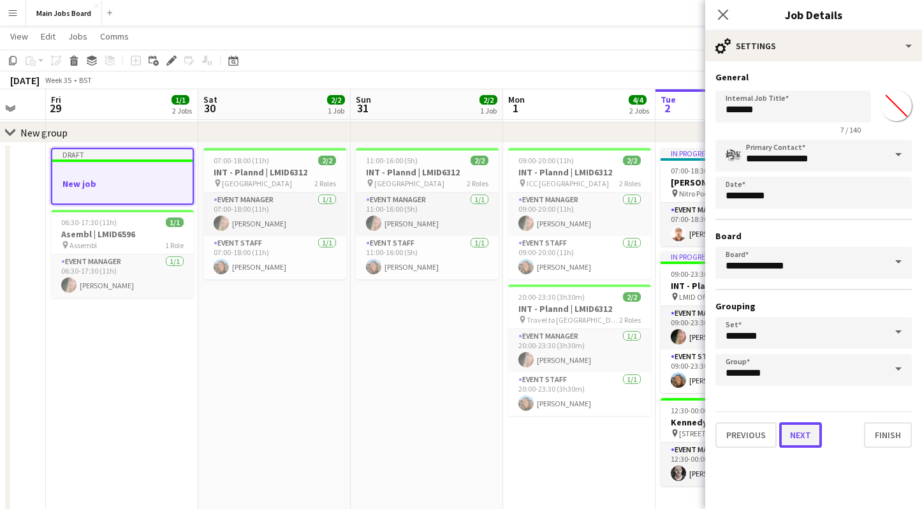
click at [803, 441] on button "Next" at bounding box center [800, 434] width 43 height 25
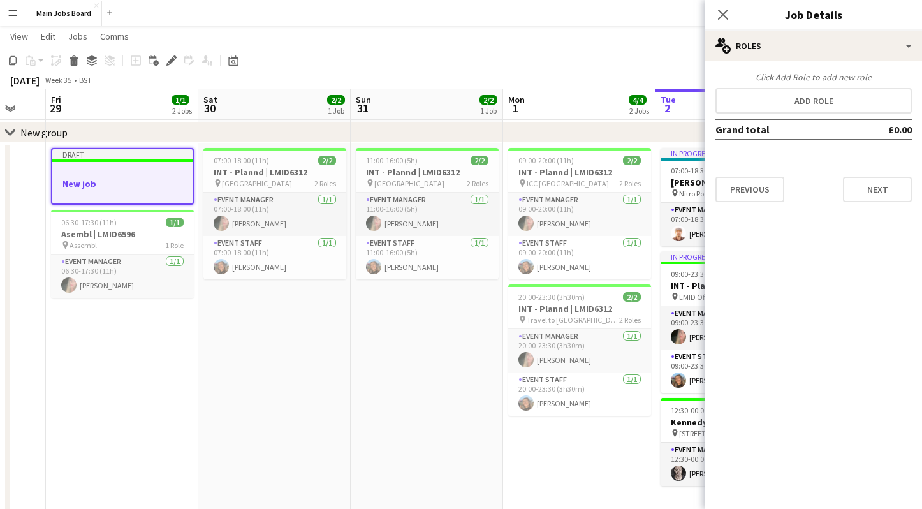
click at [870, 174] on div "Previous Next" at bounding box center [813, 184] width 196 height 36
click at [874, 189] on button "Next" at bounding box center [877, 189] width 69 height 25
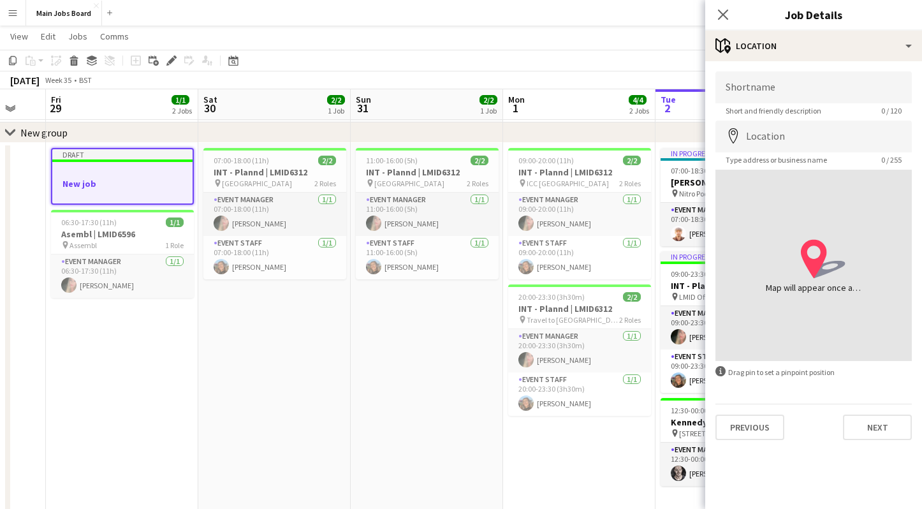
click at [870, 415] on div "Previous Next" at bounding box center [813, 421] width 196 height 36
click at [870, 425] on button "Next" at bounding box center [877, 426] width 69 height 25
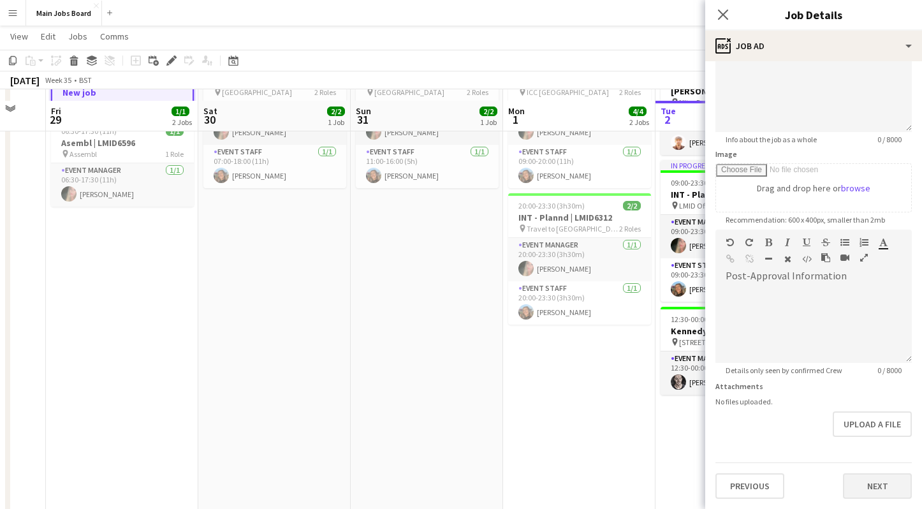
scroll to position [161, 0]
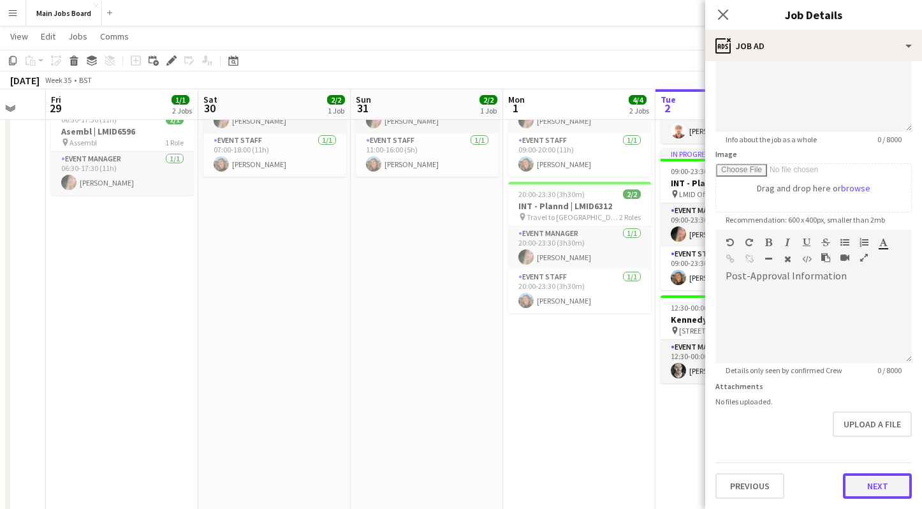
click at [873, 485] on button "Next" at bounding box center [877, 485] width 69 height 25
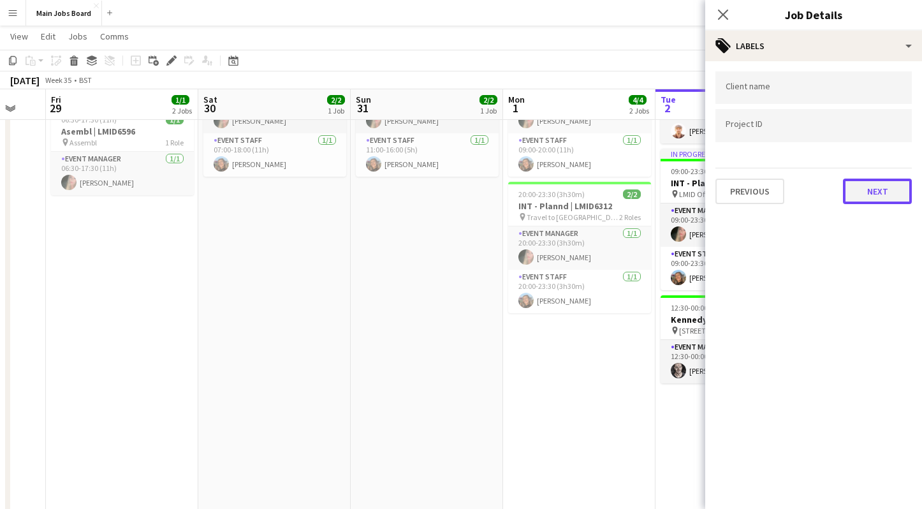
click at [876, 195] on button "Next" at bounding box center [877, 190] width 69 height 25
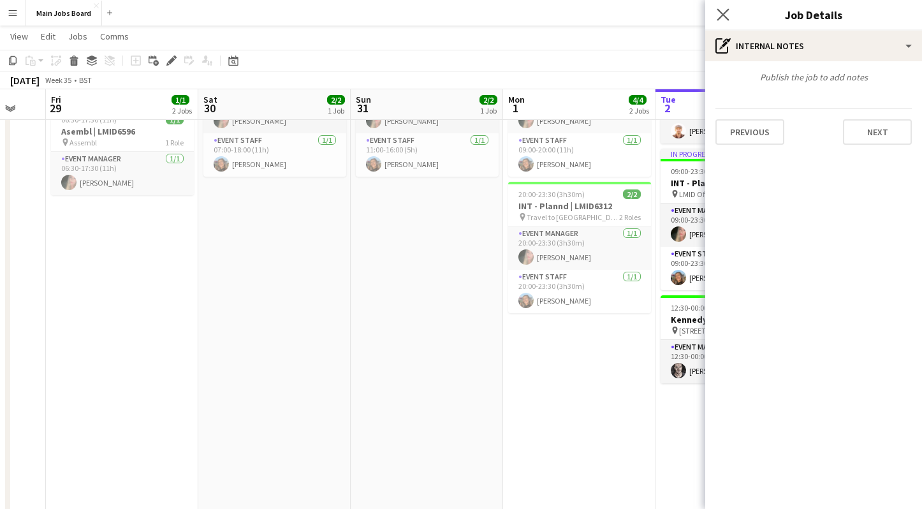
click at [718, 8] on app-icon "Close pop-in" at bounding box center [723, 15] width 18 height 18
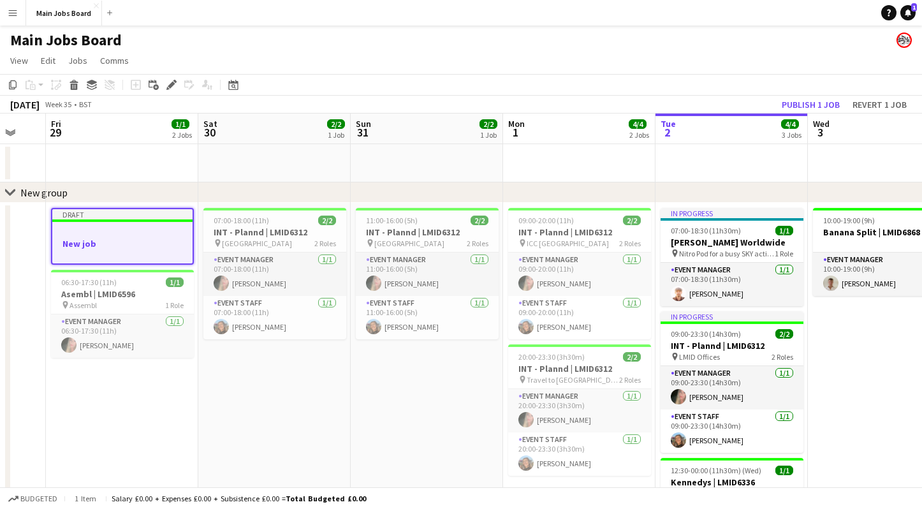
click at [152, 235] on div at bounding box center [122, 232] width 140 height 10
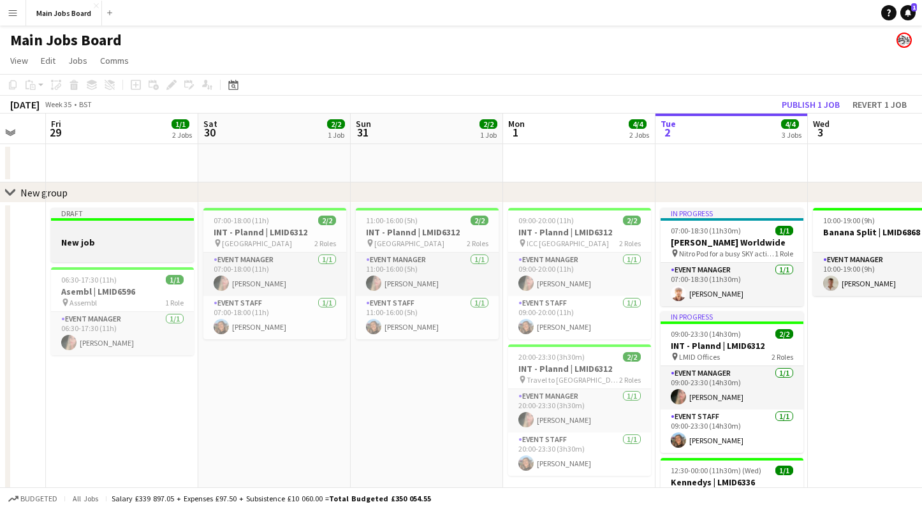
click at [108, 250] on div at bounding box center [122, 253] width 143 height 10
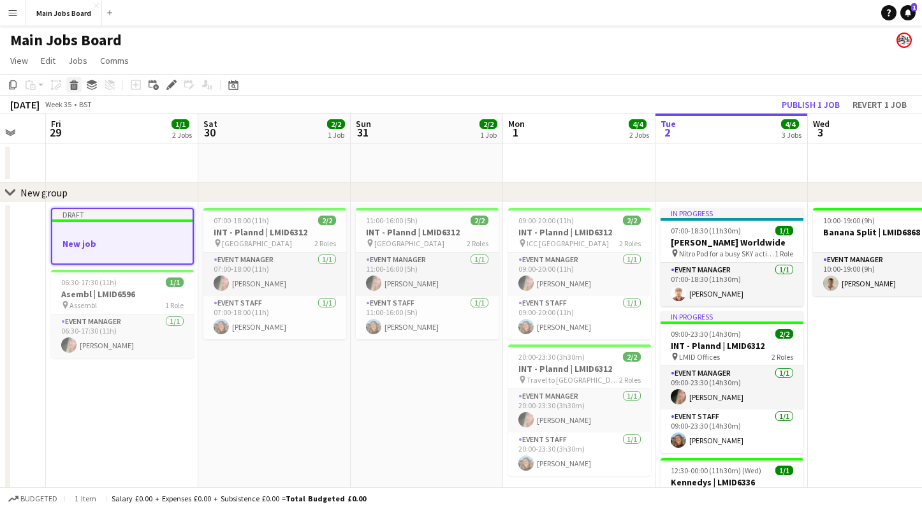
click at [70, 85] on icon "Delete" at bounding box center [74, 85] width 10 height 10
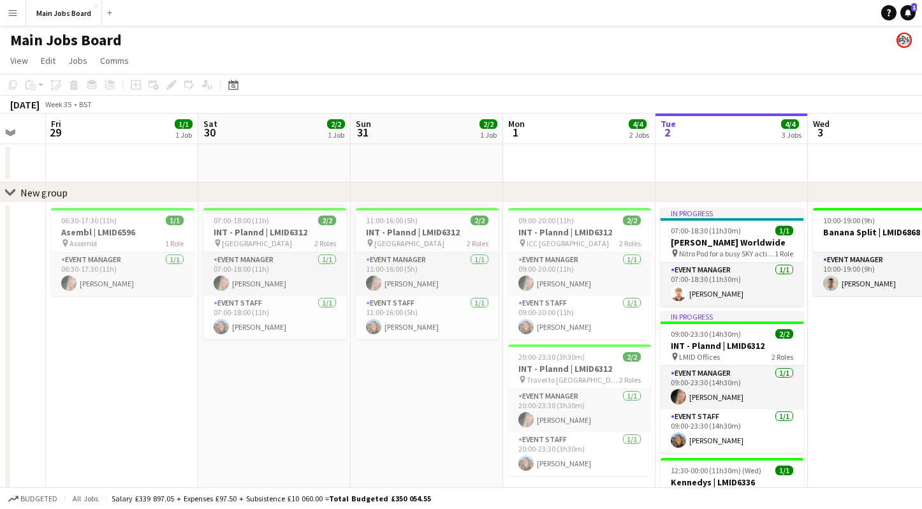
click at [191, 380] on app-date-cell "06:30-17:30 (11h) 1/1 Asembl | LMID6596 pin Assembl 1 Role Event Manager 1/1 06…" at bounding box center [122, 511] width 152 height 617
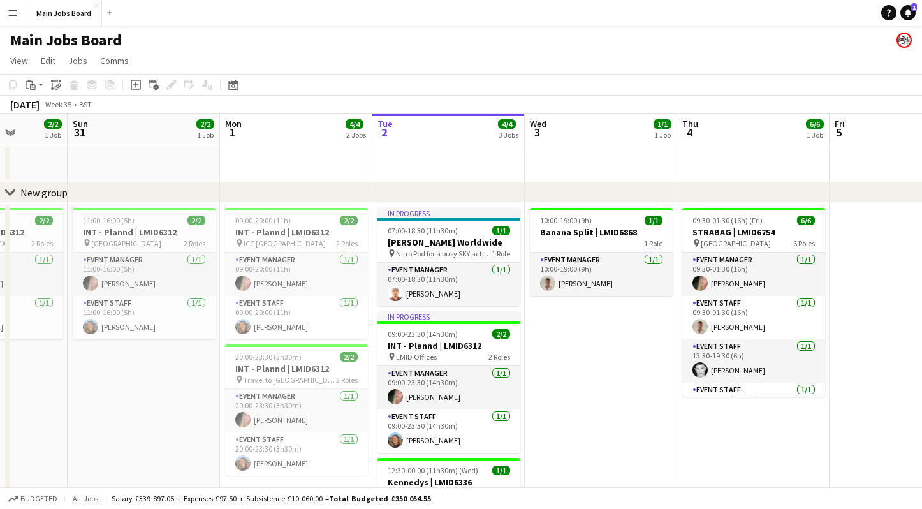
drag, startPoint x: 874, startPoint y: 389, endPoint x: 524, endPoint y: 389, distance: 349.9
click at [524, 389] on app-calendar-viewport "Wed 27 Thu 28 Fri 29 1/1 1 Job Sat 30 2/2 1 Job Sun 31 2/2 1 Job Mon 1 4/4 2 Jo…" at bounding box center [461, 466] width 922 height 706
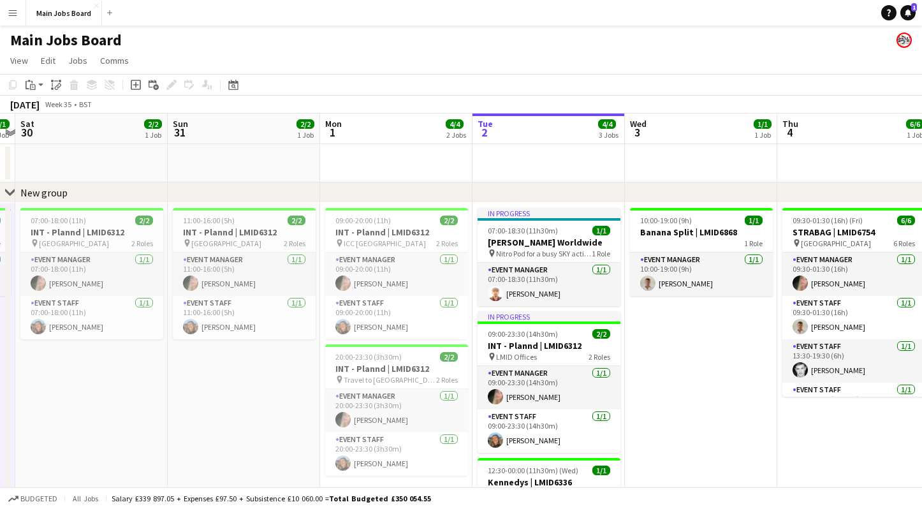
scroll to position [0, 350]
drag, startPoint x: 508, startPoint y: 351, endPoint x: 771, endPoint y: 342, distance: 262.8
click at [769, 342] on app-calendar-viewport "Wed 27 Thu 28 Fri 29 1/1 1 Job Sat 30 2/2 1 Job Sun 31 2/2 1 Job Mon 1 4/4 2 Jo…" at bounding box center [461, 466] width 922 height 706
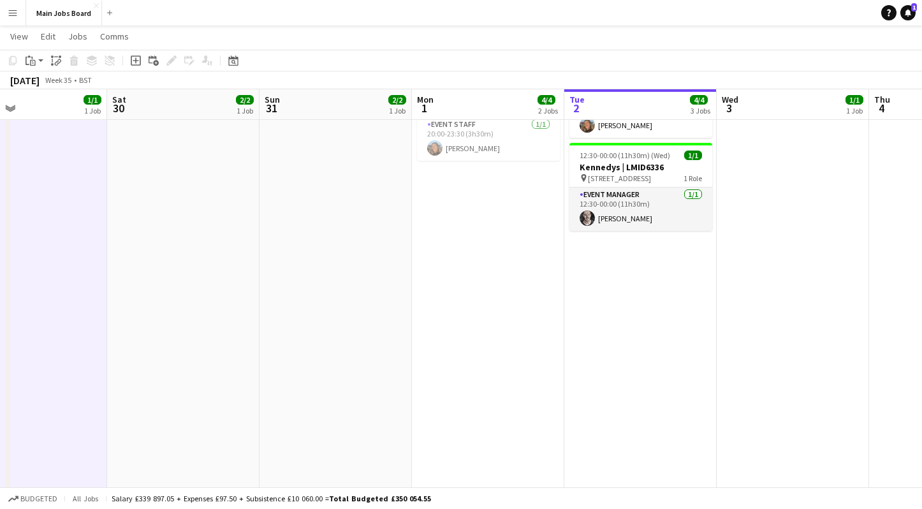
scroll to position [324, 0]
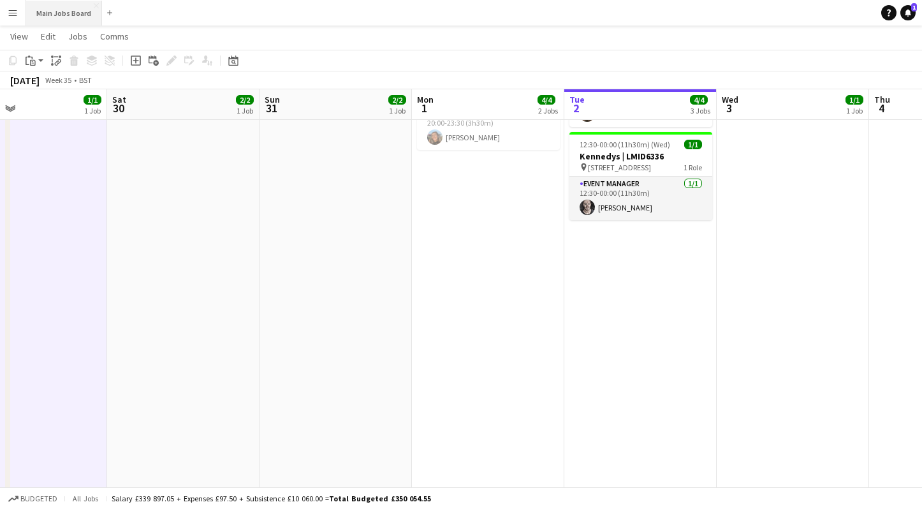
click at [51, 23] on button "Main Jobs Board Close" at bounding box center [64, 13] width 76 height 25
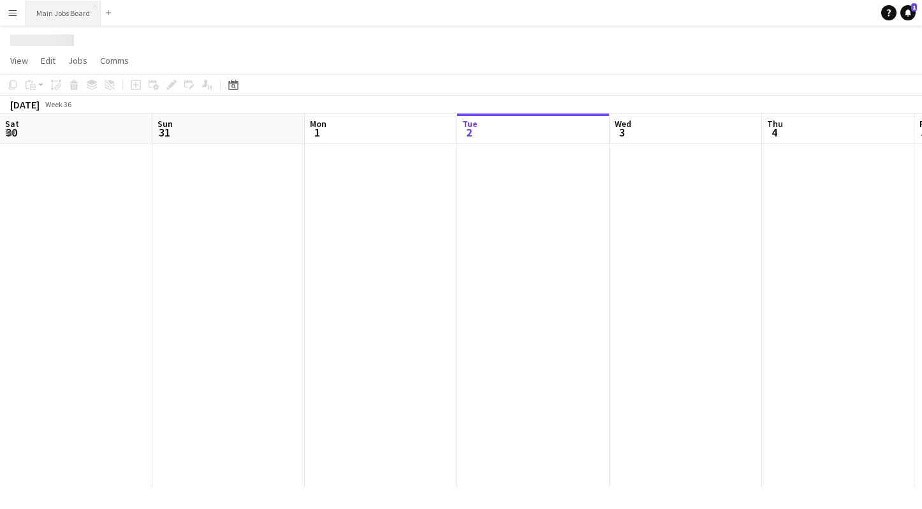
scroll to position [0, 305]
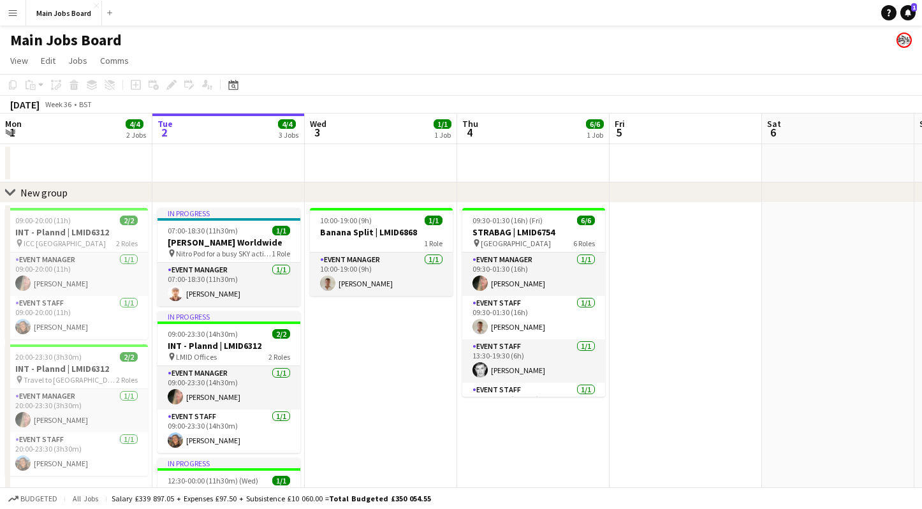
click at [13, 16] on app-icon "Menu" at bounding box center [13, 13] width 10 height 10
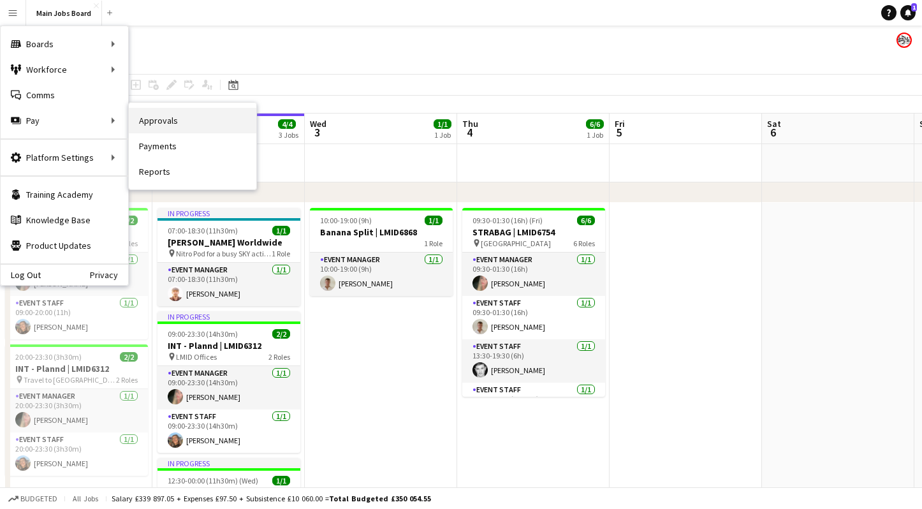
click at [201, 125] on link "Approvals" at bounding box center [192, 120] width 127 height 25
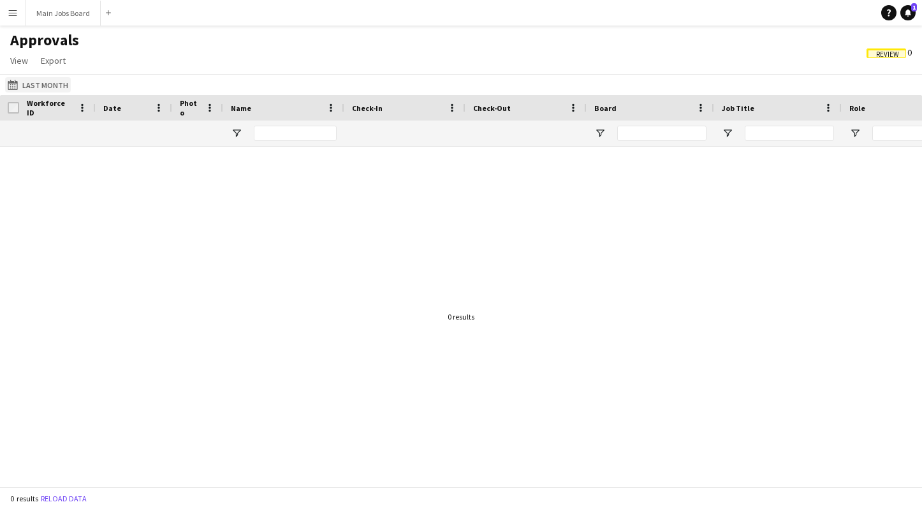
click at [61, 84] on button "Last Month Last Month" at bounding box center [38, 84] width 66 height 15
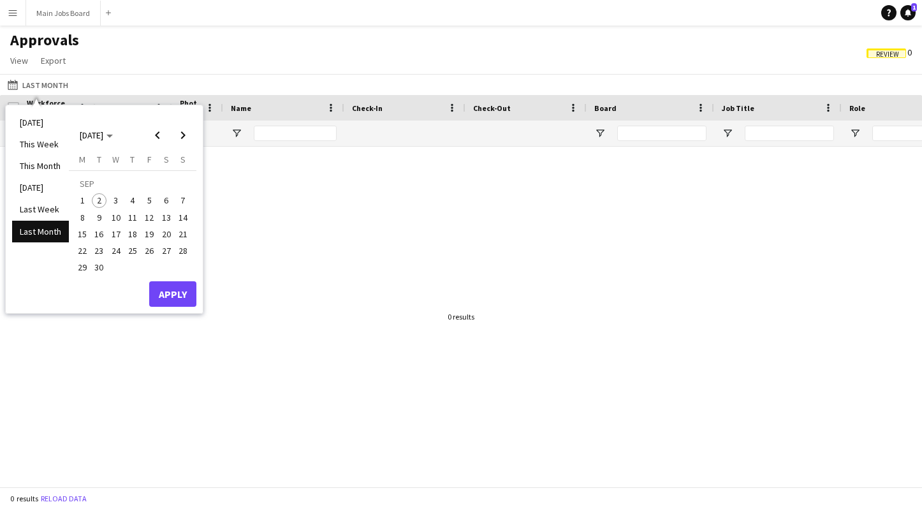
click at [97, 201] on span "2" at bounding box center [99, 200] width 15 height 15
click at [103, 272] on span "30" at bounding box center [99, 267] width 15 height 15
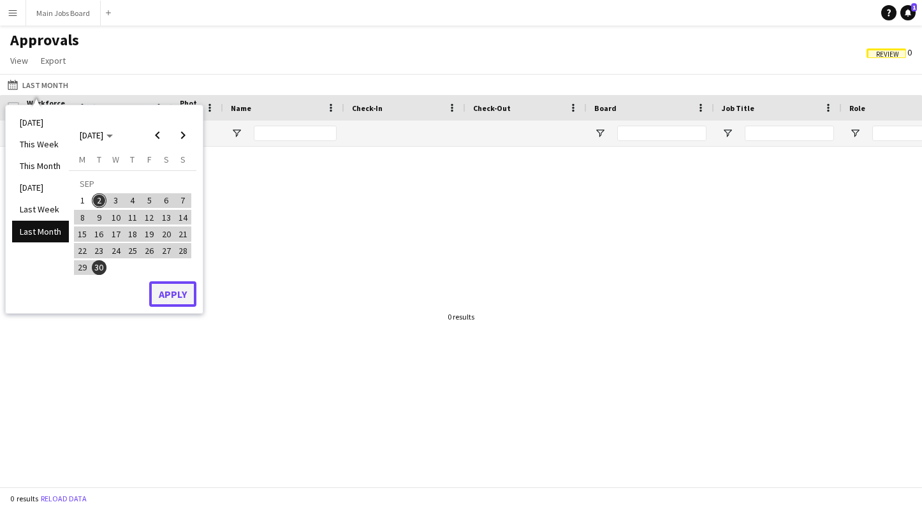
click at [156, 297] on button "Apply" at bounding box center [172, 293] width 47 height 25
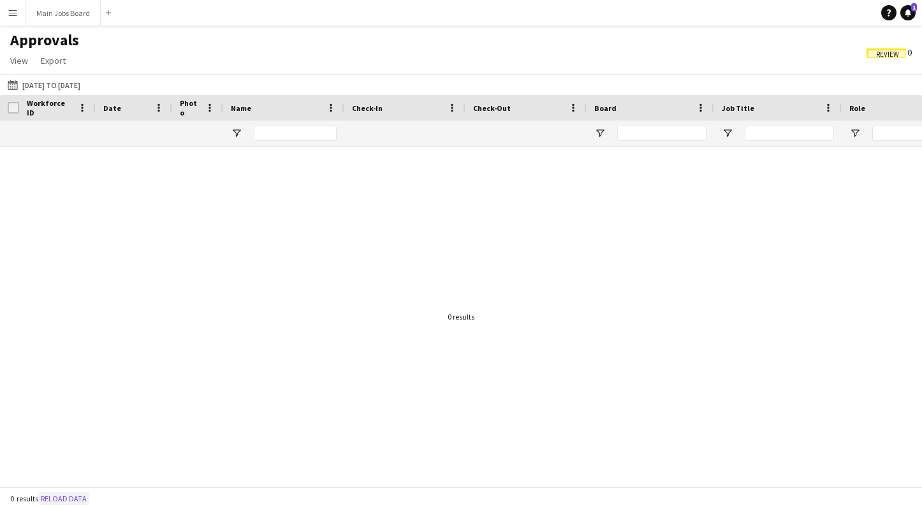
click at [68, 486] on button "Reload data" at bounding box center [63, 498] width 51 height 14
click at [15, 15] on app-icon "Menu" at bounding box center [13, 13] width 10 height 10
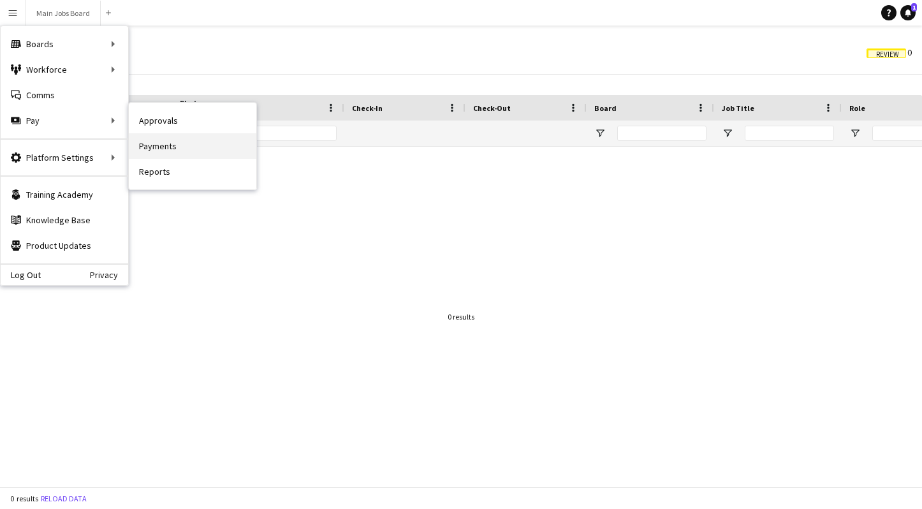
click at [177, 143] on link "Payments" at bounding box center [192, 145] width 127 height 25
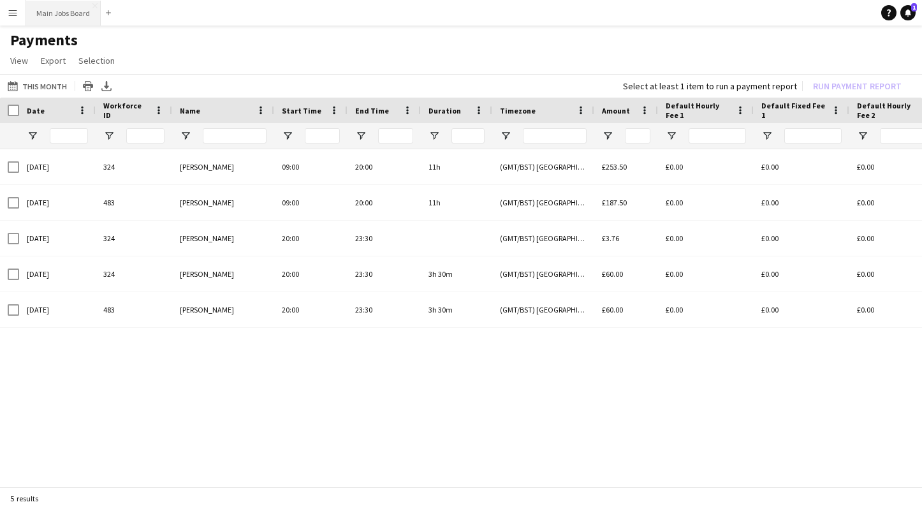
click at [62, 11] on button "Main Jobs Board Close" at bounding box center [63, 13] width 75 height 25
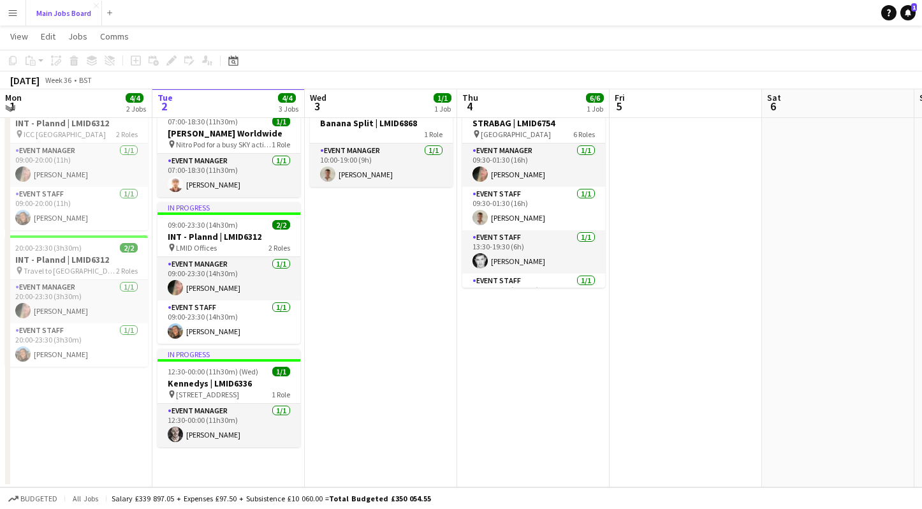
scroll to position [101, 0]
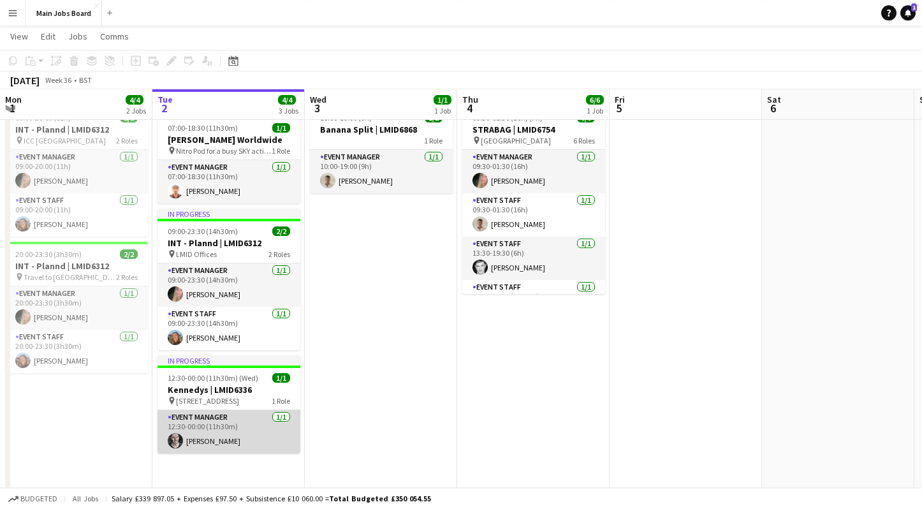
click at [249, 428] on app-card-role "Event Manager 1/1 12:30-00:00 (11h30m) Arthur Thomas" at bounding box center [228, 431] width 143 height 43
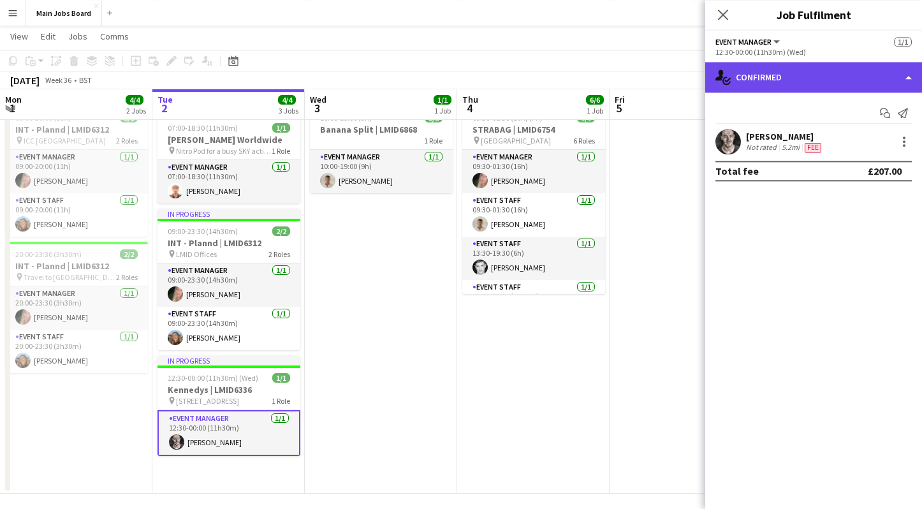
click at [886, 81] on div "single-neutral-actions-check-2 Confirmed" at bounding box center [813, 77] width 217 height 31
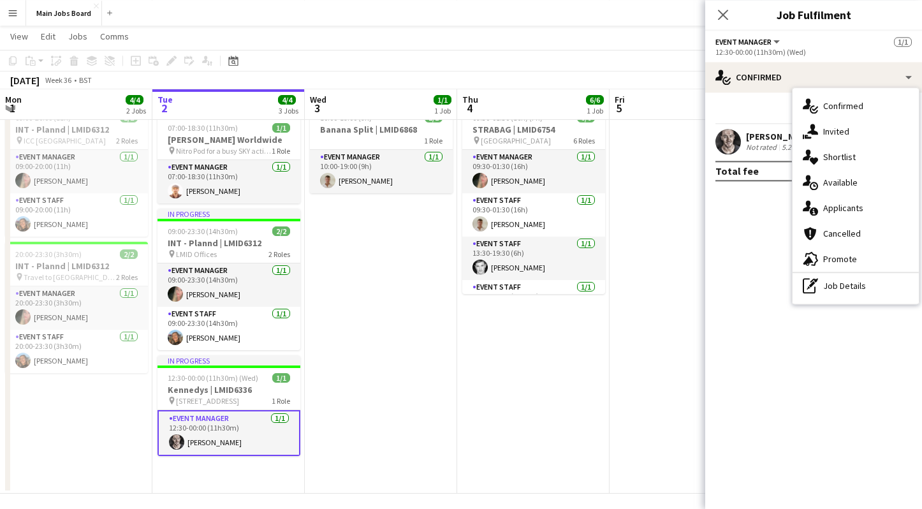
click at [527, 427] on app-date-cell "09:30-01:30 (16h) (Fri) 6/6 STRABAG | LMID6754 pin OXO Tower Wharf 6 Roles Even…" at bounding box center [533, 296] width 152 height 393
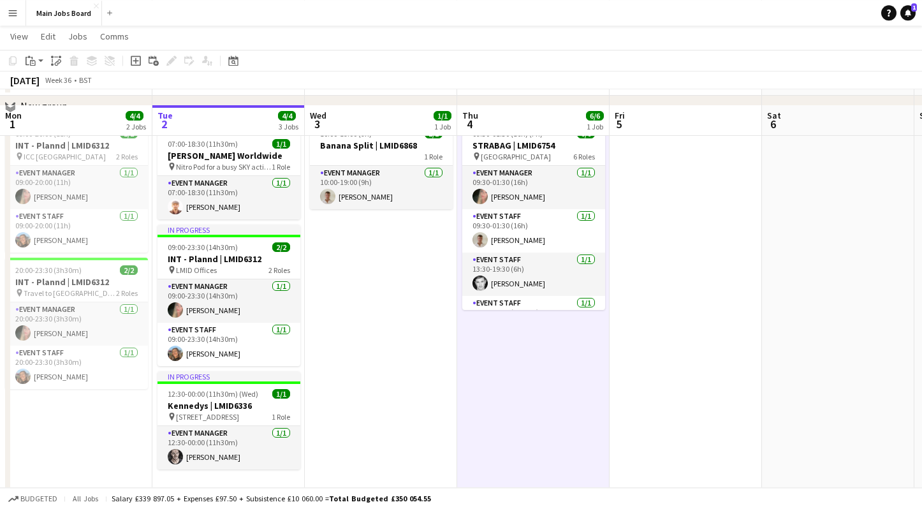
scroll to position [85, 0]
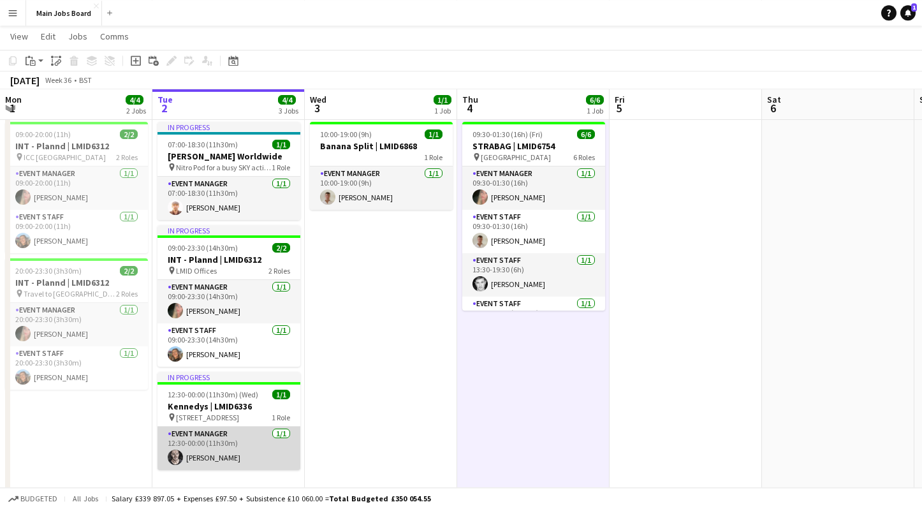
click at [250, 448] on app-card-role "Event Manager 1/1 12:30-00:00 (11h30m) Arthur Thomas" at bounding box center [228, 447] width 143 height 43
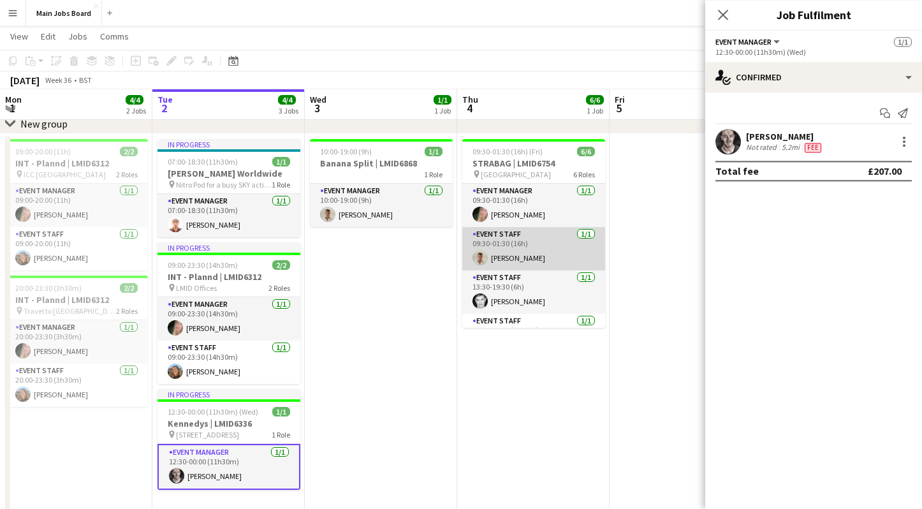
scroll to position [116, 0]
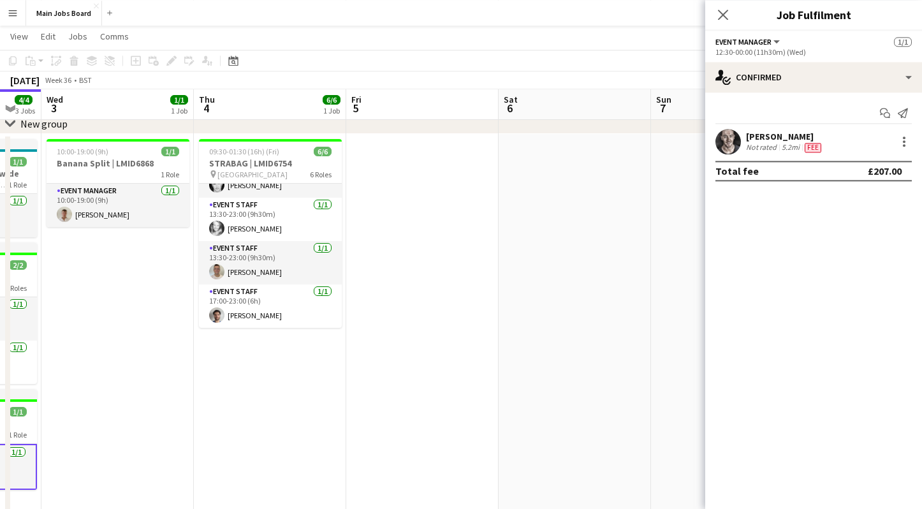
drag, startPoint x: 546, startPoint y: 393, endPoint x: 236, endPoint y: 393, distance: 309.1
click at [251, 393] on app-calendar-viewport "Sat 30 2/2 1 Job Sun 31 2/2 1 Job Mon 1 4/4 2 Jobs Tue 2 4/4 3 Jobs Wed 3 1/1 1…" at bounding box center [461, 254] width 922 height 545
drag, startPoint x: 553, startPoint y: 388, endPoint x: 249, endPoint y: 388, distance: 304.0
click at [261, 388] on app-calendar-viewport "Sat 30 2/2 1 Job Sun 31 2/2 1 Job Mon 1 4/4 2 Jobs Tue 2 4/4 3 Jobs Wed 3 1/1 1…" at bounding box center [461, 254] width 922 height 545
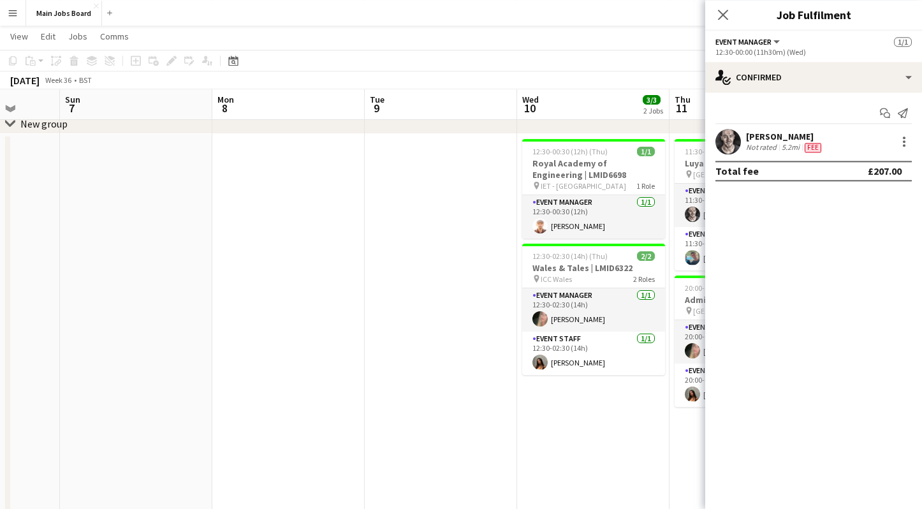
drag, startPoint x: 478, startPoint y: 375, endPoint x: 186, endPoint y: 375, distance: 291.9
click at [191, 375] on app-calendar-viewport "Thu 4 6/6 1 Job Fri 5 Sat 6 Sun 7 Mon 8 Tue 9 Wed 10 3/3 2 Jobs Thu 11 4/4 2 Jo…" at bounding box center [461, 254] width 922 height 545
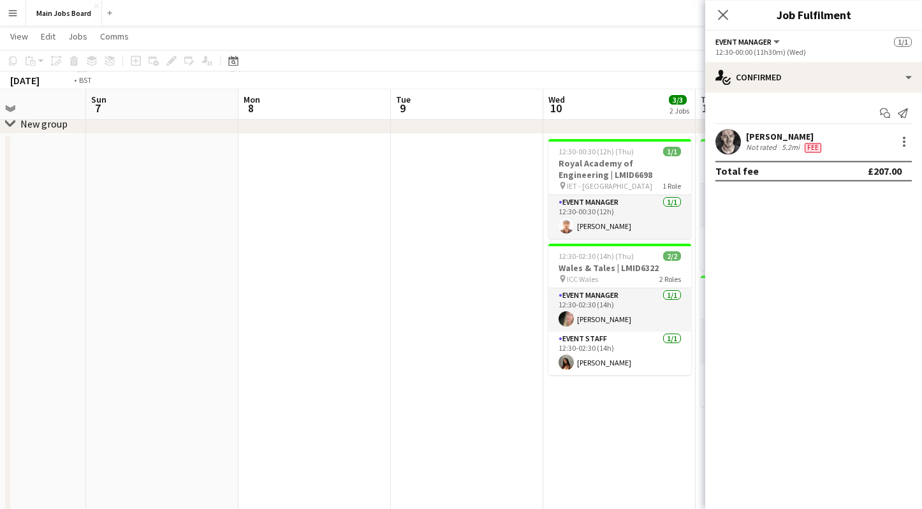
drag, startPoint x: 418, startPoint y: 340, endPoint x: 251, endPoint y: 340, distance: 167.0
click at [252, 340] on app-calendar-viewport "Thu 4 6/6 1 Job Fri 5 Sat 6 Sun 7 Mon 8 Tue 9 Wed 10 3/3 2 Jobs Thu 11 4/4 2 Jo…" at bounding box center [461, 254] width 922 height 545
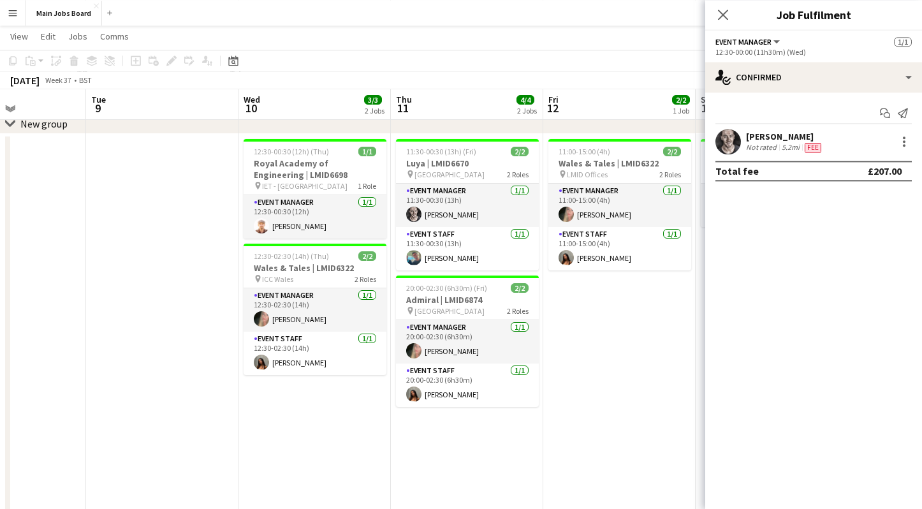
scroll to position [0, 382]
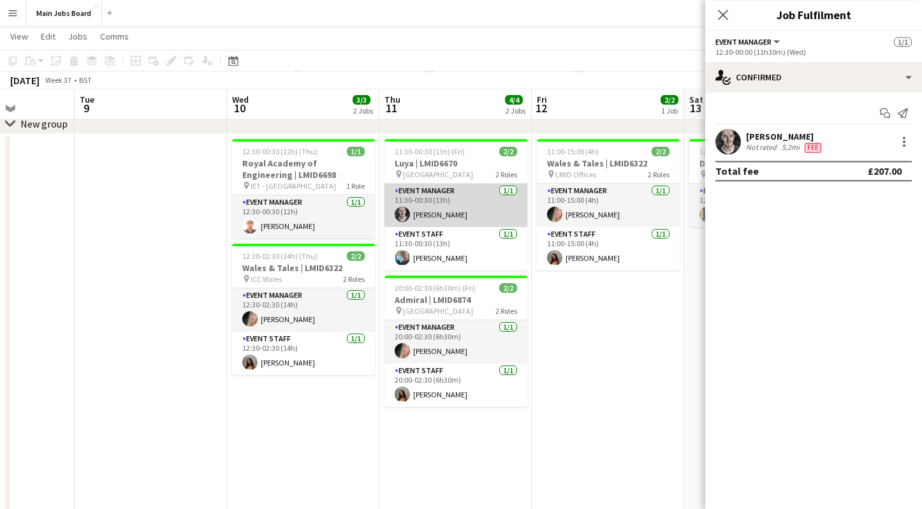
click at [428, 203] on app-card-role "Event Manager 1/1 11:30-00:30 (13h) Arthur Thomas" at bounding box center [455, 205] width 143 height 43
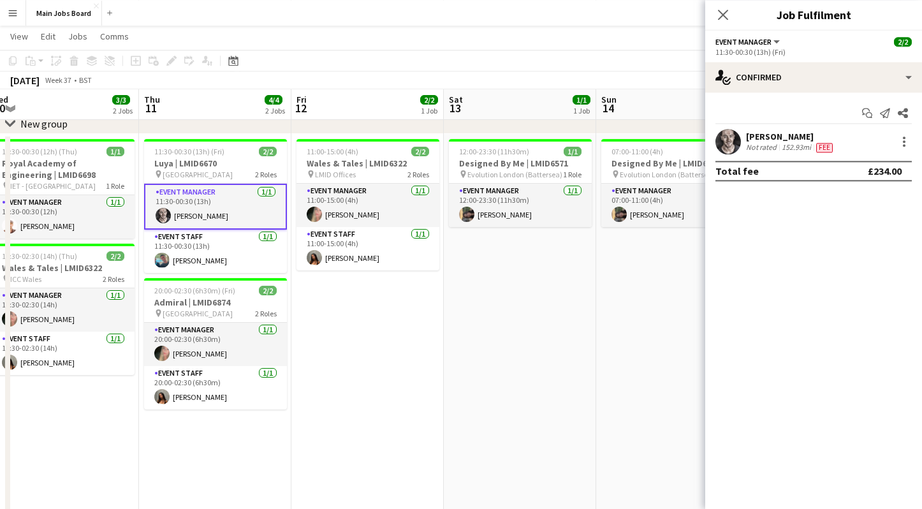
drag, startPoint x: 614, startPoint y: 361, endPoint x: 372, endPoint y: 361, distance: 242.9
click at [372, 361] on app-calendar-viewport "Sat 6 Sun 7 Mon 8 Tue 9 Wed 10 3/3 2 Jobs Thu 11 4/4 2 Jobs Fri 12 2/2 1 Job Sa…" at bounding box center [461, 254] width 922 height 545
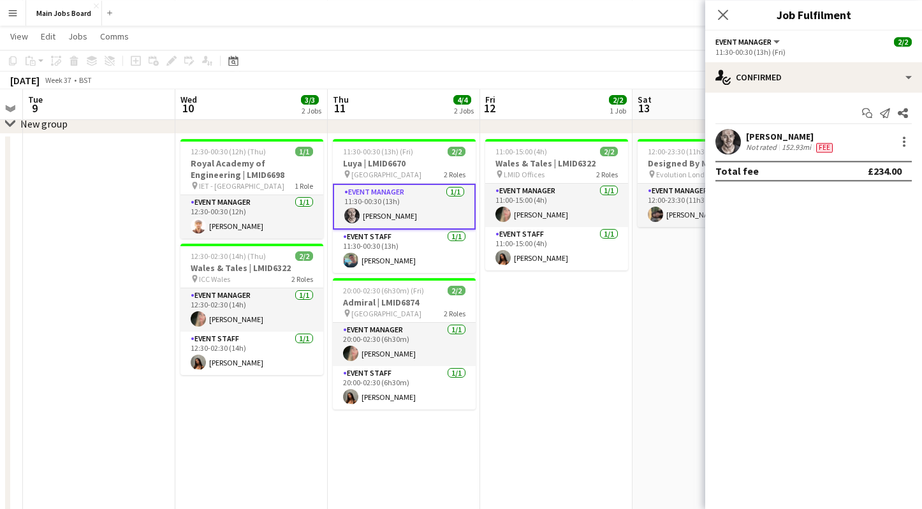
drag, startPoint x: 526, startPoint y: 345, endPoint x: 223, endPoint y: 345, distance: 302.8
click at [223, 345] on app-calendar-viewport "Sat 6 Sun 7 Mon 8 Tue 9 Wed 10 3/3 2 Jobs Thu 11 4/4 2 Jobs Fri 12 2/2 1 Job Sa…" at bounding box center [461, 254] width 922 height 545
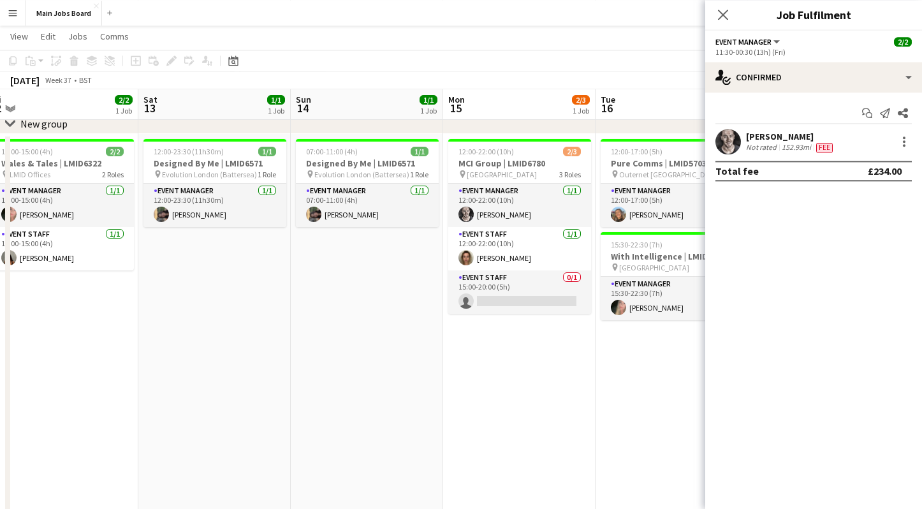
scroll to position [0, 463]
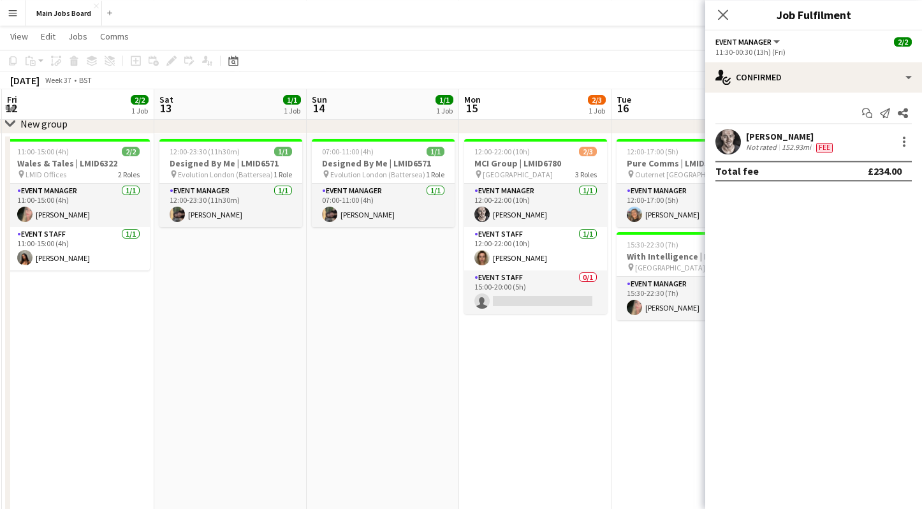
drag, startPoint x: 223, startPoint y: 351, endPoint x: 134, endPoint y: 351, distance: 89.2
click at [134, 351] on app-calendar-viewport "Tue 9 Wed 10 3/3 2 Jobs Thu 11 4/4 2 Jobs Fri 12 2/2 1 Job Sat 13 1/1 1 Job Sun…" at bounding box center [461, 254] width 922 height 545
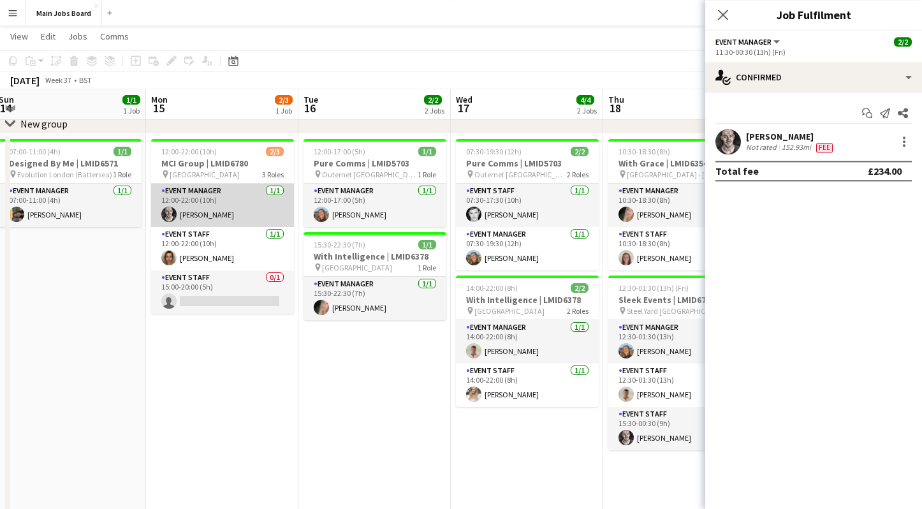
click at [227, 210] on app-card-role "Event Manager 1/1 12:00-22:00 (10h) Arthur Thomas" at bounding box center [222, 205] width 143 height 43
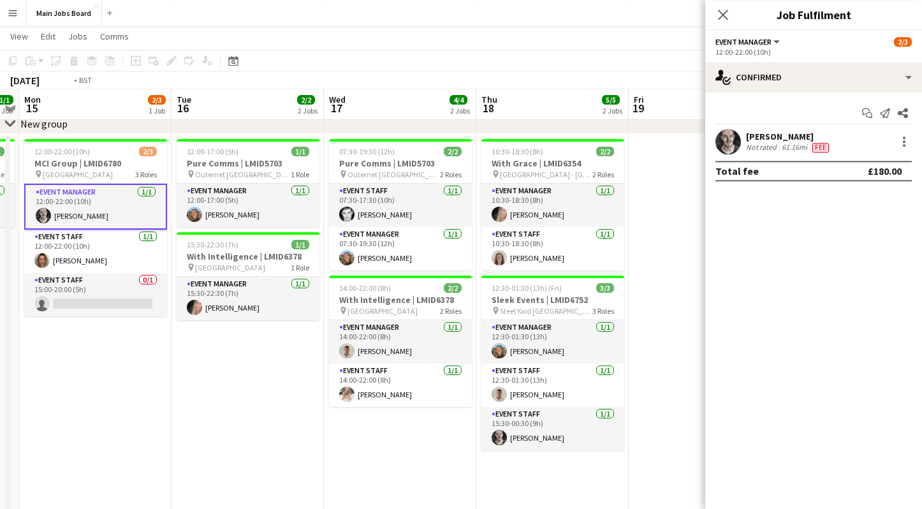
scroll to position [0, 636]
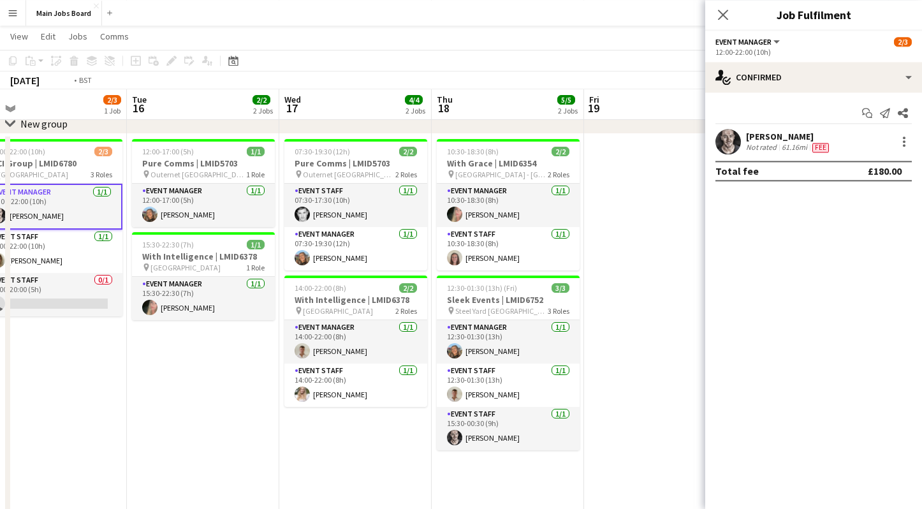
drag, startPoint x: 386, startPoint y: 415, endPoint x: 215, endPoint y: 414, distance: 170.8
click at [214, 415] on app-calendar-viewport "Thu 11 4/4 2 Jobs Fri 12 2/2 1 Job Sat 13 1/1 1 Job Sun 14 1/1 1 Job Mon 15 2/3…" at bounding box center [461, 316] width 922 height 669
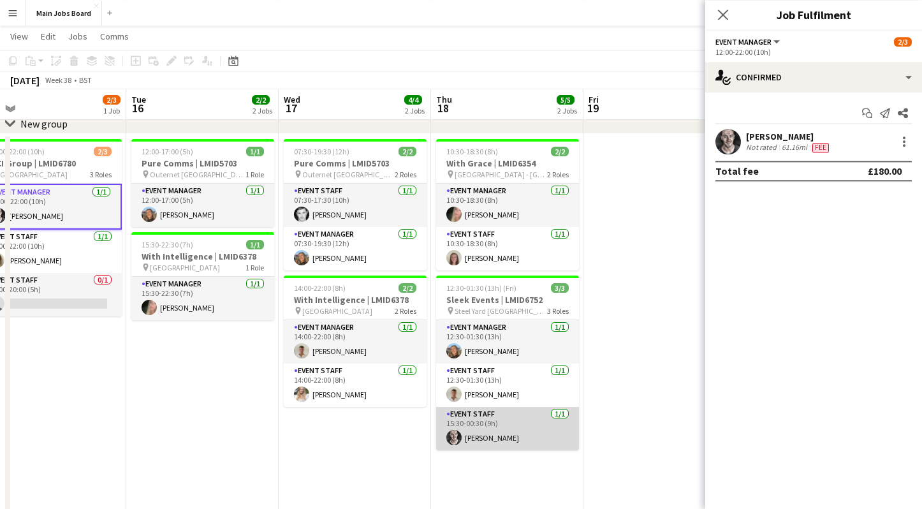
click at [460, 422] on app-card-role "Event Staff 1/1 15:30-00:30 (9h) Arthur Thomas" at bounding box center [507, 428] width 143 height 43
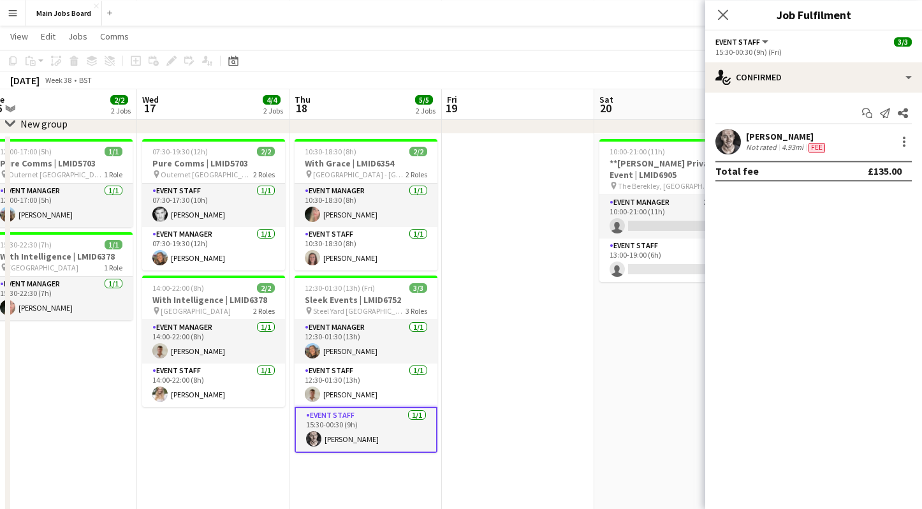
scroll to position [0, 542]
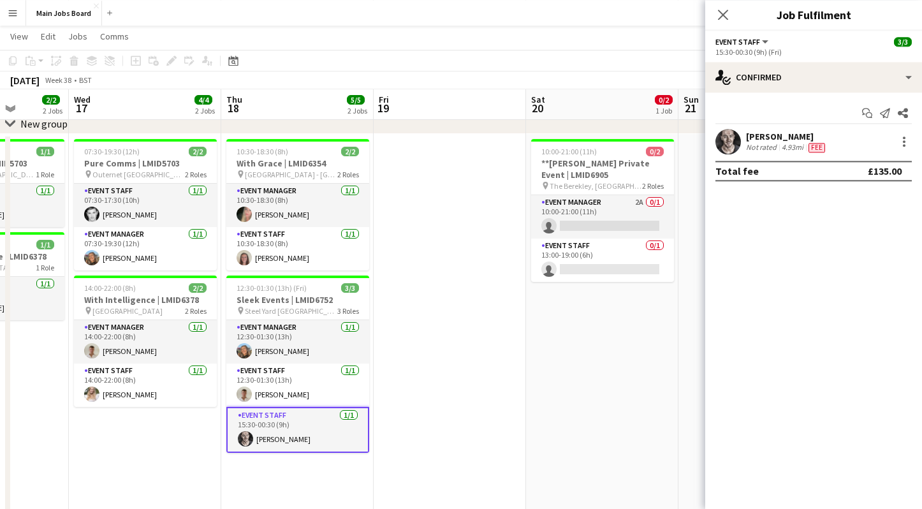
drag, startPoint x: 611, startPoint y: 303, endPoint x: 400, endPoint y: 303, distance: 211.6
click at [400, 303] on app-calendar-viewport "Sat 13 1/1 1 Job Sun 14 1/1 1 Job Mon 15 2/3 1 Job Tue 16 2/2 2 Jobs Wed 17 4/4…" at bounding box center [461, 316] width 922 height 669
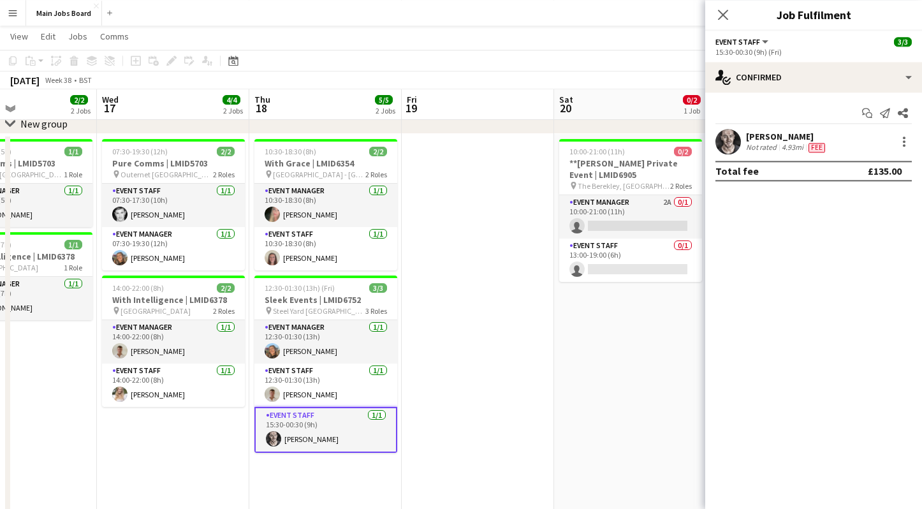
drag, startPoint x: 556, startPoint y: 349, endPoint x: 199, endPoint y: 349, distance: 357.0
click at [199, 349] on app-calendar-viewport "Sat 13 1/1 1 Job Sun 14 1/1 1 Job Mon 15 2/3 1 Job Tue 16 2/2 2 Jobs Wed 17 4/4…" at bounding box center [461, 366] width 922 height 769
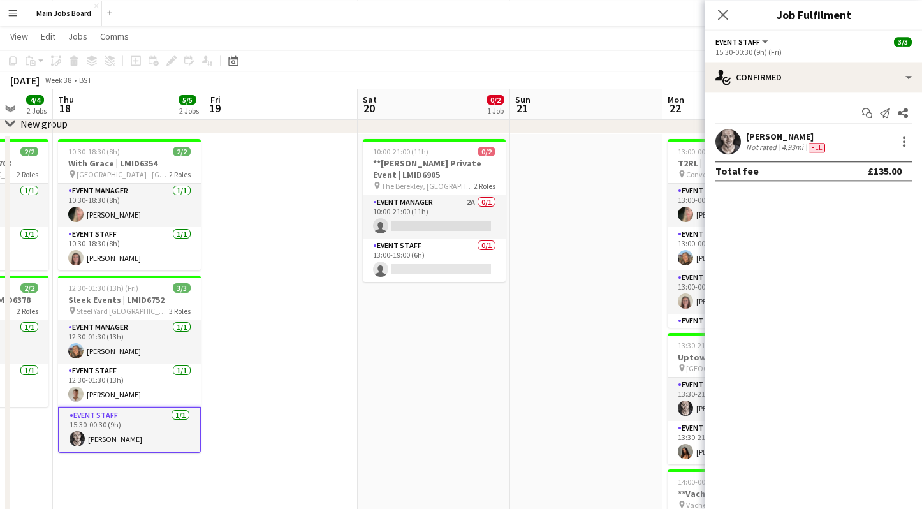
drag, startPoint x: 354, startPoint y: 363, endPoint x: 59, endPoint y: 363, distance: 295.1
click at [59, 363] on app-calendar-viewport "Mon 15 2/3 1 Job Tue 16 2/2 2 Jobs Wed 17 4/4 2 Jobs Thu 18 5/5 2 Jobs Fri 19 S…" at bounding box center [461, 366] width 922 height 769
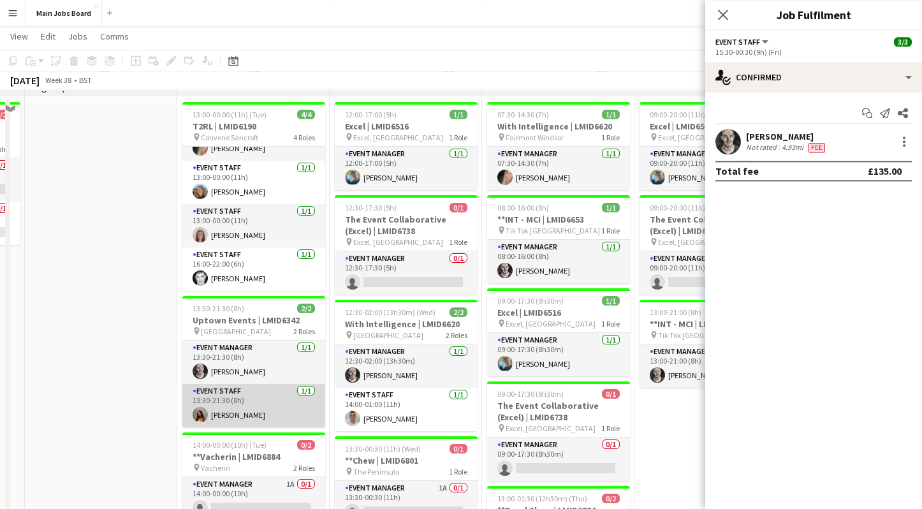
scroll to position [119, 0]
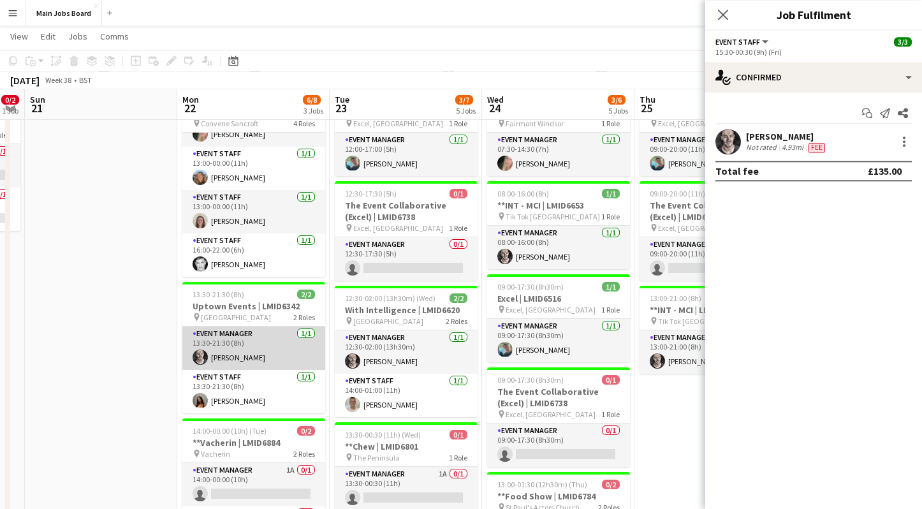
click at [253, 351] on app-card-role "Event Manager 1/1 13:30-21:30 (8h) Arthur Thomas" at bounding box center [253, 347] width 143 height 43
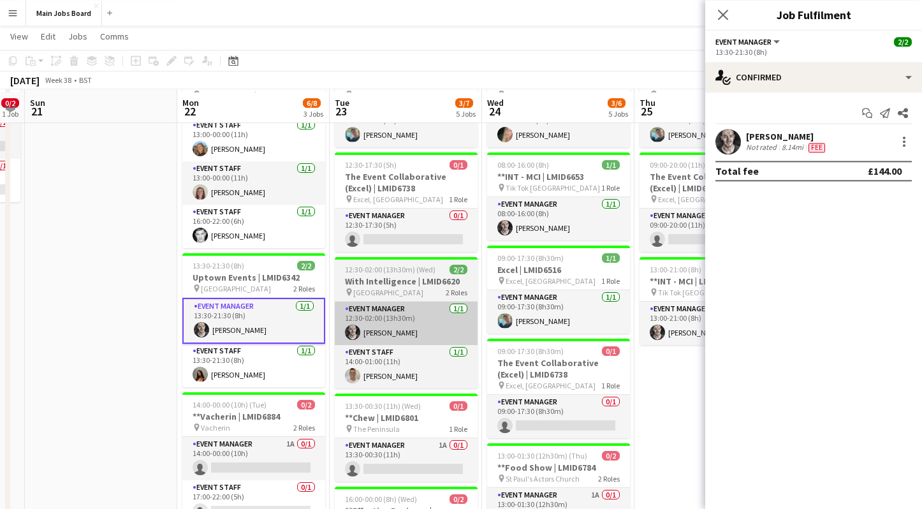
scroll to position [157, 0]
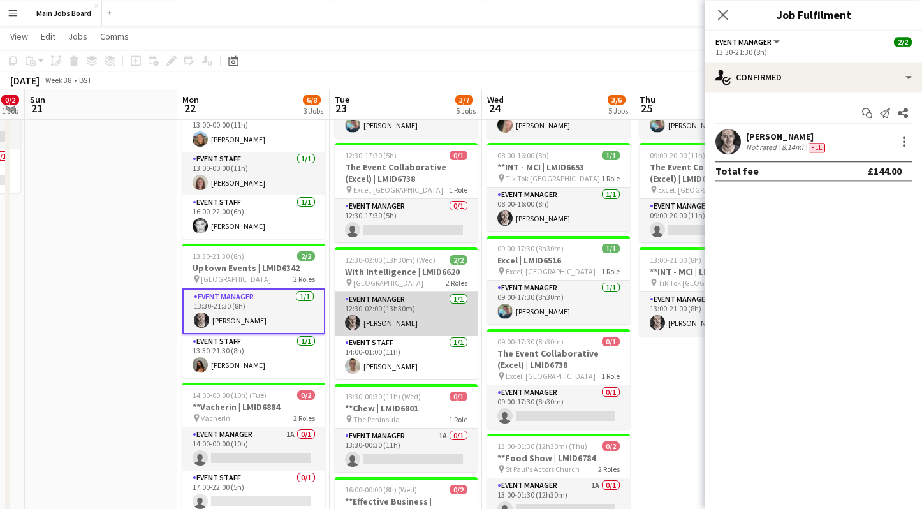
click at [419, 318] on app-card-role "Event Manager 1/1 12:30-02:00 (13h30m) Arthur Thomas" at bounding box center [406, 313] width 143 height 43
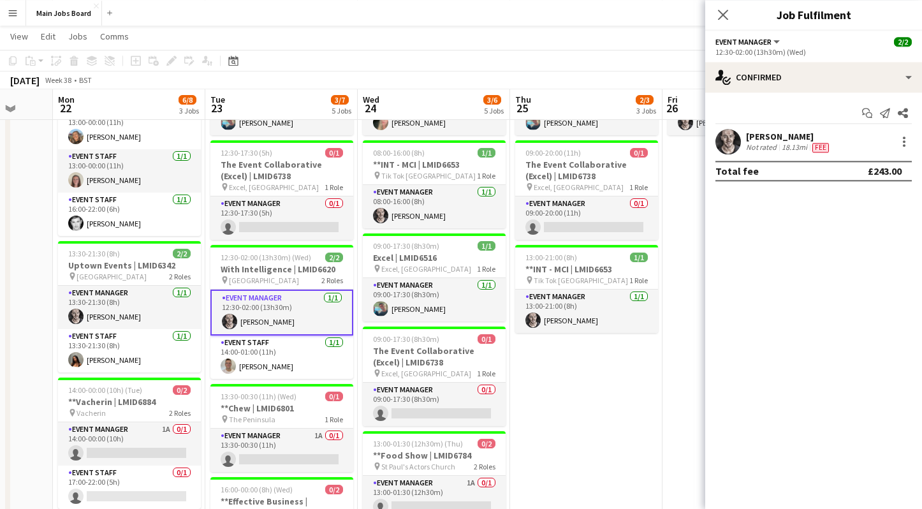
scroll to position [0, 614]
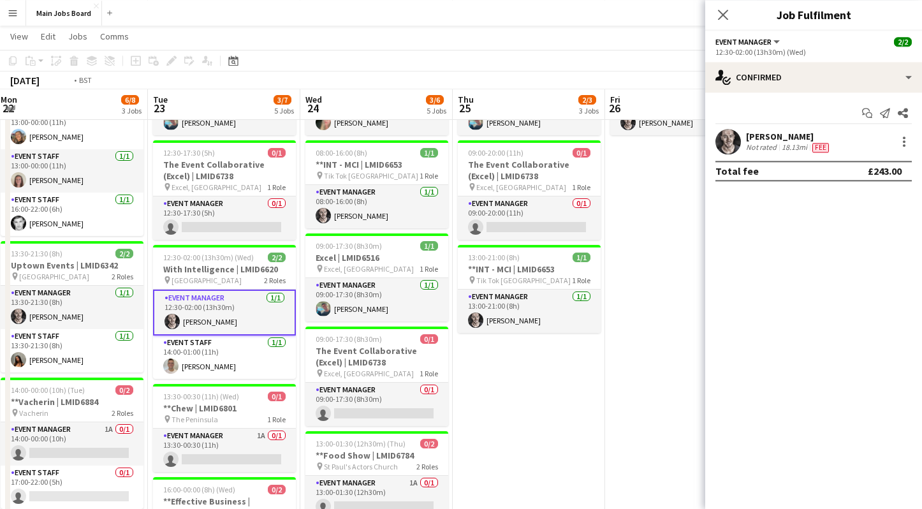
drag, startPoint x: 651, startPoint y: 372, endPoint x: 469, endPoint y: 373, distance: 182.3
click at [469, 373] on app-calendar-viewport "Thu 18 5/5 2 Jobs Fri 19 Sat 20 0/2 1 Job Sun 21 Mon 22 6/8 3 Jobs Tue 23 3/7 5…" at bounding box center [461, 274] width 922 height 769
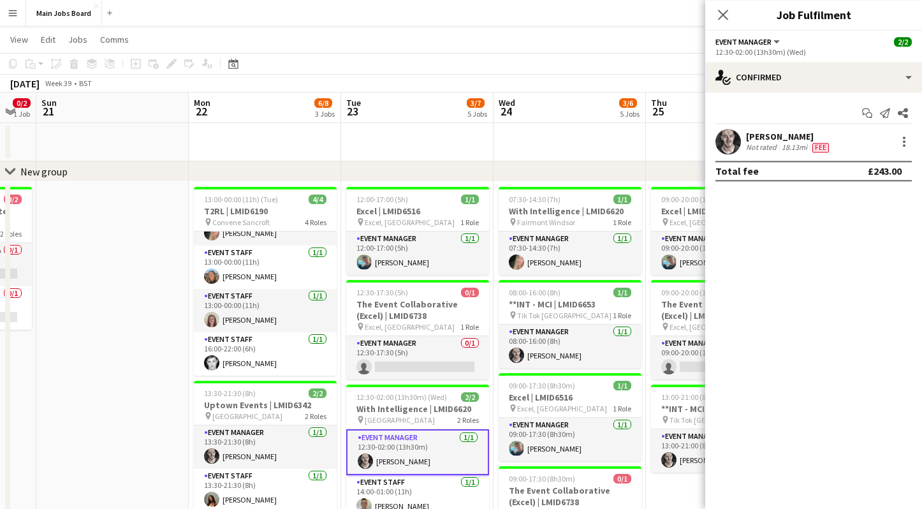
scroll to position [0, 444]
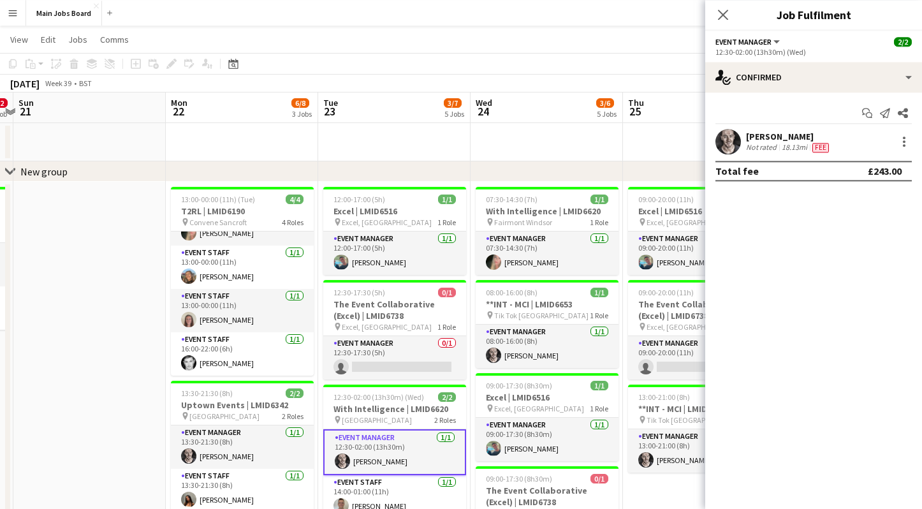
drag, startPoint x: 631, startPoint y: 344, endPoint x: 345, endPoint y: 344, distance: 286.2
click at [345, 344] on app-calendar-viewport "Thu 18 5/5 2 Jobs Fri 19 Sat 20 0/2 1 Job Sun 21 Mon 22 6/8 3 Jobs Tue 23 3/7 5…" at bounding box center [461, 445] width 922 height 706
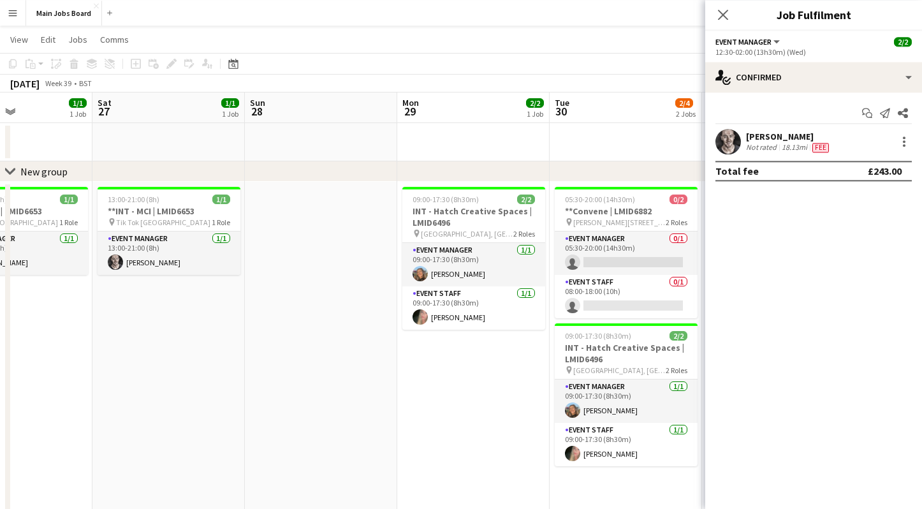
drag, startPoint x: 561, startPoint y: 321, endPoint x: 136, endPoint y: 321, distance: 425.2
click at [136, 321] on app-calendar-viewport "Tue 23 3/7 5 Jobs Wed 24 3/6 5 Jobs Thu 25 2/3 3 Jobs Fri 26 1/1 1 Job Sat 27 1…" at bounding box center [461, 445] width 922 height 706
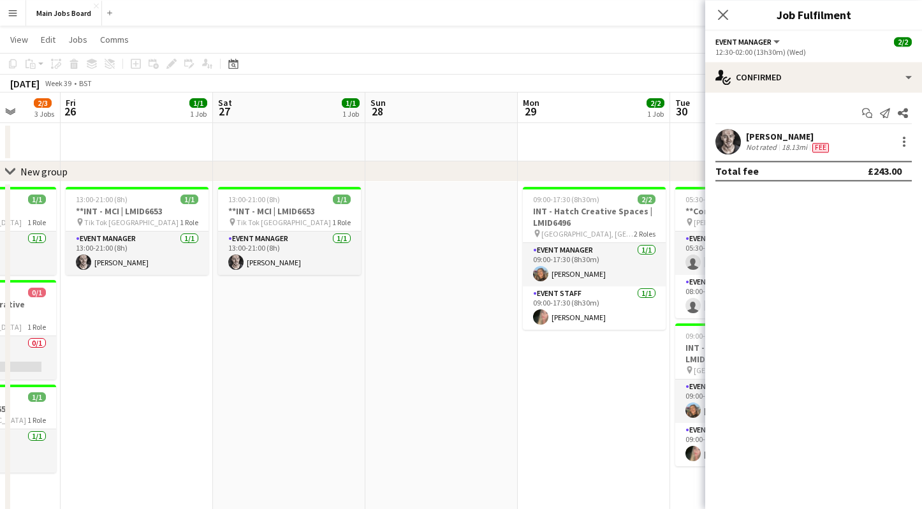
scroll to position [0, 429]
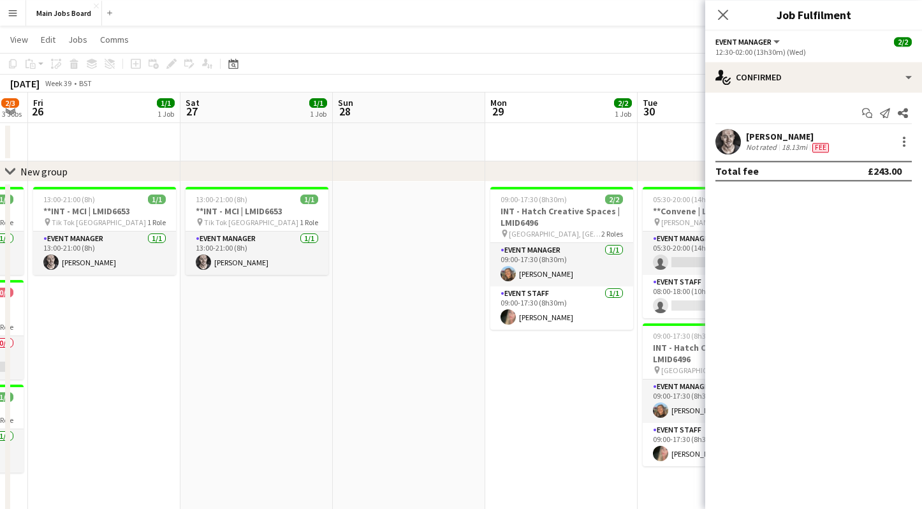
drag, startPoint x: 389, startPoint y: 387, endPoint x: 219, endPoint y: 386, distance: 169.6
click at [219, 386] on app-calendar-viewport "Tue 23 3/7 5 Jobs Wed 24 3/6 5 Jobs Thu 25 2/3 3 Jobs Fri 26 1/1 1 Job Sat 27 1…" at bounding box center [461, 445] width 922 height 706
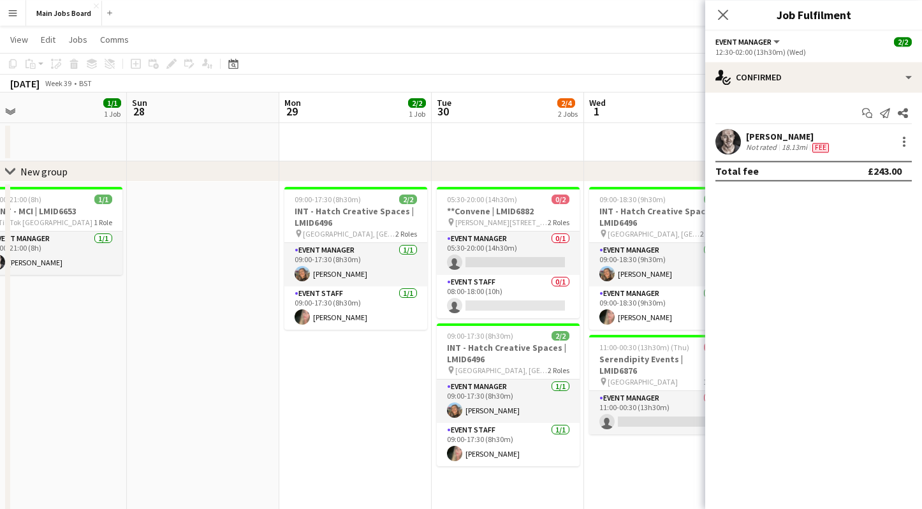
drag, startPoint x: 271, startPoint y: 419, endPoint x: 503, endPoint y: 395, distance: 233.3
click at [432, 400] on app-calendar-viewport "Thu 25 2/3 3 Jobs Fri 26 1/1 1 Job Sat 27 1/1 1 Job Sun 28 Mon 29 2/2 1 Job Tue…" at bounding box center [461, 445] width 922 height 706
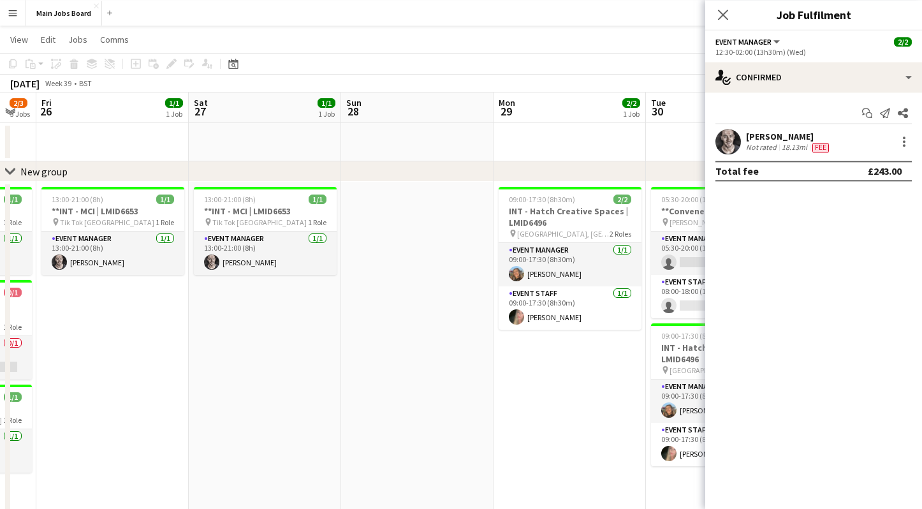
drag, startPoint x: 261, startPoint y: 357, endPoint x: 542, endPoint y: 357, distance: 280.5
click at [486, 357] on app-calendar-viewport "Wed 24 3/6 5 Jobs Thu 25 2/3 3 Jobs Fri 26 1/1 1 Job Sat 27 1/1 1 Job Sun 28 Mo…" at bounding box center [461, 445] width 922 height 706
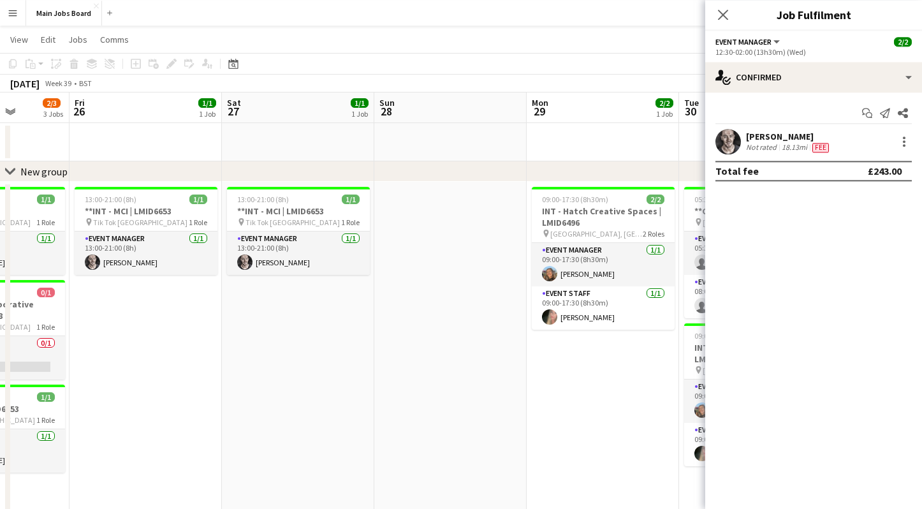
drag, startPoint x: 314, startPoint y: 336, endPoint x: 453, endPoint y: 336, distance: 139.0
click at [446, 336] on app-calendar-viewport "Tue 23 3/7 5 Jobs Wed 24 3/6 5 Jobs Thu 25 2/3 3 Jobs Fri 26 1/1 1 Job Sat 27 1…" at bounding box center [461, 445] width 922 height 706
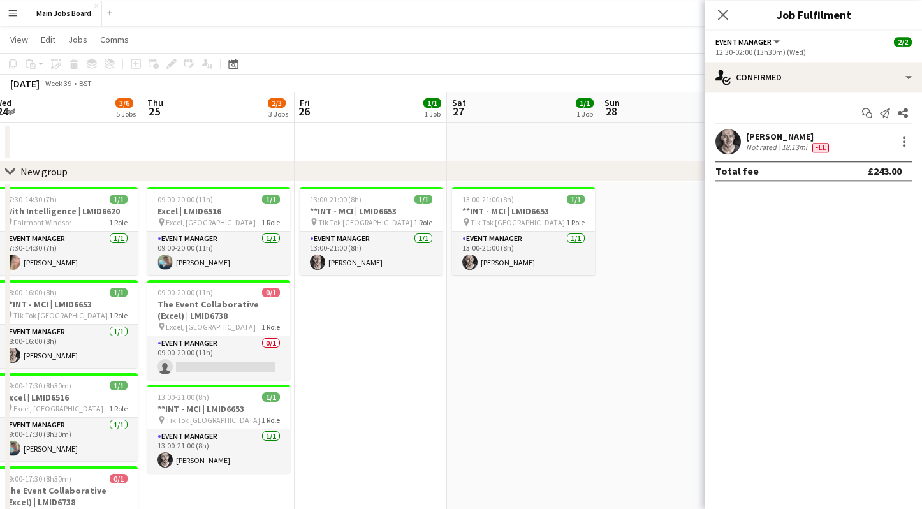
drag, startPoint x: 242, startPoint y: 358, endPoint x: 461, endPoint y: 358, distance: 219.3
click at [449, 358] on app-calendar-viewport "Mon 22 6/8 3 Jobs Tue 23 3/7 5 Jobs Wed 24 3/6 5 Jobs Thu 25 2/3 3 Jobs Fri 26 …" at bounding box center [461, 445] width 922 height 706
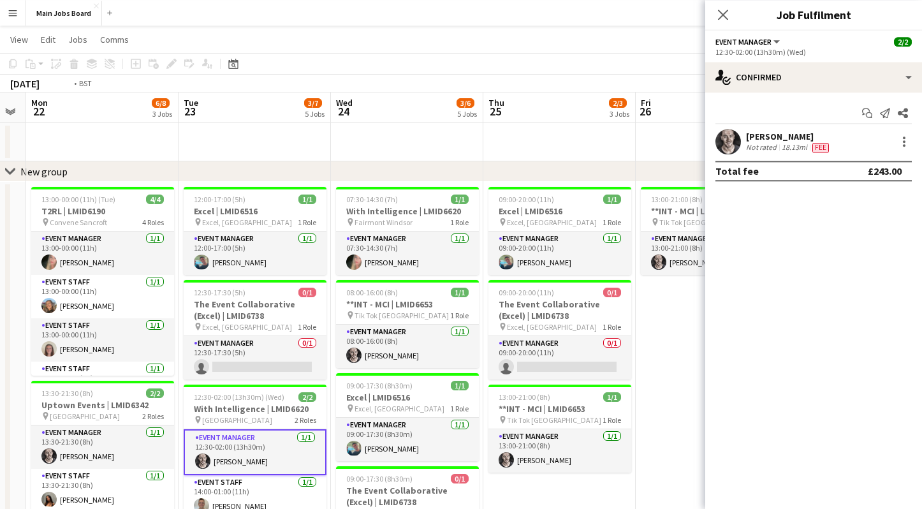
drag, startPoint x: 178, startPoint y: 331, endPoint x: 394, endPoint y: 331, distance: 216.1
click at [391, 331] on app-calendar-viewport "Sat 20 0/2 1 Job Sun 21 Mon 22 6/8 3 Jobs Tue 23 3/7 5 Jobs Wed 24 3/6 5 Jobs T…" at bounding box center [461, 445] width 922 height 706
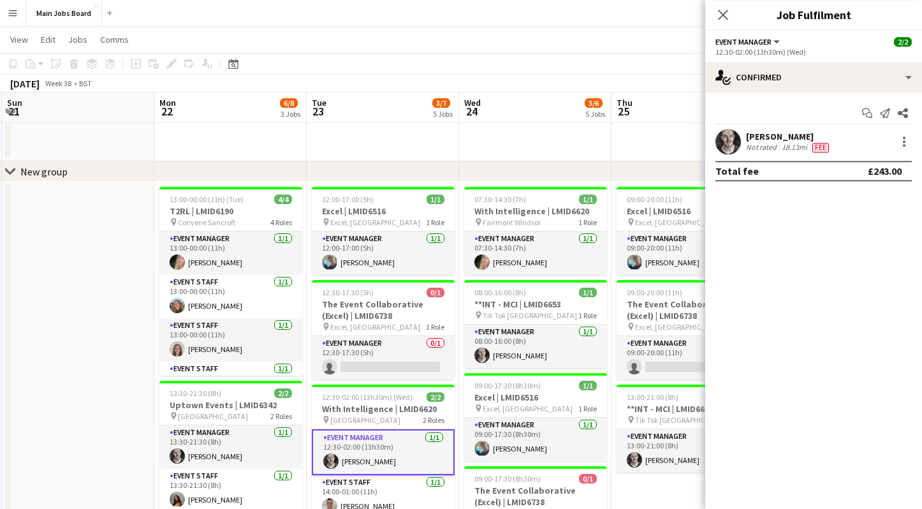
drag, startPoint x: 228, startPoint y: 161, endPoint x: 349, endPoint y: 161, distance: 121.7
click at [344, 161] on app-calendar-viewport "Fri 19 Sat 20 0/2 1 Job Sun 21 Mon 22 6/8 3 Jobs Tue 23 3/7 5 Jobs Wed 24 3/6 5…" at bounding box center [461, 445] width 922 height 706
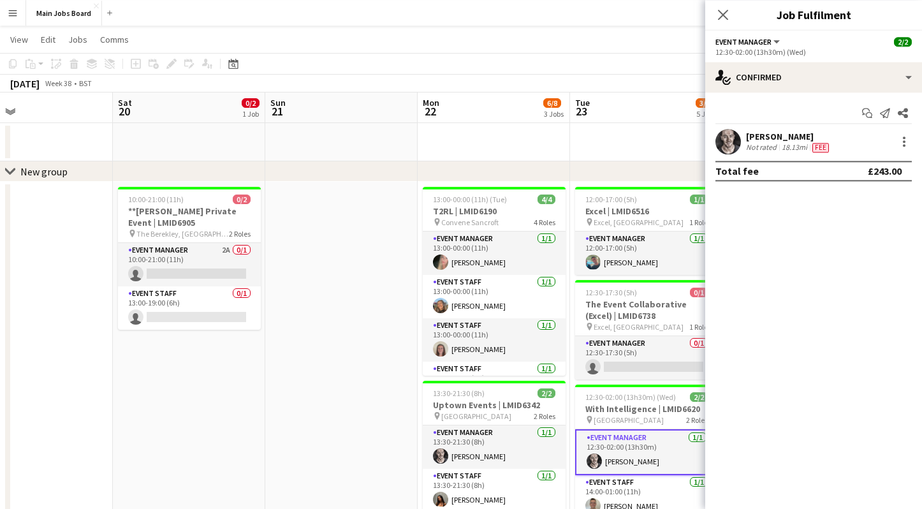
drag, startPoint x: 74, startPoint y: 156, endPoint x: 365, endPoint y: 150, distance: 290.7
click at [365, 150] on app-calendar-viewport "Wed 17 4/4 2 Jobs Thu 18 5/5 2 Jobs Fri 19 Sat 20 0/2 1 Job Sun 21 Mon 22 6/8 3…" at bounding box center [461, 445] width 922 height 706
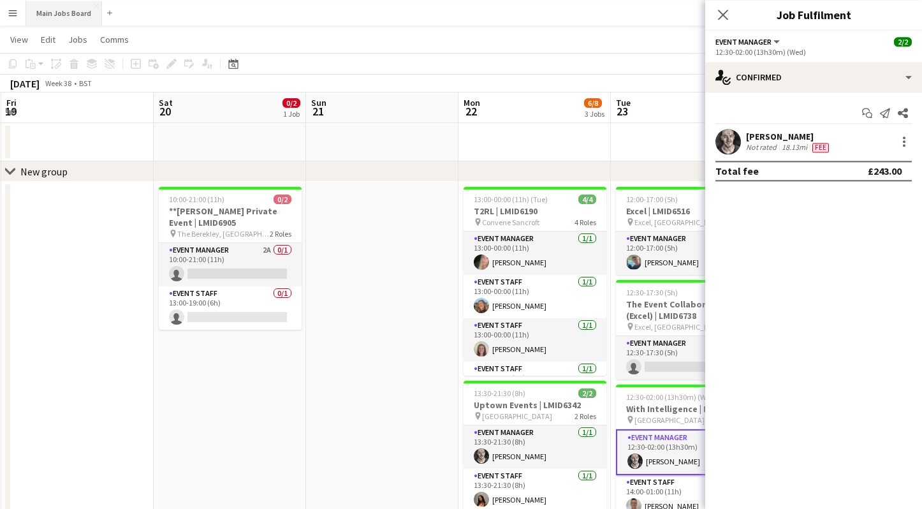
click at [62, 17] on button "Main Jobs Board Close" at bounding box center [64, 13] width 76 height 25
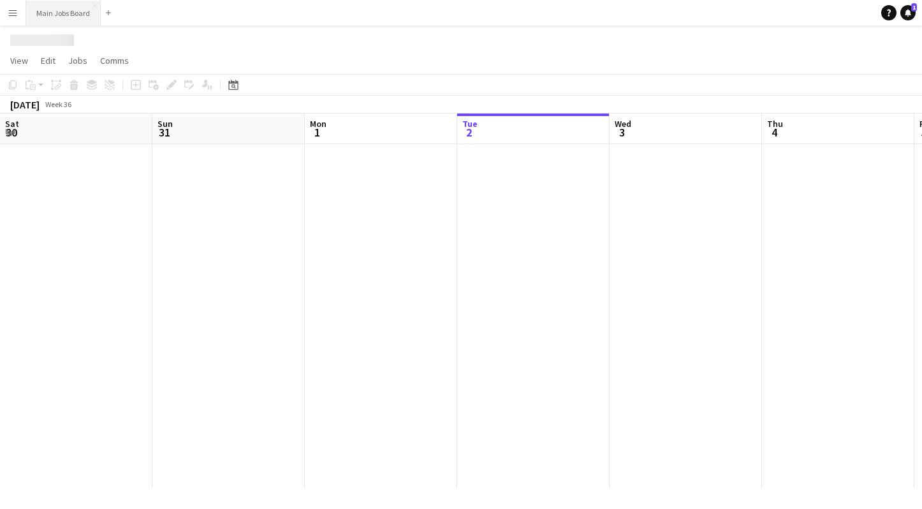
scroll to position [0, 305]
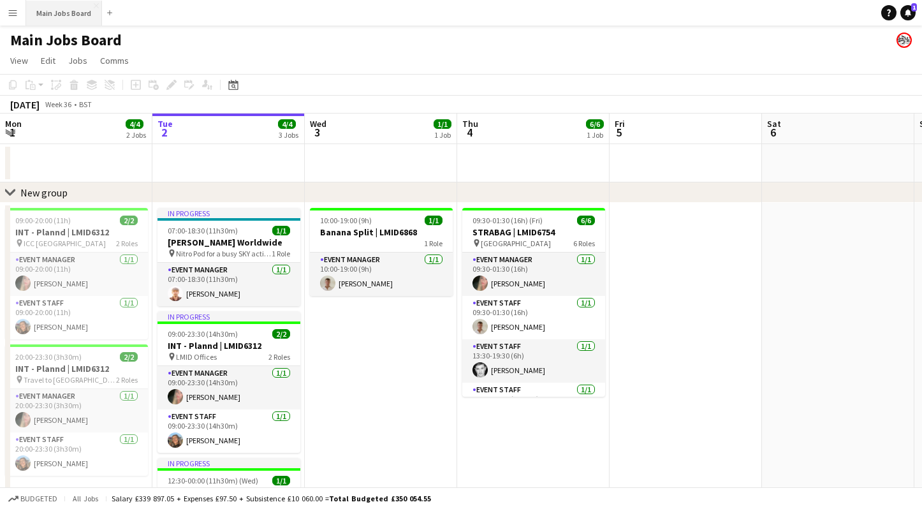
click at [62, 12] on button "Main Jobs Board Close" at bounding box center [64, 13] width 76 height 25
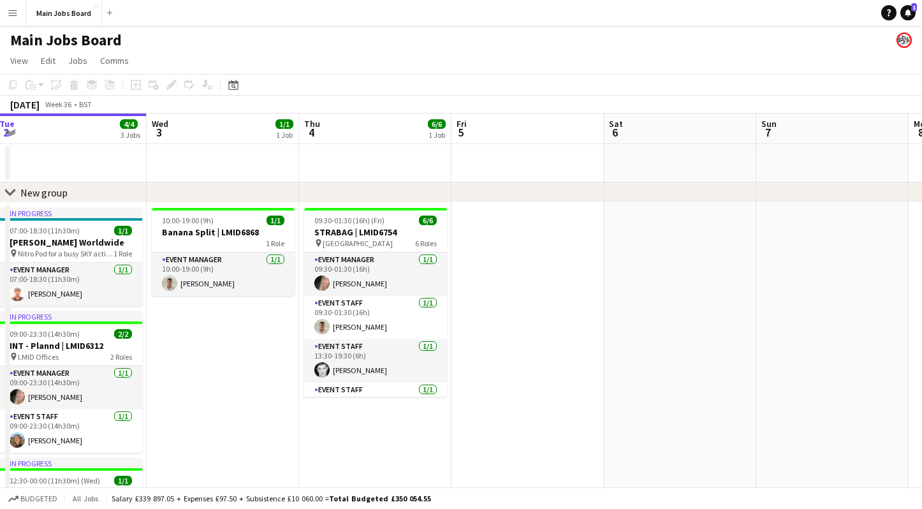
drag, startPoint x: 685, startPoint y: 312, endPoint x: 207, endPoint y: 316, distance: 478.1
click at [211, 316] on app-calendar-viewport "Sat 30 2/2 1 Job Sun 31 2/2 1 Job Mon 1 4/4 2 Jobs Tue 2 4/4 3 Jobs Wed 3 1/1 1…" at bounding box center [461, 354] width 922 height 483
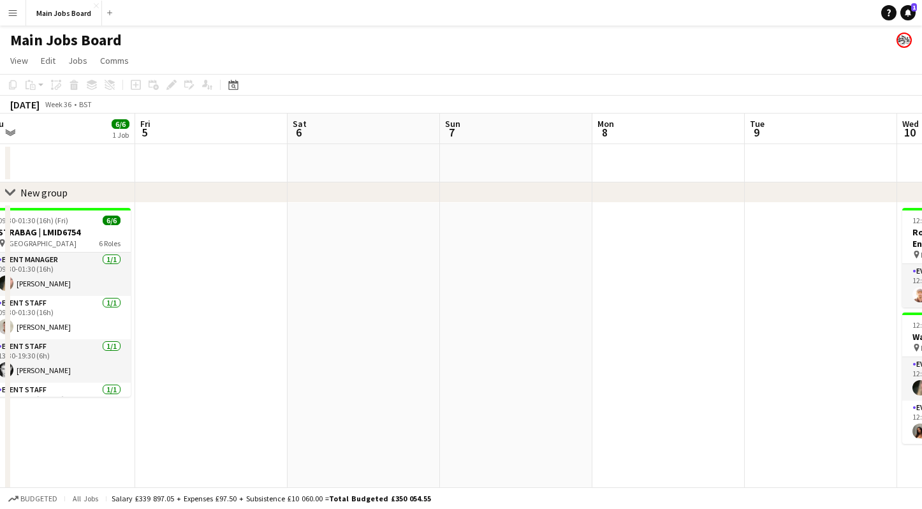
click at [641, 308] on app-date-cell at bounding box center [668, 399] width 152 height 393
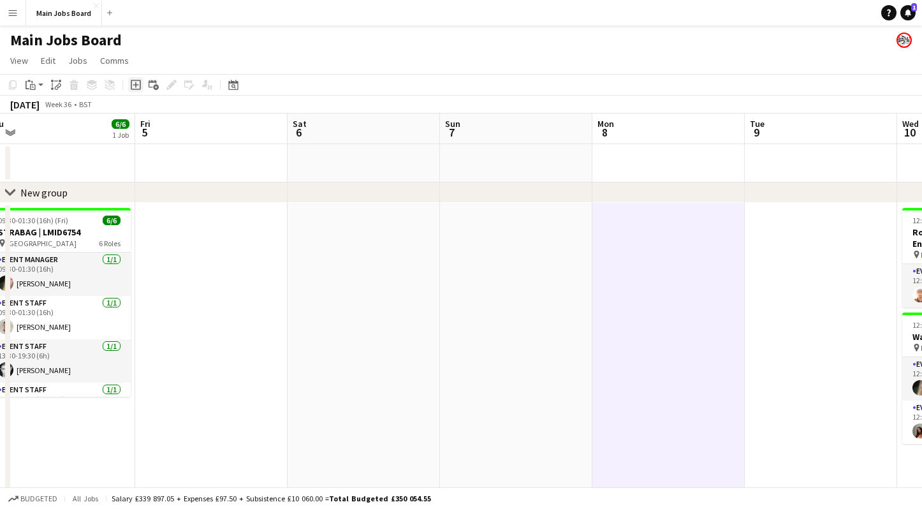
click at [134, 85] on icon at bounding box center [136, 85] width 6 height 6
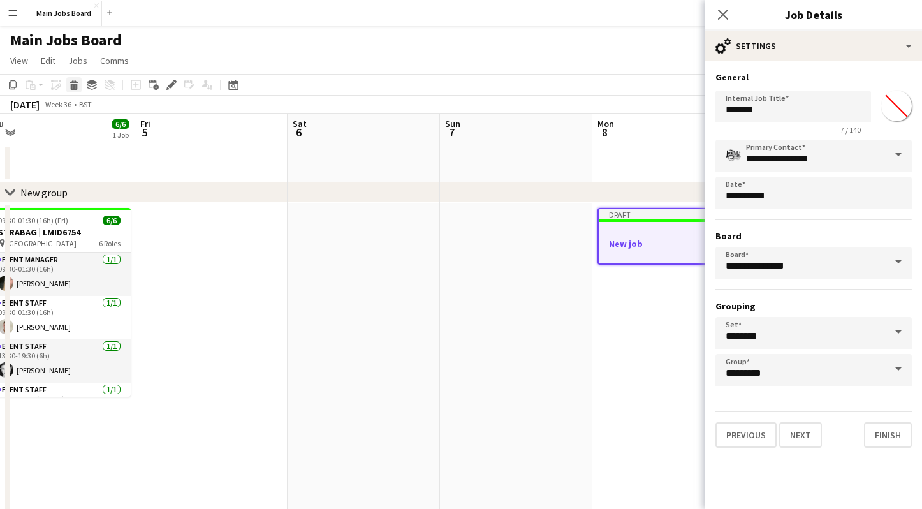
click at [75, 89] on icon at bounding box center [74, 87] width 7 height 6
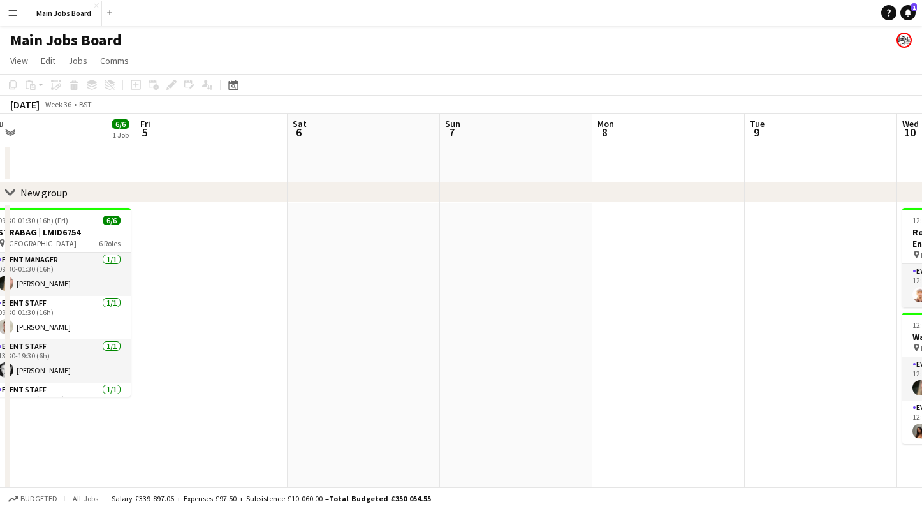
click at [628, 276] on app-date-cell at bounding box center [668, 399] width 152 height 393
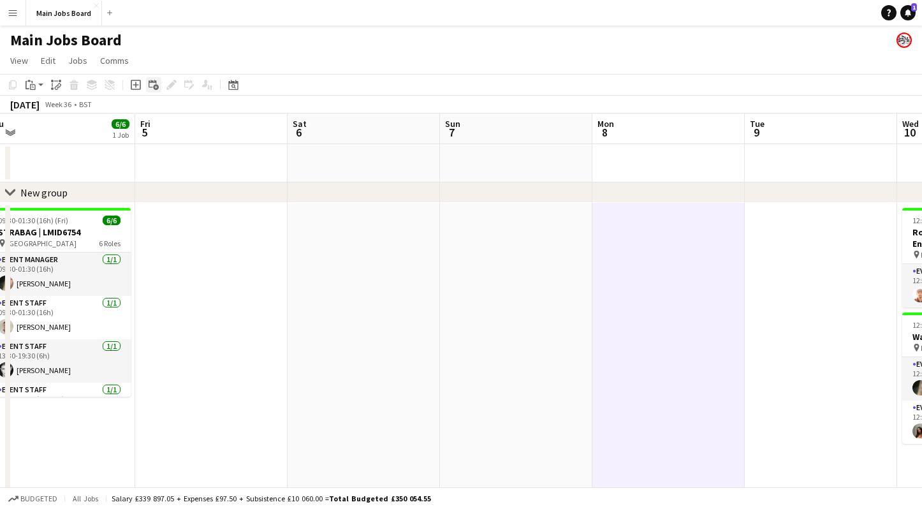
click at [154, 81] on icon "Add linked Job" at bounding box center [154, 85] width 10 height 10
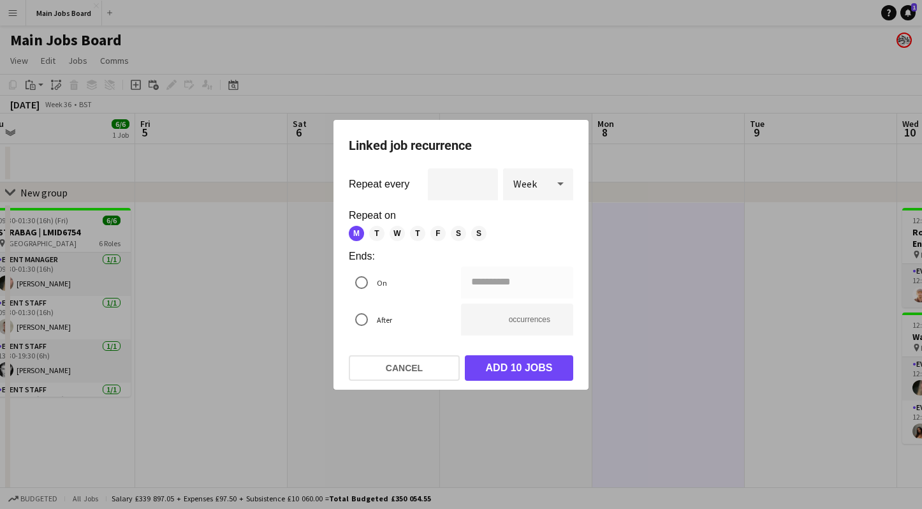
click at [378, 235] on span "T" at bounding box center [376, 233] width 15 height 15
click at [402, 234] on span "W" at bounding box center [396, 233] width 15 height 15
type input "**********"
click at [533, 368] on button "Add 30 jobs" at bounding box center [519, 367] width 108 height 25
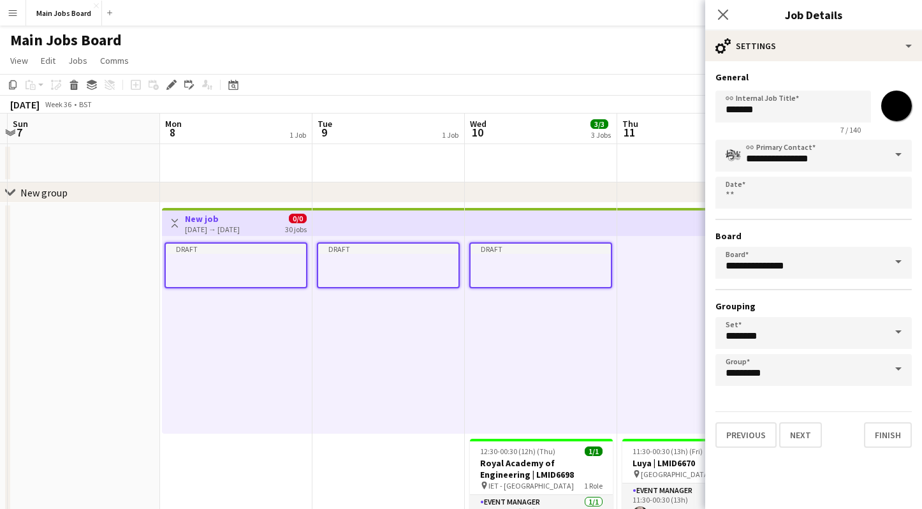
drag, startPoint x: 529, startPoint y: 378, endPoint x: 68, endPoint y: 409, distance: 462.5
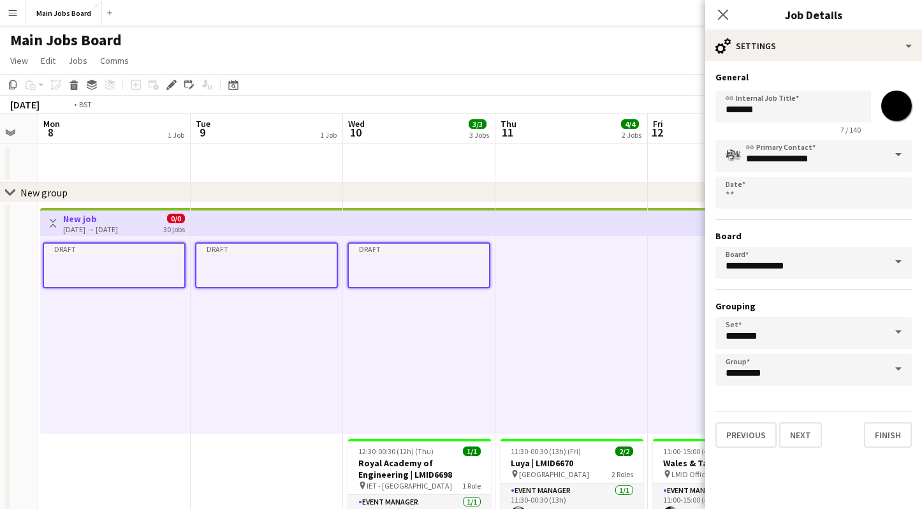
scroll to position [0, 614]
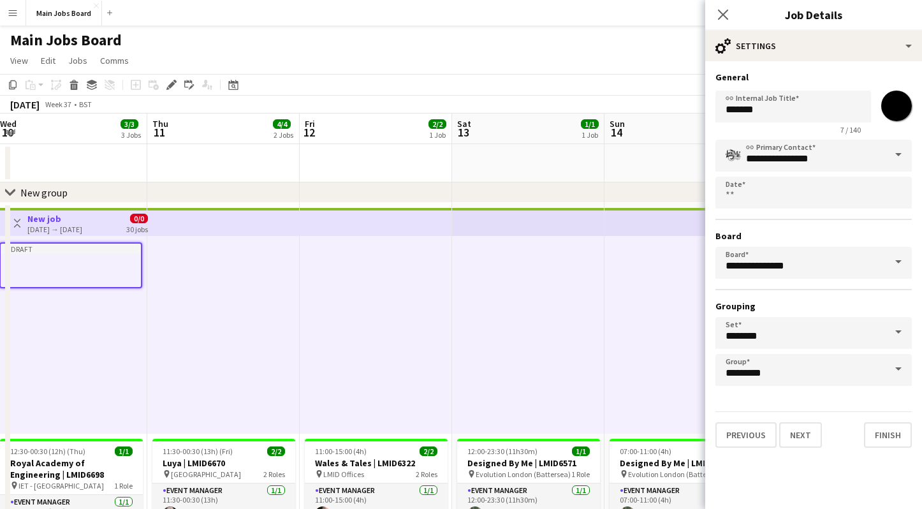
drag, startPoint x: 398, startPoint y: 365, endPoint x: 40, endPoint y: 386, distance: 359.5
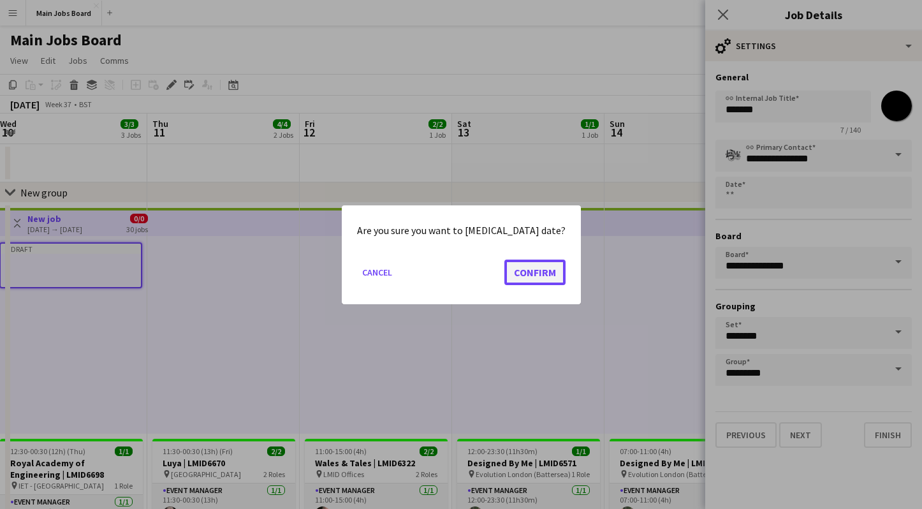
click at [508, 275] on button "Confirm" at bounding box center [534, 271] width 61 height 25
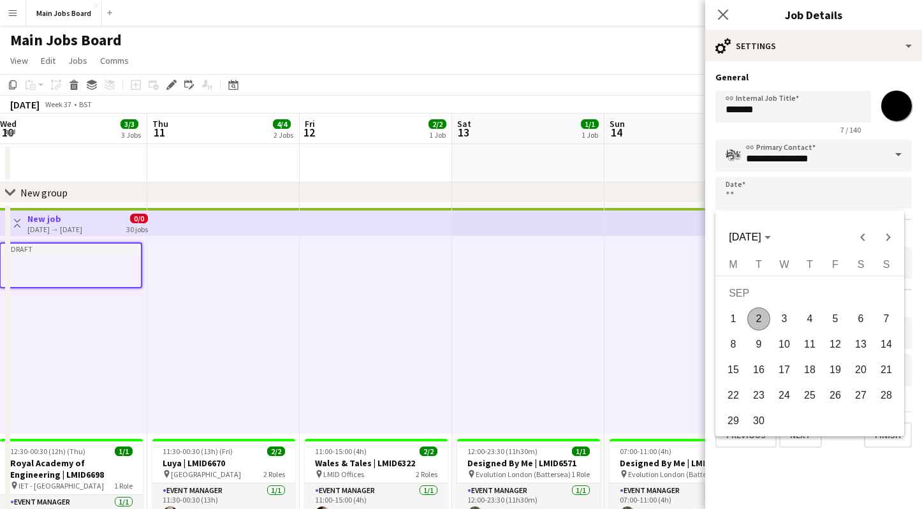
click at [736, 312] on span "1" at bounding box center [733, 318] width 23 height 23
type input "**********"
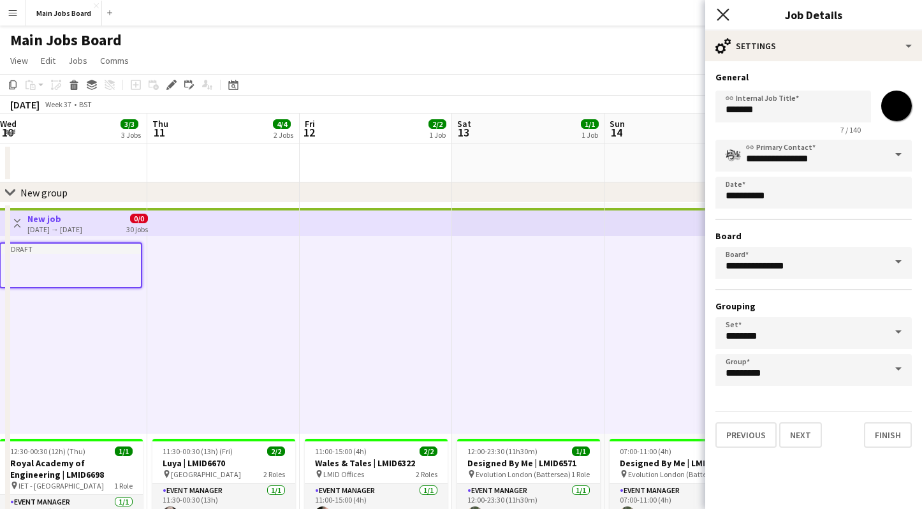
click at [728, 11] on icon "Close pop-in" at bounding box center [722, 14] width 12 height 12
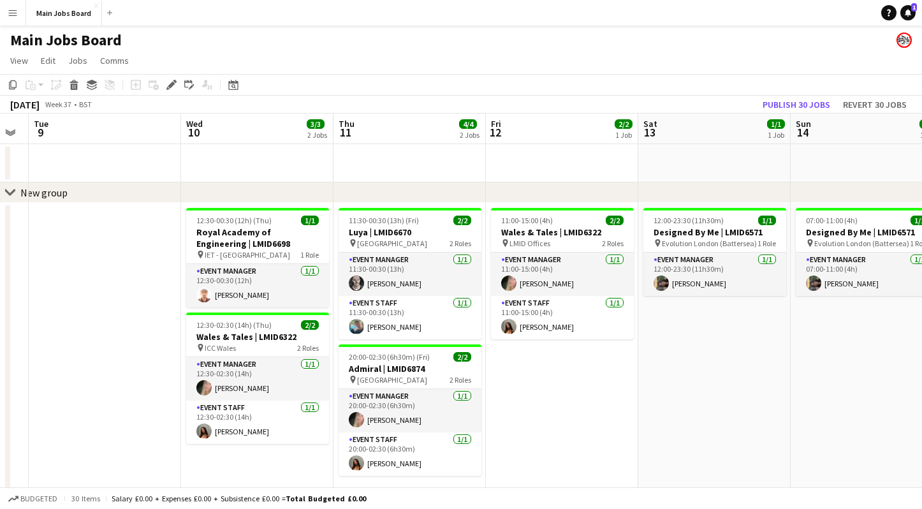
drag, startPoint x: 533, startPoint y: 355, endPoint x: 720, endPoint y: 355, distance: 186.8
click at [719, 355] on app-calendar-viewport "Sat 6 Sun 7 Mon 8 Tue 9 Wed 10 3/3 2 Jobs Thu 11 4/4 2 Jobs Fri 12 2/2 1 Job Sa…" at bounding box center [461, 469] width 922 height 713
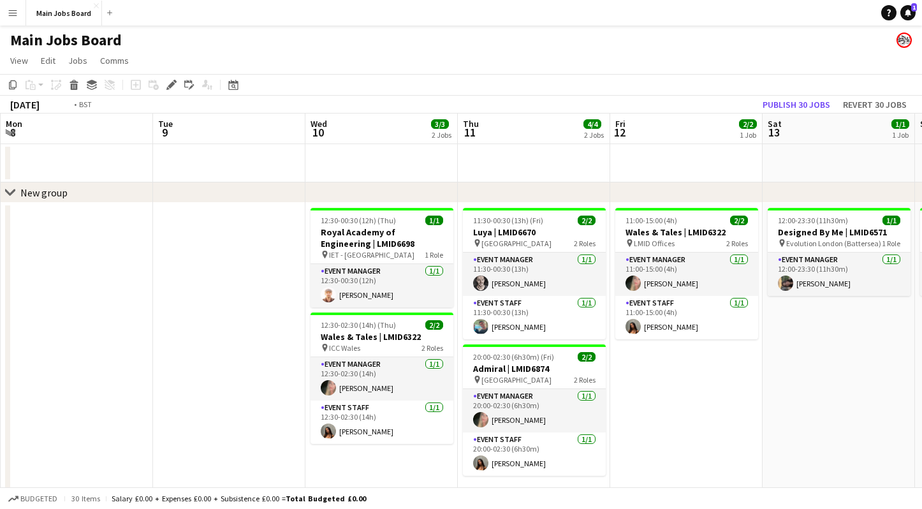
scroll to position [0, 267]
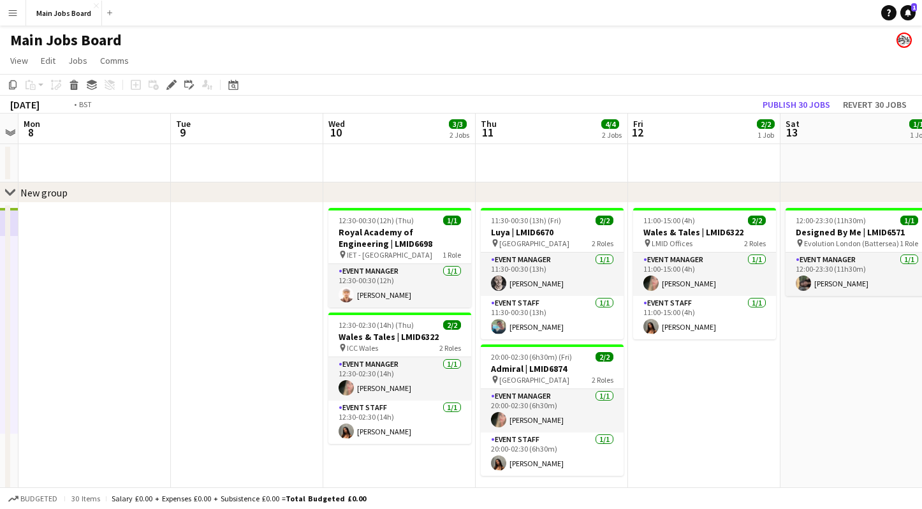
drag, startPoint x: 48, startPoint y: 359, endPoint x: 678, endPoint y: 298, distance: 632.0
click at [667, 298] on app-calendar-viewport "Sat 6 Sun 7 Mon 8 Tue 9 Wed 10 3/3 2 Jobs Thu 11 4/4 2 Jobs Fri 12 2/2 1 Job Sa…" at bounding box center [461, 469] width 922 height 713
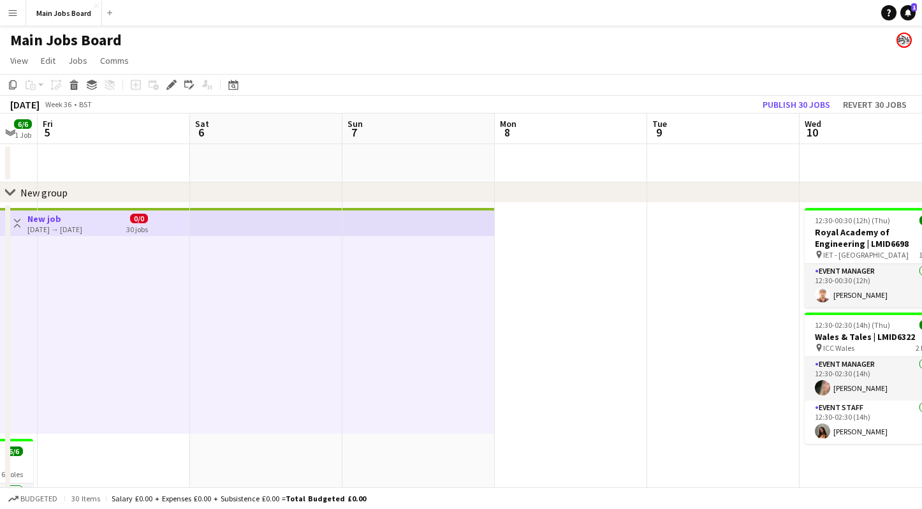
click at [386, 291] on div at bounding box center [418, 335] width 152 height 198
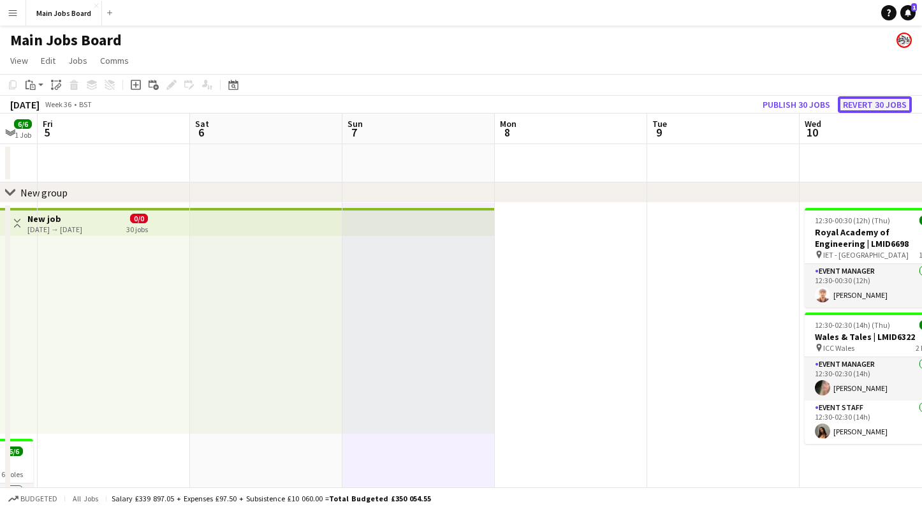
click at [866, 109] on button "Revert 30 jobs" at bounding box center [875, 104] width 74 height 17
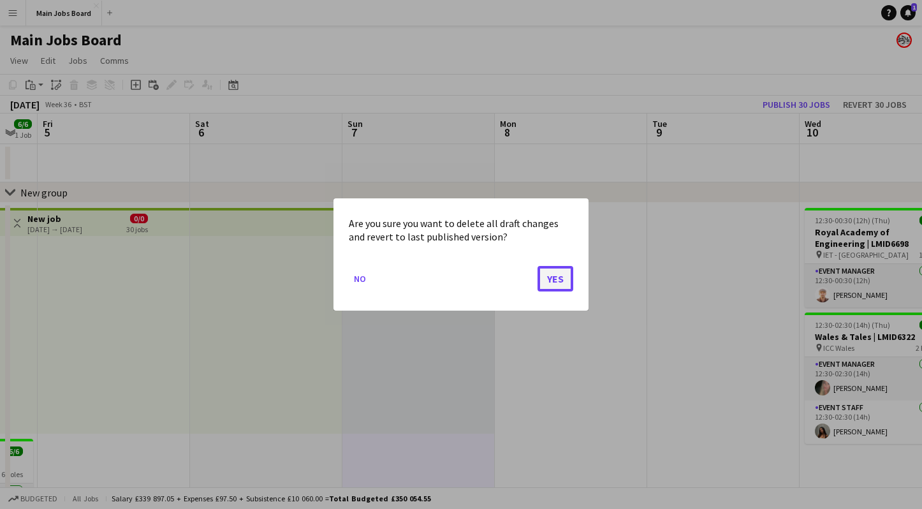
click at [557, 284] on button "Yes" at bounding box center [555, 278] width 36 height 25
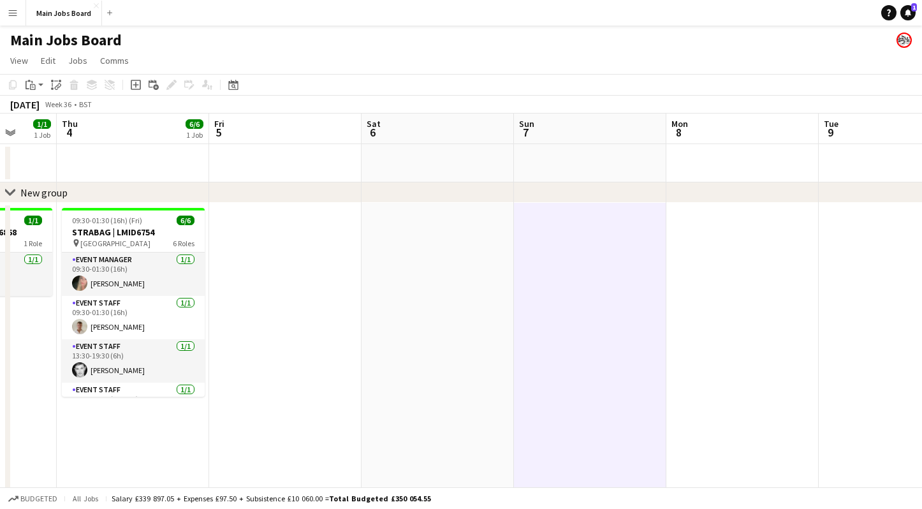
drag, startPoint x: 400, startPoint y: 324, endPoint x: 729, endPoint y: 324, distance: 328.3
click at [725, 324] on app-calendar-viewport "Mon 1 4/4 2 Jobs Tue 2 4/4 3 Jobs Wed 3 1/1 1 Job Thu 4 6/6 1 Job Fri 5 Sat 6 S…" at bounding box center [461, 469] width 922 height 713
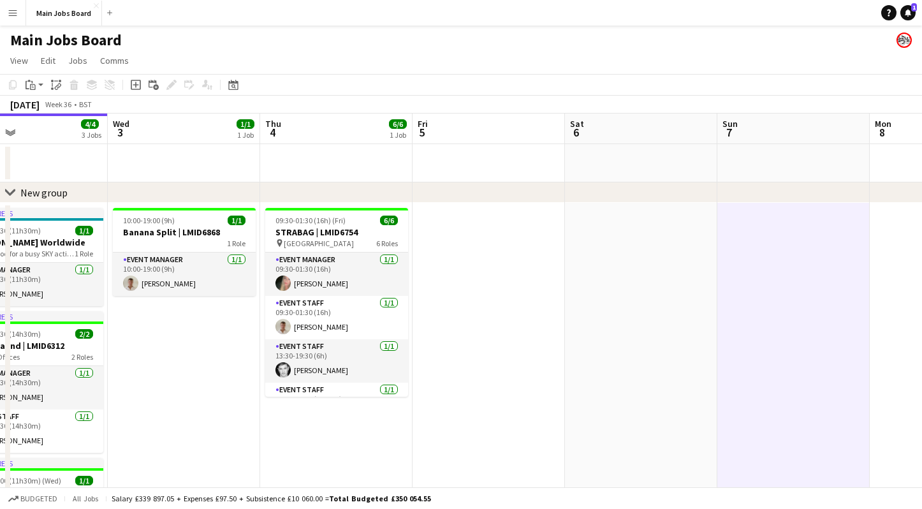
scroll to position [0, 333]
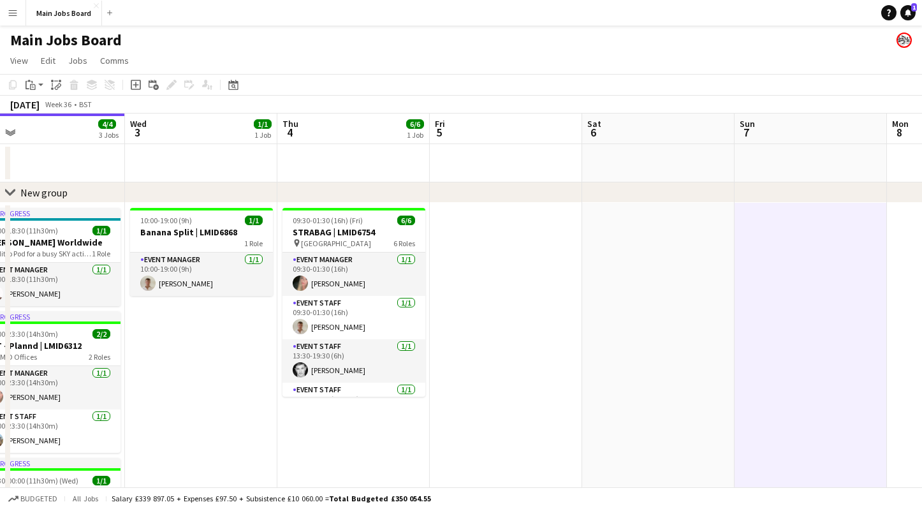
drag, startPoint x: 503, startPoint y: 342, endPoint x: 570, endPoint y: 342, distance: 66.9
click at [570, 342] on app-calendar-viewport "Sun 31 2/2 1 Job Mon 1 4/4 2 Jobs Tue 2 4/4 3 Jobs Wed 3 1/1 1 Job Thu 4 6/6 1 …" at bounding box center [461, 469] width 922 height 713
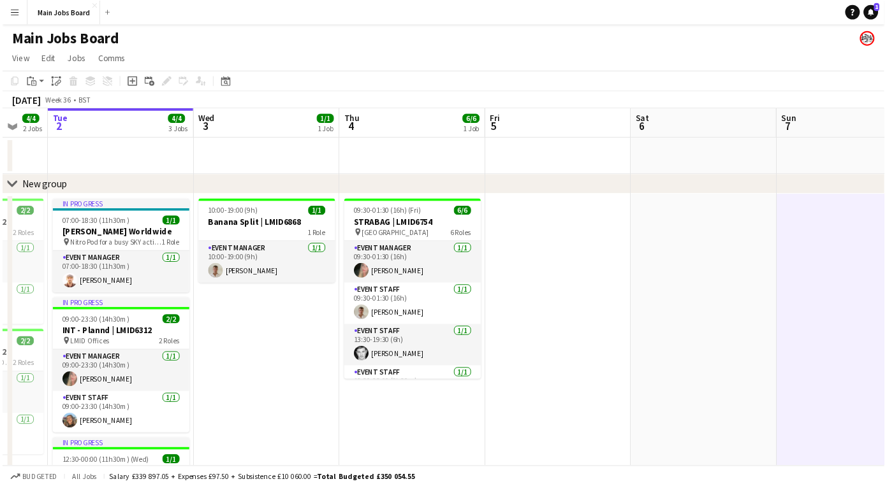
scroll to position [0, 360]
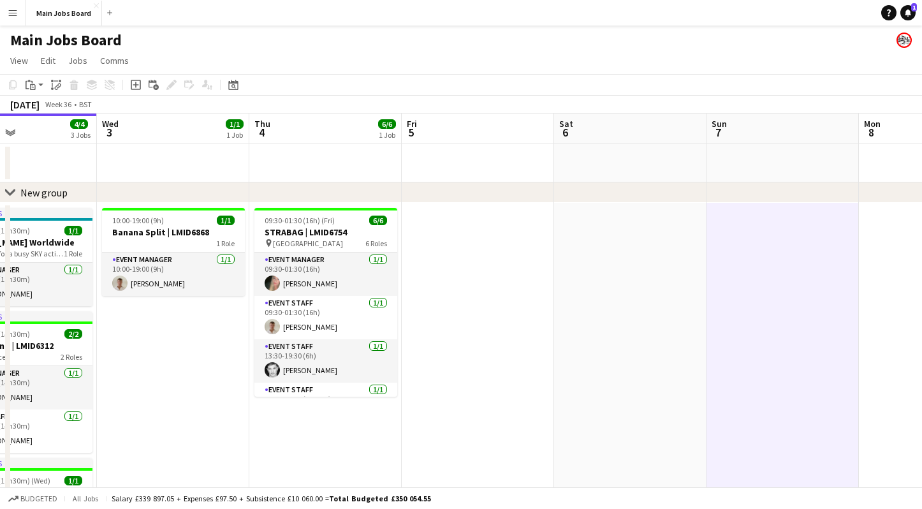
drag, startPoint x: 469, startPoint y: 361, endPoint x: 593, endPoint y: 361, distance: 124.9
click at [593, 361] on app-calendar-viewport "Sun 31 2/2 1 Job Mon 1 4/4 2 Jobs Tue 2 4/4 3 Jobs Wed 3 1/1 1 Job Thu 4 6/6 1 …" at bounding box center [461, 469] width 922 height 713
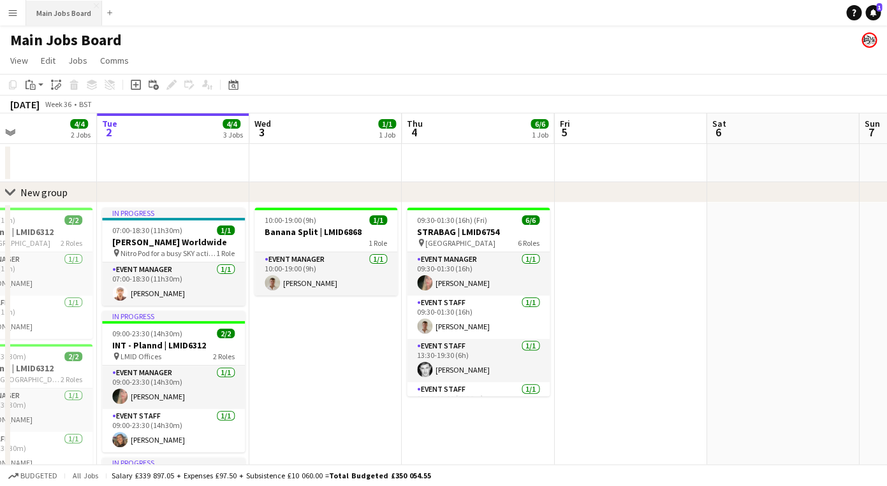
click at [45, 15] on button "Main Jobs Board Close" at bounding box center [64, 13] width 76 height 25
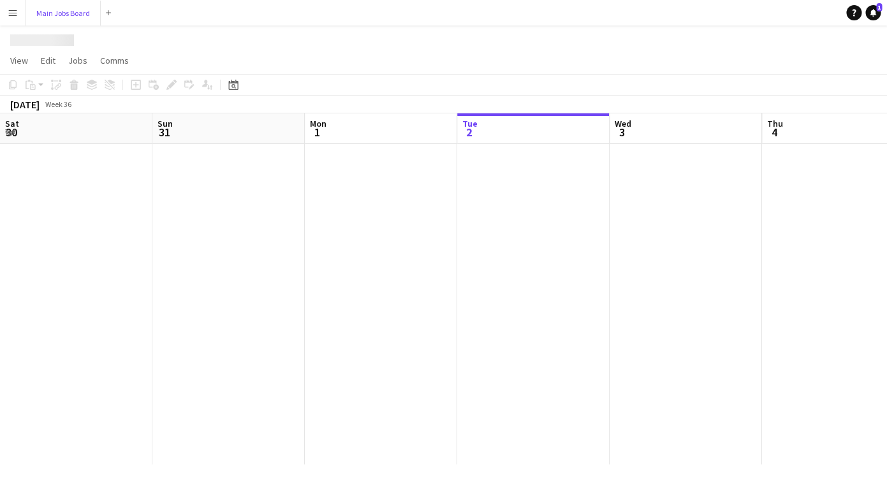
scroll to position [0, 305]
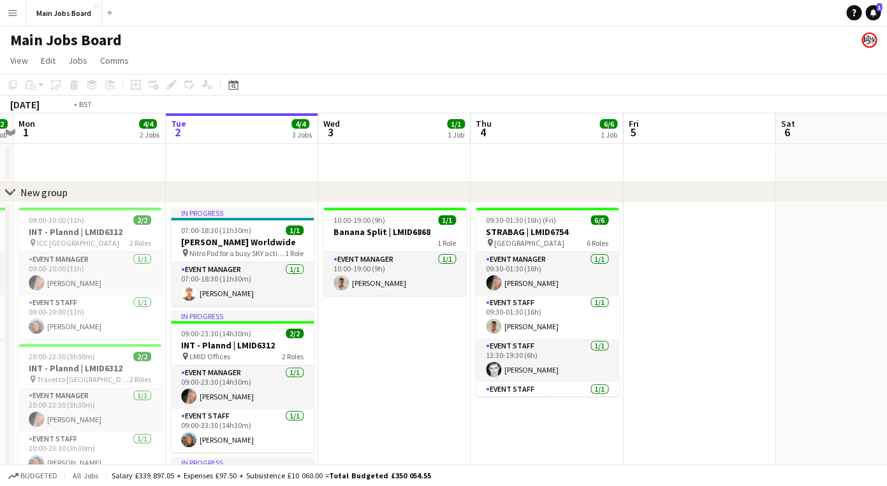
drag, startPoint x: 335, startPoint y: 161, endPoint x: 625, endPoint y: 159, distance: 290.7
click at [605, 159] on app-calendar-viewport "Sat 30 2/2 1 Job Sun 31 2/2 1 Job Mon 1 4/4 2 Jobs Tue 2 4/4 3 Jobs Wed 3 1/1 1…" at bounding box center [443, 354] width 887 height 483
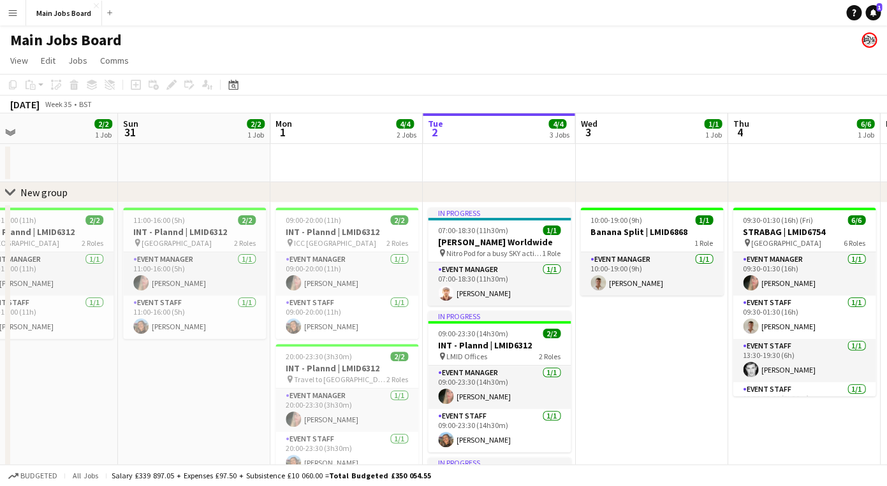
drag, startPoint x: 257, startPoint y: 200, endPoint x: 495, endPoint y: 200, distance: 238.4
click at [486, 200] on div "chevron-right New group" at bounding box center [443, 192] width 887 height 20
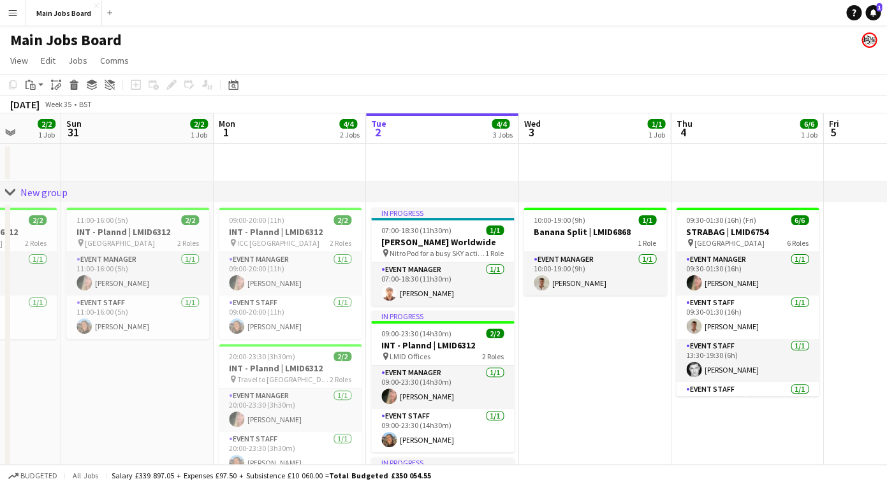
drag, startPoint x: 372, startPoint y: 175, endPoint x: 537, endPoint y: 175, distance: 165.1
click at [519, 175] on app-calendar-viewport "Thu 28 Fri 29 1/1 1 Job Sat 30 2/2 1 Job Sun 31 2/2 1 Job Mon 1 4/4 2 Jobs Tue …" at bounding box center [443, 354] width 887 height 483
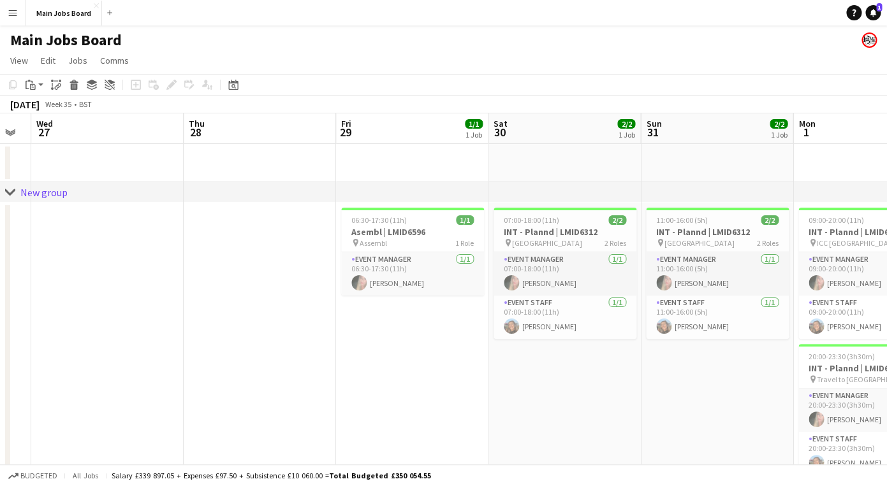
drag, startPoint x: 111, startPoint y: 171, endPoint x: 455, endPoint y: 171, distance: 344.2
click at [455, 171] on app-calendar-viewport "Mon 25 2/2 1 Job Tue 26 Wed 27 Thu 28 Fri 29 1/1 1 Job Sat 30 2/2 1 Job Sun 31 …" at bounding box center [443, 354] width 887 height 483
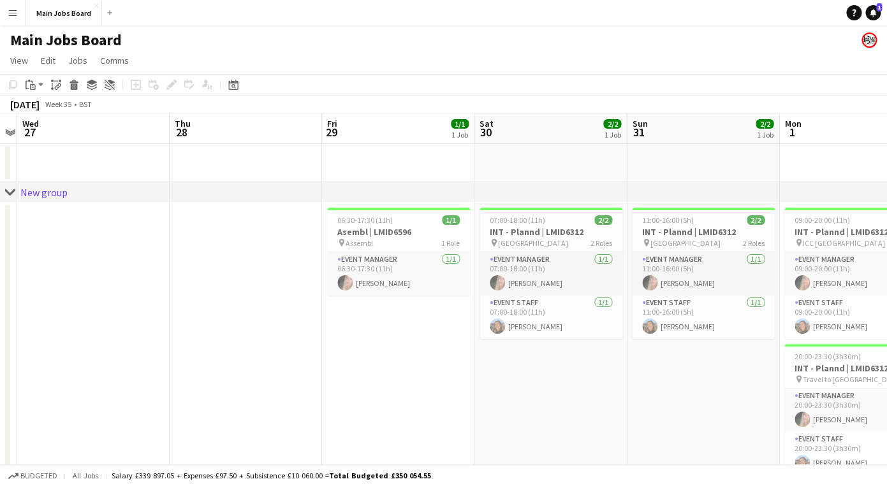
scroll to position [0, 356]
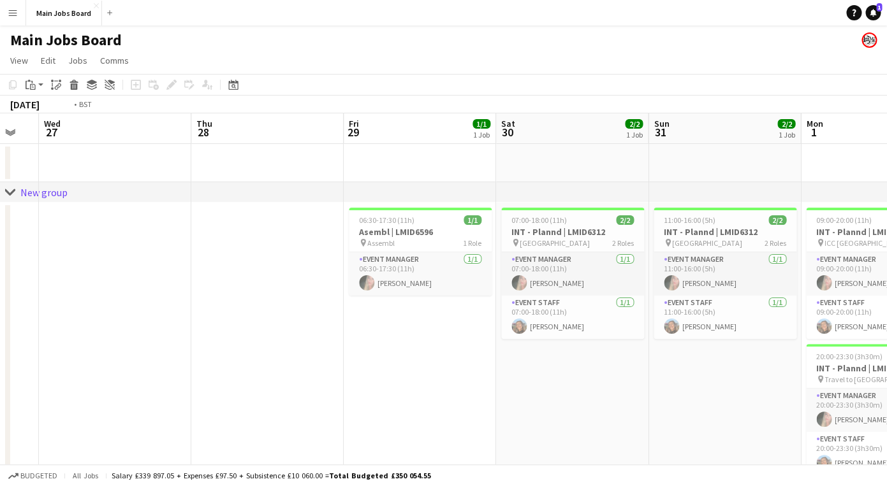
drag, startPoint x: 185, startPoint y: 155, endPoint x: 592, endPoint y: 155, distance: 407.3
click at [573, 155] on app-calendar-viewport "Mon 25 2/2 1 Job Tue 26 Wed 27 Thu 28 Fri 29 1/1 1 Job Sat 30 2/2 1 Job Sun 31 …" at bounding box center [443, 354] width 887 height 483
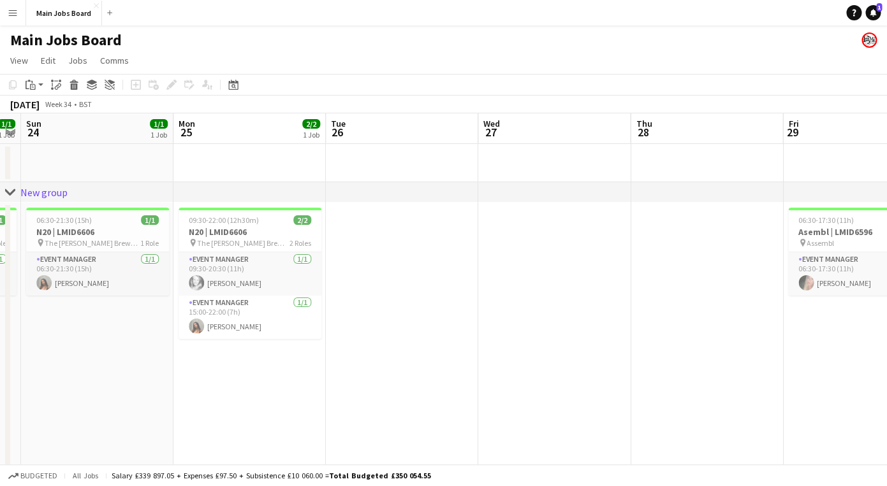
drag, startPoint x: 181, startPoint y: 170, endPoint x: 347, endPoint y: 170, distance: 166.4
click at [347, 170] on app-calendar-viewport "Fri 22 1/1 1 Job Sat 23 1/1 1 Job Sun 24 1/1 1 Job Mon 25 2/2 1 Job Tue 26 Wed …" at bounding box center [443, 354] width 887 height 483
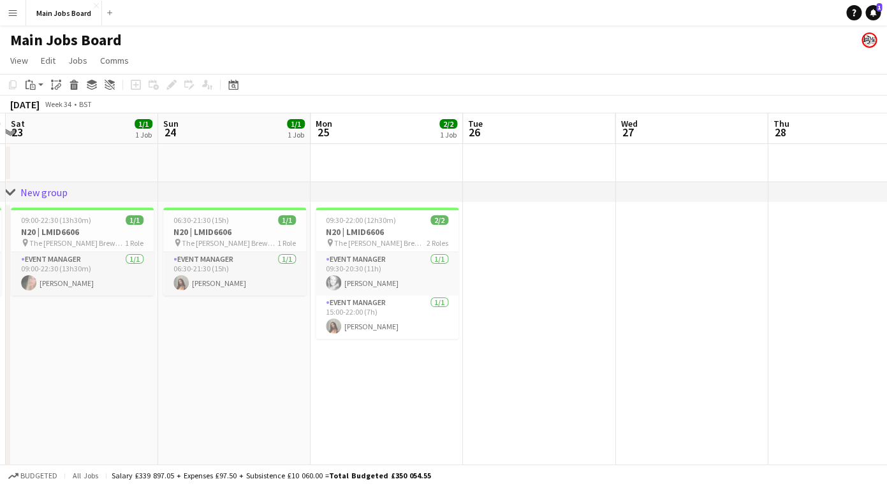
drag, startPoint x: 184, startPoint y: 163, endPoint x: 521, endPoint y: 163, distance: 337.2
click at [521, 163] on app-calendar-viewport "Thu 21 2/2 1 Job Fri 22 1/1 1 Job Sat 23 1/1 1 Job Sun 24 1/1 1 Job Mon 25 2/2 …" at bounding box center [443, 354] width 887 height 483
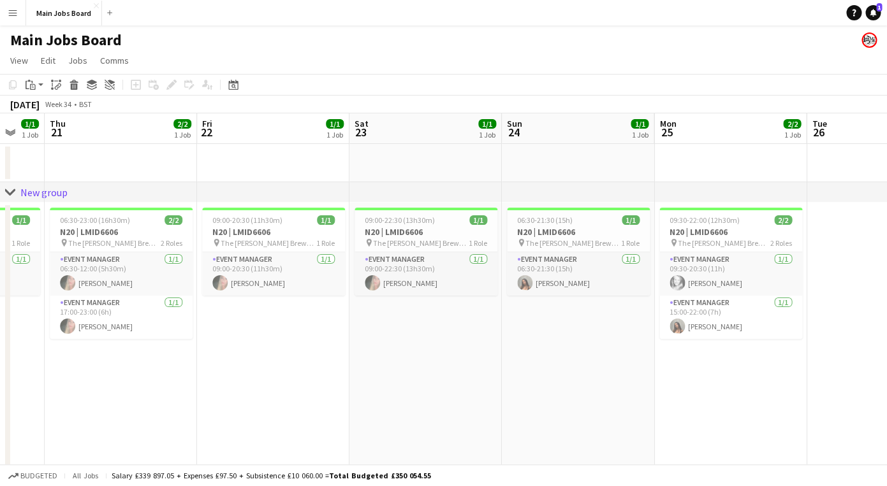
drag, startPoint x: 324, startPoint y: 178, endPoint x: 462, endPoint y: 178, distance: 138.3
click at [462, 178] on app-calendar-viewport "Tue 19 1/1 1 Job Wed 20 1/1 1 Job Thu 21 2/2 1 Job Fri 22 1/1 1 Job Sat 23 1/1 …" at bounding box center [443, 354] width 887 height 483
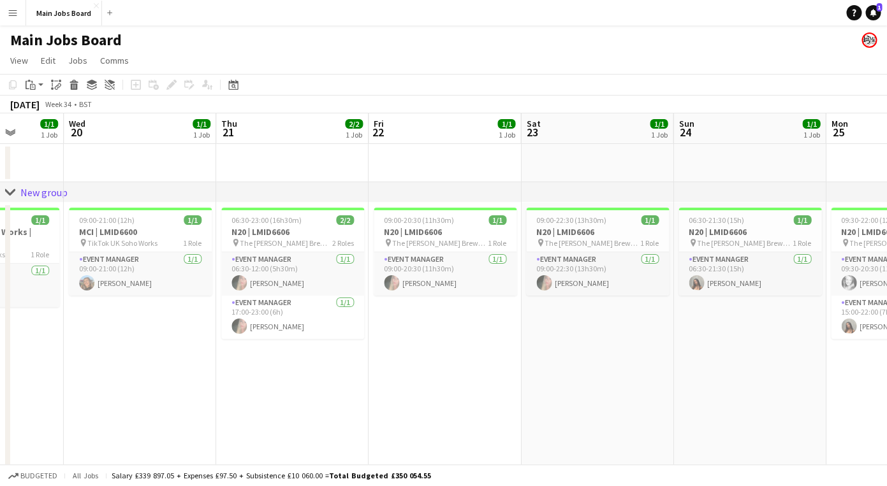
drag, startPoint x: 352, startPoint y: 365, endPoint x: 371, endPoint y: 365, distance: 18.5
click at [371, 365] on app-calendar-viewport "Sun 17 Mon 18 Tue 19 1/1 1 Job Wed 20 1/1 1 Job Thu 21 2/2 1 Job Fri 22 1/1 1 J…" at bounding box center [443, 354] width 887 height 483
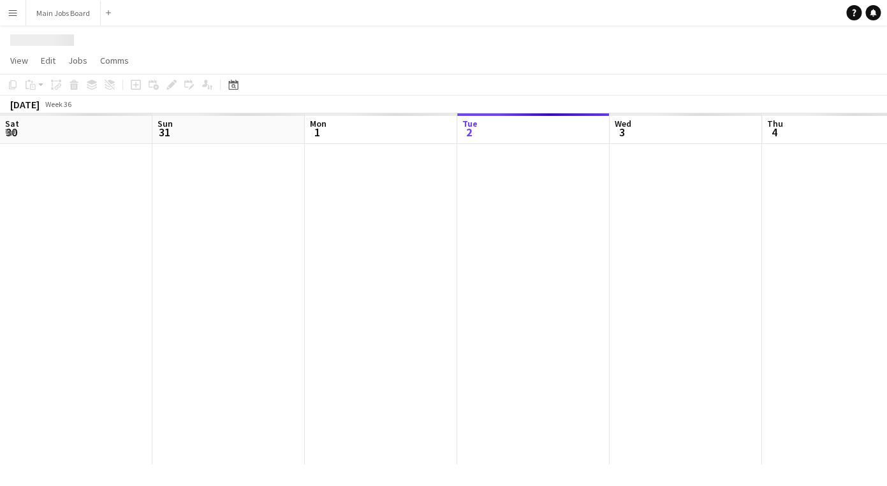
scroll to position [0, 305]
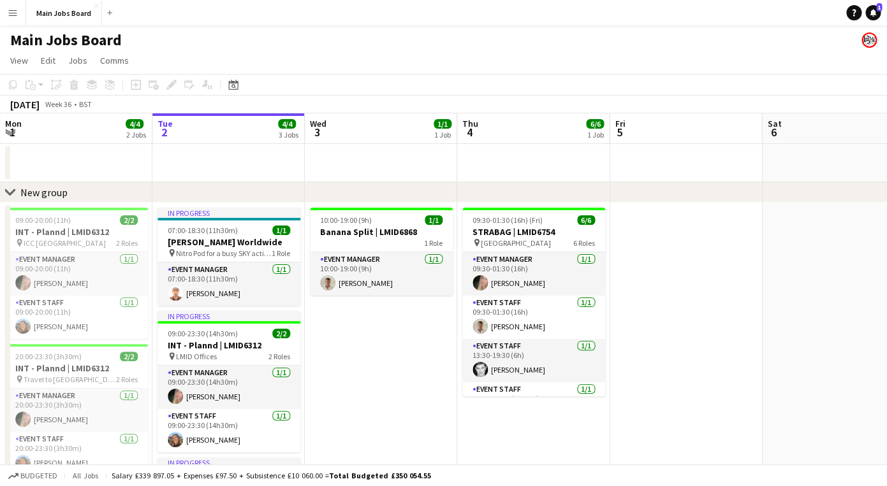
click at [20, 19] on button "Menu" at bounding box center [12, 12] width 25 height 25
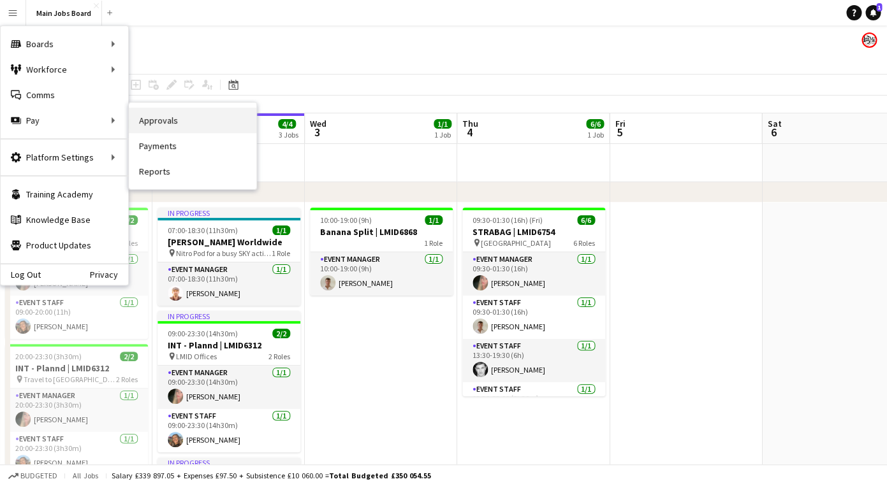
click at [145, 129] on link "Approvals" at bounding box center [192, 120] width 127 height 25
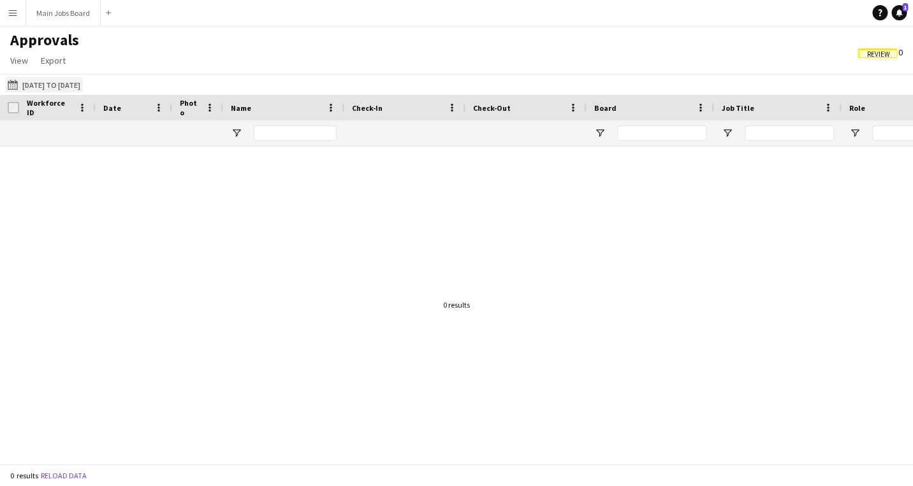
click at [47, 82] on button "[DATE] to [DATE] [DATE] to [DATE]" at bounding box center [44, 84] width 78 height 15
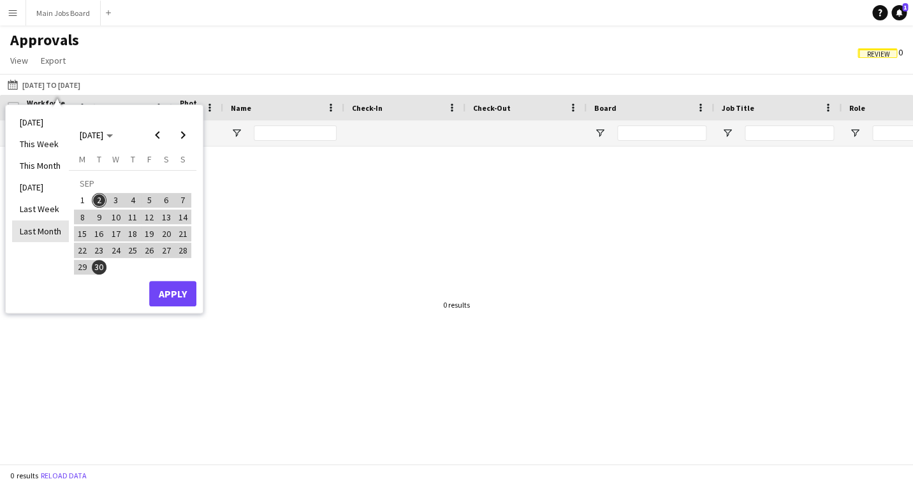
click at [44, 228] on li "Last Month" at bounding box center [40, 232] width 57 height 22
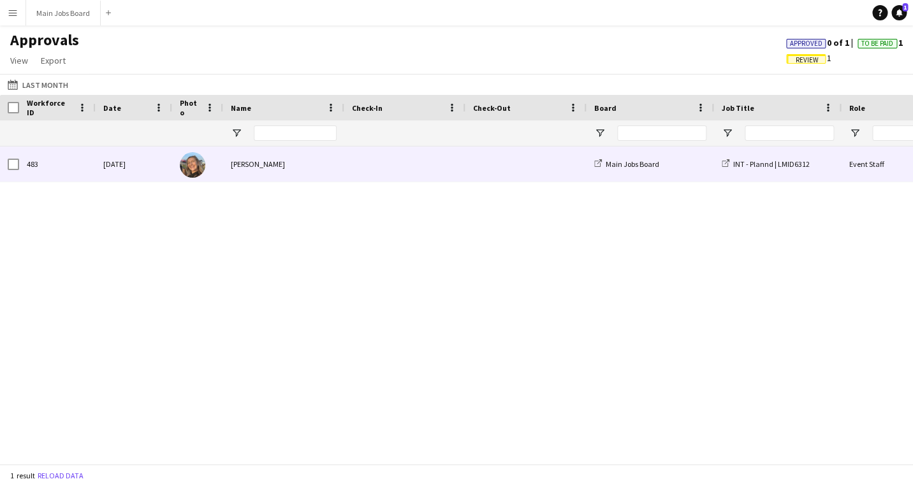
click at [261, 173] on div "[PERSON_NAME]" at bounding box center [283, 164] width 121 height 35
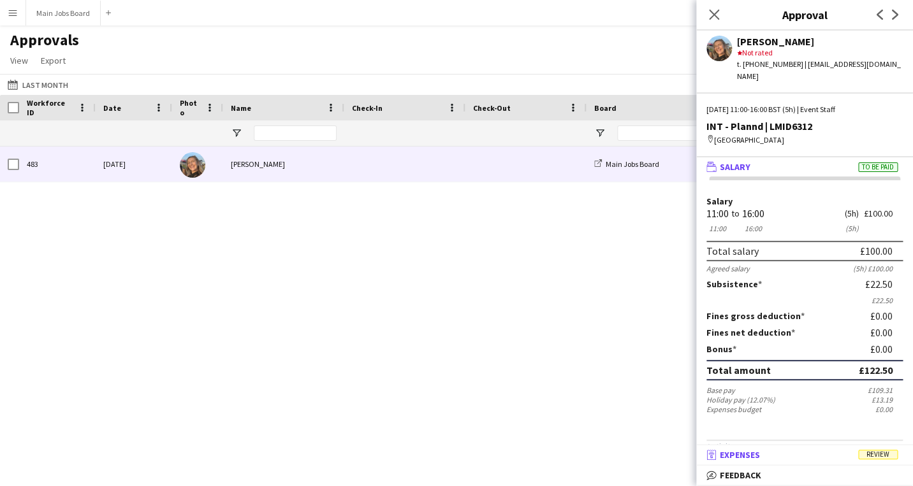
click at [762, 452] on mat-panel-title "receipt Expenses Review" at bounding box center [802, 454] width 212 height 11
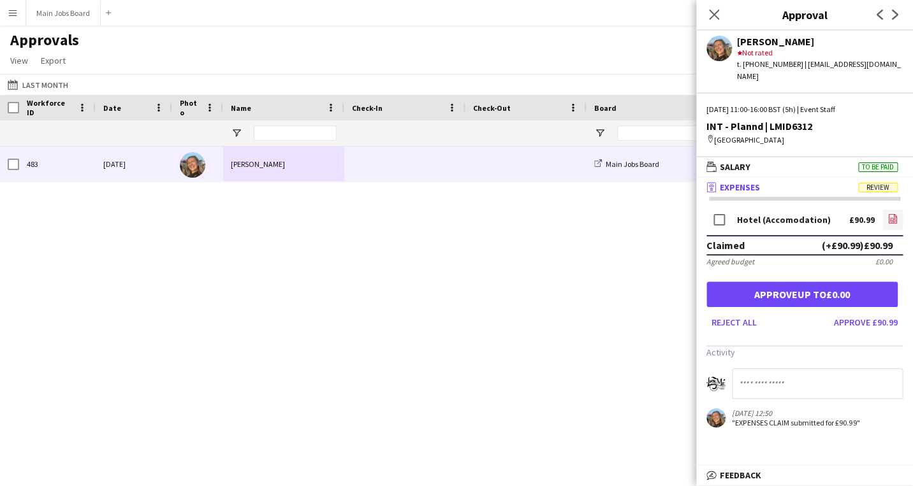
click at [886, 214] on icon "file-image" at bounding box center [892, 219] width 10 height 10
click at [872, 317] on button "Approve £90.99" at bounding box center [866, 322] width 74 height 20
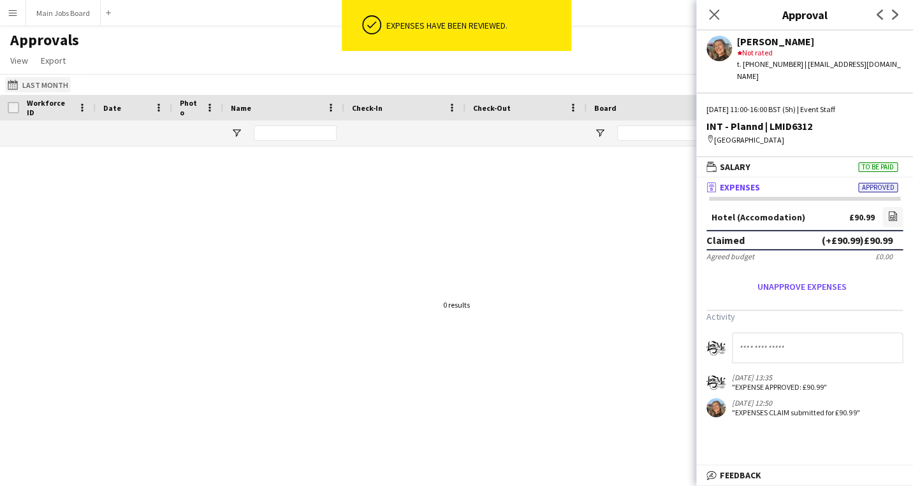
click at [44, 82] on button "02-09-2025 to 30-09-2025 Last Month" at bounding box center [38, 84] width 66 height 15
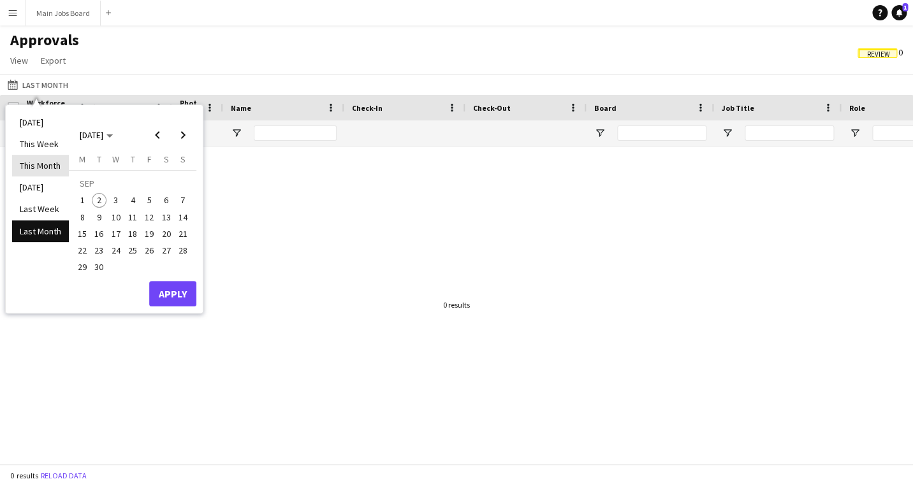
click at [41, 169] on li "This Month" at bounding box center [40, 166] width 57 height 22
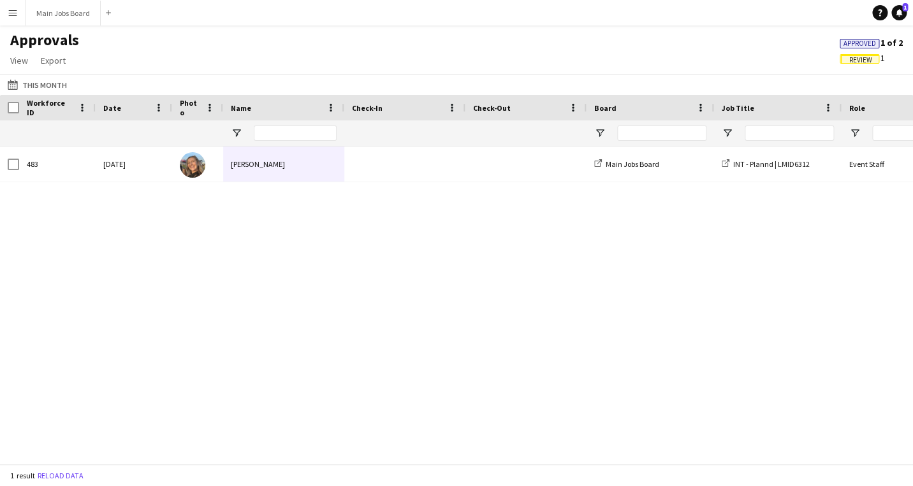
click at [853, 68] on div "Approvals View Customise view Customise filters Reset Filters Reset View Reset …" at bounding box center [456, 52] width 913 height 43
click at [857, 61] on span "Review" at bounding box center [860, 60] width 23 height 8
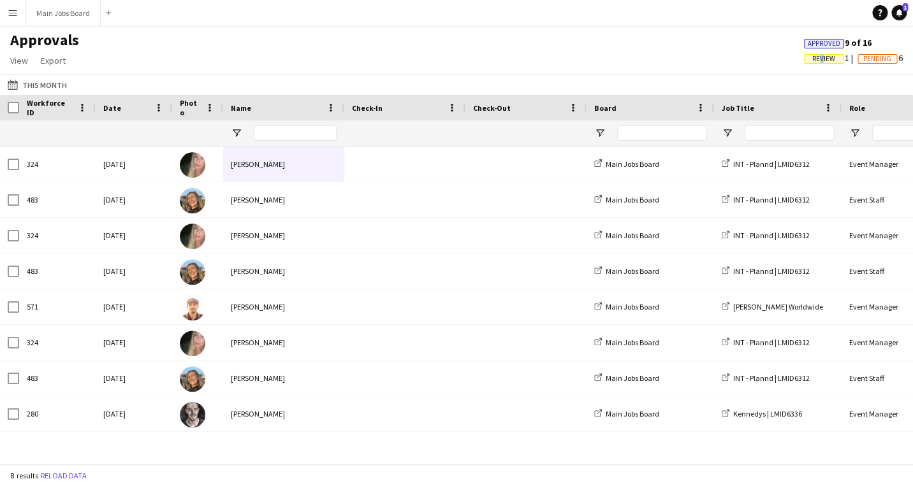
click at [812, 63] on span "Review" at bounding box center [823, 59] width 23 height 8
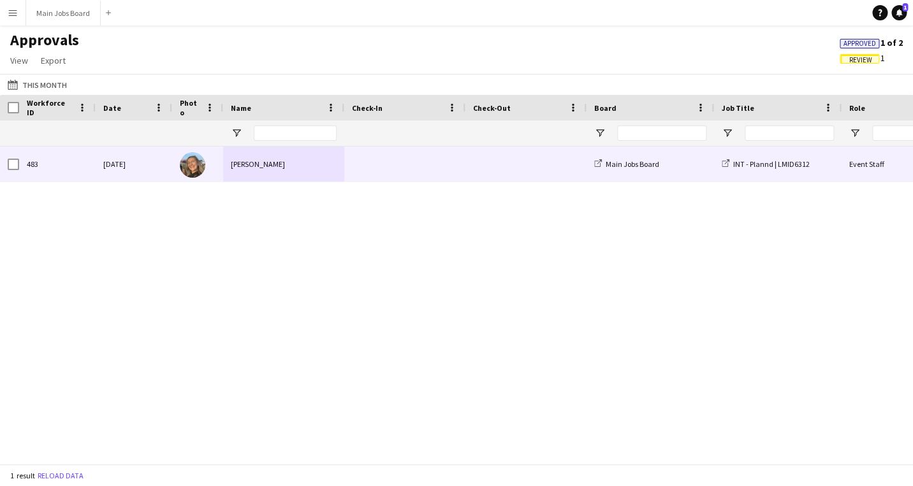
click at [361, 173] on span at bounding box center [405, 164] width 106 height 35
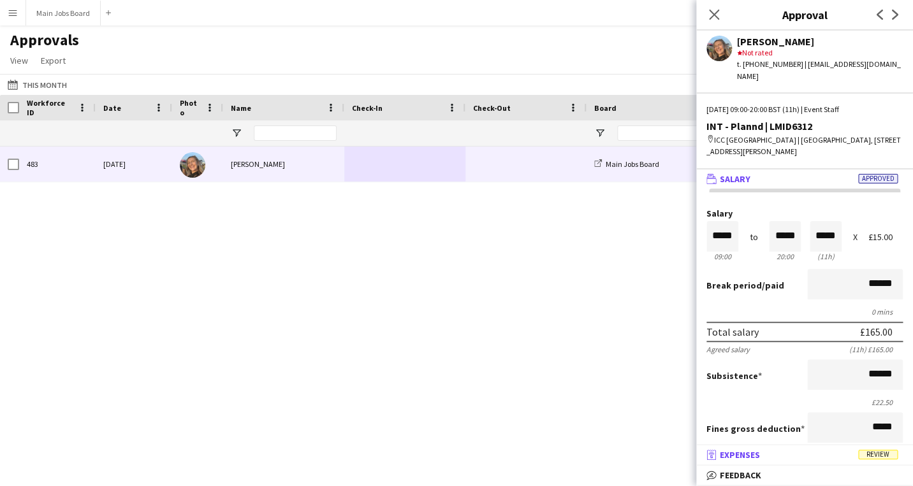
click at [766, 450] on mat-panel-title "receipt Expenses Review" at bounding box center [802, 454] width 212 height 11
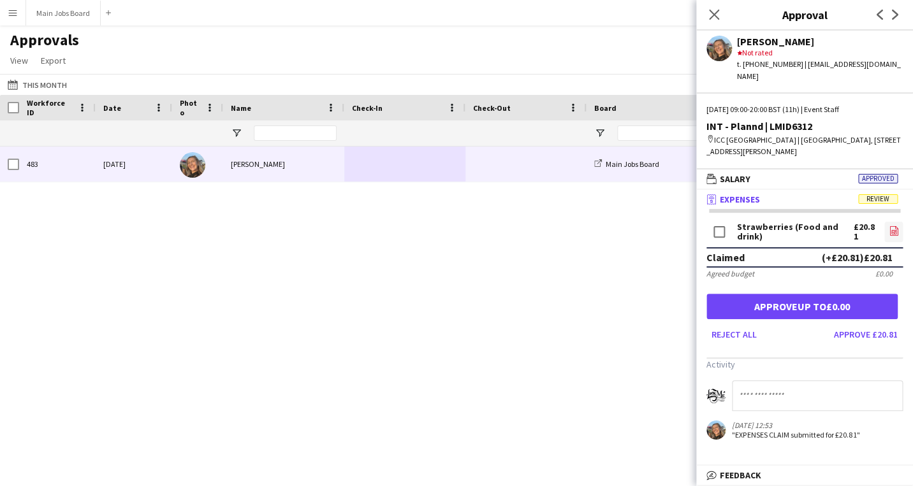
click at [886, 226] on app-icon "file-image" at bounding box center [894, 232] width 10 height 13
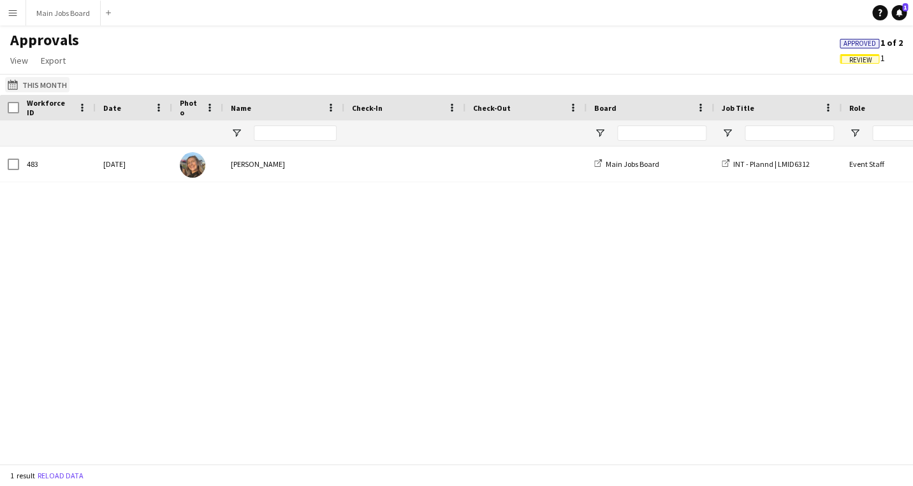
click at [60, 89] on button "This Month This Month" at bounding box center [37, 84] width 64 height 15
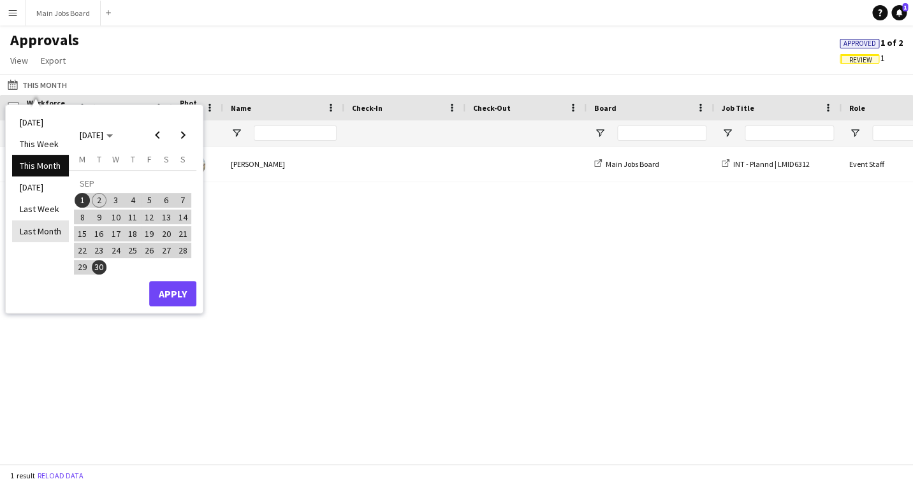
click at [45, 231] on li "Last Month" at bounding box center [40, 232] width 57 height 22
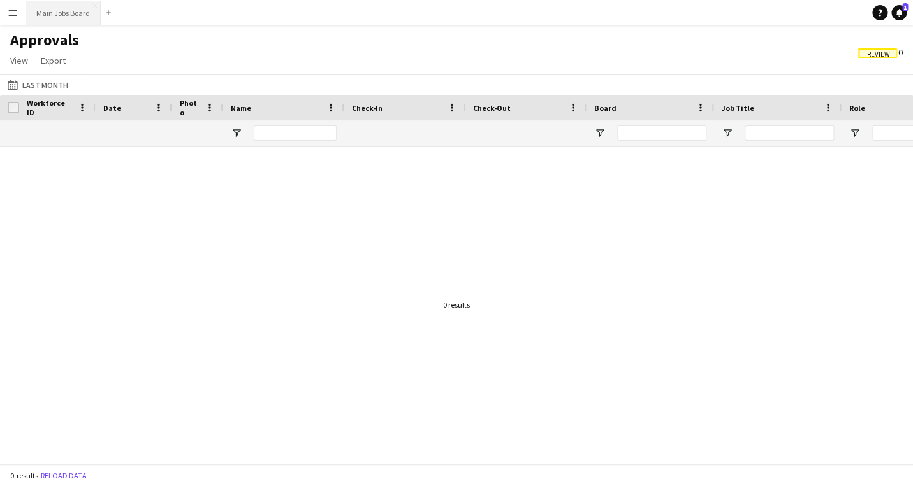
click at [75, 17] on button "Main Jobs Board Close" at bounding box center [63, 13] width 75 height 25
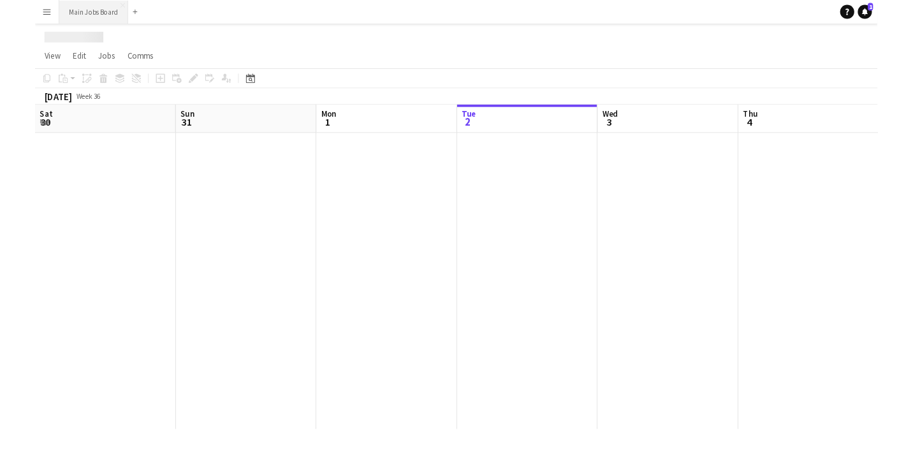
scroll to position [0, 305]
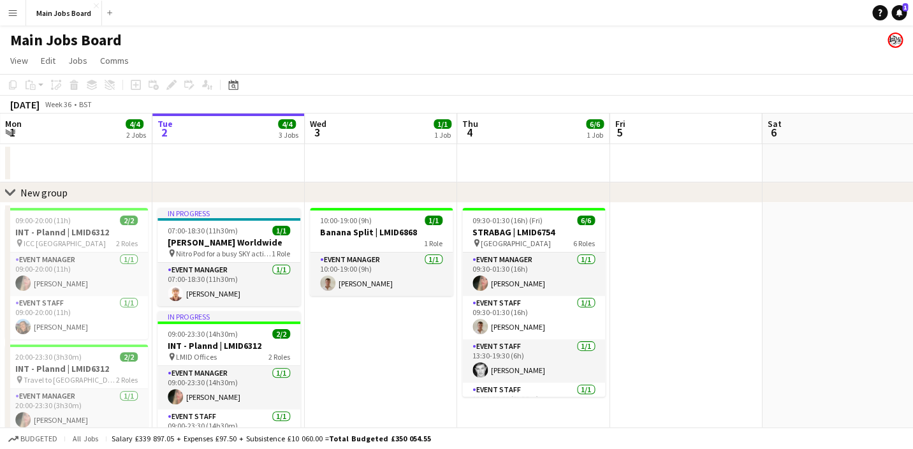
click at [17, 14] on app-icon "Menu" at bounding box center [13, 13] width 10 height 10
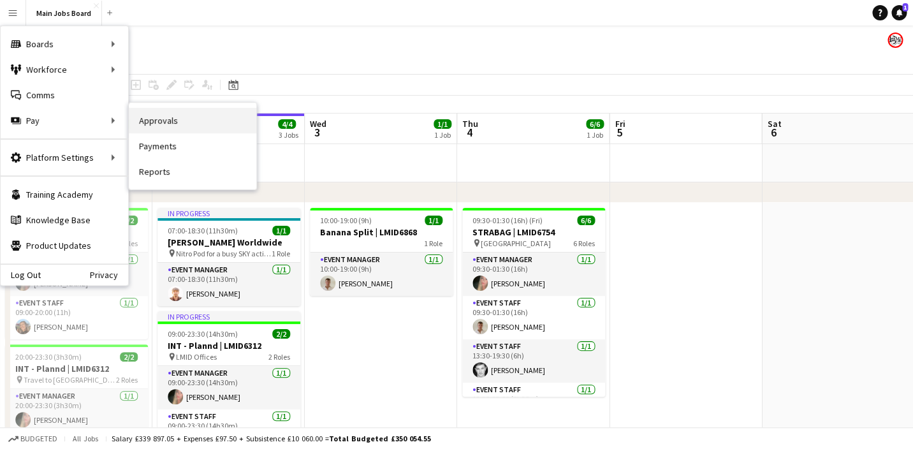
click at [149, 119] on link "Approvals" at bounding box center [192, 120] width 127 height 25
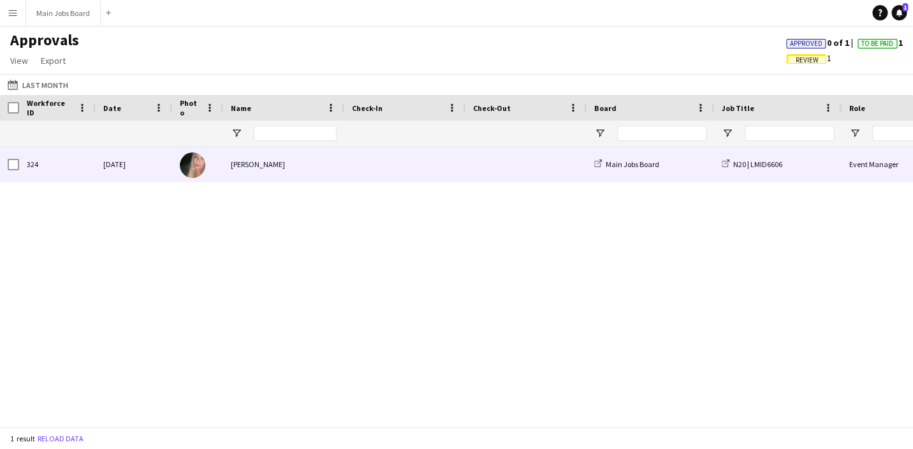
click at [391, 171] on span at bounding box center [405, 164] width 106 height 35
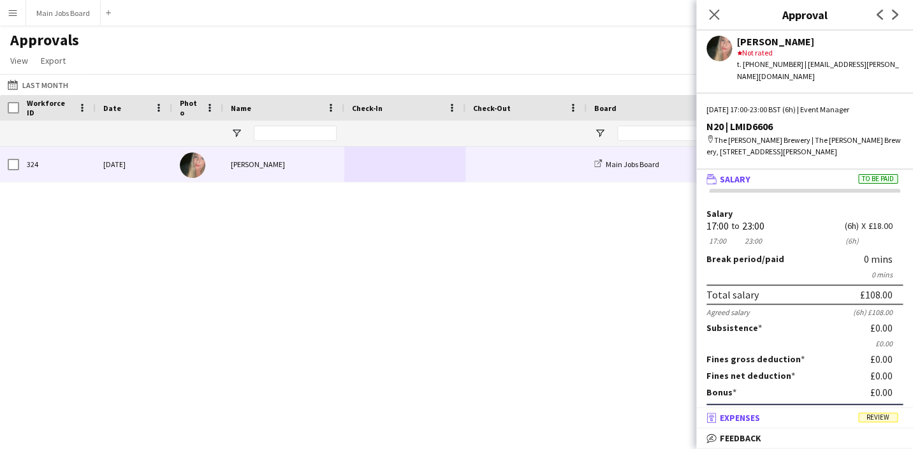
click at [824, 422] on mat-panel-title "receipt Expenses Review" at bounding box center [802, 417] width 212 height 11
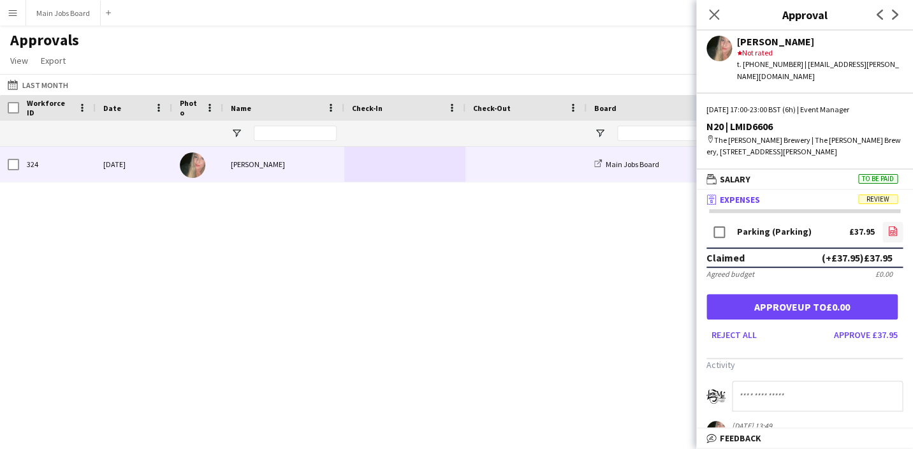
click at [885, 222] on link "file-image" at bounding box center [892, 232] width 20 height 20
click at [878, 324] on button "Approve £37.95" at bounding box center [866, 334] width 74 height 20
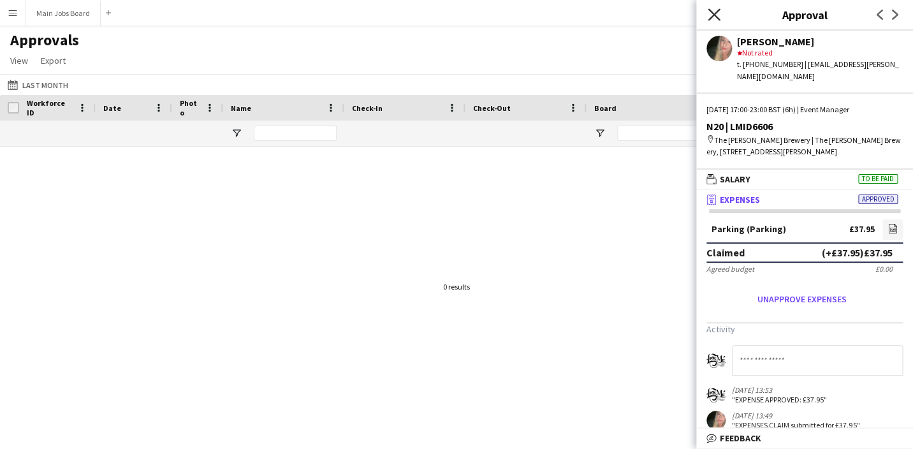
click at [713, 12] on icon "Close pop-in" at bounding box center [714, 14] width 12 height 12
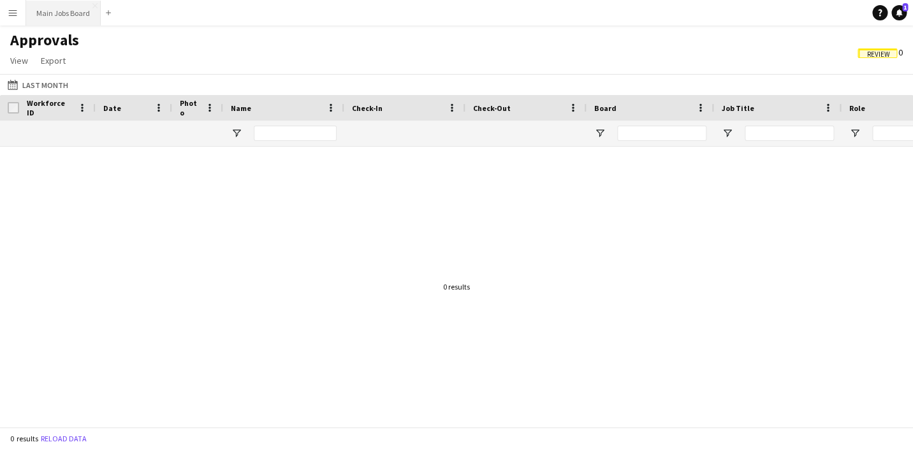
click at [57, 18] on button "Main Jobs Board Close" at bounding box center [63, 13] width 75 height 25
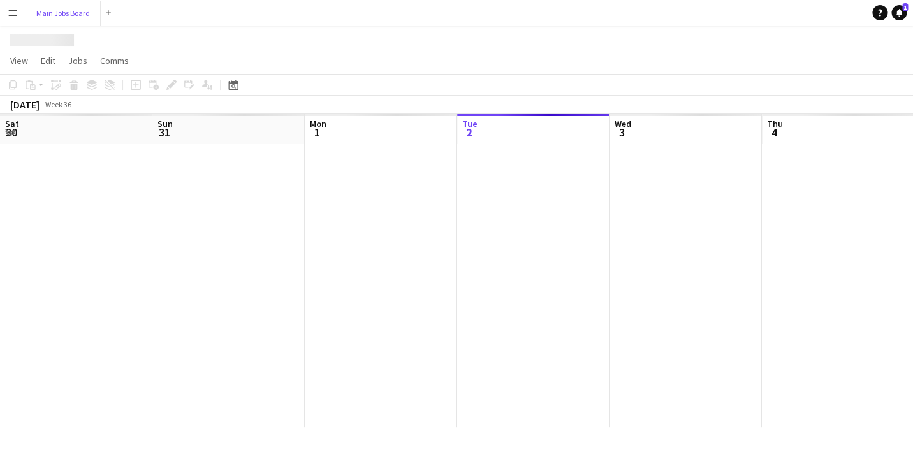
scroll to position [0, 305]
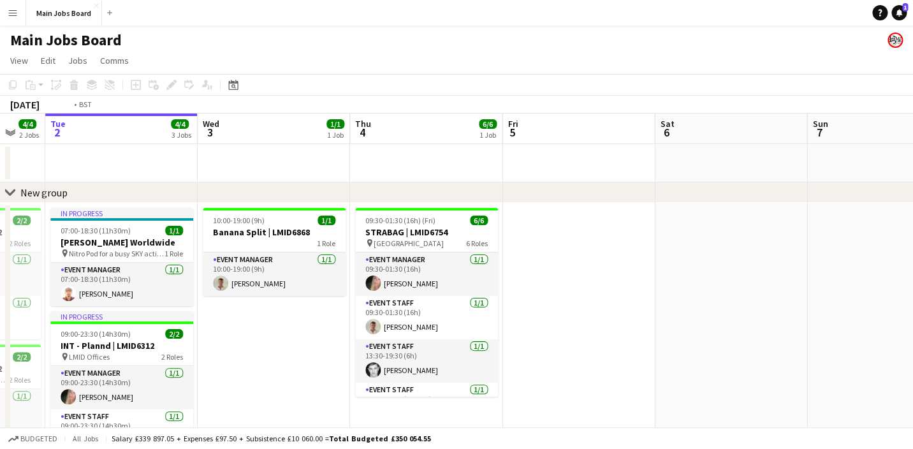
drag, startPoint x: 182, startPoint y: 157, endPoint x: 645, endPoint y: 159, distance: 462.8
click at [620, 157] on app-calendar-viewport "Sat 30 2/2 1 Job Sun 31 2/2 1 Job Mon 1 4/4 2 Jobs Tue 2 4/4 3 Jobs Wed 3 1/1 1…" at bounding box center [456, 354] width 913 height 483
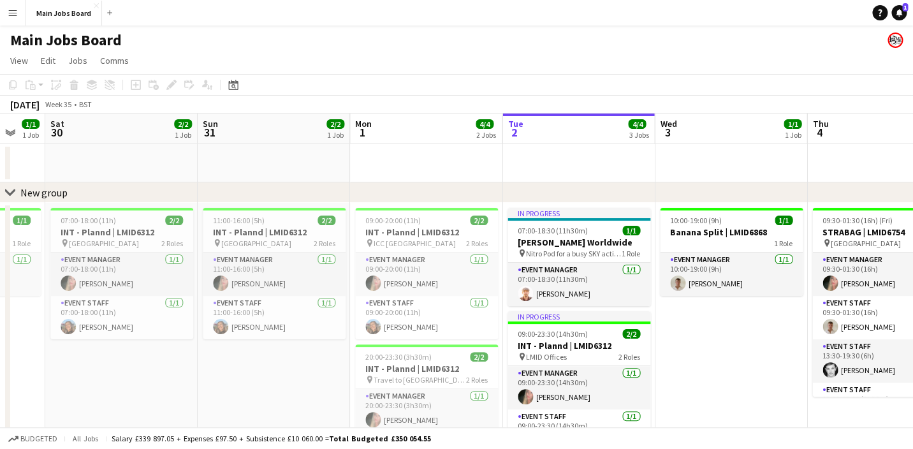
scroll to position [0, 324]
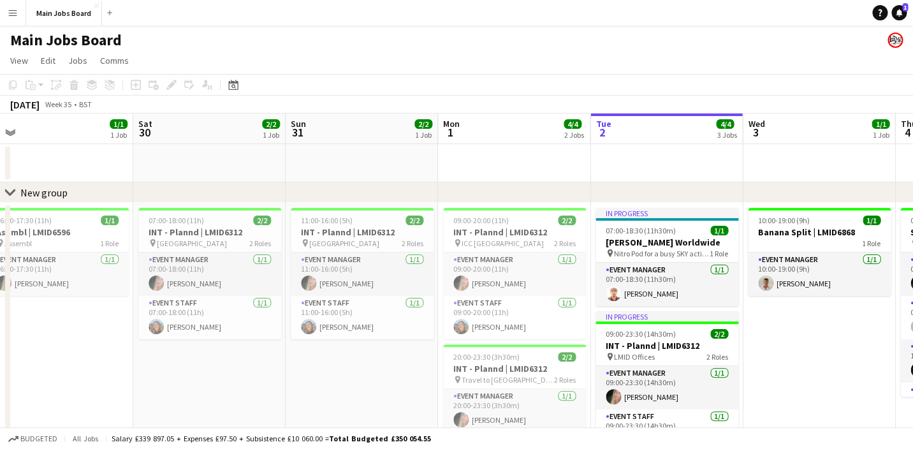
drag, startPoint x: 161, startPoint y: 191, endPoint x: 640, endPoint y: 172, distance: 479.7
click at [613, 172] on div "chevron-right New group Wed 27 Thu 28 Fri 29 1/1 1 Job Sat 30 2/2 1 Job Sun 31 …" at bounding box center [456, 354] width 913 height 483
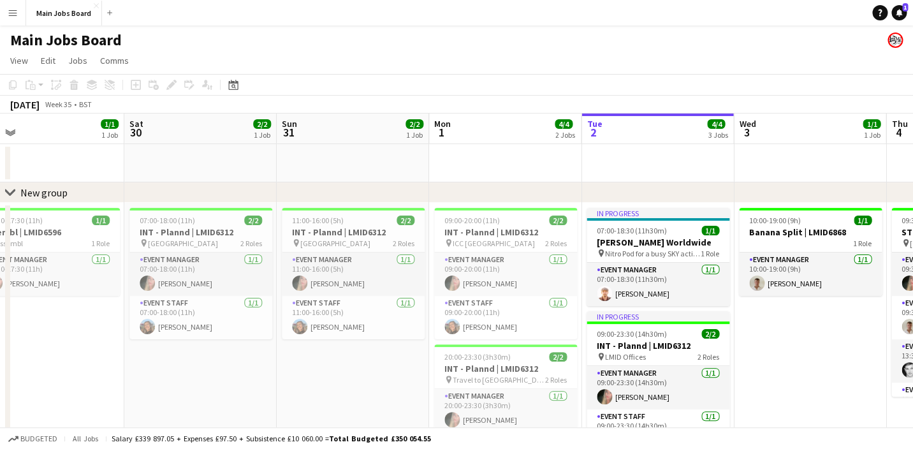
drag, startPoint x: 388, startPoint y: 134, endPoint x: 813, endPoint y: 141, distance: 425.2
click at [774, 134] on app-calendar-viewport "Wed 27 Thu 28 Fri 29 1/1 1 Job Sat 30 2/2 1 Job Sun 31 2/2 1 Job Mon 1 4/4 2 Jo…" at bounding box center [456, 354] width 913 height 483
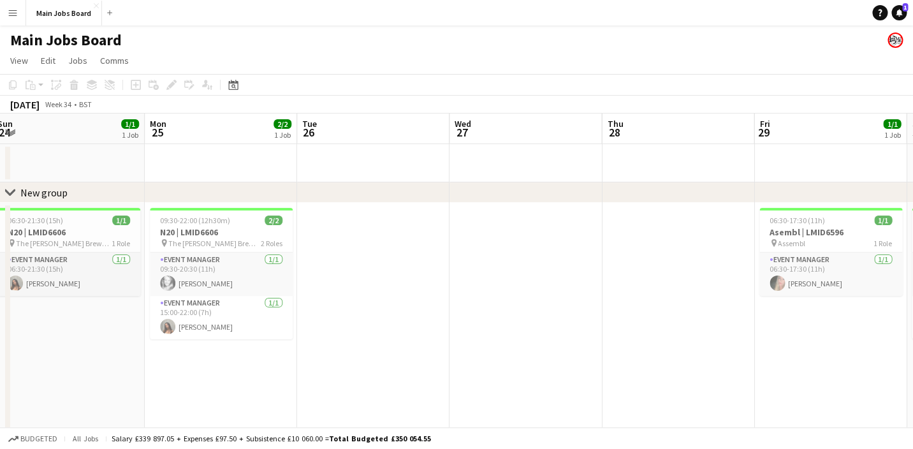
drag, startPoint x: 296, startPoint y: 145, endPoint x: 725, endPoint y: 145, distance: 429.0
click at [715, 145] on app-calendar-viewport "Fri 22 Sat 23 Sun 24 1/1 1 Job Mon 25 2/2 1 Job Tue 26 Wed 27 Thu 28 Fri 29 1/1…" at bounding box center [456, 354] width 913 height 483
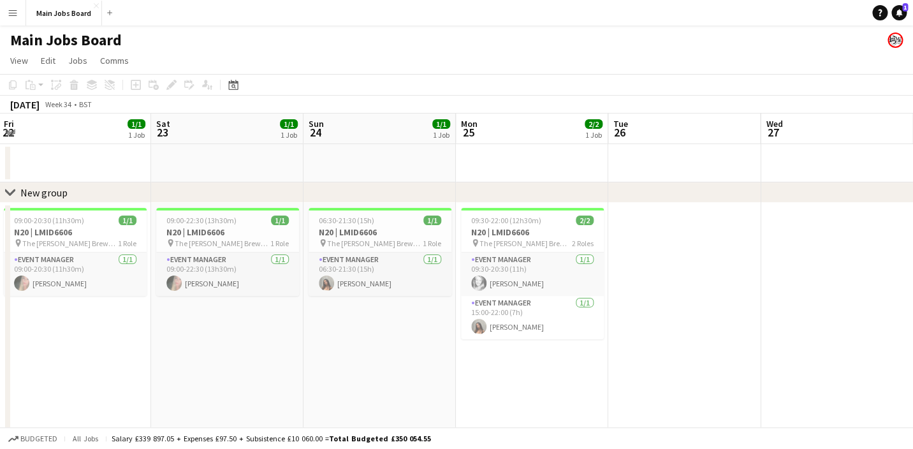
drag, startPoint x: 445, startPoint y: 145, endPoint x: 732, endPoint y: 146, distance: 287.5
click at [729, 145] on app-calendar-viewport "Thu 21 Fri 22 1/1 1 Job Sat 23 1/1 1 Job Sun 24 1/1 1 Job Mon 25 2/2 1 Job Tue …" at bounding box center [456, 354] width 913 height 483
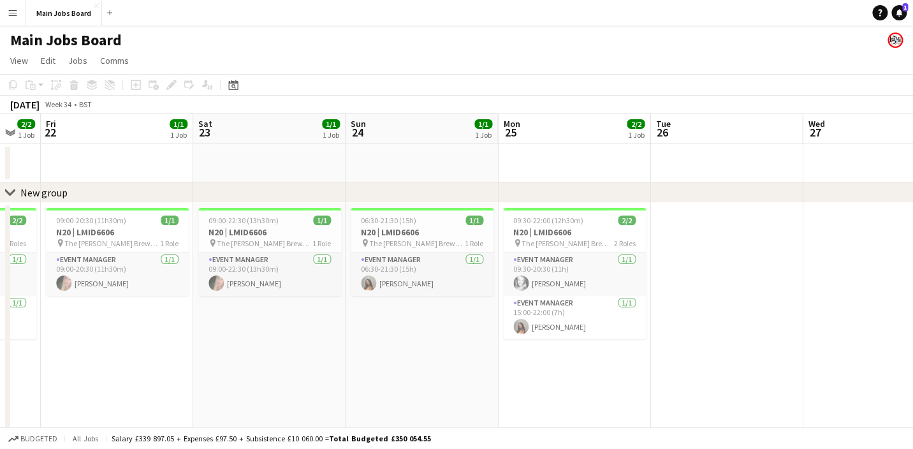
drag, startPoint x: 411, startPoint y: 112, endPoint x: 757, endPoint y: 112, distance: 346.1
click at [704, 112] on div "August 2025 Week 34 • BST" at bounding box center [456, 105] width 913 height 18
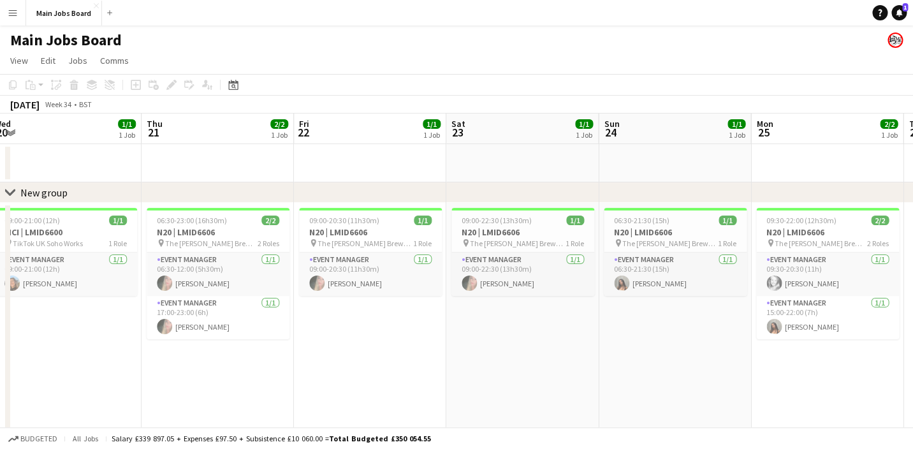
drag, startPoint x: 347, startPoint y: 147, endPoint x: 648, endPoint y: 147, distance: 301.5
click at [647, 147] on app-calendar-viewport "Mon 18 Tue 19 1/1 1 Job Wed 20 1/1 1 Job Thu 21 2/2 1 Job Fri 22 1/1 1 Job Sat …" at bounding box center [456, 354] width 913 height 483
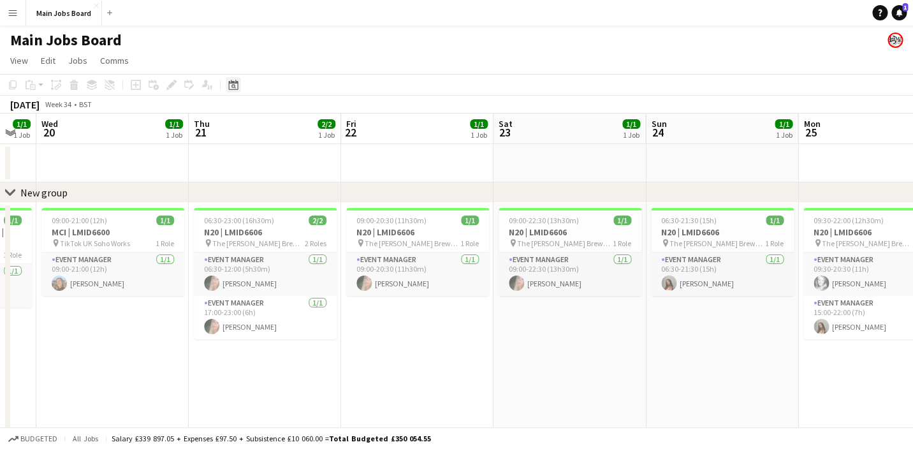
click at [234, 88] on icon "Date picker" at bounding box center [233, 85] width 10 height 10
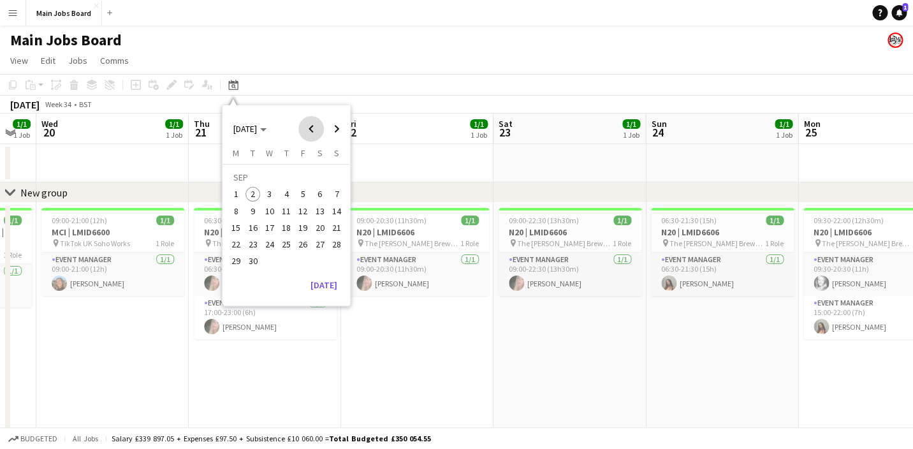
click at [313, 136] on span "Previous month" at bounding box center [310, 128] width 25 height 25
click at [245, 214] on button "8" at bounding box center [252, 211] width 17 height 17
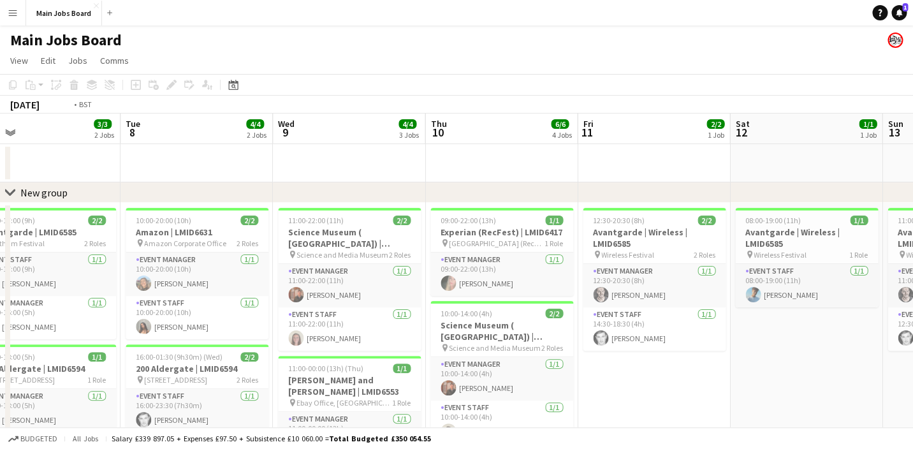
scroll to position [0, 390]
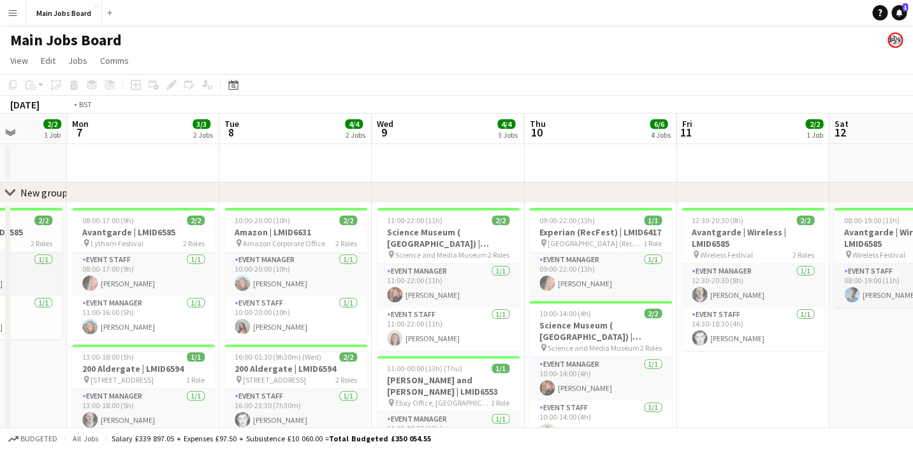
drag, startPoint x: 748, startPoint y: 365, endPoint x: 643, endPoint y: 365, distance: 104.5
click at [651, 365] on app-calendar-viewport "Fri 4 2/2 2 Jobs Sat 5 3/3 3 Jobs Sun 6 2/2 1 Job Mon 7 3/3 2 Jobs Tue 8 4/4 2 …" at bounding box center [456, 419] width 913 height 612
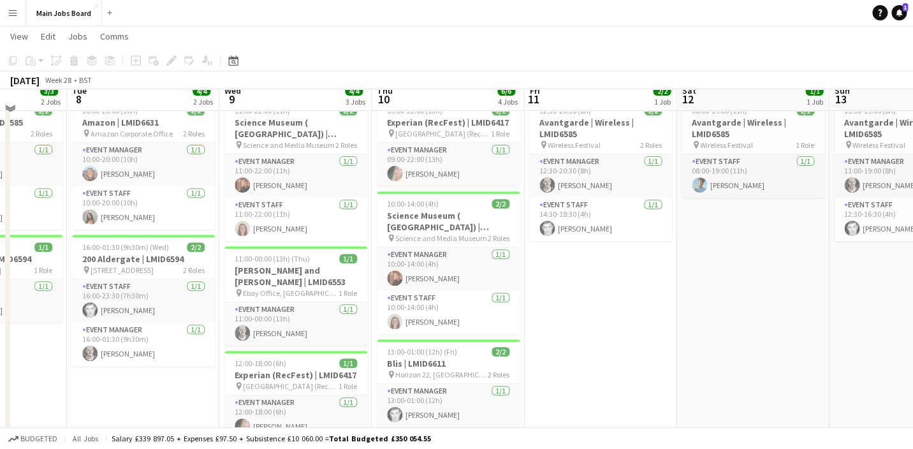
scroll to position [112, 0]
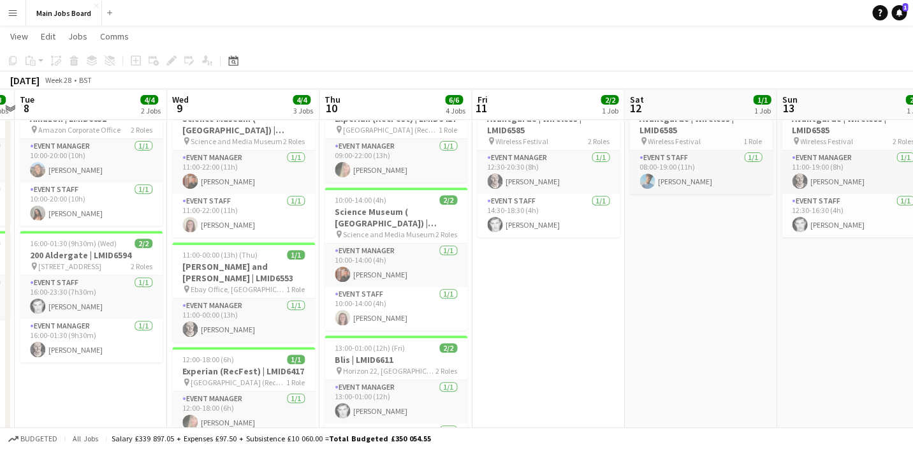
drag, startPoint x: 682, startPoint y: 351, endPoint x: 624, endPoint y: 352, distance: 58.0
click at [624, 352] on app-calendar-viewport "Sat 5 3/3 3 Jobs Sun 6 2/2 1 Job Mon 7 3/3 2 Jobs Tue 8 4/4 2 Jobs Wed 9 4/4 3 …" at bounding box center [456, 275] width 913 height 674
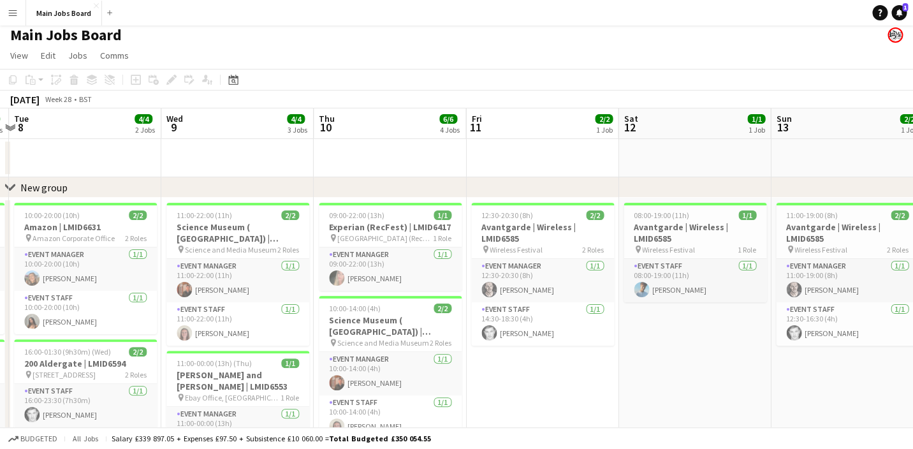
scroll to position [0, 0]
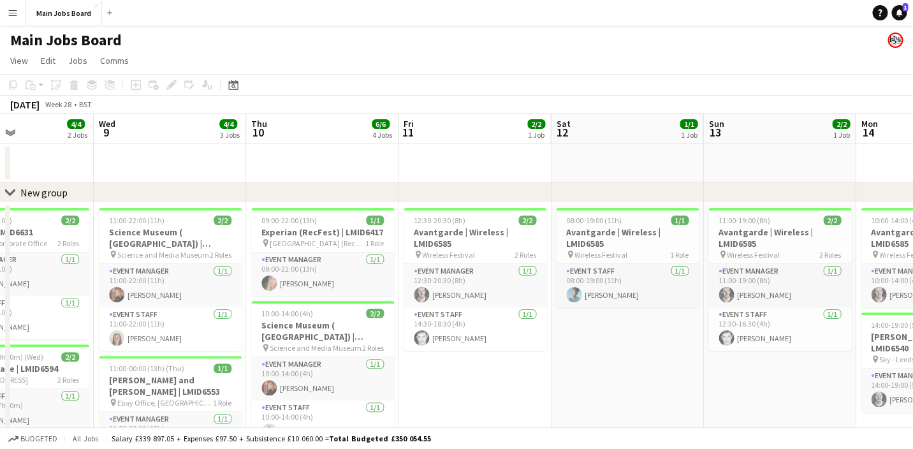
drag, startPoint x: 688, startPoint y: 342, endPoint x: 606, endPoint y: 342, distance: 82.2
click at [604, 342] on app-calendar-viewport "Sun 6 2/2 1 Job Mon 7 3/3 2 Jobs Tue 8 4/4 2 Jobs Wed 9 4/4 3 Jobs Thu 10 6/6 4…" at bounding box center [456, 419] width 913 height 612
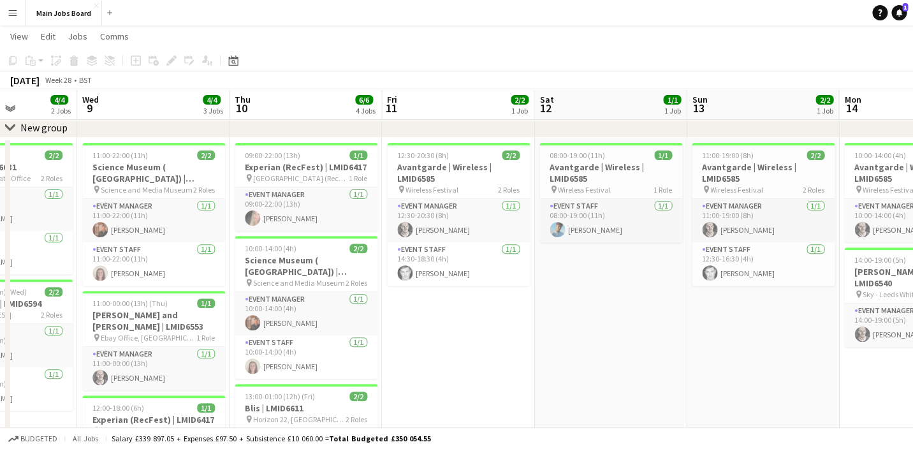
scroll to position [54, 0]
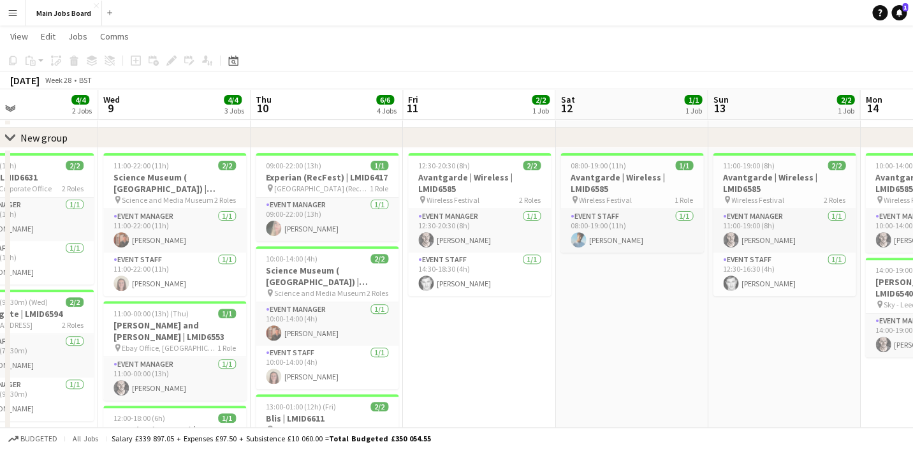
drag, startPoint x: 469, startPoint y: 311, endPoint x: 643, endPoint y: 312, distance: 174.0
click at [643, 312] on app-calendar-viewport "Sun 6 2/2 1 Job Mon 7 3/3 2 Jobs Tue 8 4/4 2 Jobs Wed 9 4/4 3 Jobs Thu 10 6/6 4…" at bounding box center [456, 333] width 913 height 674
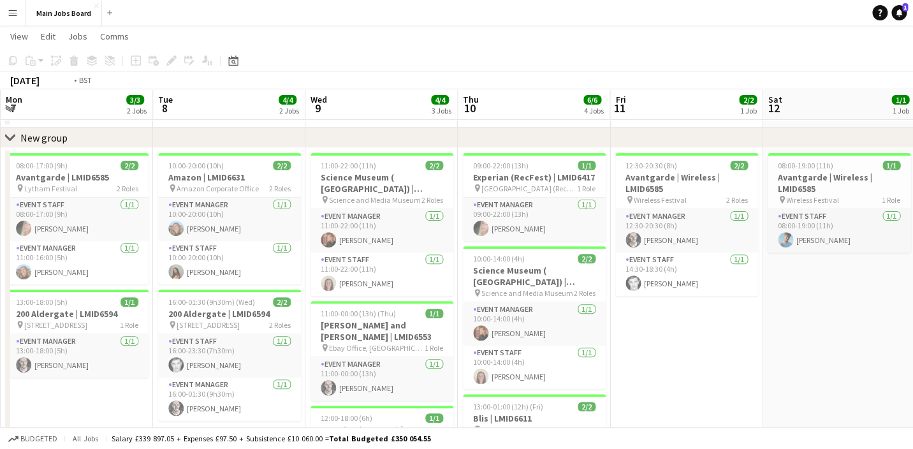
drag, startPoint x: 342, startPoint y: 280, endPoint x: 725, endPoint y: 293, distance: 383.3
click at [725, 293] on app-calendar-viewport "Sat 5 3/3 3 Jobs Sun 6 2/2 1 Job Mon 7 3/3 2 Jobs Tue 8 4/4 2 Jobs Wed 9 4/4 3 …" at bounding box center [456, 333] width 913 height 674
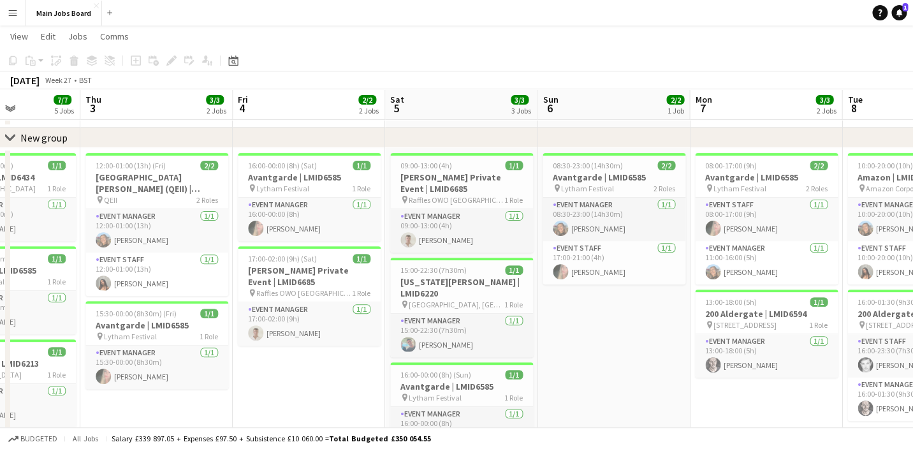
drag, startPoint x: 264, startPoint y: 257, endPoint x: 653, endPoint y: 259, distance: 388.8
click at [653, 259] on app-calendar-viewport "Mon 30 Tue 1 Wed 2 7/7 5 Jobs Thu 3 3/3 2 Jobs Fri 4 2/2 2 Jobs Sat 5 3/3 3 Job…" at bounding box center [456, 386] width 913 height 780
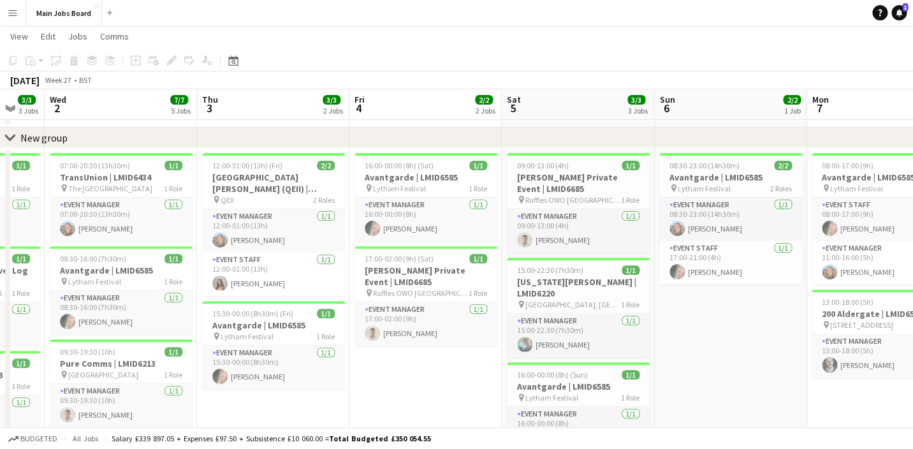
drag, startPoint x: 324, startPoint y: 270, endPoint x: 610, endPoint y: 270, distance: 286.2
click at [610, 270] on app-calendar-viewport "Mon 30 1/1 1 Job Tue 1 3/3 3 Jobs Wed 2 7/7 5 Jobs Thu 3 3/3 2 Jobs Fri 4 2/2 2…" at bounding box center [456, 386] width 913 height 780
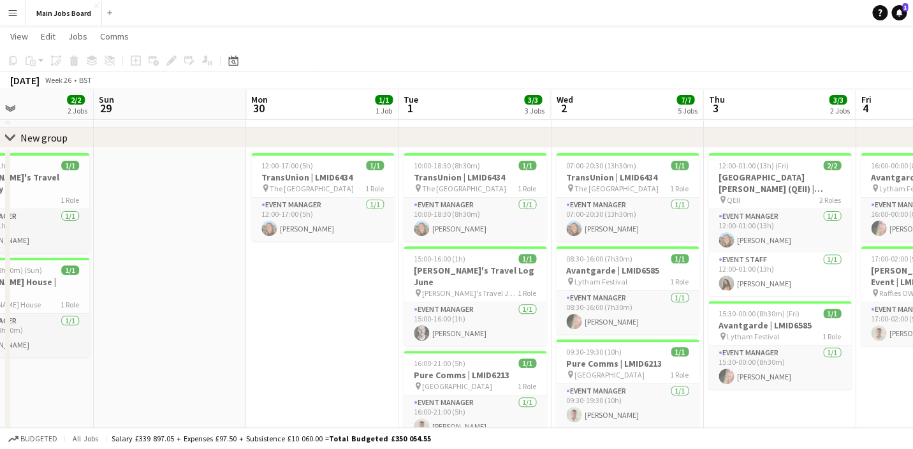
drag, startPoint x: 201, startPoint y: 279, endPoint x: 516, endPoint y: 282, distance: 314.9
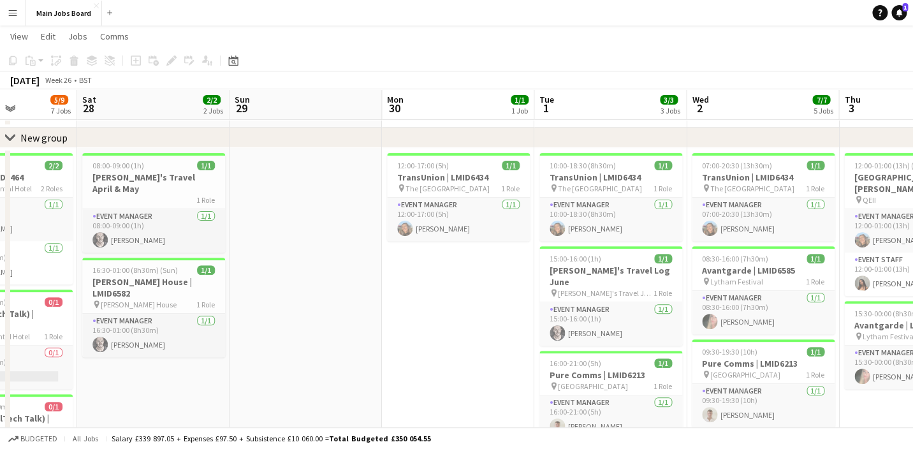
drag, startPoint x: 223, startPoint y: 264, endPoint x: 530, endPoint y: 272, distance: 306.7
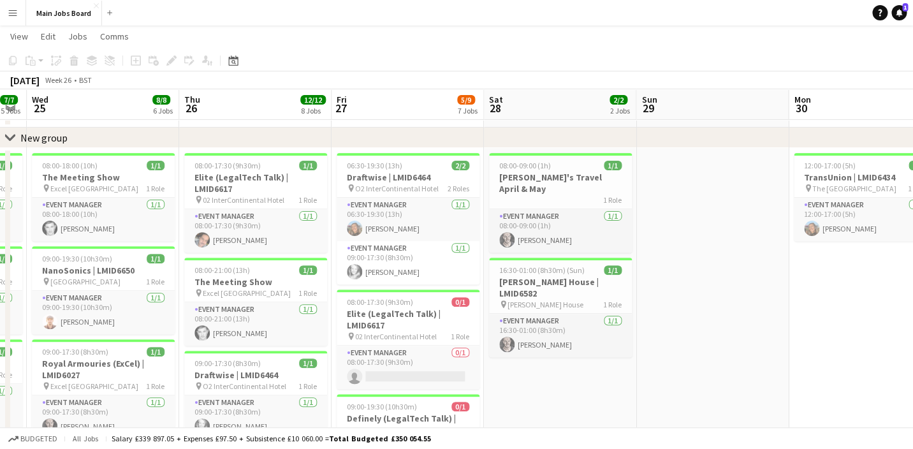
drag, startPoint x: 444, startPoint y: 265, endPoint x: 651, endPoint y: 266, distance: 207.2
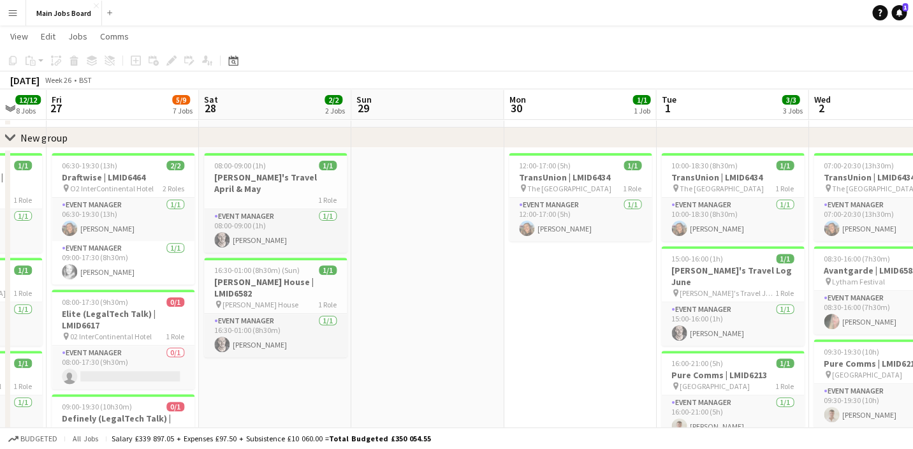
drag, startPoint x: 657, startPoint y: 282, endPoint x: 224, endPoint y: 275, distance: 433.5
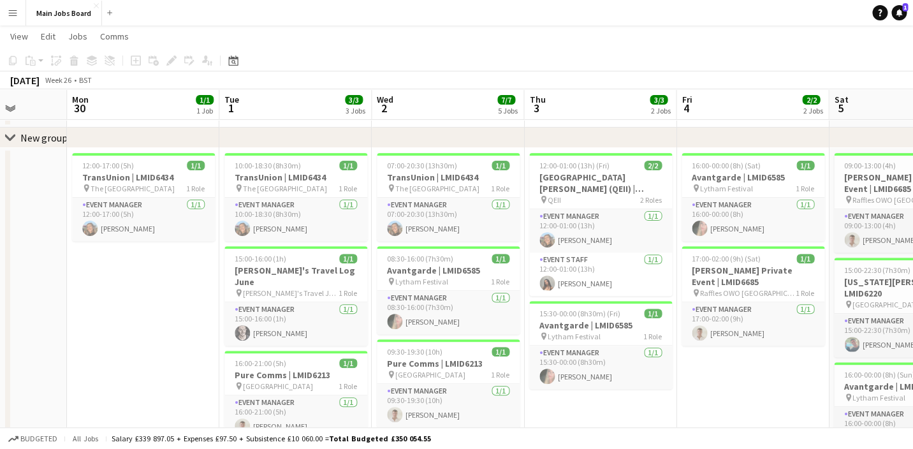
drag, startPoint x: 658, startPoint y: 310, endPoint x: 361, endPoint y: 310, distance: 296.4
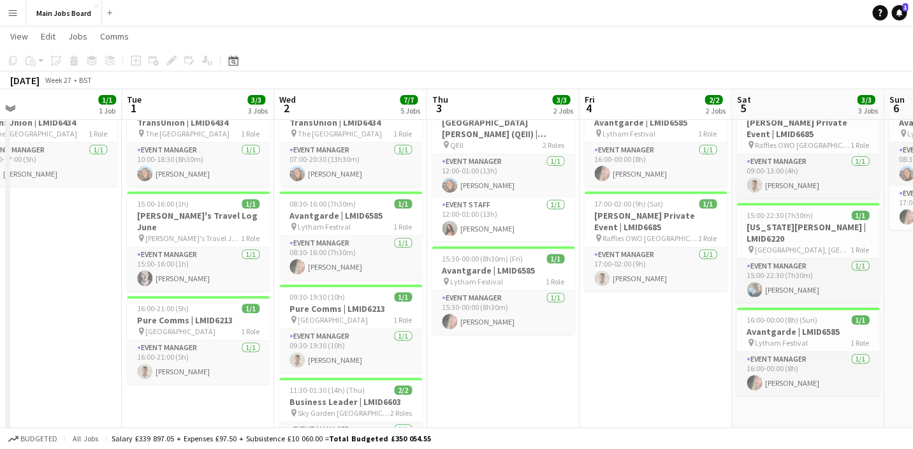
scroll to position [0, 391]
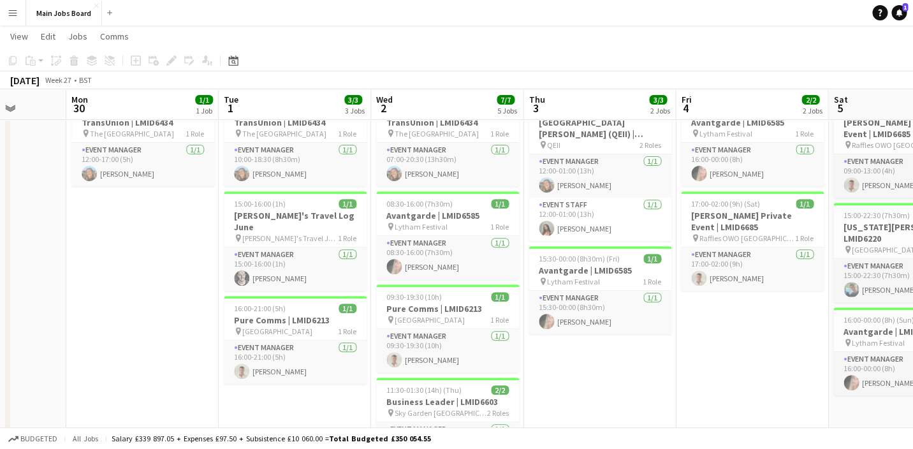
drag, startPoint x: 644, startPoint y: 373, endPoint x: 520, endPoint y: 379, distance: 123.8
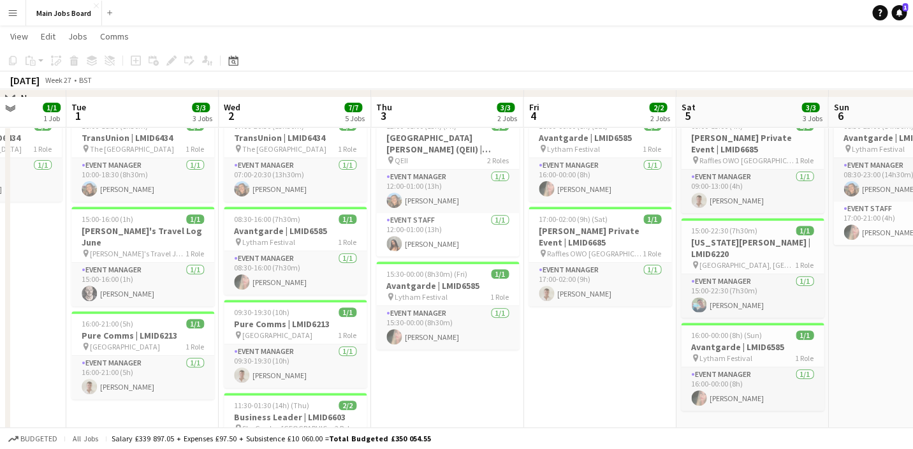
scroll to position [92, 0]
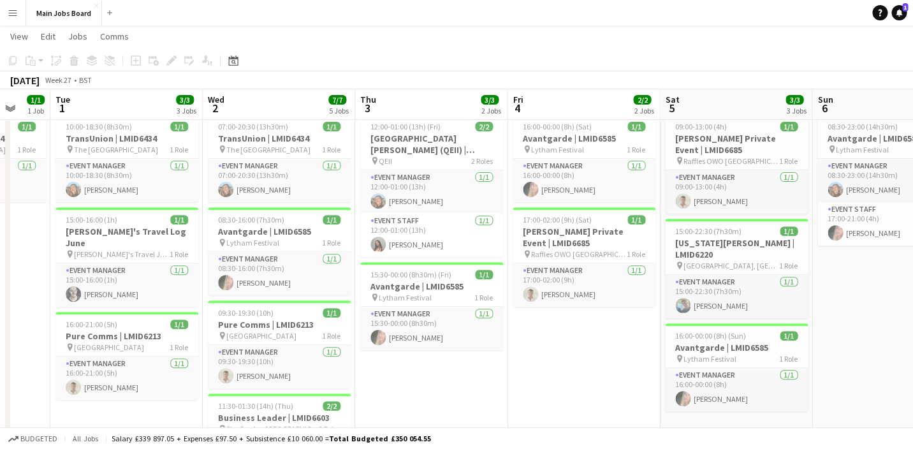
drag, startPoint x: 553, startPoint y: 352, endPoint x: 534, endPoint y: 352, distance: 18.5
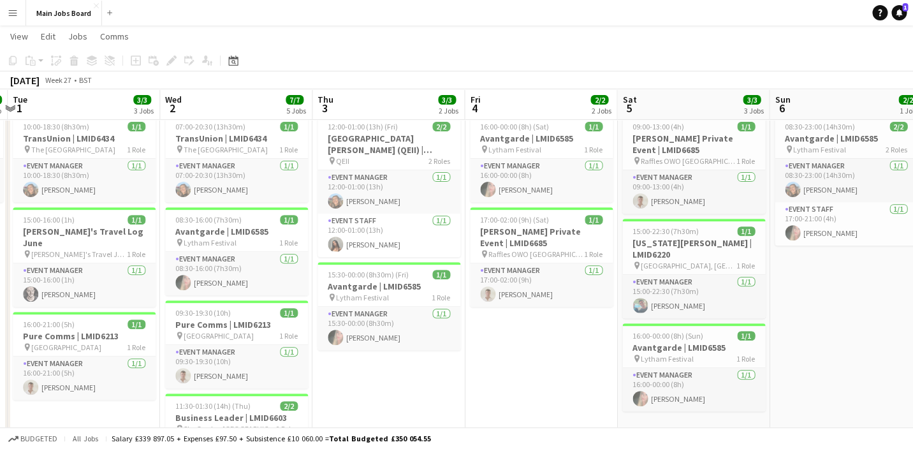
drag, startPoint x: 570, startPoint y: 353, endPoint x: 528, endPoint y: 357, distance: 42.9
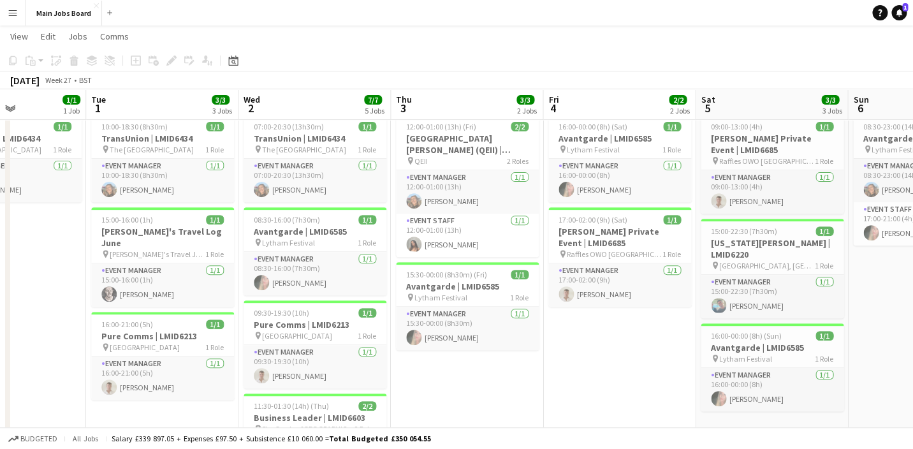
scroll to position [0, 367]
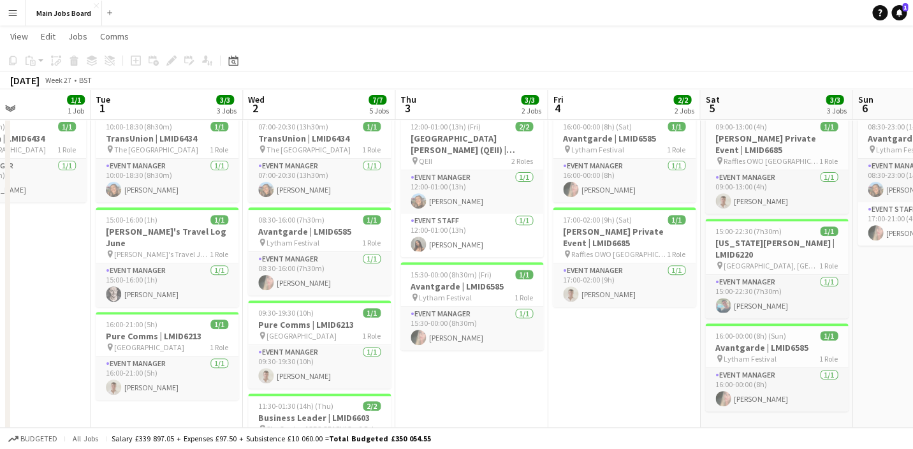
drag, startPoint x: 463, startPoint y: 359, endPoint x: 548, endPoint y: 358, distance: 85.4
click at [41, 13] on button "Main Jobs Board Close" at bounding box center [64, 13] width 76 height 25
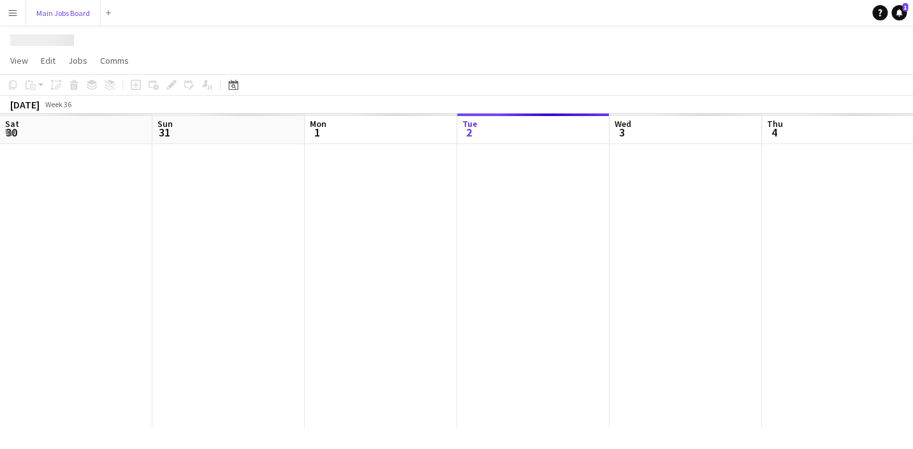
scroll to position [0, 305]
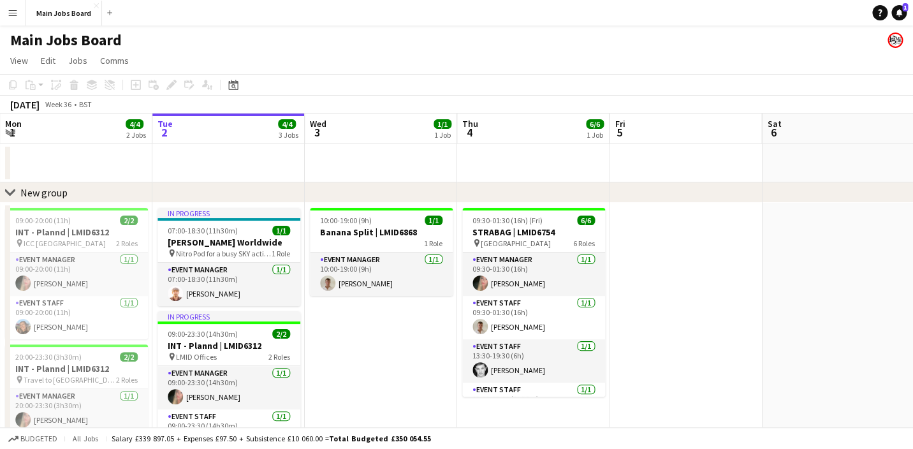
click at [6, 17] on button "Menu" at bounding box center [12, 12] width 25 height 25
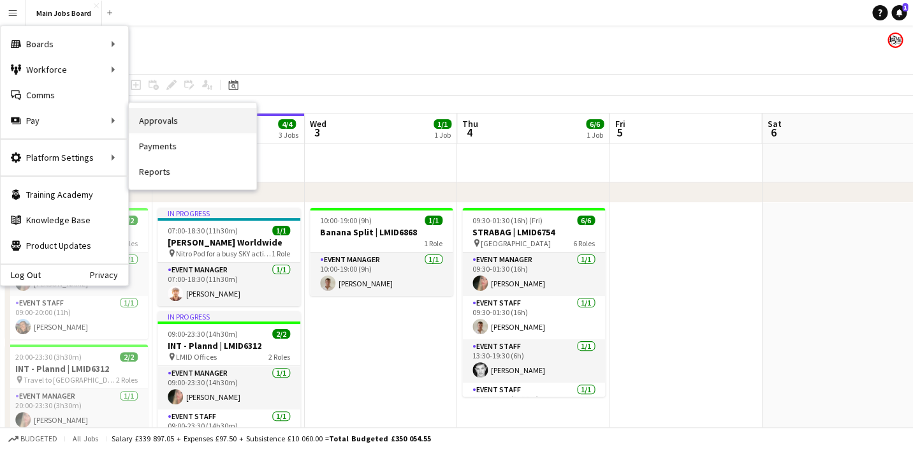
click at [154, 128] on link "Approvals" at bounding box center [192, 120] width 127 height 25
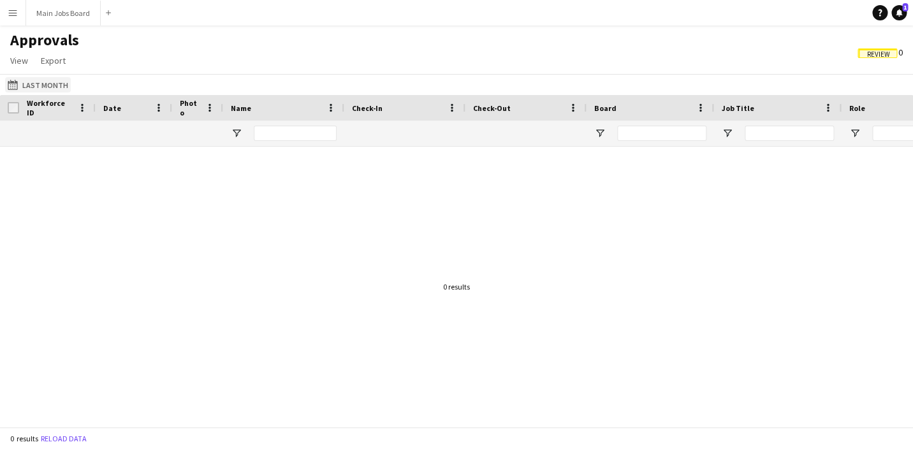
click at [52, 86] on button "Last Month Last Month" at bounding box center [38, 84] width 66 height 15
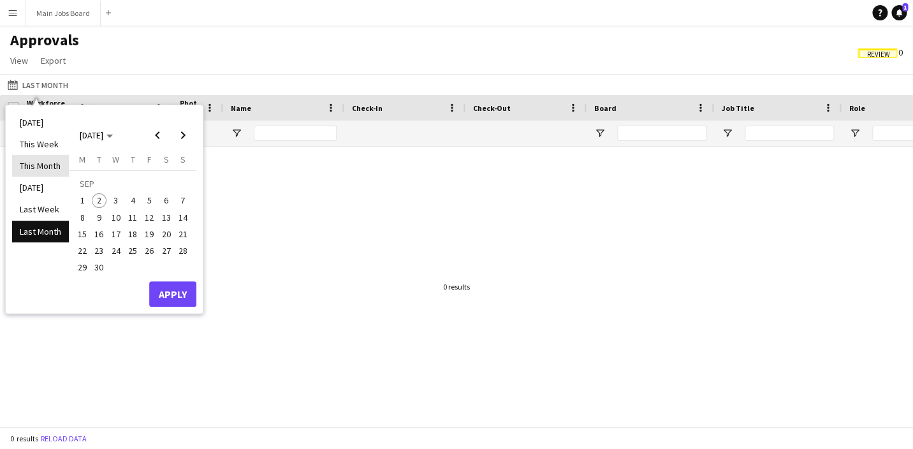
click at [37, 166] on li "This Month" at bounding box center [40, 166] width 57 height 22
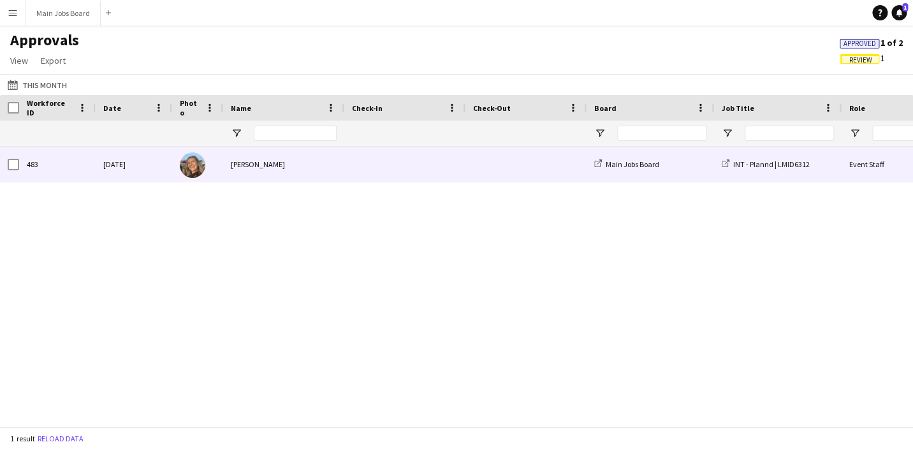
click at [311, 166] on div "[PERSON_NAME]" at bounding box center [283, 164] width 121 height 35
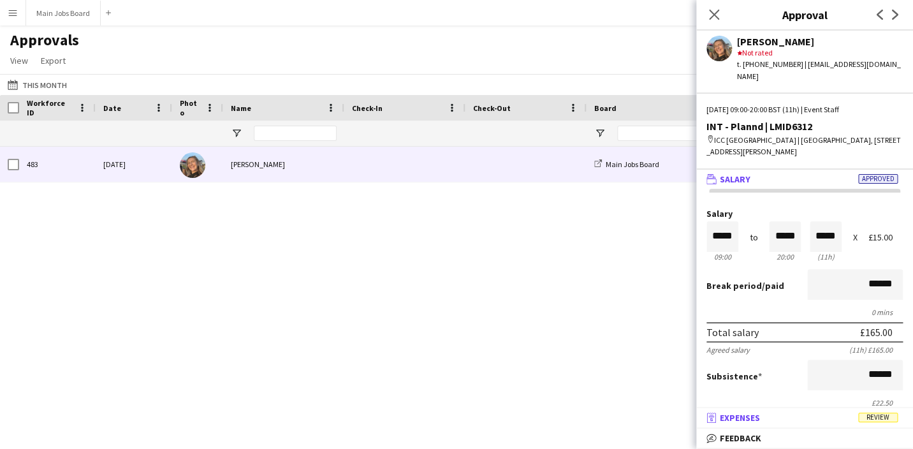
click at [827, 421] on mat-panel-title "receipt Expenses Review" at bounding box center [802, 417] width 212 height 11
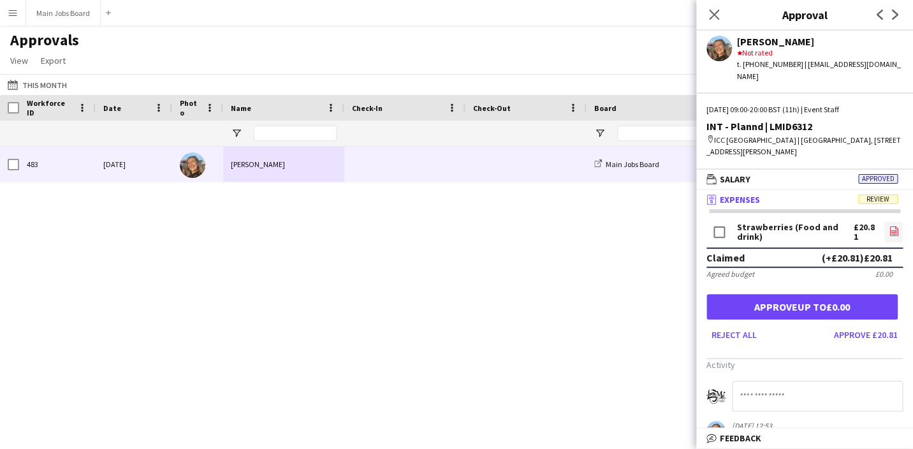
click at [895, 230] on icon at bounding box center [893, 232] width 5 height 4
click at [857, 324] on button "Approve £20.81" at bounding box center [866, 334] width 74 height 20
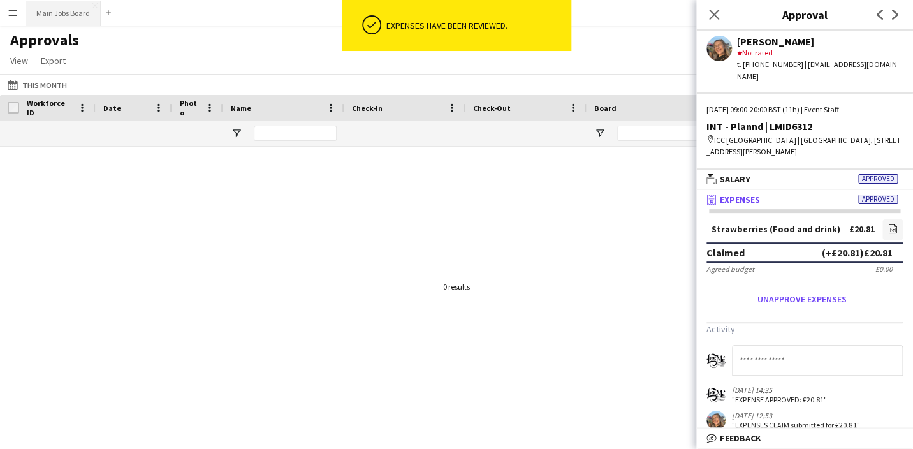
click at [91, 15] on button "Main Jobs Board Close" at bounding box center [63, 13] width 75 height 25
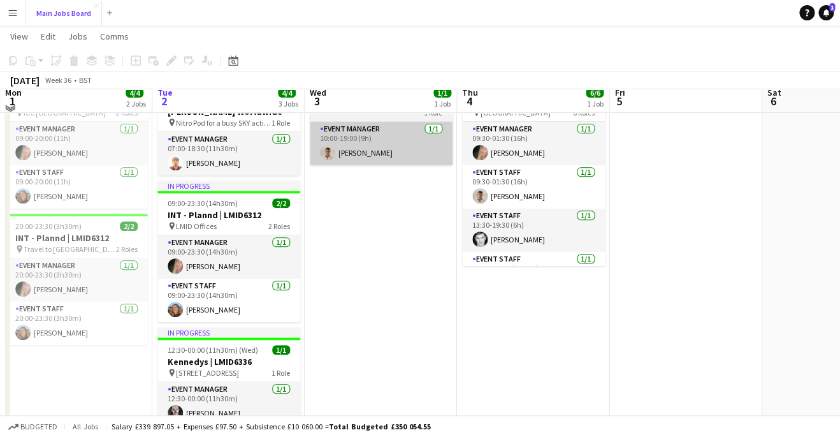
scroll to position [131, 0]
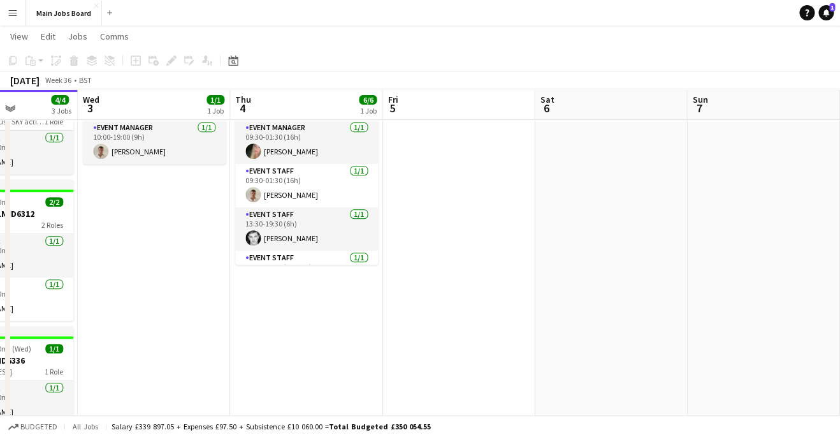
drag, startPoint x: 651, startPoint y: 303, endPoint x: 219, endPoint y: 291, distance: 433.0
click at [224, 291] on app-calendar-viewport "Sat 30 2/2 1 Job Sun 31 2/2 1 Job Mon 1 4/4 2 Jobs Tue 2 4/4 3 Jobs Wed 3 1/1 1…" at bounding box center [420, 191] width 840 height 545
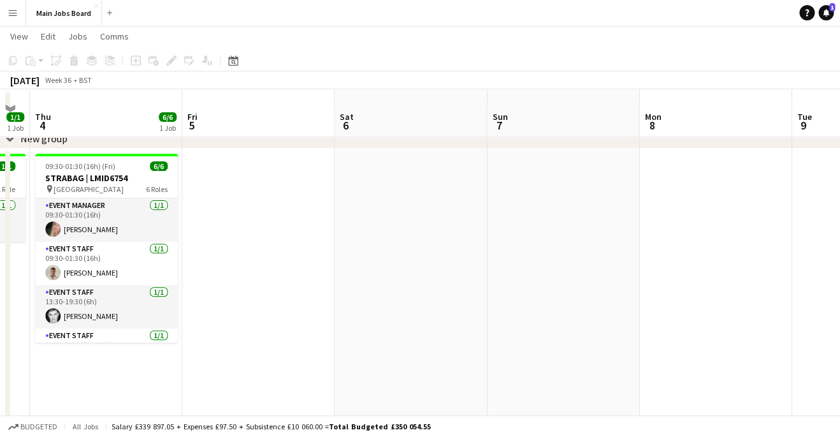
scroll to position [41, 0]
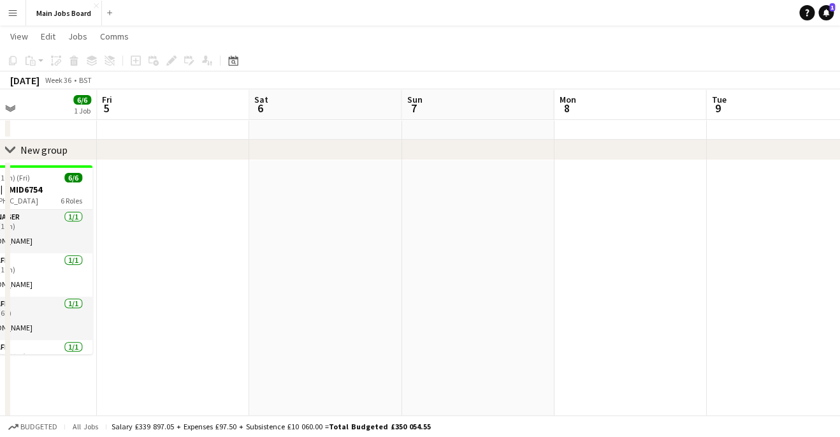
drag, startPoint x: 550, startPoint y: 268, endPoint x: 256, endPoint y: 268, distance: 293.8
click at [256, 268] on app-calendar-viewport "Mon 1 4/4 2 Jobs Tue 2 4/4 3 Jobs Wed 3 1/1 1 Job Thu 4 6/6 1 Job Fri 5 Sat 6 S…" at bounding box center [420, 280] width 840 height 545
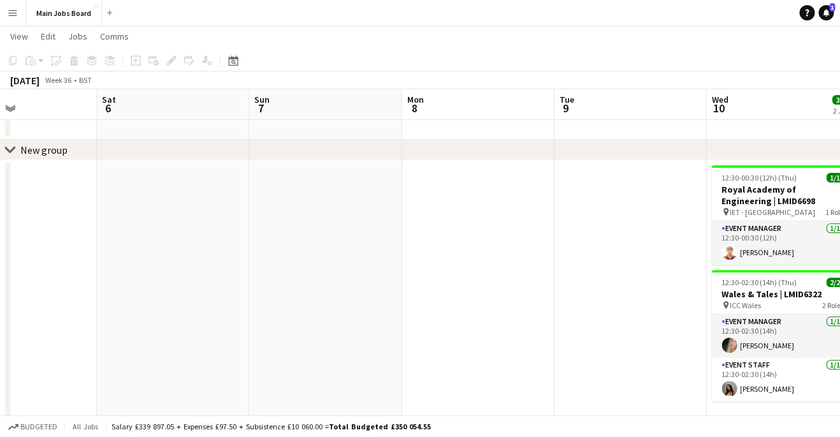
scroll to position [0, 569]
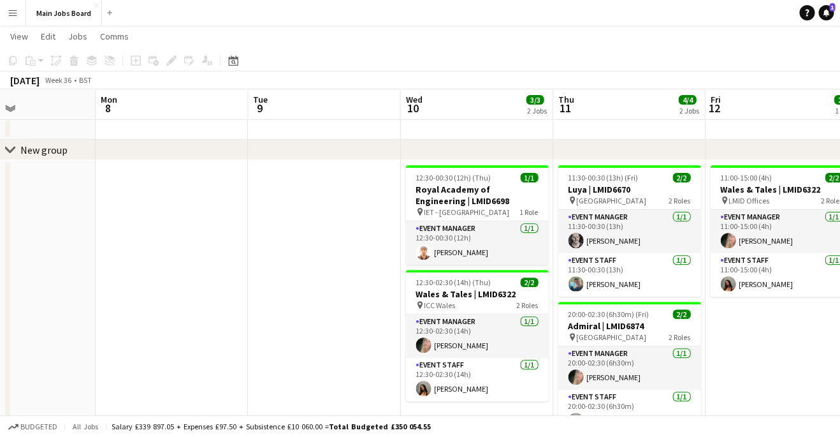
drag, startPoint x: 437, startPoint y: 265, endPoint x: 101, endPoint y: 265, distance: 336.6
click at [101, 265] on app-calendar-viewport "Thu 4 6/6 1 Job Fri 5 Sat 6 Sun 7 Mon 8 Tue 9 Wed 10 3/3 2 Jobs Thu 11 4/4 2 Jo…" at bounding box center [420, 280] width 840 height 545
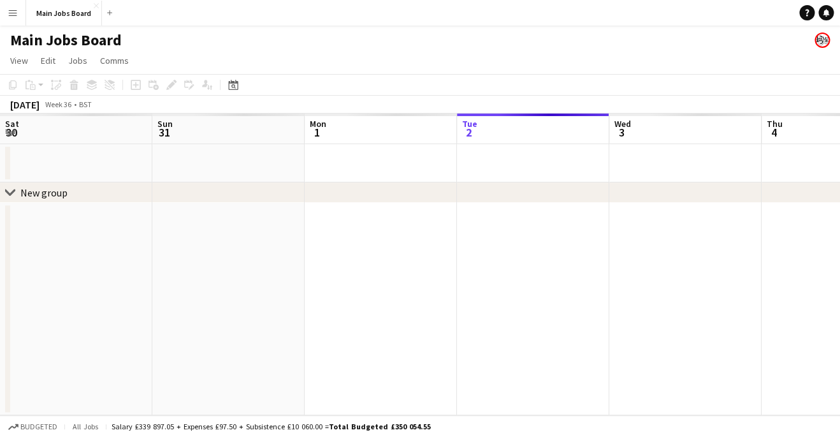
scroll to position [0, 305]
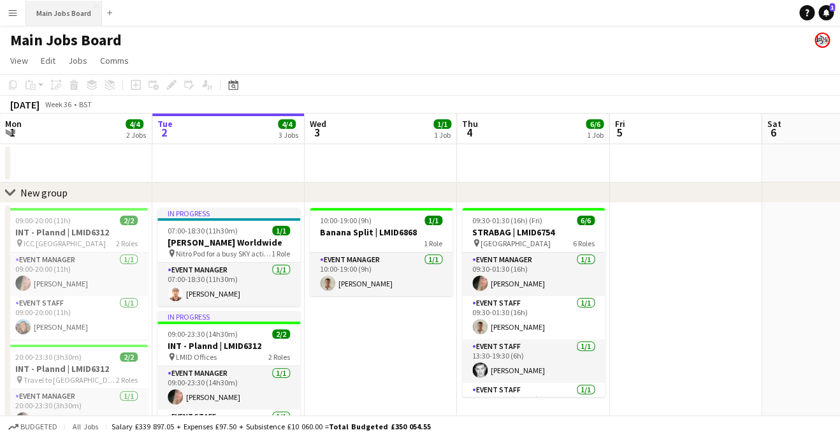
click at [62, 13] on button "Main Jobs Board Close" at bounding box center [64, 13] width 76 height 25
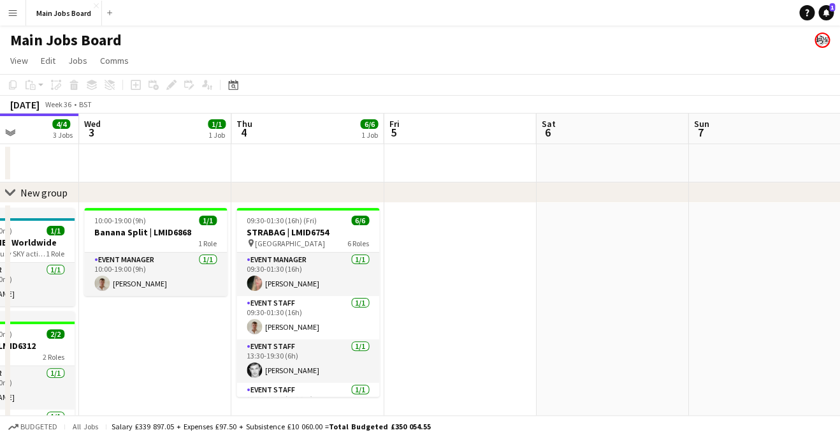
drag, startPoint x: 701, startPoint y: 269, endPoint x: 388, endPoint y: 269, distance: 313.6
click at [403, 269] on app-calendar-viewport "Sat 30 2/2 1 Job Sun 31 2/2 1 Job Mon 1 4/4 2 Jobs Tue 2 4/4 3 Jobs Wed 3 1/1 1…" at bounding box center [420, 354] width 840 height 483
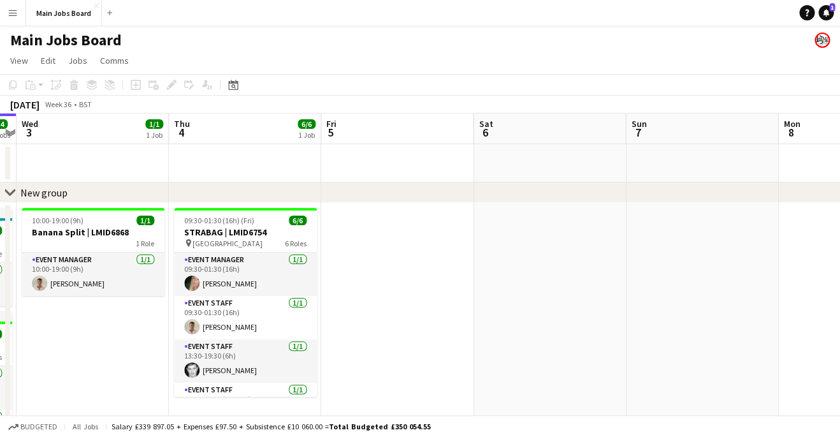
drag, startPoint x: 657, startPoint y: 301, endPoint x: 471, endPoint y: 301, distance: 186.1
click at [476, 301] on app-calendar-viewport "Sun 31 2/2 1 Job Mon 1 4/4 2 Jobs Tue 2 4/4 3 Jobs Wed 3 1/1 1 Job Thu 4 6/6 1 …" at bounding box center [420, 354] width 840 height 483
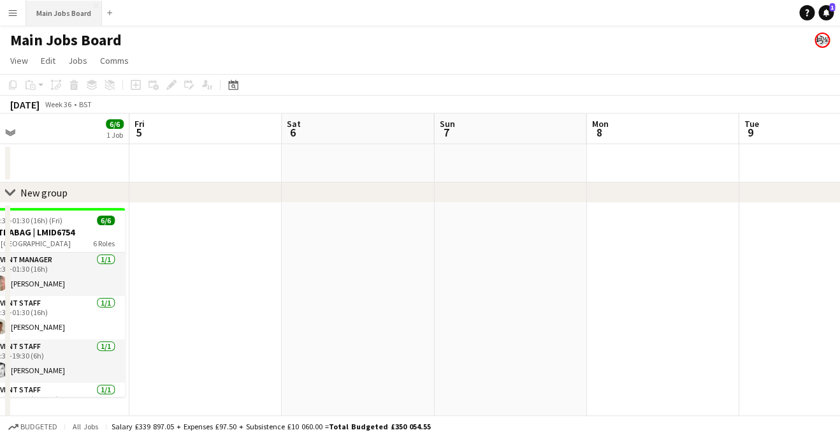
click at [73, 10] on button "Main Jobs Board Close" at bounding box center [64, 13] width 76 height 25
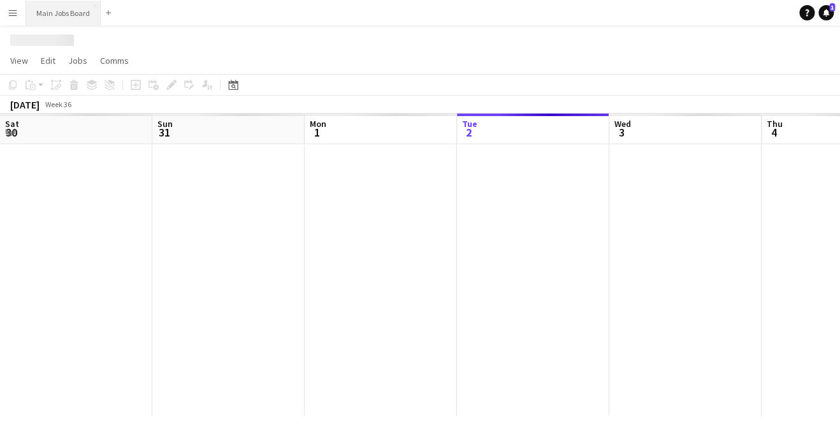
scroll to position [0, 305]
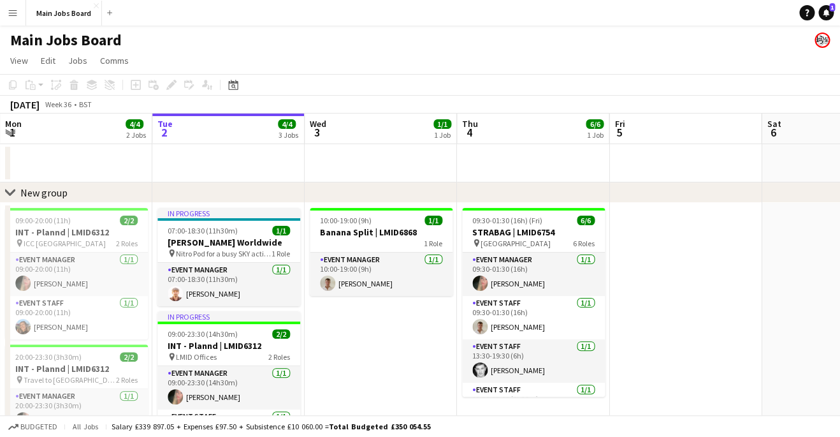
click at [9, 18] on app-icon "Menu" at bounding box center [13, 13] width 10 height 10
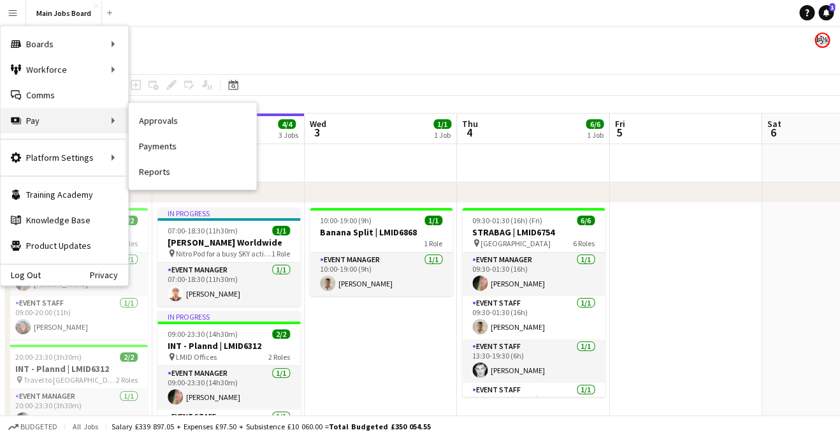
click at [122, 128] on div "Pay Pay" at bounding box center [64, 120] width 127 height 25
click at [142, 127] on link "Approvals" at bounding box center [192, 120] width 127 height 25
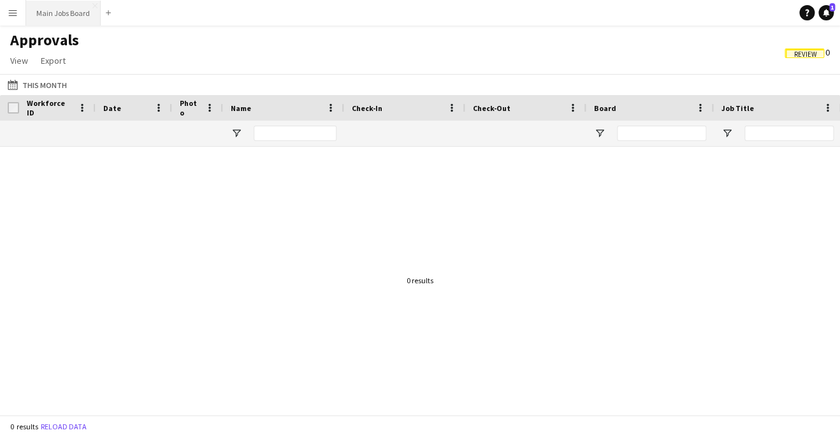
click at [59, 17] on button "Main Jobs Board Close" at bounding box center [63, 13] width 75 height 25
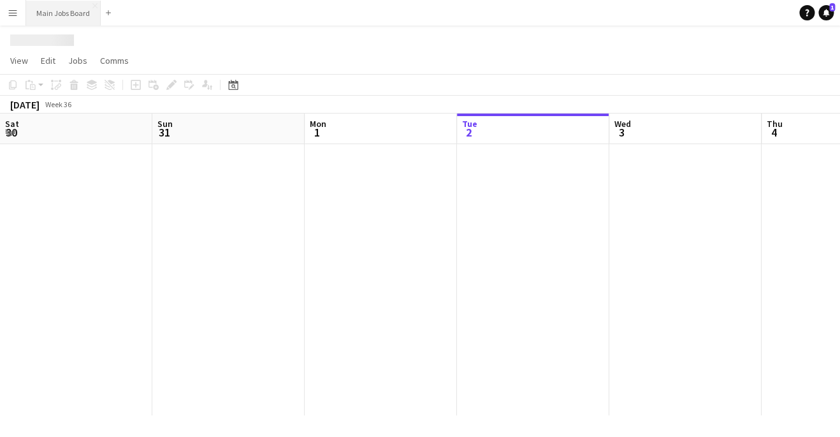
scroll to position [0, 305]
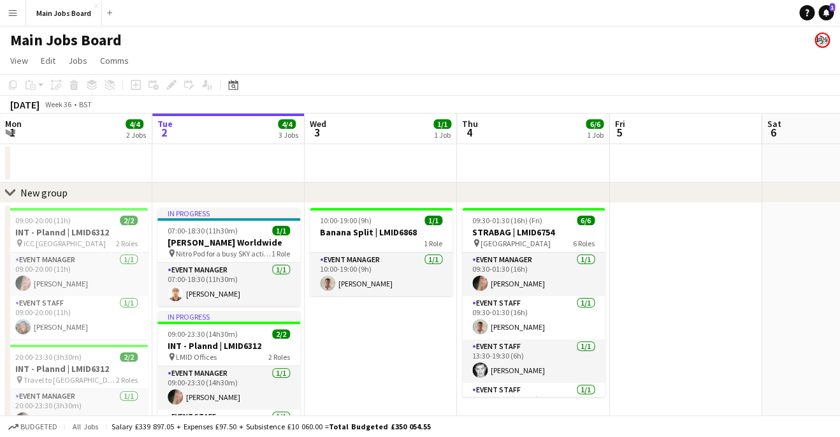
click at [15, 17] on app-icon "Menu" at bounding box center [13, 13] width 10 height 10
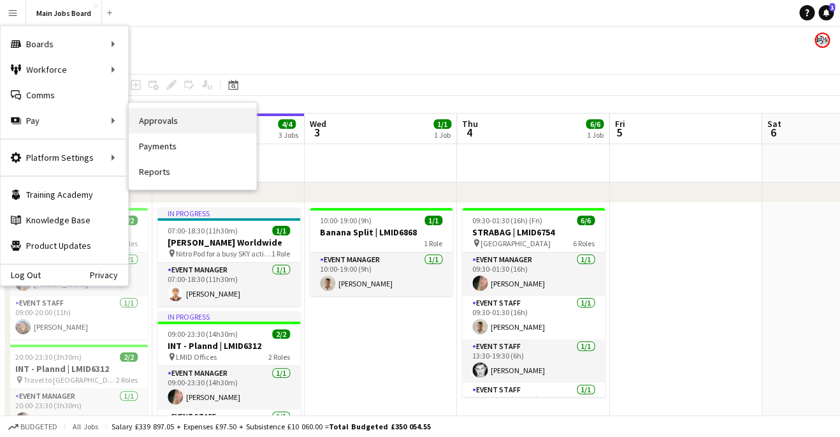
click at [143, 120] on link "Approvals" at bounding box center [192, 120] width 127 height 25
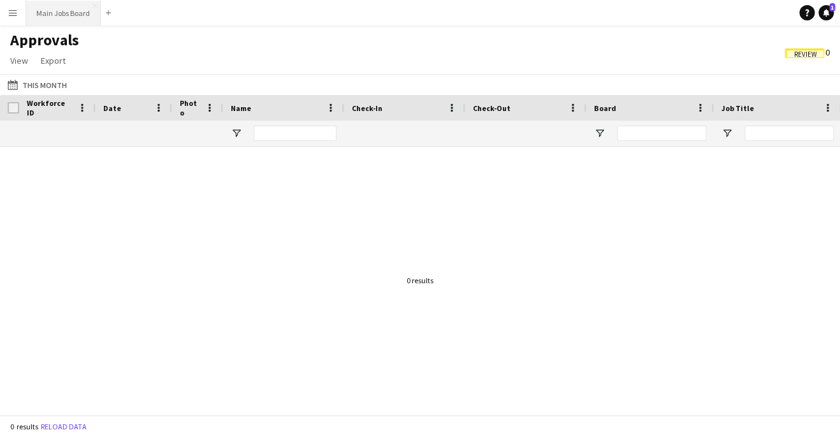
click at [78, 20] on button "Main Jobs Board Close" at bounding box center [63, 13] width 75 height 25
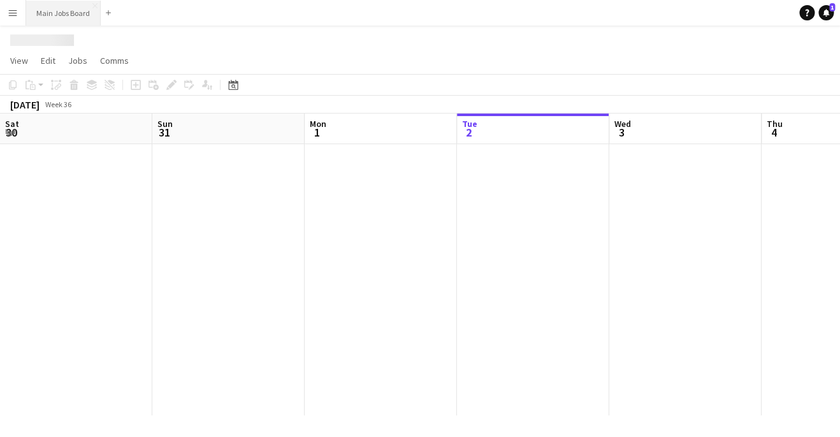
scroll to position [0, 305]
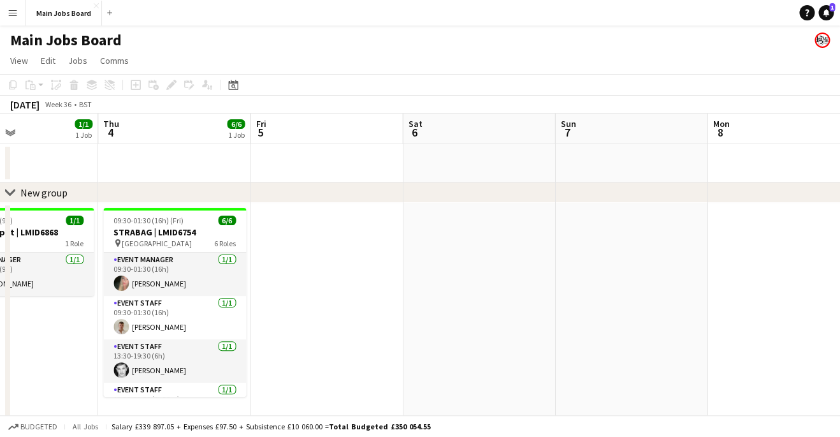
drag, startPoint x: 667, startPoint y: 285, endPoint x: 207, endPoint y: 284, distance: 460.9
click at [207, 284] on app-calendar-viewport "Sat 30 2/2 1 Job Sun 31 2/2 1 Job Mon 1 4/4 2 Jobs Tue 2 4/4 3 Jobs Wed 3 1/1 1…" at bounding box center [420, 354] width 840 height 483
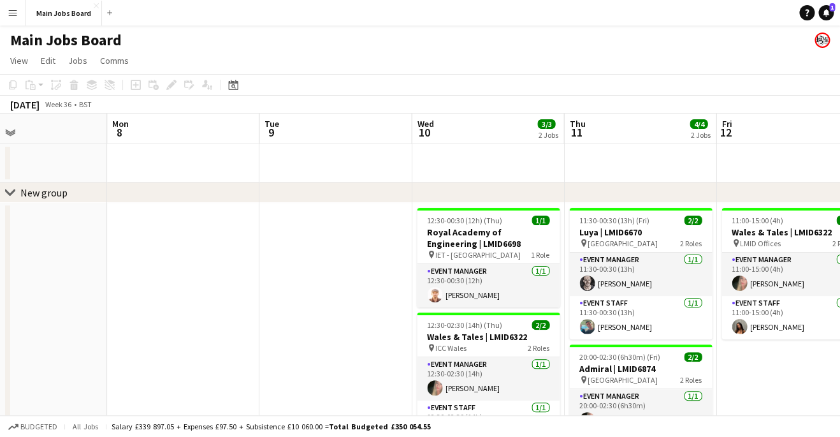
drag, startPoint x: 664, startPoint y: 301, endPoint x: 334, endPoint y: 301, distance: 329.5
click at [337, 301] on app-calendar-viewport "Thu 4 6/6 1 Job Fri 5 Sat 6 Sun 7 Mon 8 Tue 9 Wed 10 3/3 2 Jobs Thu 11 4/4 2 Jo…" at bounding box center [420, 354] width 840 height 483
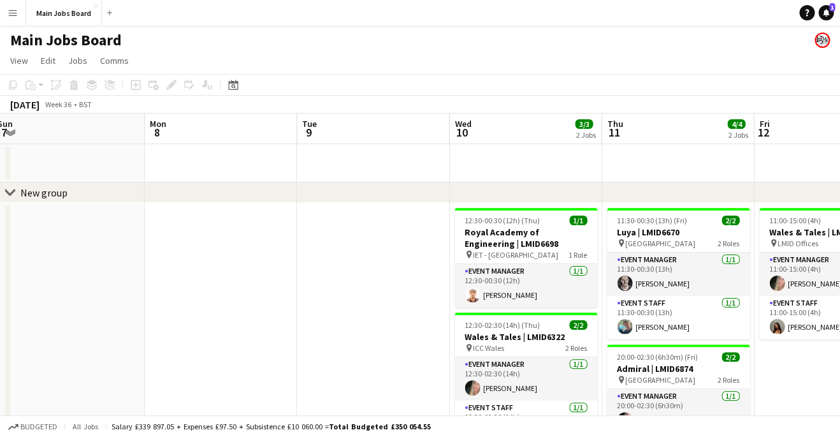
scroll to position [0, 565]
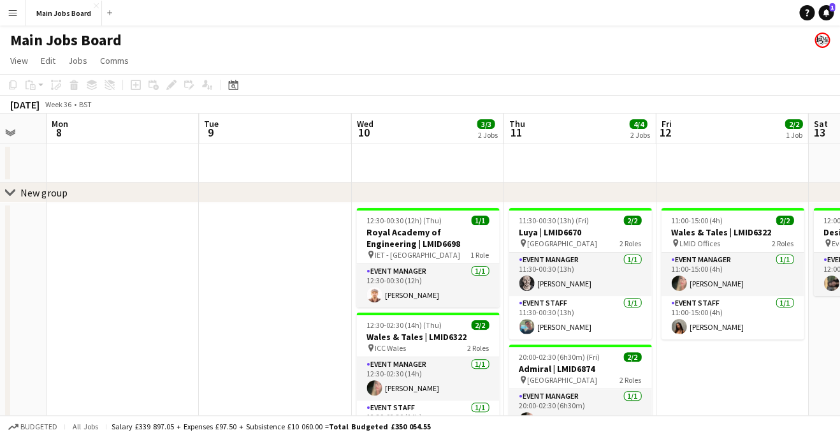
drag, startPoint x: 542, startPoint y: 293, endPoint x: 309, endPoint y: 305, distance: 232.9
click at [307, 303] on app-calendar-viewport "Thu 4 6/6 1 Job Fri 5 Sat 6 Sun 7 Mon 8 Tue 9 Wed 10 3/3 2 Jobs Thu 11 4/4 2 Jo…" at bounding box center [420, 354] width 840 height 483
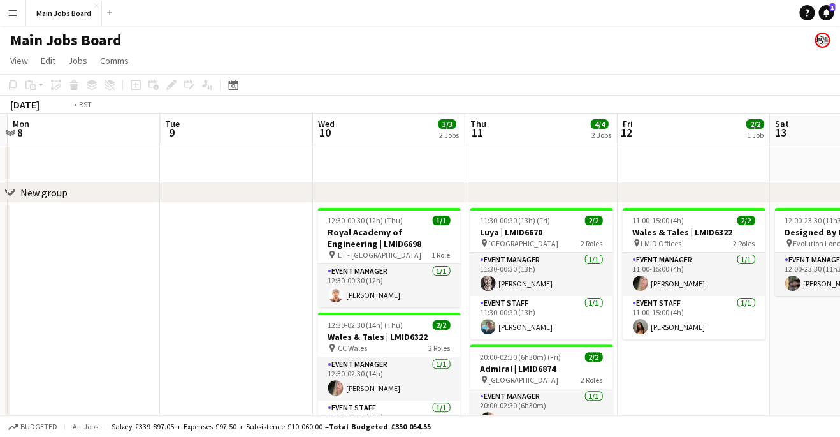
scroll to position [0, 345]
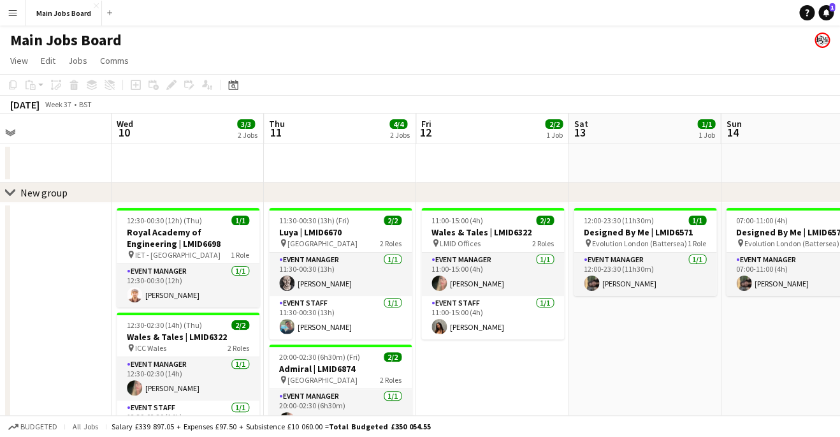
drag, startPoint x: 694, startPoint y: 165, endPoint x: 367, endPoint y: 191, distance: 327.4
click at [367, 191] on div "chevron-right New group Sun 7 Mon 8 Tue 9 Wed 10 3/3 2 Jobs Thu 11 4/4 2 Jobs F…" at bounding box center [420, 354] width 840 height 483
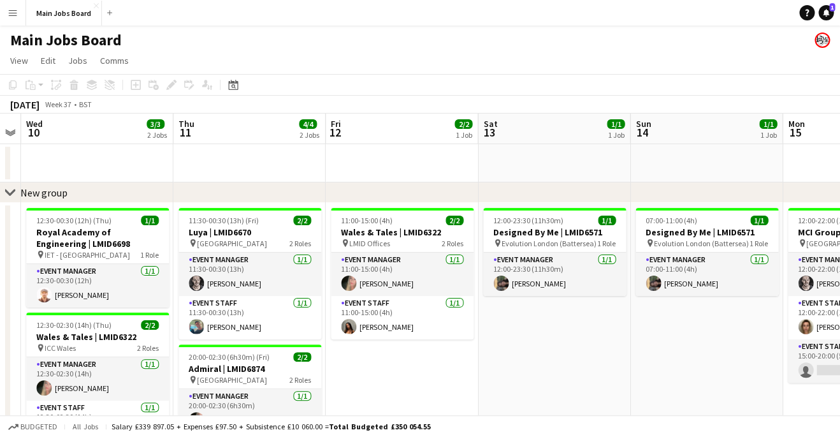
drag, startPoint x: 636, startPoint y: 347, endPoint x: 393, endPoint y: 367, distance: 243.6
click at [393, 367] on app-calendar-viewport "Sun 7 Mon 8 Tue 9 Wed 10 3/3 2 Jobs Thu 11 4/4 2 Jobs Fri 12 2/2 1 Job Sat 13 1…" at bounding box center [420, 354] width 840 height 483
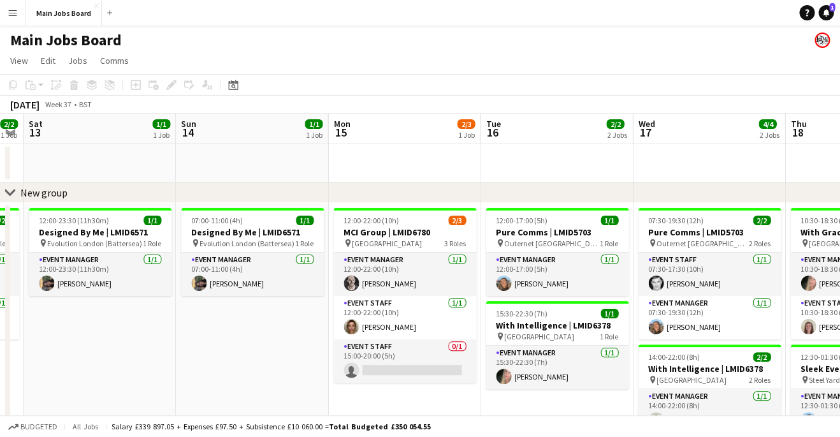
drag, startPoint x: 611, startPoint y: 341, endPoint x: 270, endPoint y: 346, distance: 340.4
click at [270, 346] on app-calendar-viewport "Tue 9 Wed 10 3/3 2 Jobs Thu 11 4/4 2 Jobs Fri 12 2/2 1 Job Sat 13 1/1 1 Job Sun…" at bounding box center [420, 354] width 840 height 483
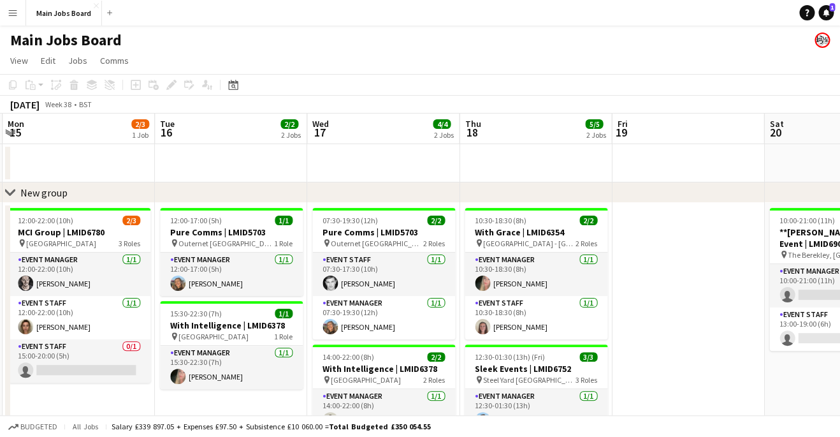
scroll to position [0, 565]
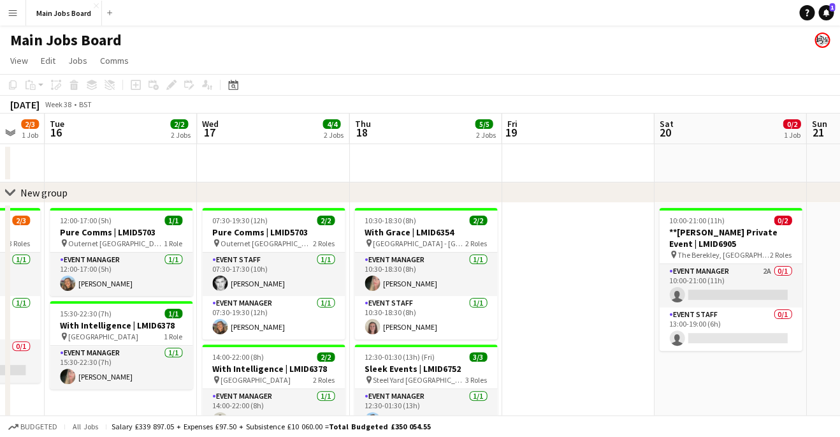
drag, startPoint x: 588, startPoint y: 307, endPoint x: 183, endPoint y: 321, distance: 405.6
click at [191, 321] on app-calendar-viewport "Fri 12 2/2 1 Job Sat 13 1/1 1 Job Sun 14 1/1 1 Job Mon 15 2/3 1 Job Tue 16 2/2 …" at bounding box center [420, 416] width 840 height 606
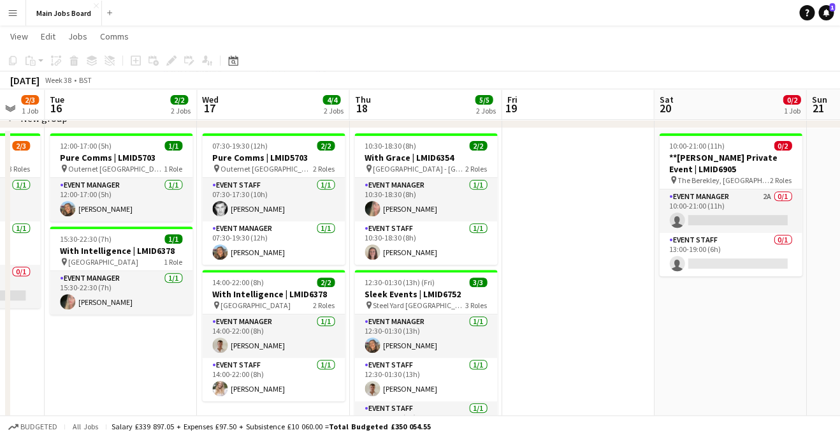
scroll to position [69, 0]
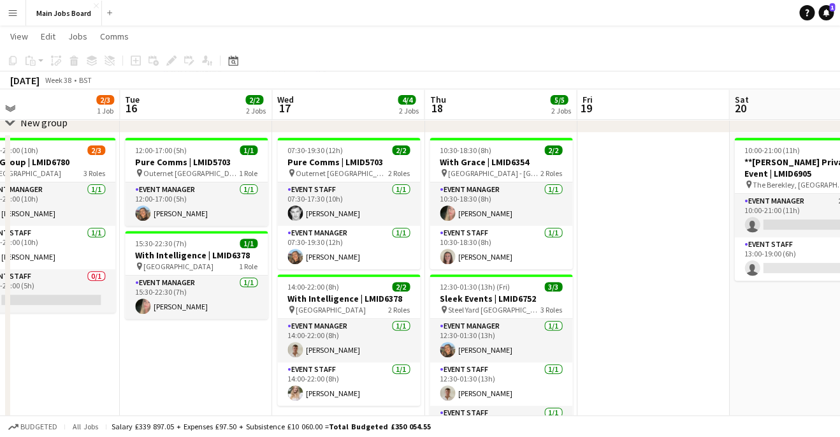
drag, startPoint x: 613, startPoint y: 335, endPoint x: 221, endPoint y: 332, distance: 392.0
click at [221, 332] on app-calendar-viewport "Fri 12 2/2 1 Job Sat 13 1/1 1 Job Sun 14 1/1 1 Job Mon 15 2/3 1 Job Tue 16 2/2 …" at bounding box center [420, 315] width 840 height 669
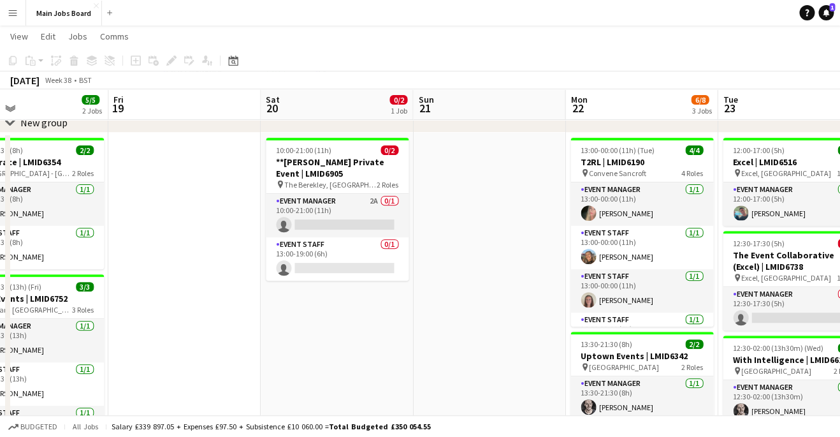
scroll to position [0, 570]
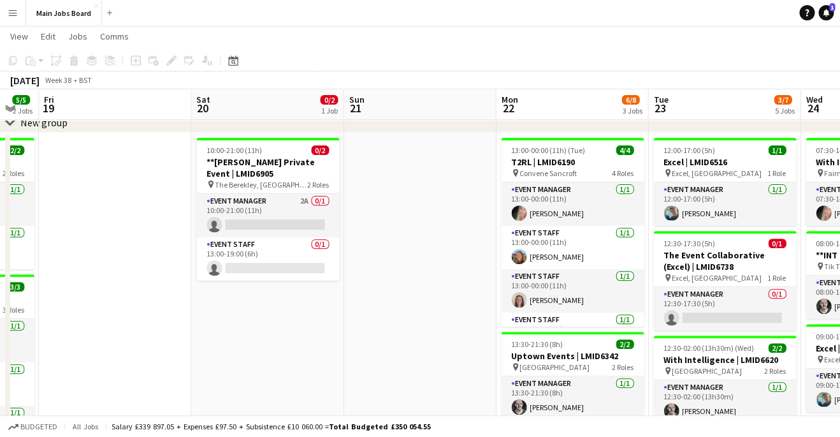
drag, startPoint x: 516, startPoint y: 314, endPoint x: 155, endPoint y: 314, distance: 361.4
click at [155, 314] on app-calendar-viewport "Mon 15 2/3 1 Job Tue 16 2/2 2 Jobs Wed 17 4/4 2 Jobs Thu 18 5/5 2 Jobs Fri 19 S…" at bounding box center [420, 365] width 840 height 769
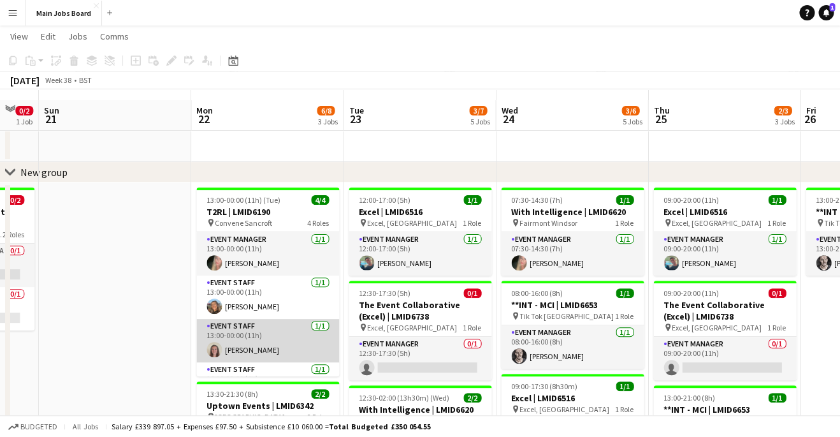
scroll to position [0, 0]
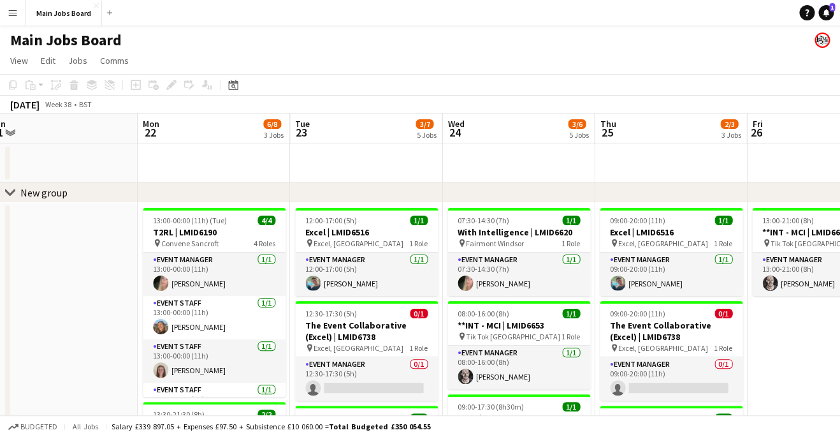
drag, startPoint x: 409, startPoint y: 166, endPoint x: 355, endPoint y: 175, distance: 54.3
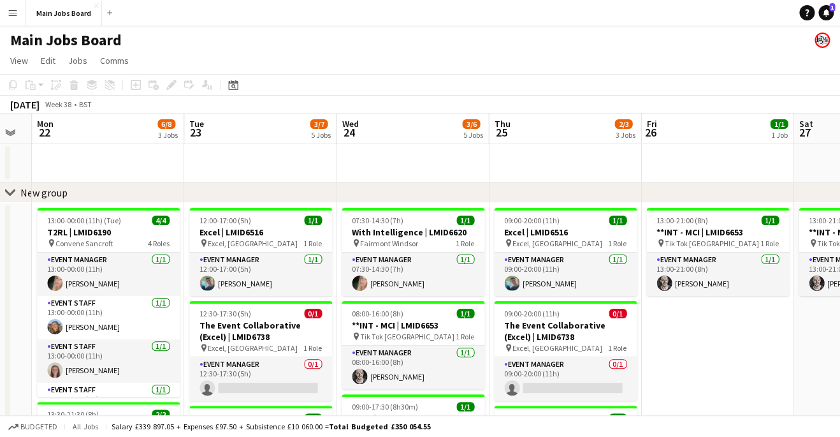
drag, startPoint x: 486, startPoint y: 157, endPoint x: 349, endPoint y: 157, distance: 137.0
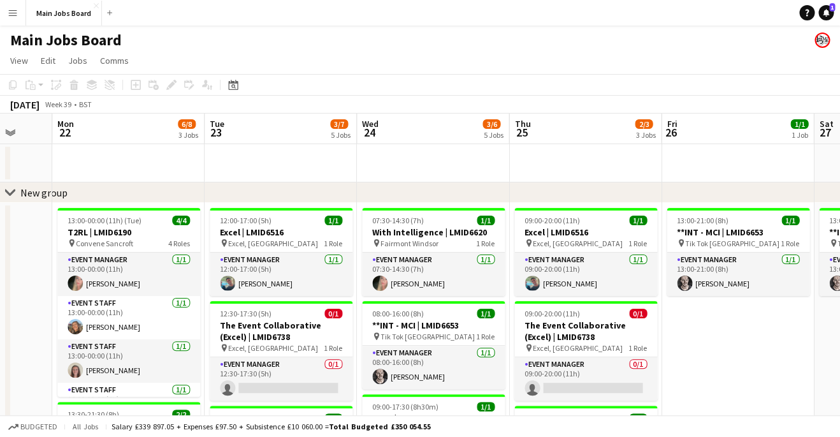
drag, startPoint x: 736, startPoint y: 329, endPoint x: 469, endPoint y: 329, distance: 267.1
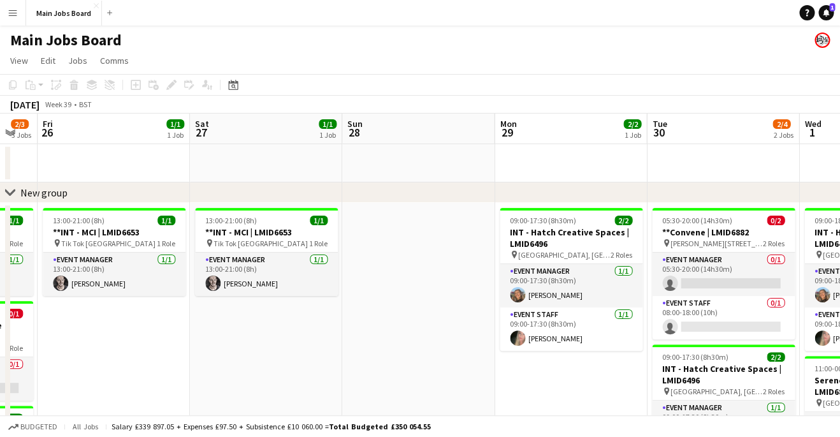
drag, startPoint x: 599, startPoint y: 330, endPoint x: 266, endPoint y: 330, distance: 332.7
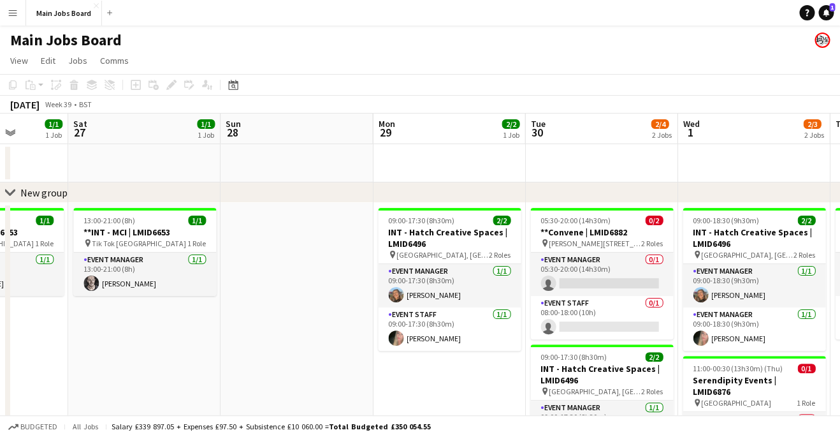
drag, startPoint x: 562, startPoint y: 309, endPoint x: 430, endPoint y: 309, distance: 131.9
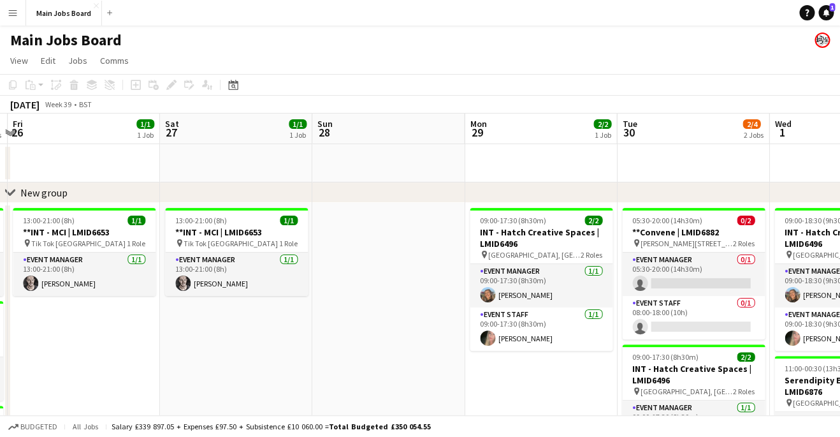
drag, startPoint x: 679, startPoint y: 292, endPoint x: 431, endPoint y: 292, distance: 248.6
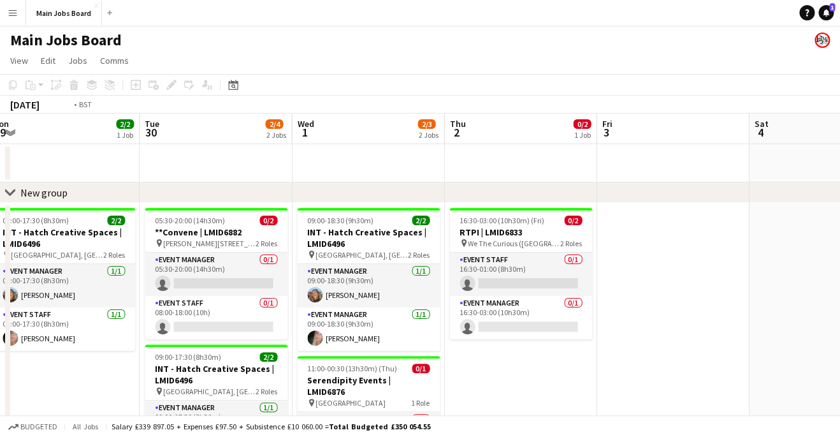
drag, startPoint x: 679, startPoint y: 289, endPoint x: 493, endPoint y: 289, distance: 185.5
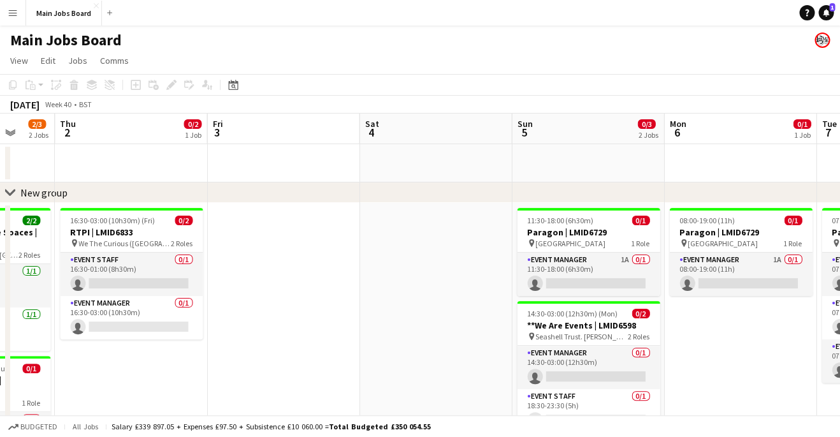
drag, startPoint x: 695, startPoint y: 297, endPoint x: 305, endPoint y: 354, distance: 394.8
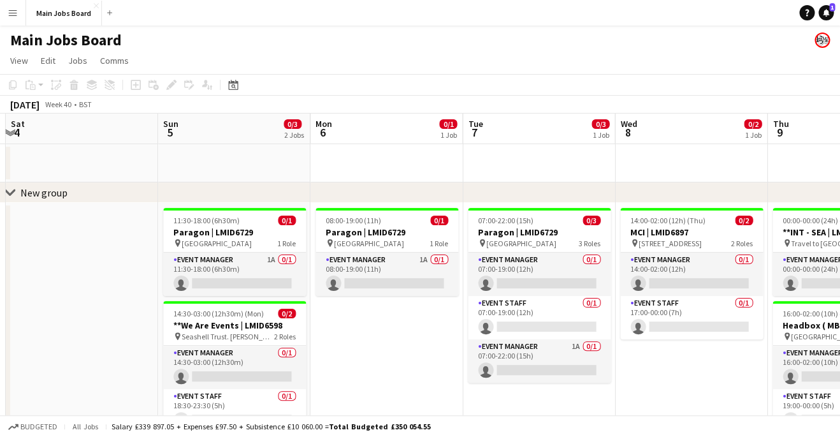
drag, startPoint x: 208, startPoint y: 331, endPoint x: 161, endPoint y: 331, distance: 47.8
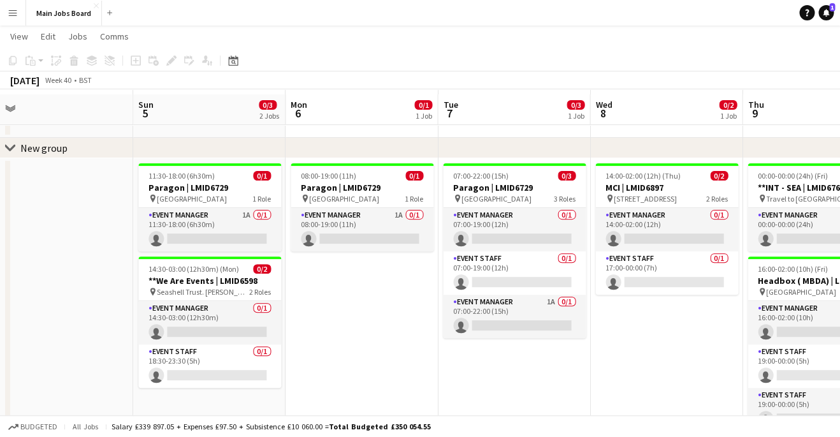
scroll to position [41, 0]
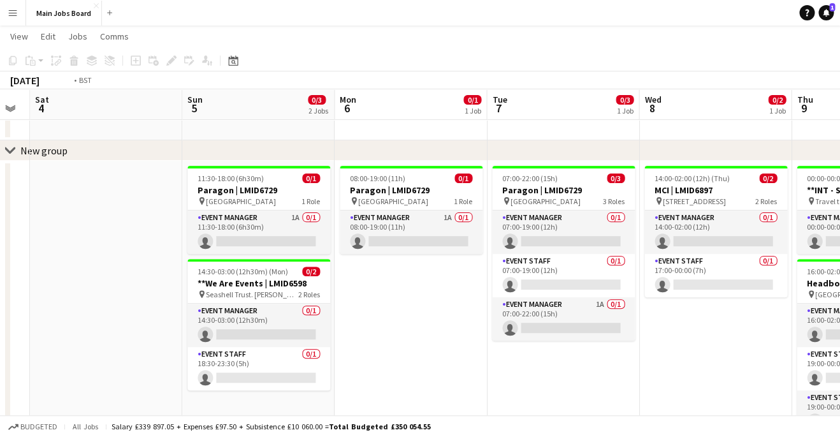
drag, startPoint x: 638, startPoint y: 344, endPoint x: 317, endPoint y: 344, distance: 320.6
click at [329, 344] on app-calendar-viewport "Wed 1 2/3 2 Jobs Thu 2 0/2 1 Job Fri 3 Sat 4 Sun 5 0/3 2 Jobs Mon 6 0/1 1 Job T…" at bounding box center [420, 393] width 840 height 769
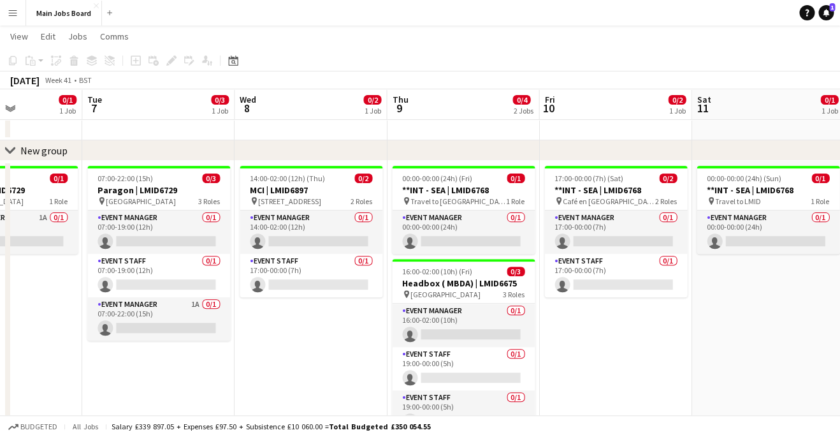
drag, startPoint x: 644, startPoint y: 366, endPoint x: 188, endPoint y: 372, distance: 456.4
click at [198, 372] on app-calendar-viewport "Fri 3 Sat 4 Sun 5 0/3 2 Jobs Mon 6 0/1 1 Job Tue 7 0/3 1 Job Wed 8 0/2 1 Job Th…" at bounding box center [420, 393] width 840 height 769
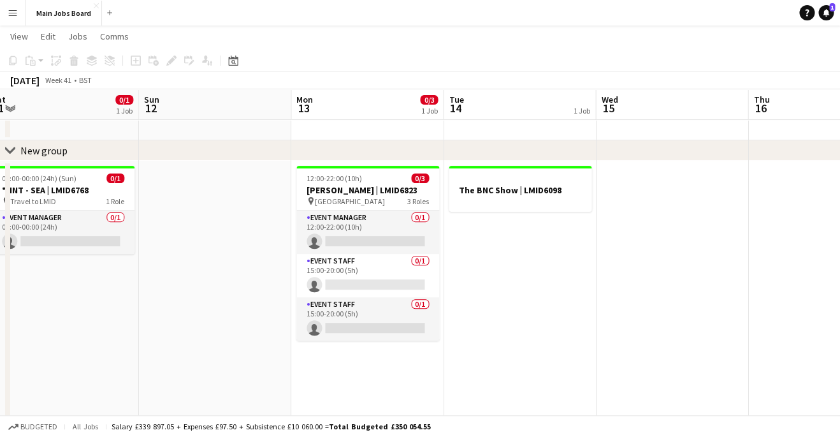
scroll to position [0, 501]
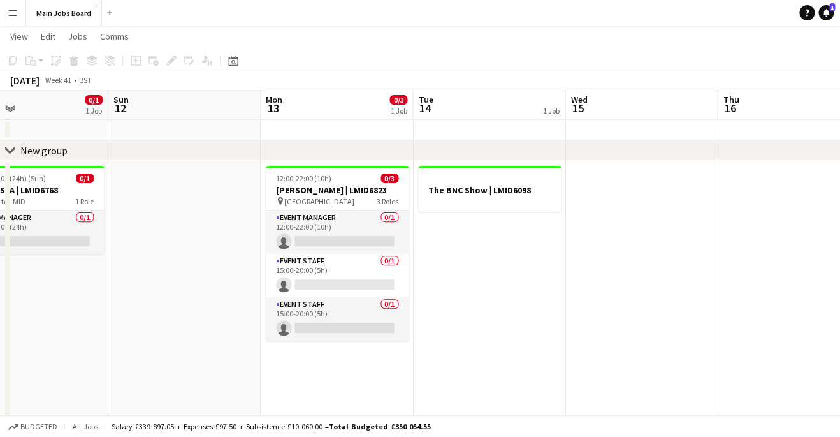
drag, startPoint x: 473, startPoint y: 318, endPoint x: 163, endPoint y: 318, distance: 309.8
click at [163, 318] on app-calendar-viewport "Wed 8 0/2 1 Job Thu 9 0/4 2 Jobs Fri 10 0/2 1 Job Sat 11 0/1 1 Job Sun 12 Mon 1…" at bounding box center [420, 393] width 840 height 769
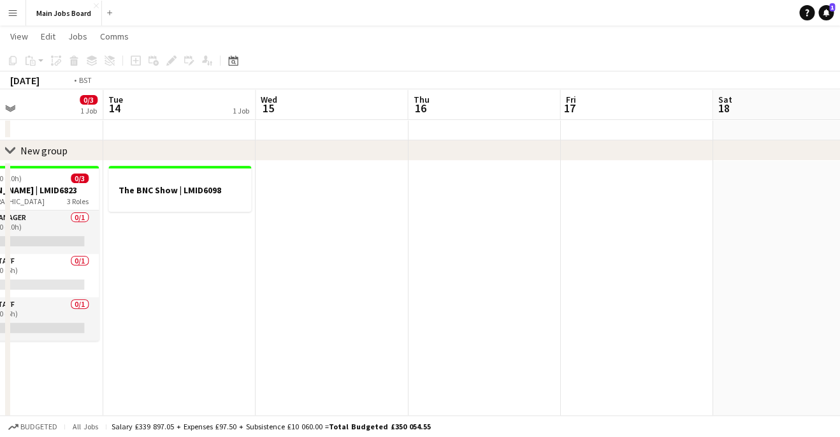
drag, startPoint x: 630, startPoint y: 264, endPoint x: 217, endPoint y: 272, distance: 413.8
click at [228, 272] on app-calendar-viewport "Fri 10 0/2 1 Job Sat 11 0/1 1 Job Sun 12 Mon 13 0/3 1 Job Tue 14 1 Job Wed 15 T…" at bounding box center [420, 393] width 840 height 769
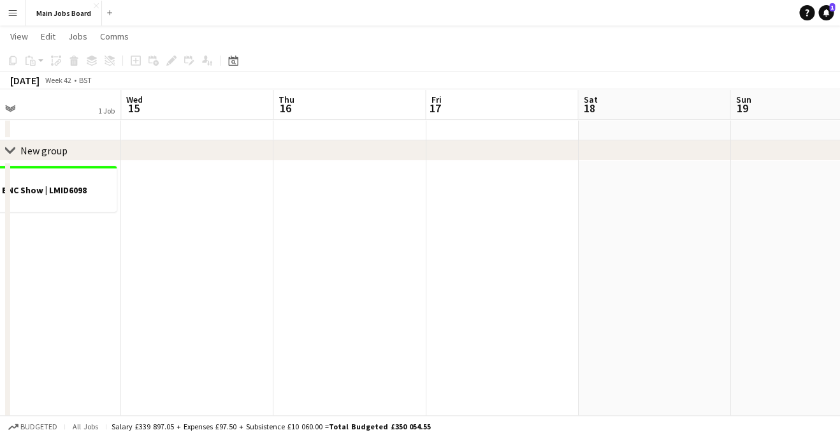
drag, startPoint x: 538, startPoint y: 235, endPoint x: -54, endPoint y: 249, distance: 592.3
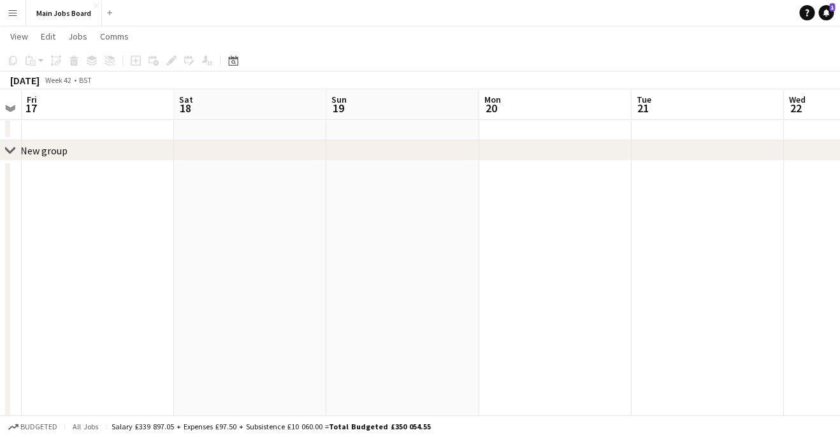
drag, startPoint x: 490, startPoint y: 242, endPoint x: 259, endPoint y: 242, distance: 231.4
click at [265, 242] on app-calendar-viewport "Tue 14 1 Job Wed 15 Thu 16 Fri 17 Sat 18 Sun 19 Mon 20 Tue 21 Wed 22 Thu 23 Fri…" at bounding box center [420, 393] width 840 height 769
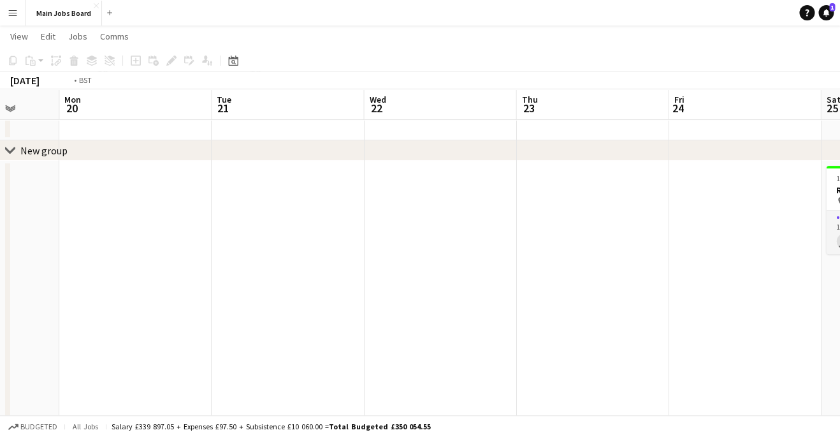
scroll to position [0, 486]
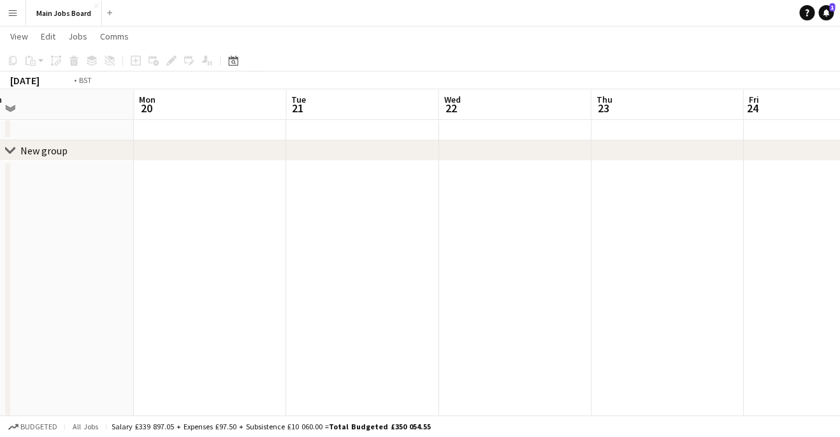
drag, startPoint x: 707, startPoint y: 262, endPoint x: 170, endPoint y: 315, distance: 539.9
click at [173, 315] on app-calendar-viewport "Thu 16 Fri 17 Sat 18 Sun 19 Mon 20 Tue 21 Wed 22 Thu 23 Fri 24 Sat 25 0/1 1 Job…" at bounding box center [420, 393] width 840 height 769
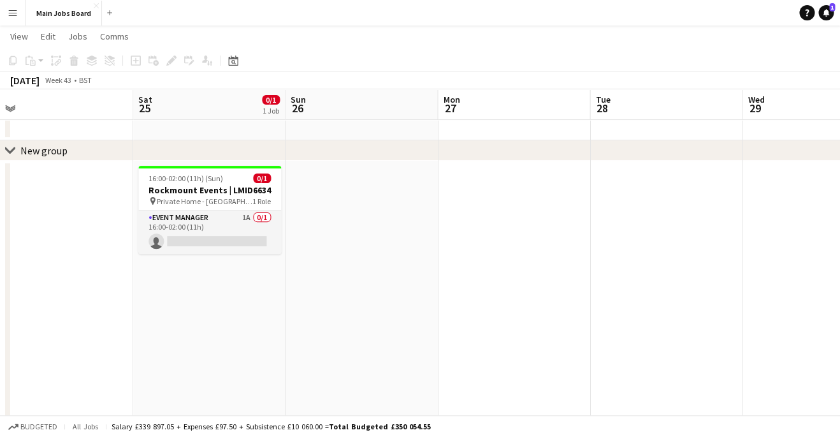
drag, startPoint x: 527, startPoint y: 293, endPoint x: 120, endPoint y: 331, distance: 408.5
click at [121, 331] on app-calendar-viewport "Tue 21 Wed 22 Thu 23 Fri 24 Sat 25 0/1 1 Job Sun 26 Mon 27 Tue 28 Wed 29 Thu 30…" at bounding box center [420, 393] width 840 height 769
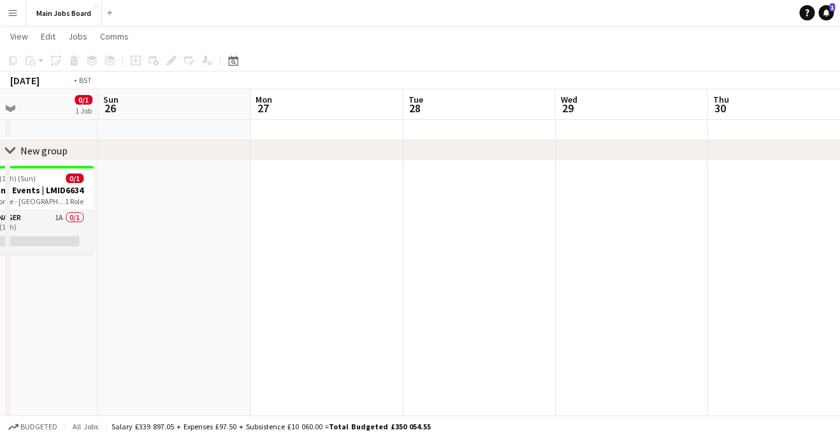
drag, startPoint x: 649, startPoint y: 285, endPoint x: 238, endPoint y: 289, distance: 411.2
click at [239, 289] on app-calendar-viewport "Wed 22 Thu 23 Fri 24 Sat 25 0/1 1 Job Sun 26 Mon 27 Tue 28 Wed 29 Thu 30 Fri 31…" at bounding box center [420, 393] width 840 height 769
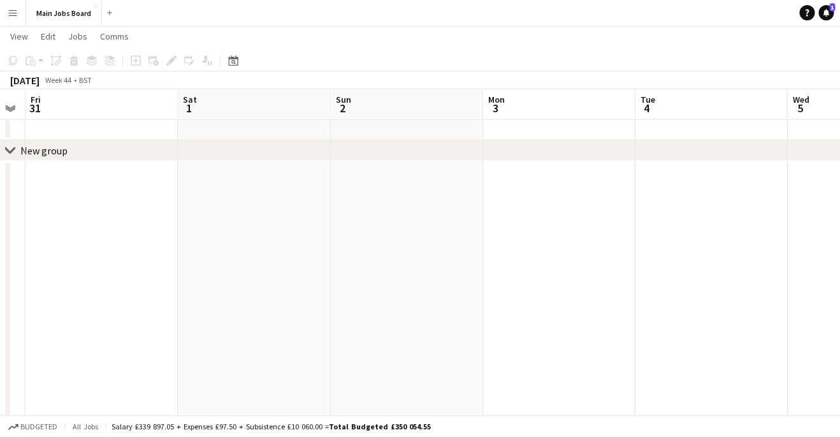
drag, startPoint x: 447, startPoint y: 262, endPoint x: 90, endPoint y: 273, distance: 357.1
click at [91, 273] on app-calendar-viewport "Mon 27 Tue 28 Wed 29 Thu 30 Fri 31 Sat 1 Sun 2 Mon 3 Tue 4 Wed 5 Thu 6" at bounding box center [420, 393] width 840 height 769
click at [41, 17] on button "Main Jobs Board Close" at bounding box center [64, 13] width 76 height 25
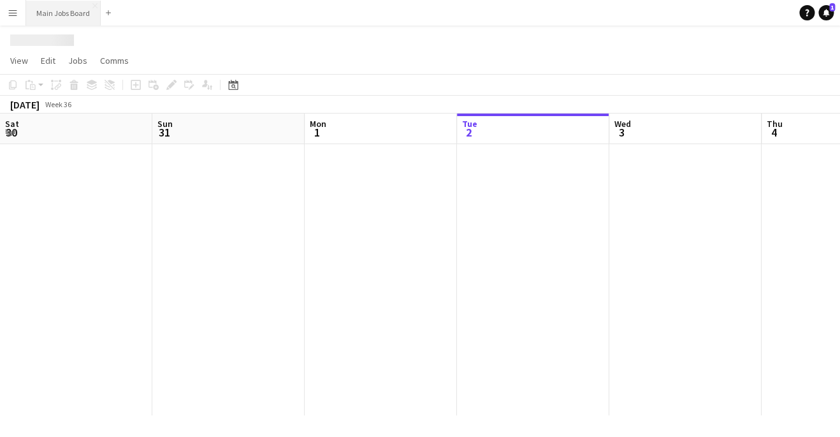
scroll to position [0, 305]
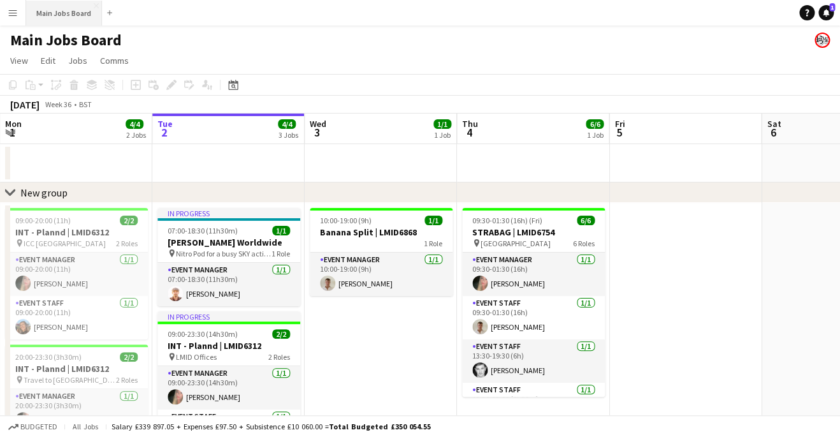
click at [36, 14] on button "Main Jobs Board Close" at bounding box center [64, 13] width 76 height 25
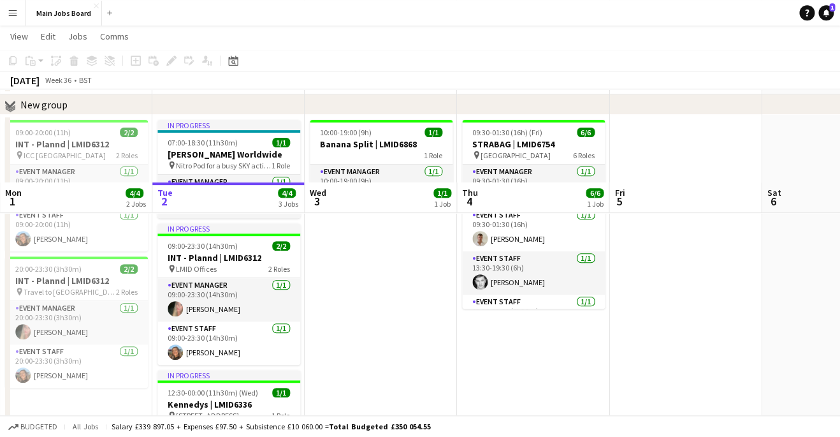
scroll to position [0, 0]
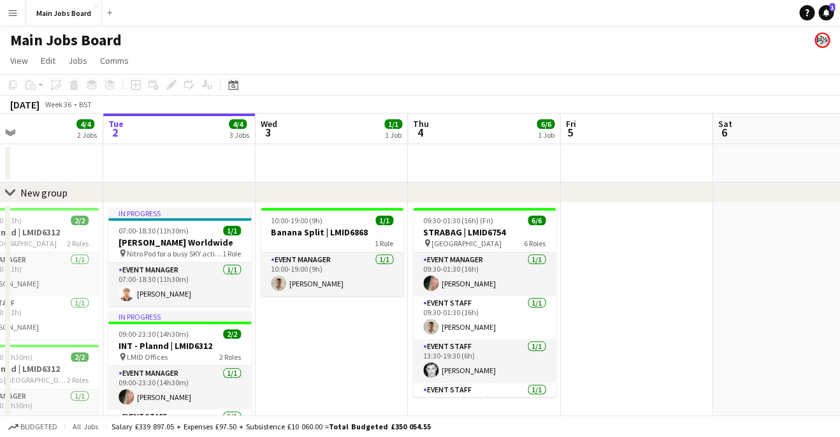
drag, startPoint x: 669, startPoint y: 287, endPoint x: 618, endPoint y: 279, distance: 51.7
click at [619, 280] on app-calendar-viewport "Sat 30 2/2 1 Job Sun 31 2/2 1 Job Mon 1 4/4 2 Jobs Tue 2 4/4 3 Jobs Wed 3 1/1 1…" at bounding box center [420, 354] width 840 height 483
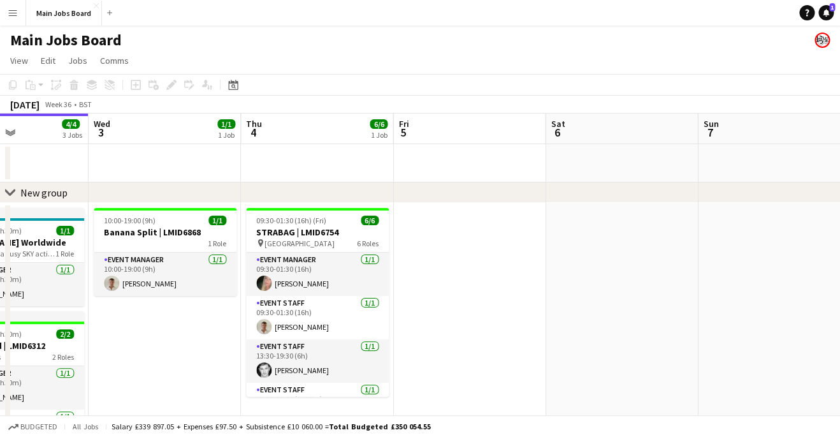
drag, startPoint x: 637, startPoint y: 273, endPoint x: 406, endPoint y: 273, distance: 231.4
click at [407, 273] on app-calendar-viewport "Sat 30 2/2 1 Job Sun 31 2/2 1 Job Mon 1 4/4 2 Jobs Tue 2 4/4 3 Jobs Wed 3 1/1 1…" at bounding box center [420, 354] width 840 height 483
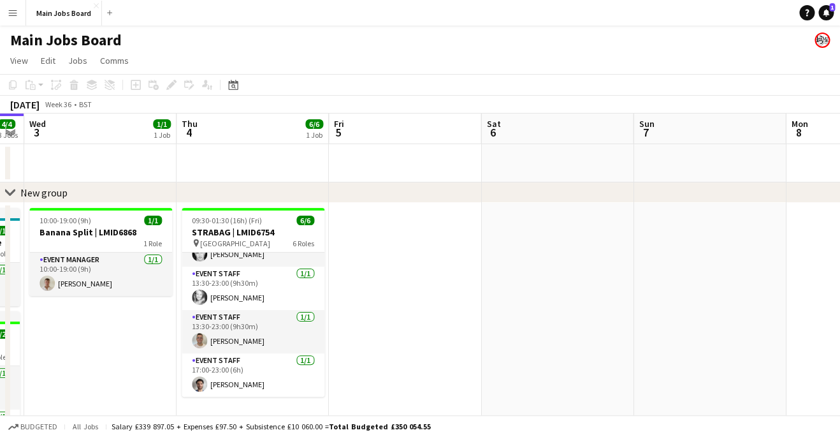
scroll to position [0, 0]
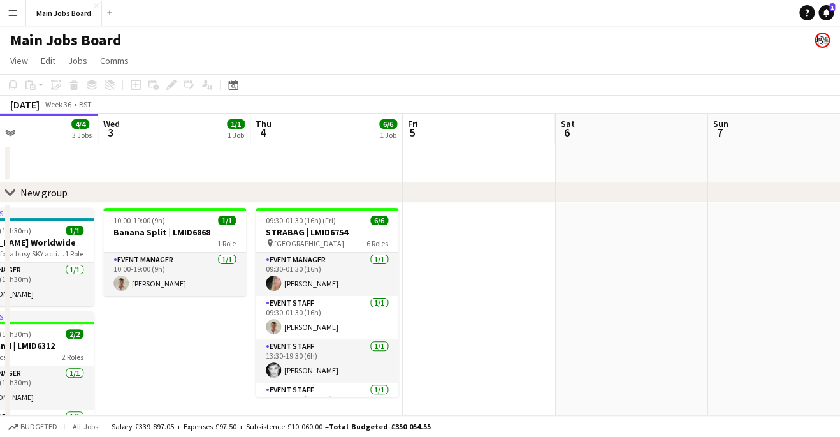
drag, startPoint x: 506, startPoint y: 302, endPoint x: 275, endPoint y: 302, distance: 230.7
click at [275, 302] on app-calendar-viewport "Sun 31 2/2 1 Job Mon 1 4/4 2 Jobs Tue 2 4/4 3 Jobs Wed 3 1/1 1 Job Thu 4 6/6 1 …" at bounding box center [420, 354] width 840 height 483
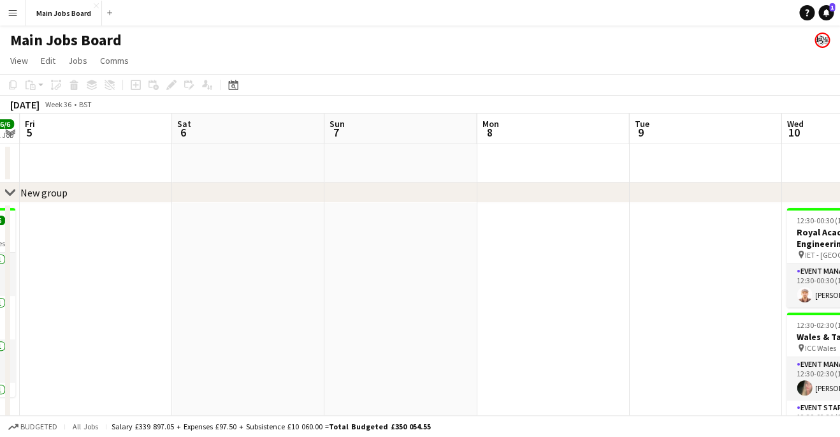
drag, startPoint x: 548, startPoint y: 298, endPoint x: 140, endPoint y: 298, distance: 408.6
click at [140, 298] on app-calendar-viewport "Tue 2 4/4 3 Jobs Wed 3 1/1 1 Job Thu 4 6/6 1 Job Fri 5 Sat 6 Sun 7 Mon 8 Tue 9 …" at bounding box center [420, 354] width 840 height 483
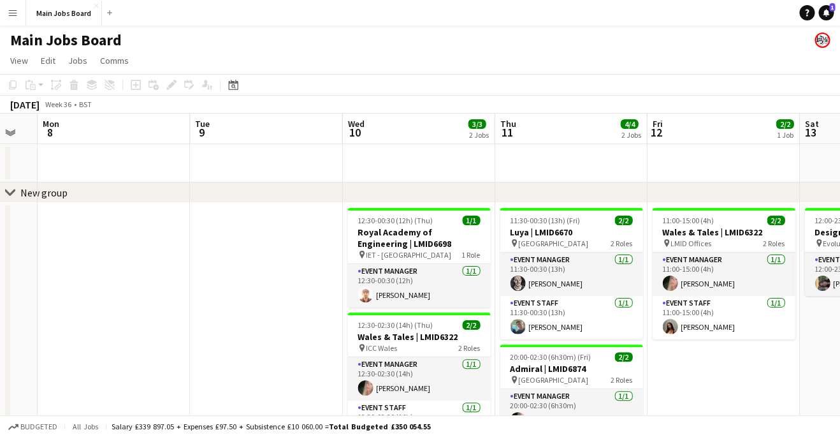
drag, startPoint x: 328, startPoint y: 288, endPoint x: 213, endPoint y: 288, distance: 114.7
click at [214, 288] on app-calendar-viewport "Thu 4 6/6 1 Job Fri 5 Sat 6 Sun 7 Mon 8 Tue 9 Wed 10 3/3 2 Jobs Thu 11 4/4 2 Jo…" at bounding box center [420, 354] width 840 height 483
